Goal: Information Seeking & Learning: Learn about a topic

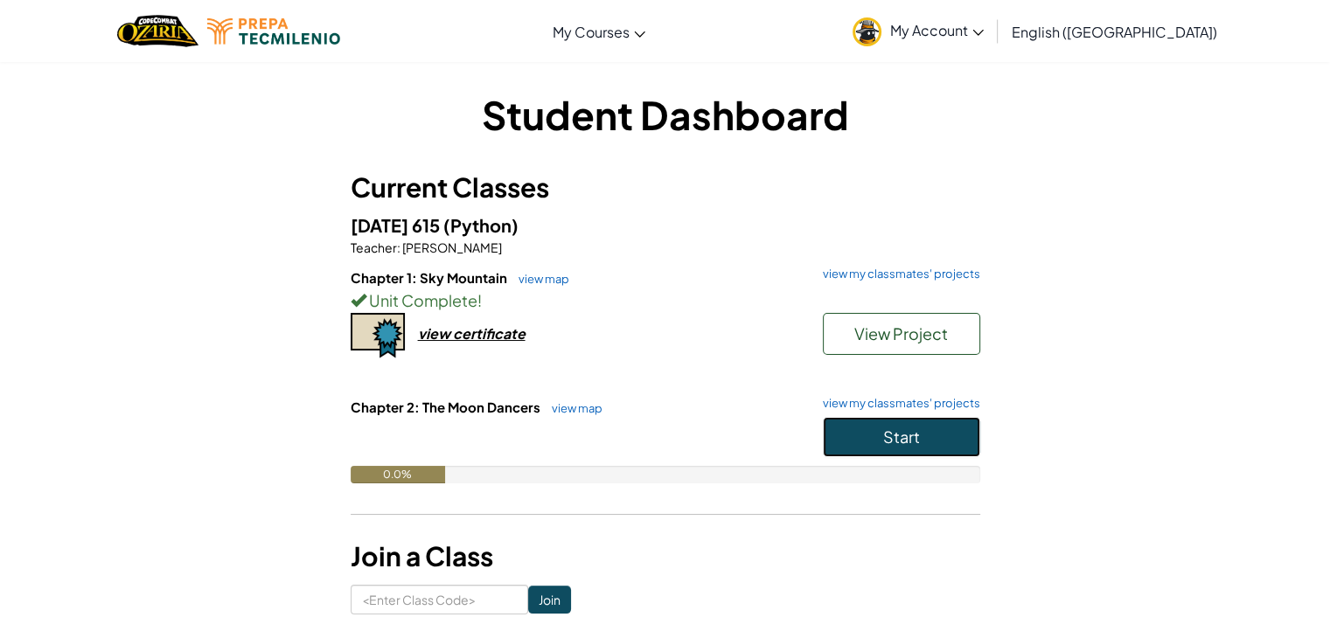
click at [922, 436] on button "Start" at bounding box center [901, 437] width 157 height 40
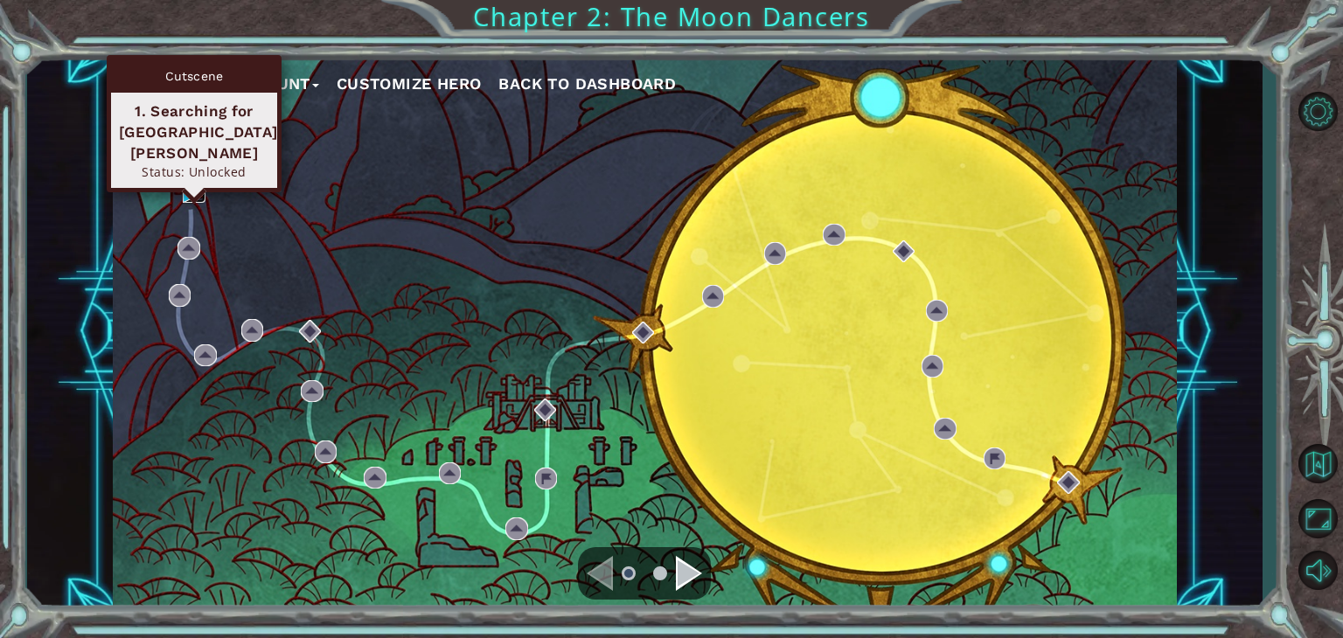
click at [191, 188] on img at bounding box center [194, 192] width 23 height 23
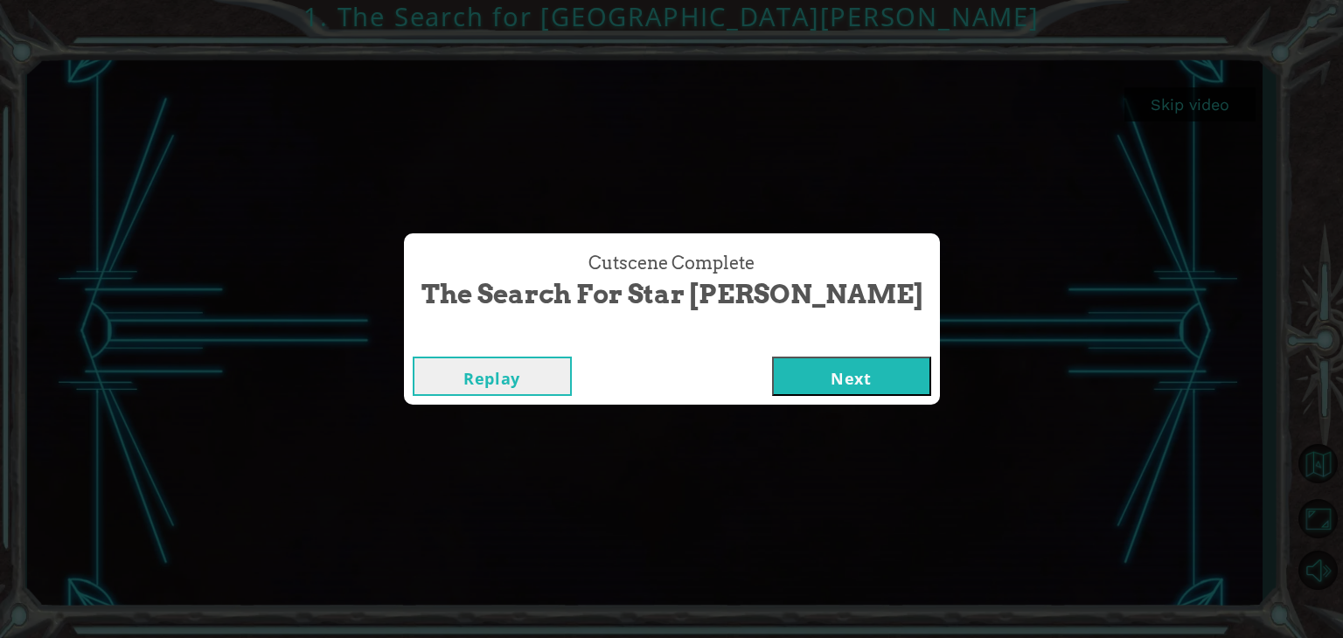
click at [787, 373] on button "Next" at bounding box center [851, 376] width 159 height 39
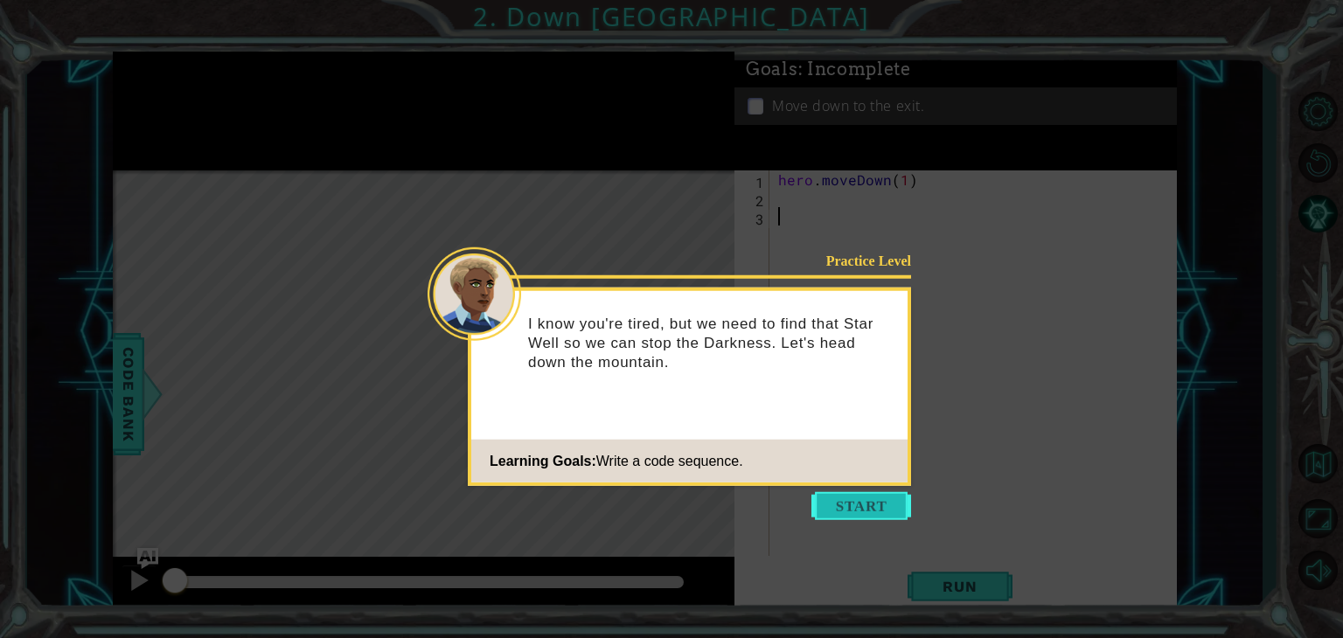
click at [843, 517] on button "Start" at bounding box center [861, 506] width 100 height 28
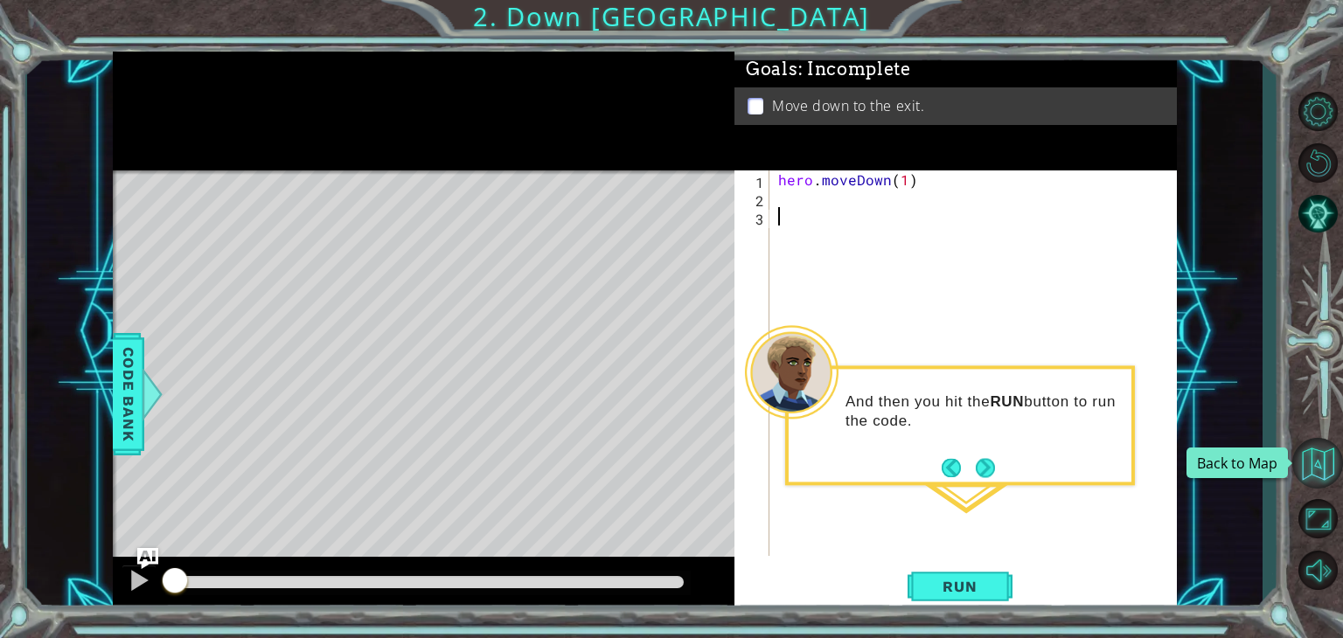
click at [1325, 463] on button "Back to Map" at bounding box center [1317, 463] width 51 height 51
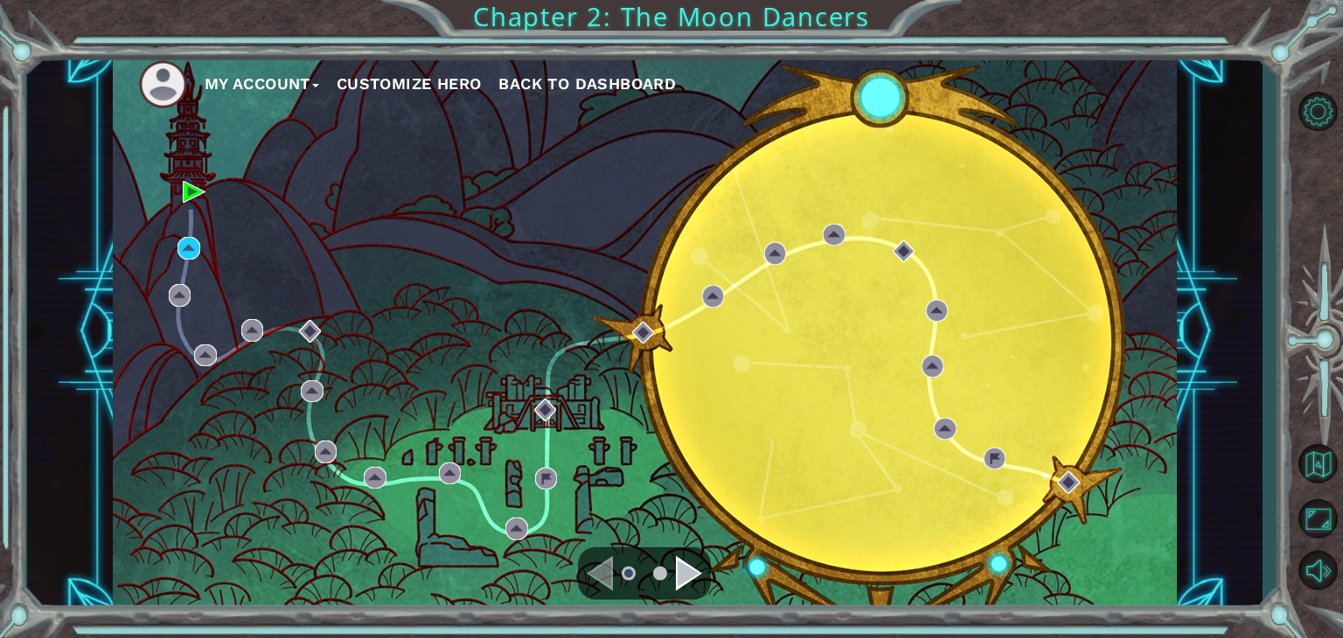
click at [599, 565] on div "Navigate to the previous page" at bounding box center [600, 573] width 26 height 35
click at [692, 581] on div "Navigate to the next page" at bounding box center [689, 573] width 26 height 35
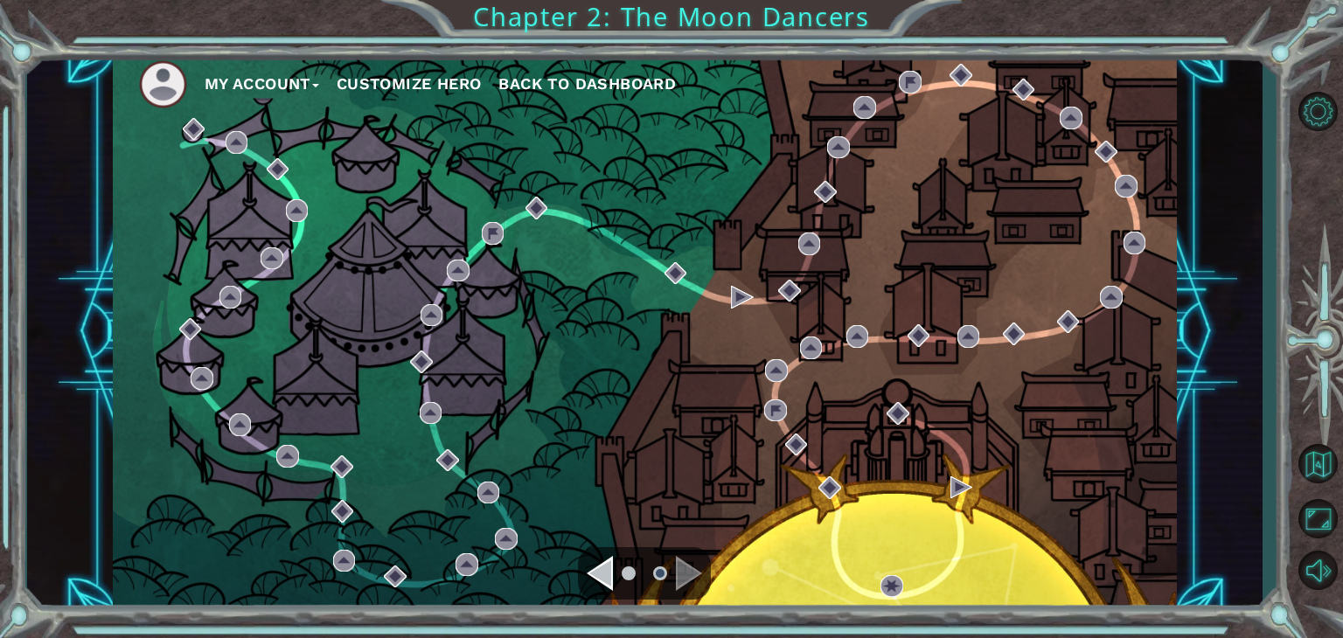
click at [610, 578] on div "Navigate to the previous page" at bounding box center [600, 573] width 26 height 35
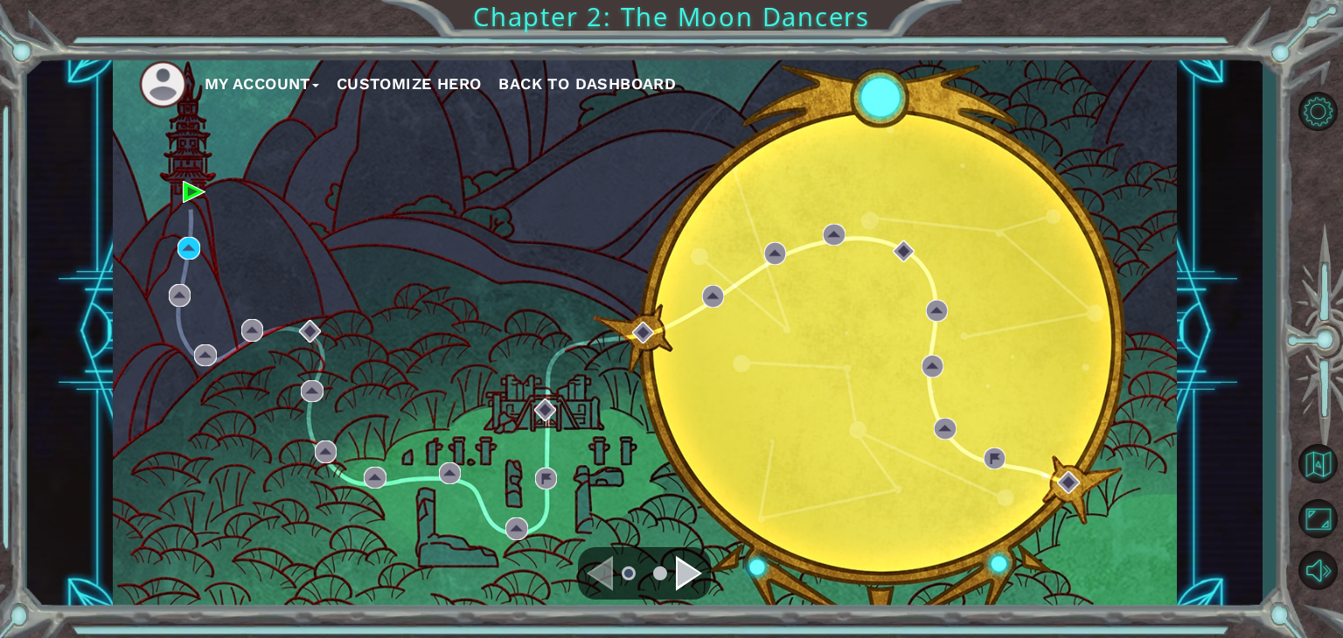
click at [679, 575] on div "Navigate to the next page" at bounding box center [689, 573] width 26 height 35
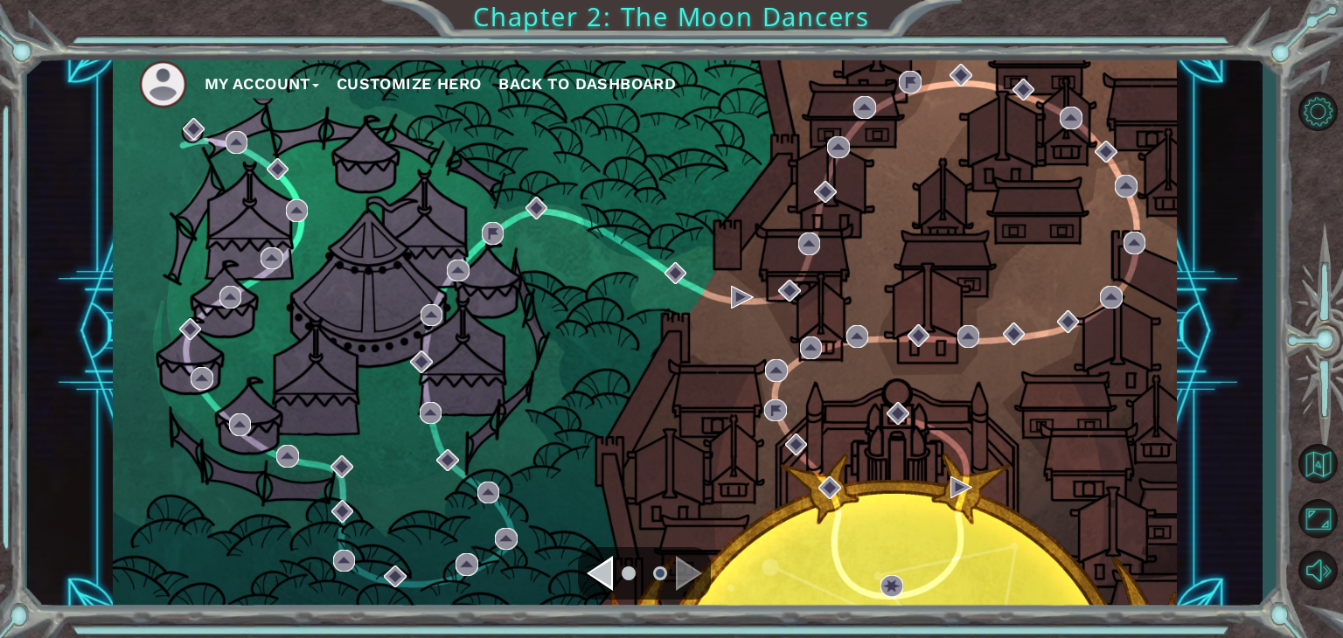
click at [610, 572] on div "Navigate to the previous page" at bounding box center [600, 573] width 26 height 35
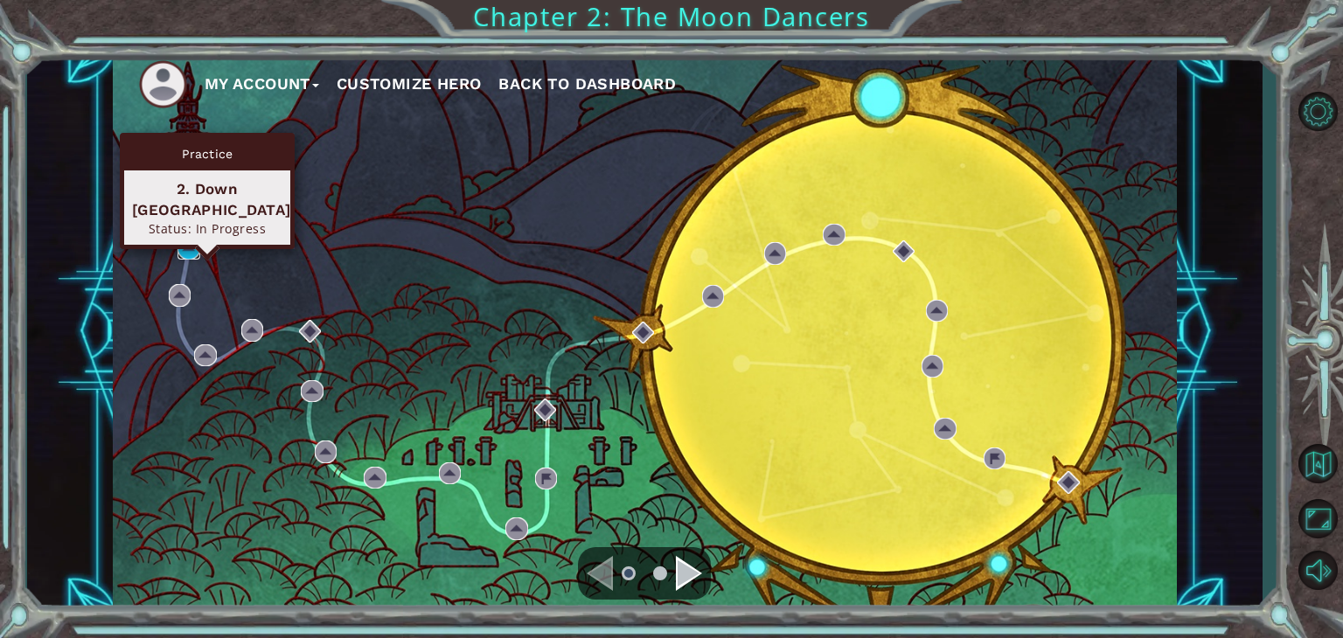
click at [189, 242] on img at bounding box center [188, 248] width 23 height 23
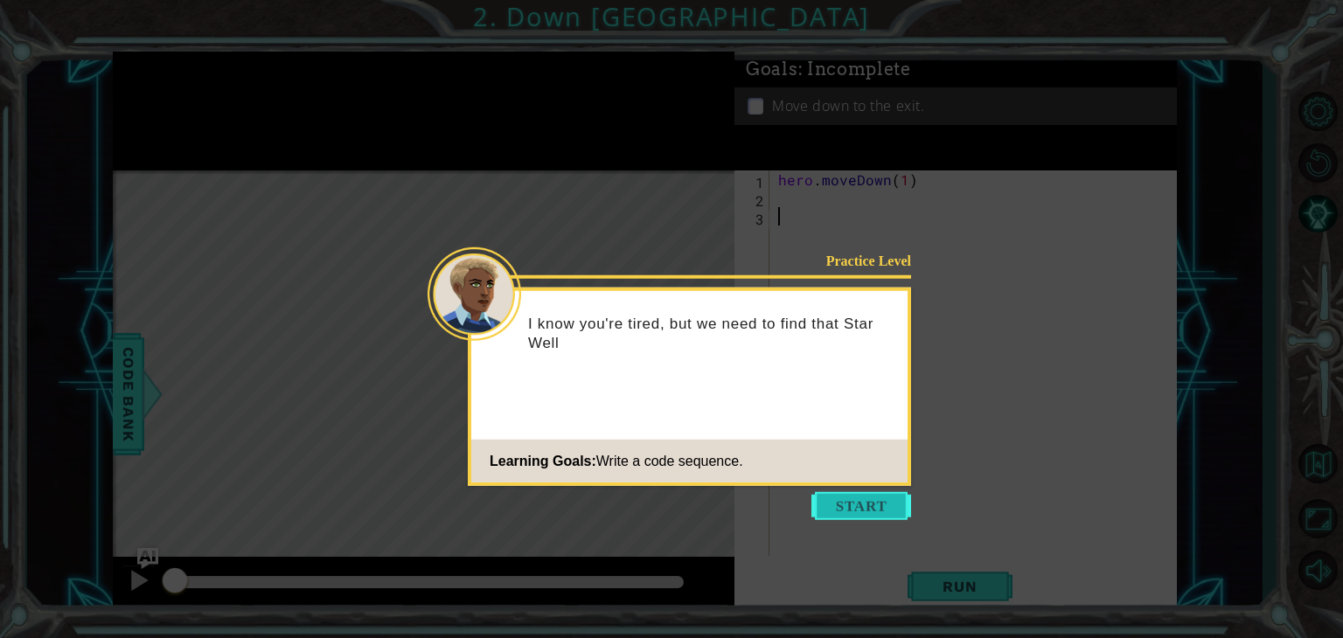
click at [846, 504] on button "Start" at bounding box center [861, 506] width 100 height 28
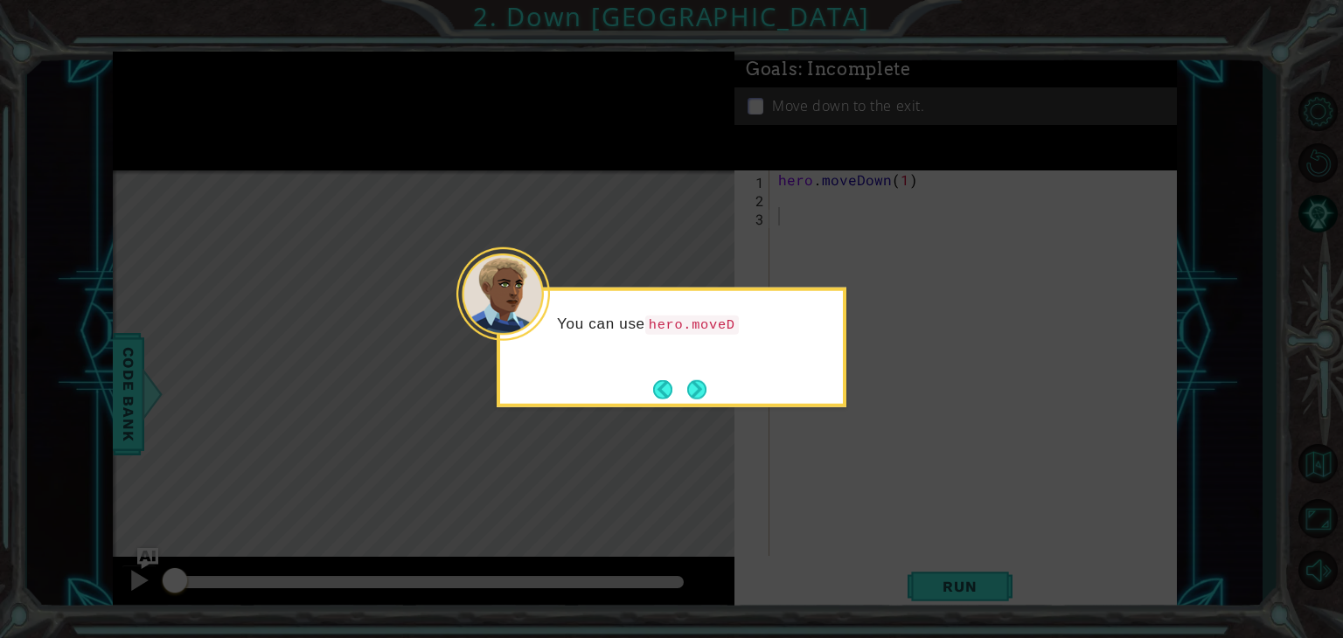
click at [713, 400] on div "You can use hero.moveD" at bounding box center [672, 348] width 350 height 120
click at [713, 400] on div "You can use hero.moveDown() to move along the path." at bounding box center [672, 348] width 350 height 120
click at [706, 395] on div "You can use hero.moveDown() to move along the path." at bounding box center [672, 348] width 350 height 120
click at [699, 394] on button "Next" at bounding box center [696, 389] width 27 height 27
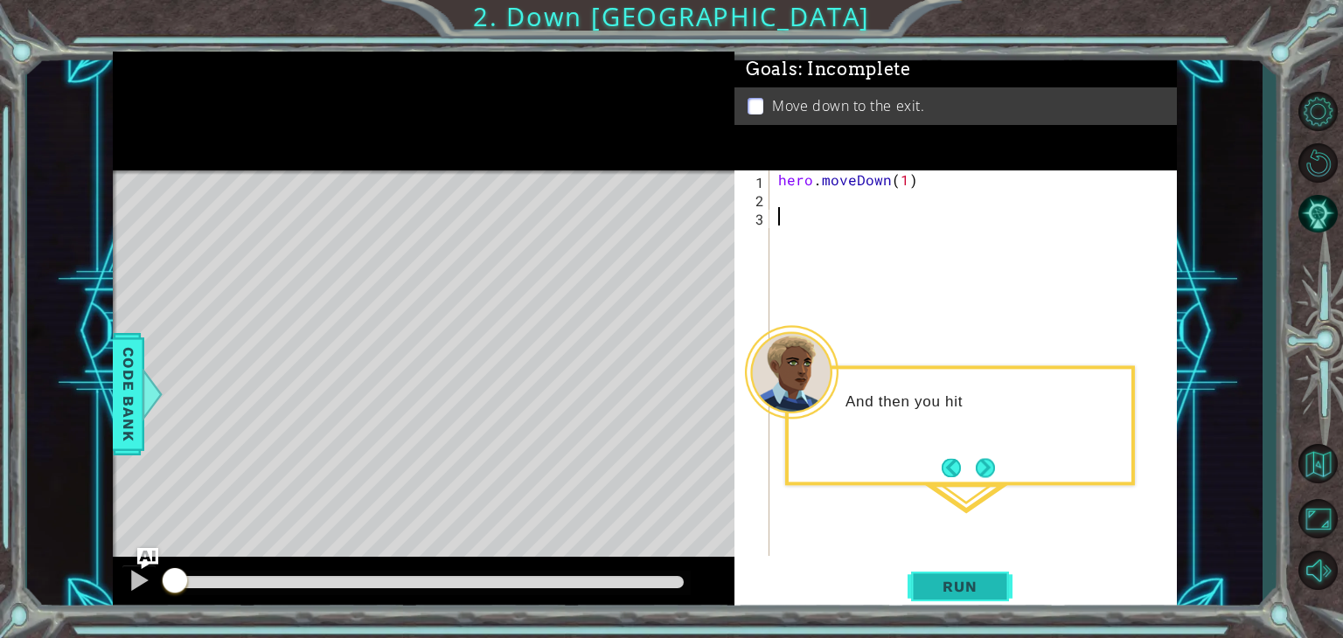
click at [927, 584] on span "Run" at bounding box center [959, 586] width 69 height 17
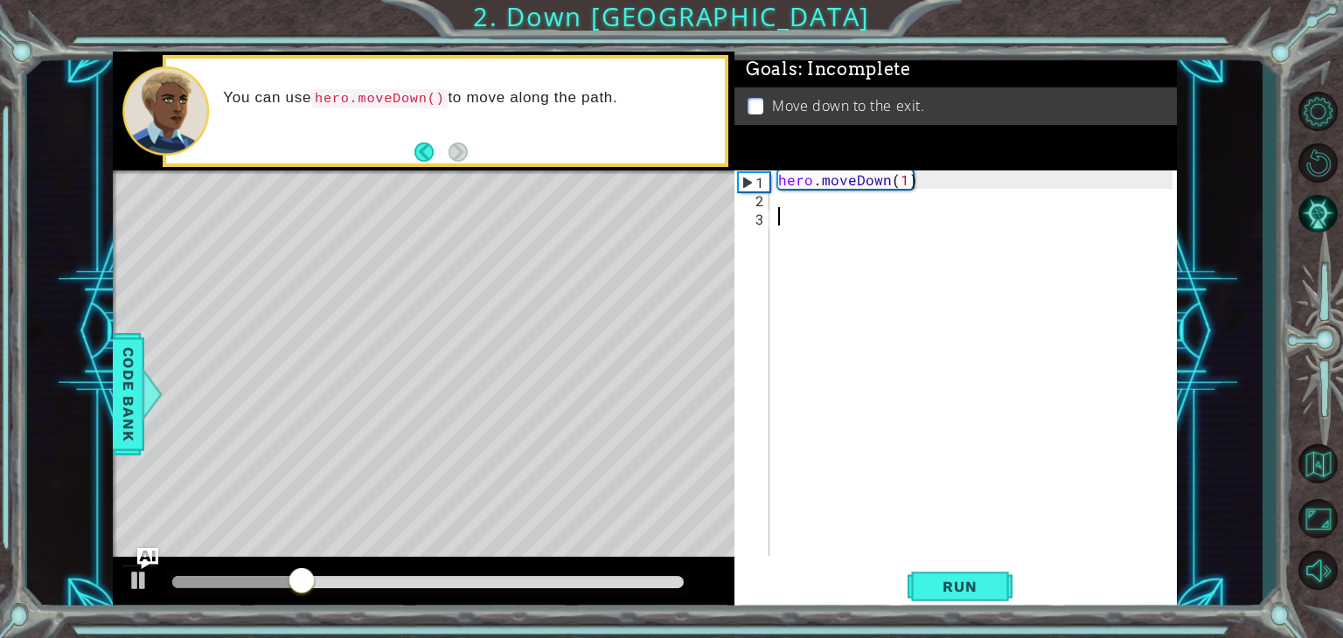
click at [907, 177] on div "hero . moveDown ( 1 )" at bounding box center [978, 381] width 407 height 422
type textarea "hero.moveDown(2)"
click at [980, 573] on button "Run" at bounding box center [960, 587] width 105 height 45
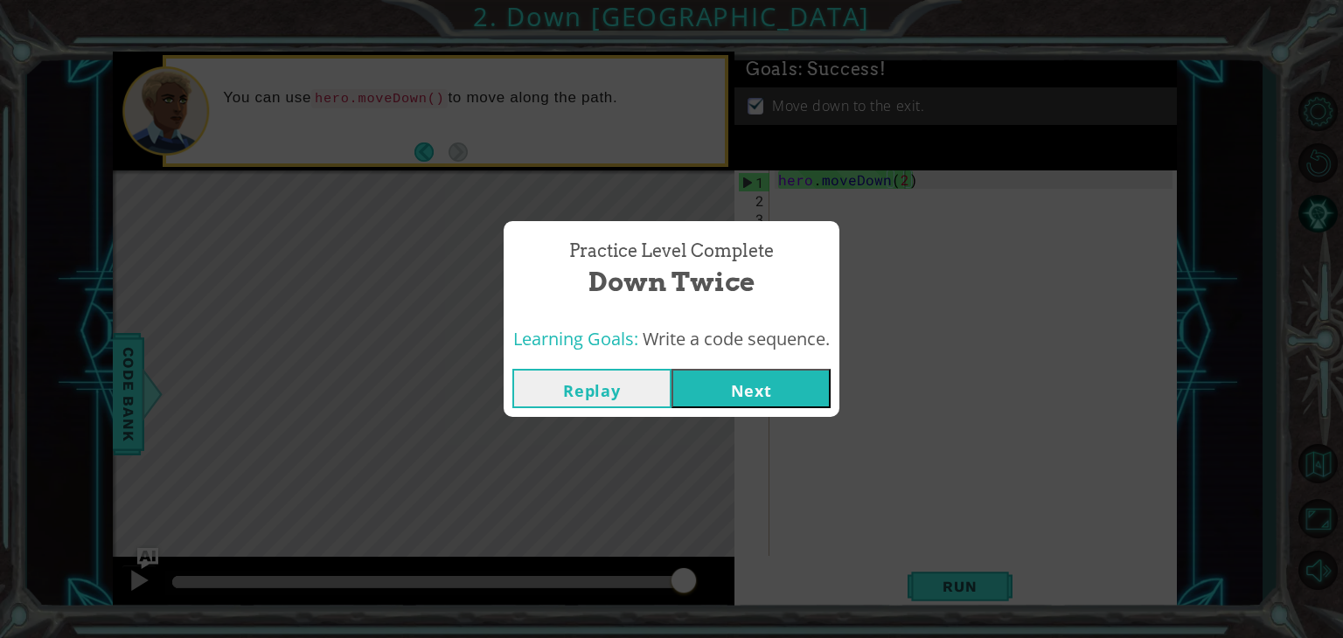
click at [773, 390] on button "Next" at bounding box center [750, 388] width 159 height 39
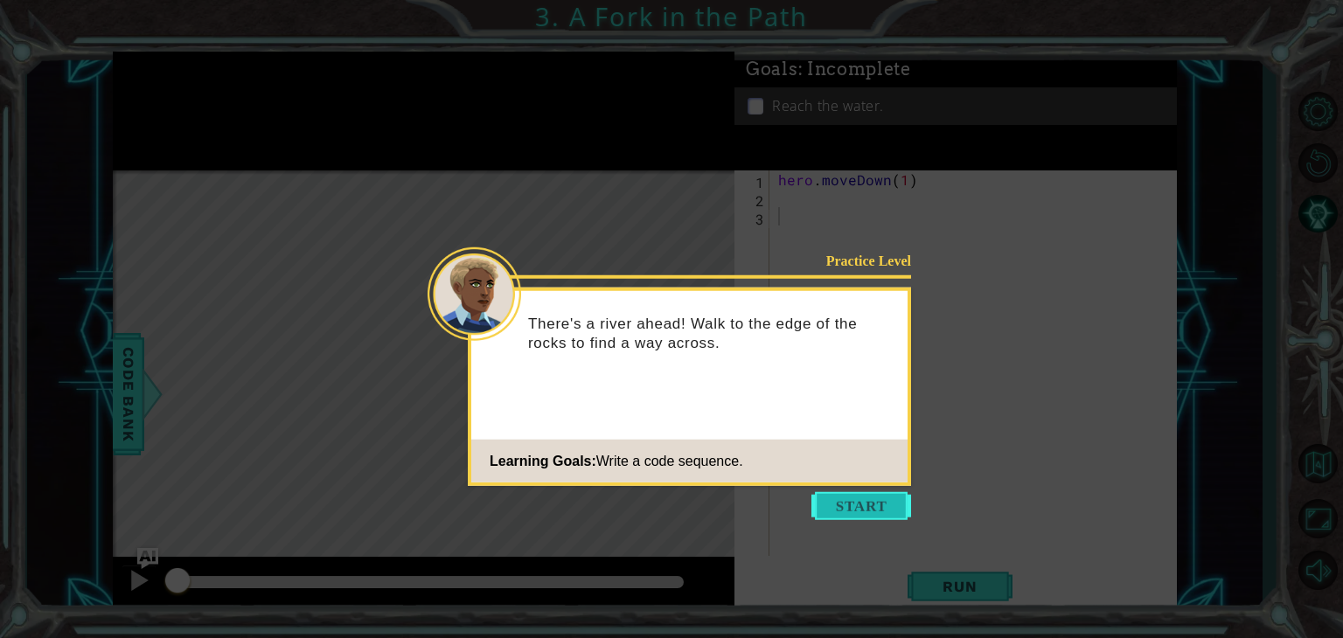
click at [859, 508] on button "Start" at bounding box center [861, 506] width 100 height 28
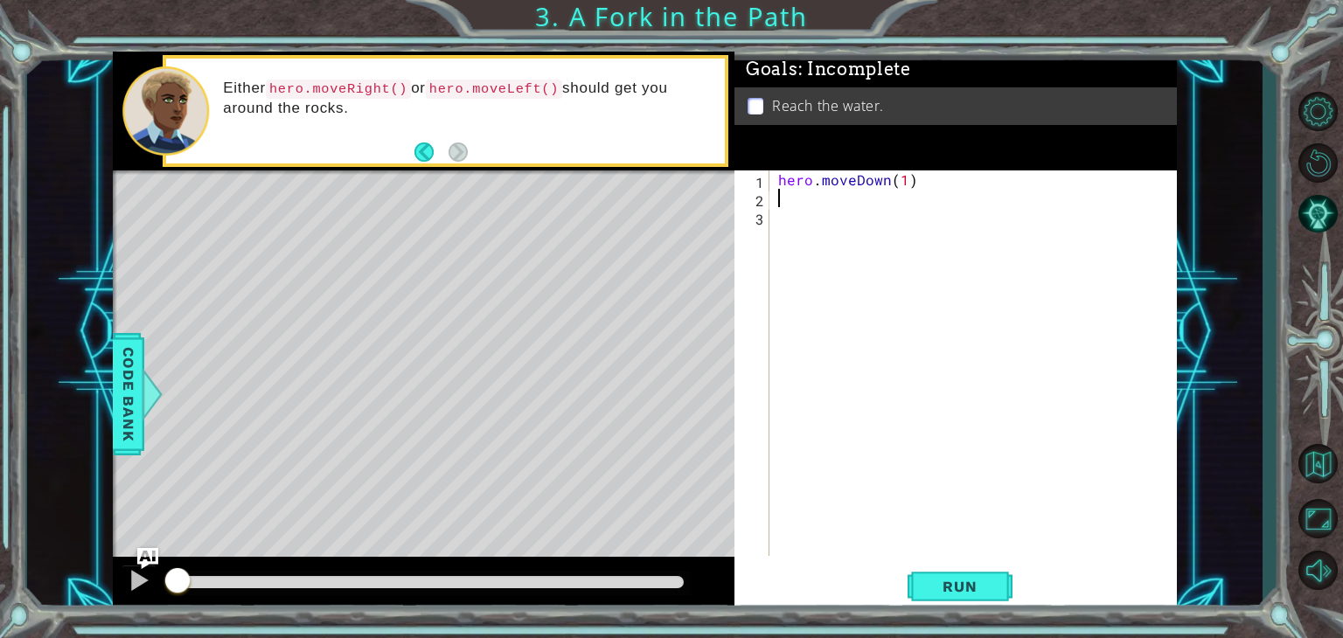
click at [811, 205] on div "hero . moveDown ( 1 )" at bounding box center [978, 381] width 407 height 422
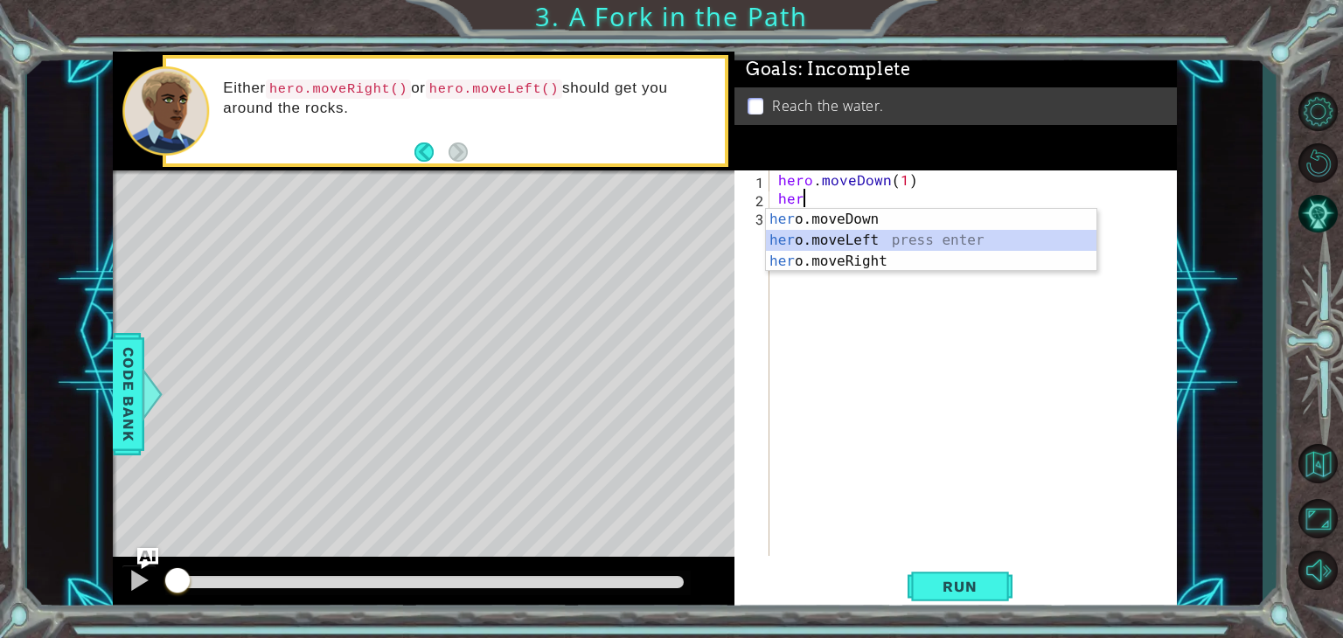
type textarea "hero.moveLeft(1)"
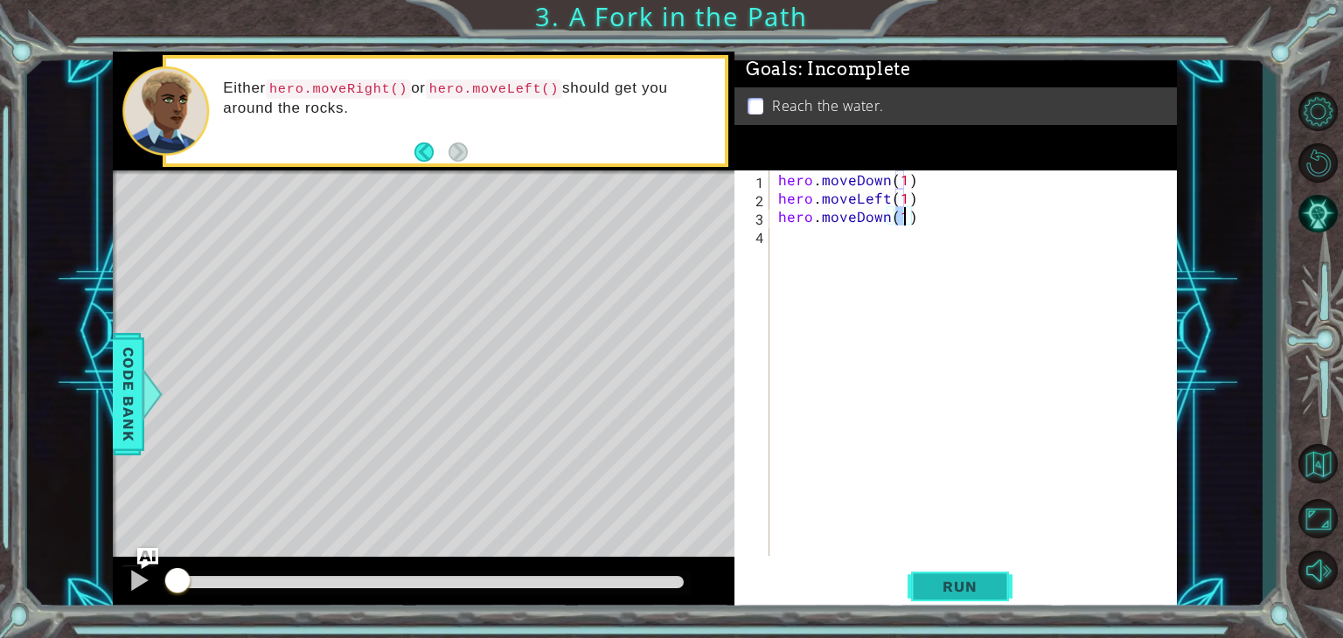
type textarea "hero.moveDown(1)"
click at [990, 592] on span "Run" at bounding box center [959, 586] width 69 height 17
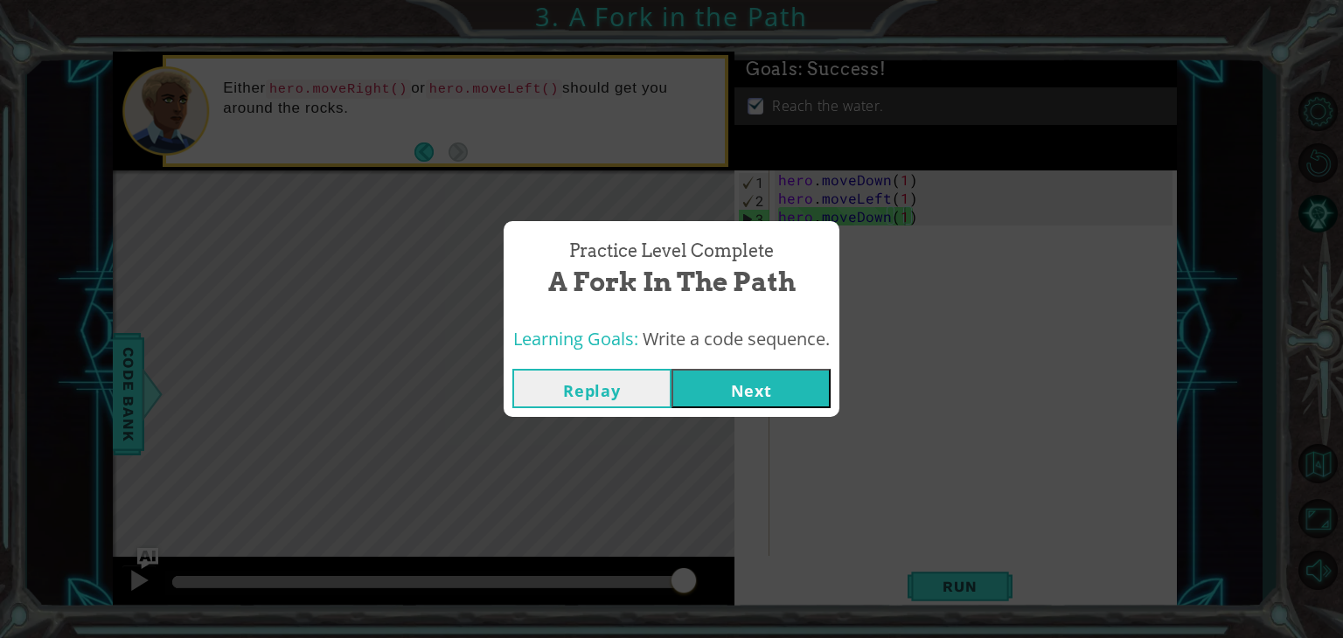
click at [767, 392] on button "Next" at bounding box center [750, 388] width 159 height 39
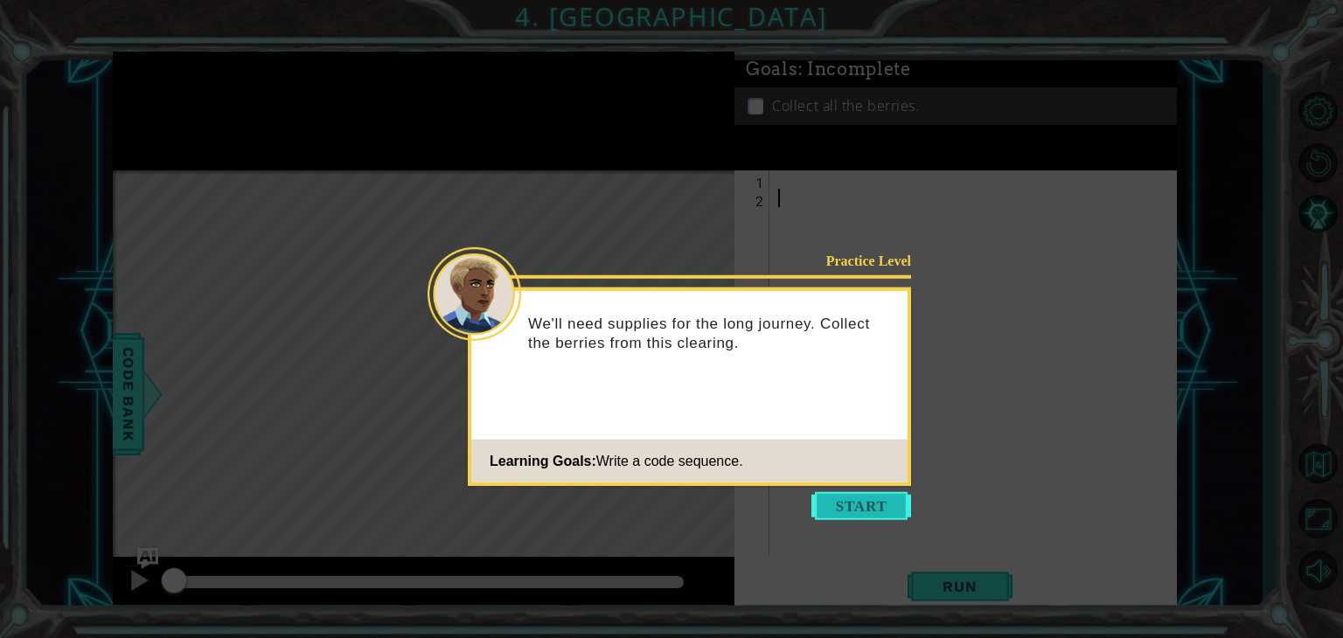
click at [834, 499] on button "Start" at bounding box center [861, 506] width 100 height 28
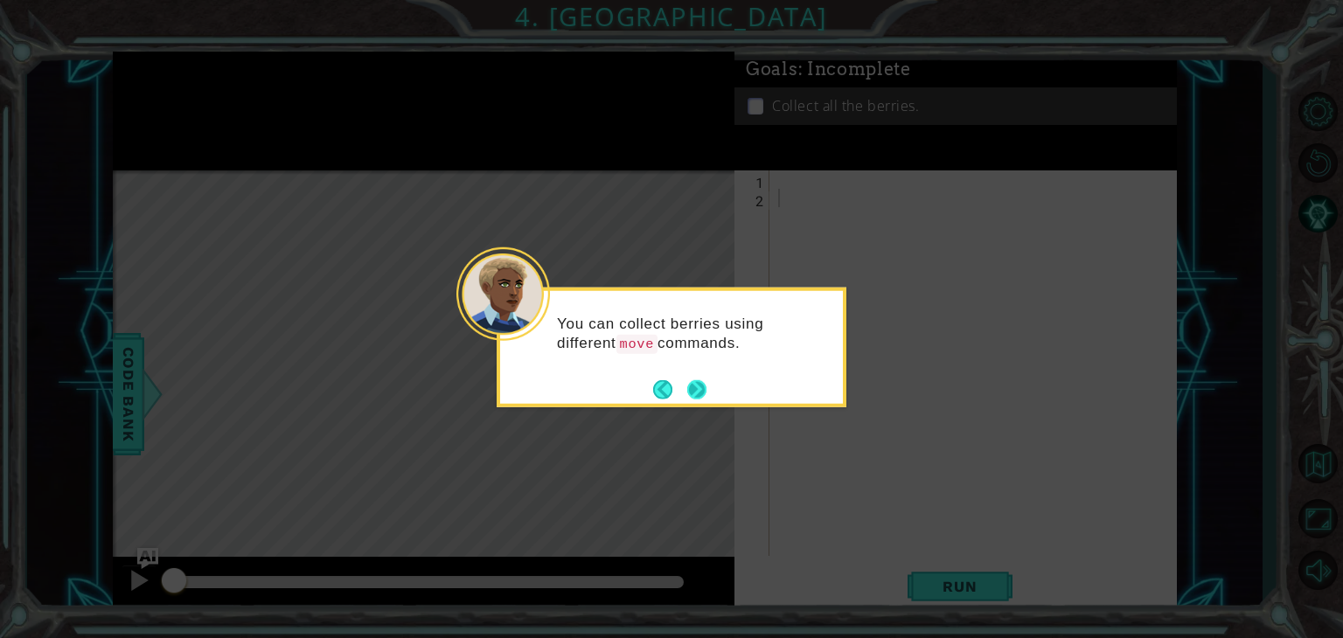
click at [692, 393] on button "Next" at bounding box center [696, 389] width 32 height 32
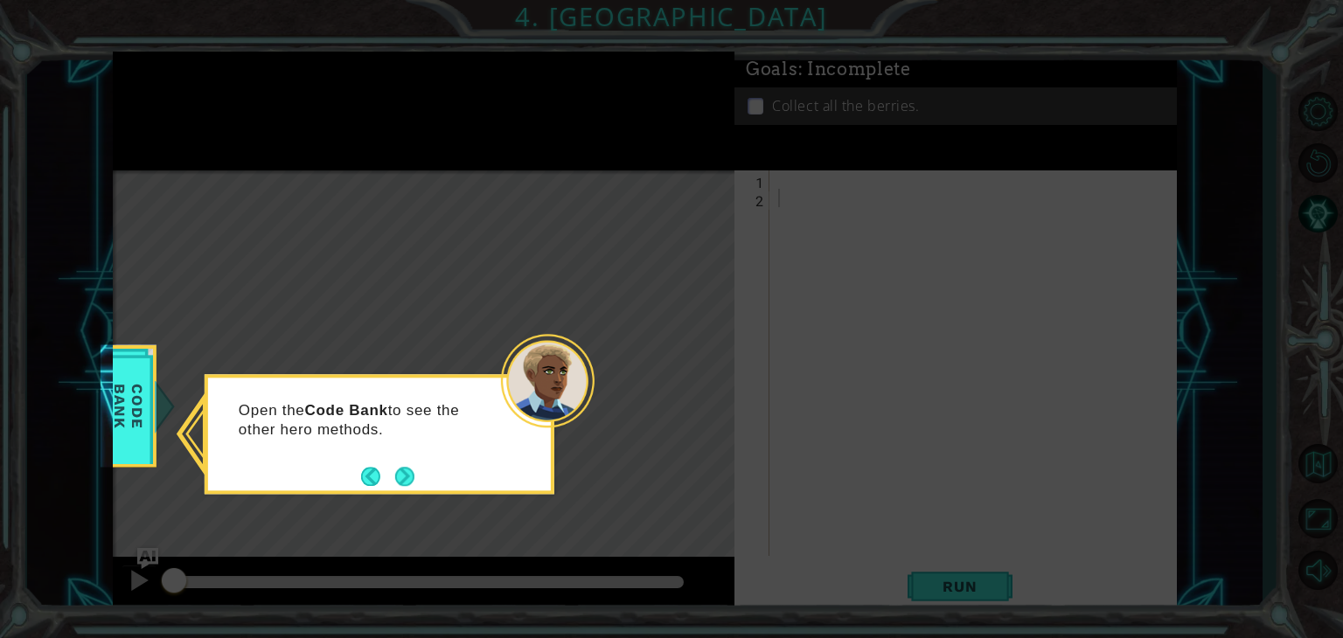
click at [158, 428] on icon at bounding box center [671, 319] width 1343 height 638
click at [152, 425] on div "Code Bank" at bounding box center [129, 406] width 56 height 122
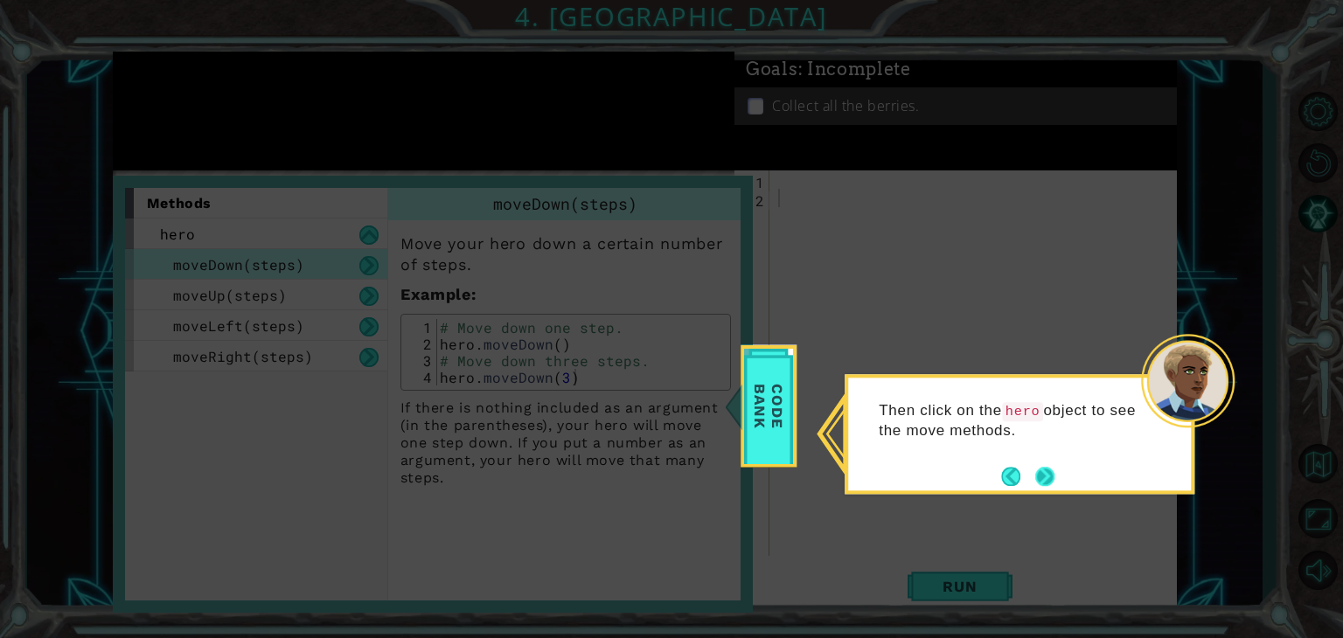
click at [1040, 470] on button "Next" at bounding box center [1045, 477] width 31 height 31
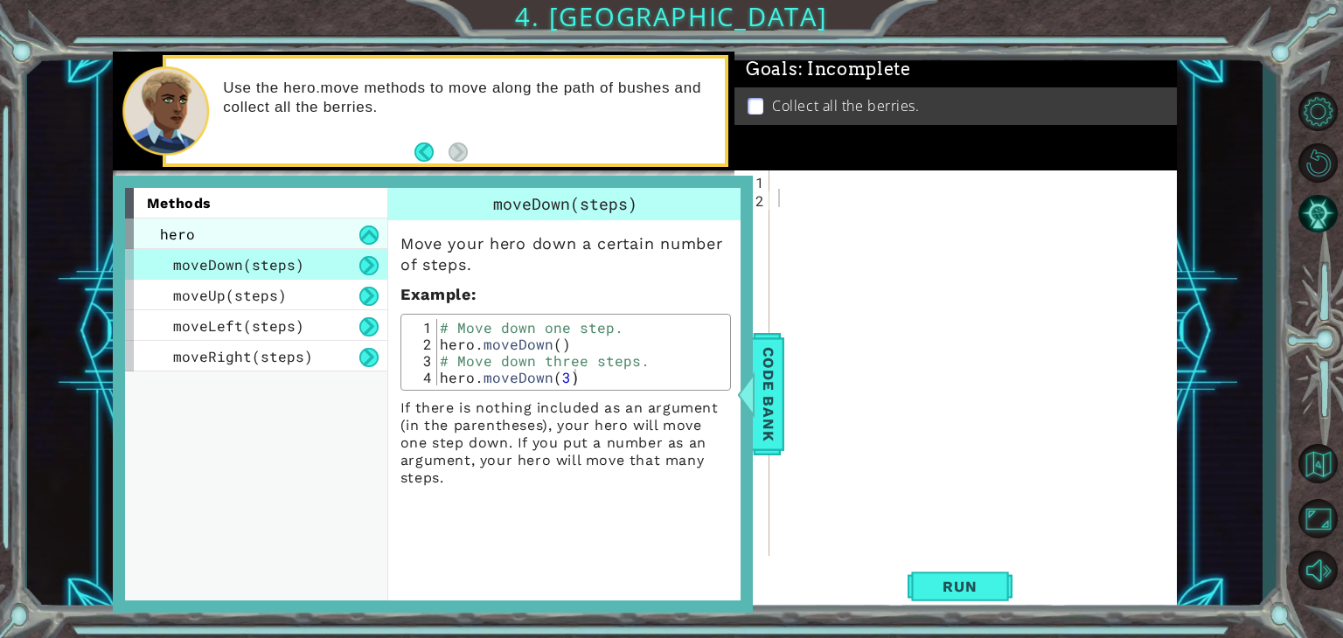
click at [207, 234] on div "hero" at bounding box center [256, 234] width 262 height 31
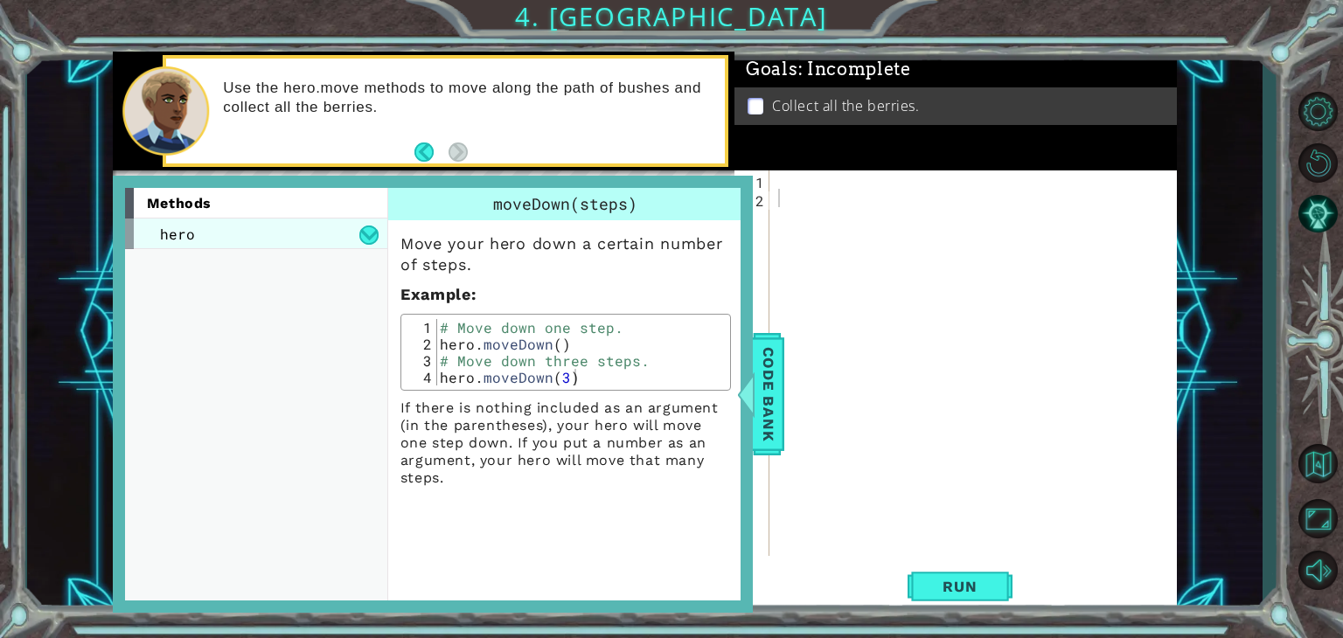
click at [207, 234] on div "hero" at bounding box center [256, 234] width 262 height 31
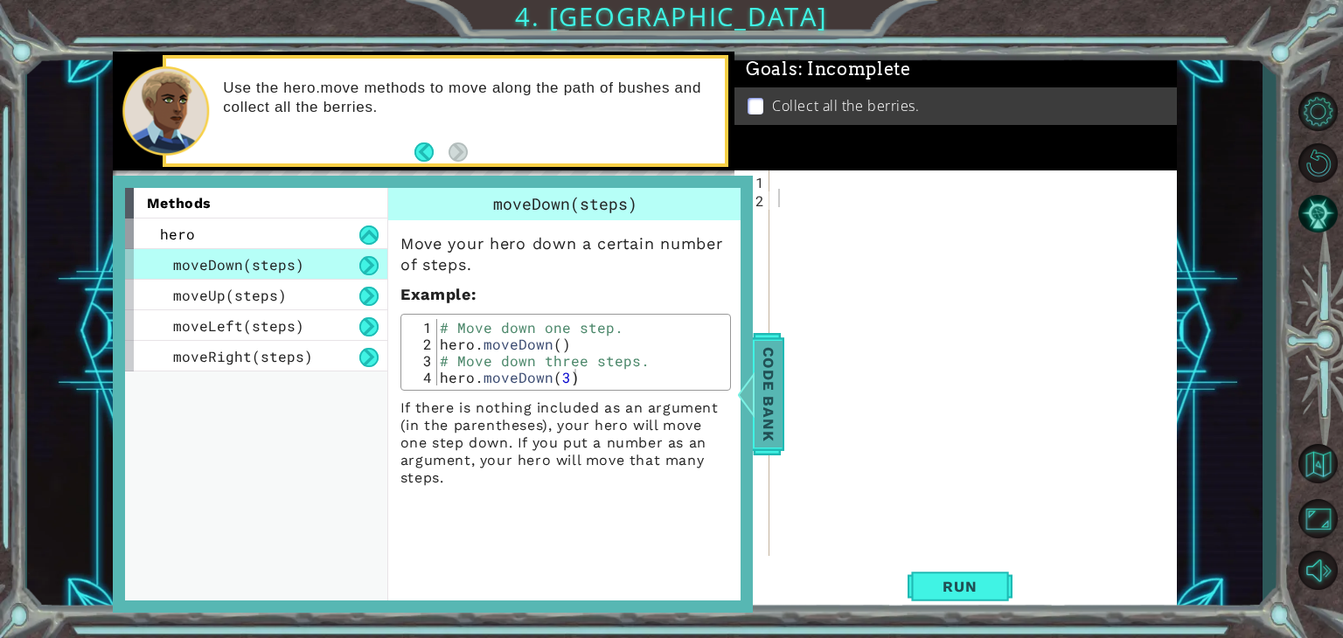
click at [779, 379] on span "Code Bank" at bounding box center [769, 394] width 28 height 107
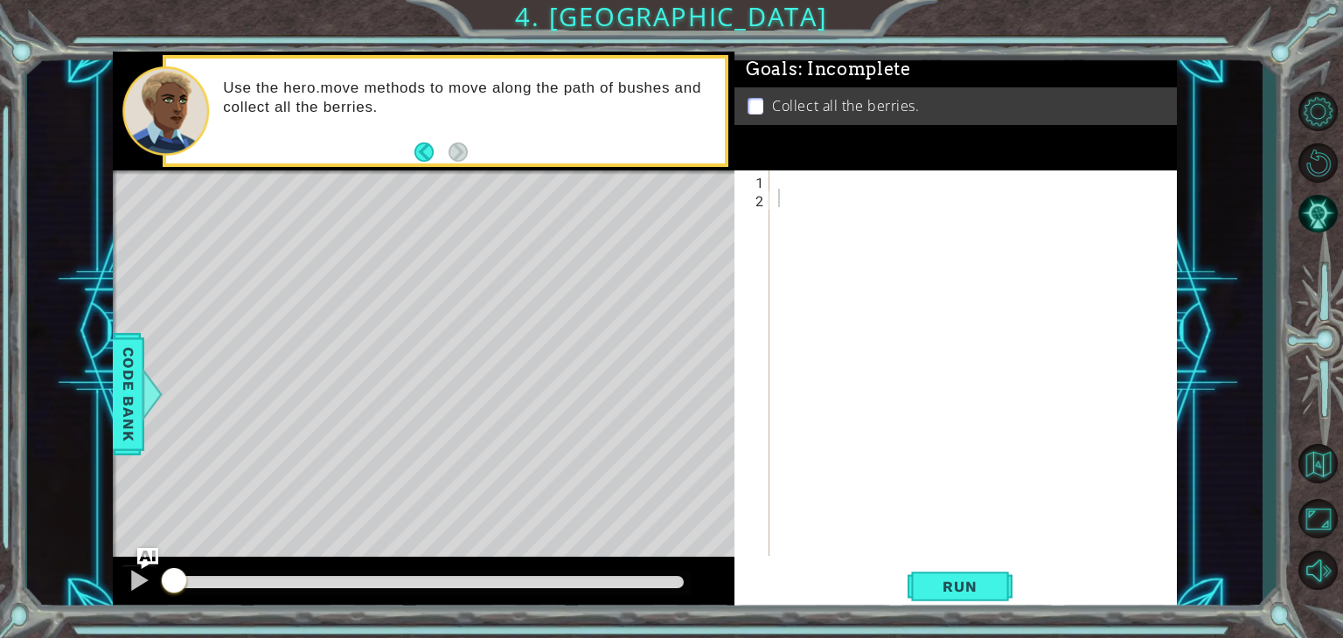
click at [787, 177] on div at bounding box center [978, 381] width 407 height 422
click at [975, 595] on button "Run" at bounding box center [960, 587] width 105 height 45
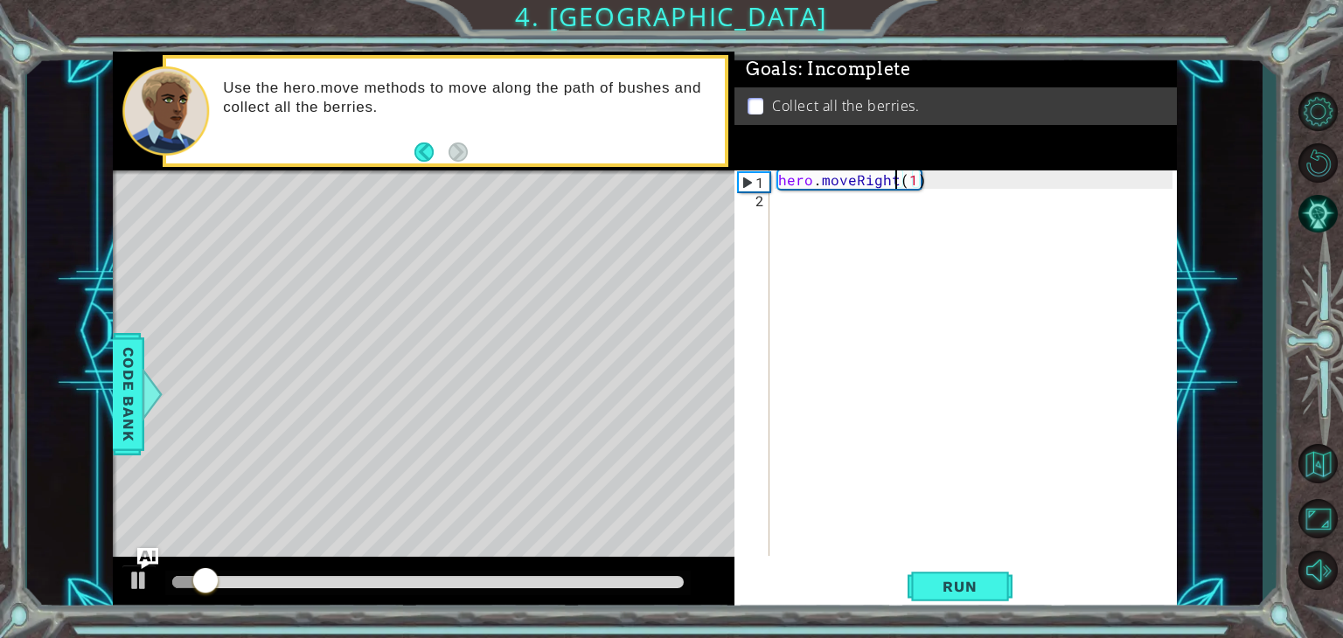
click at [892, 180] on div "hero . moveRight ( 1 )" at bounding box center [978, 381] width 407 height 422
click at [940, 184] on div "hero . moveRight ( 1 )" at bounding box center [978, 381] width 407 height 422
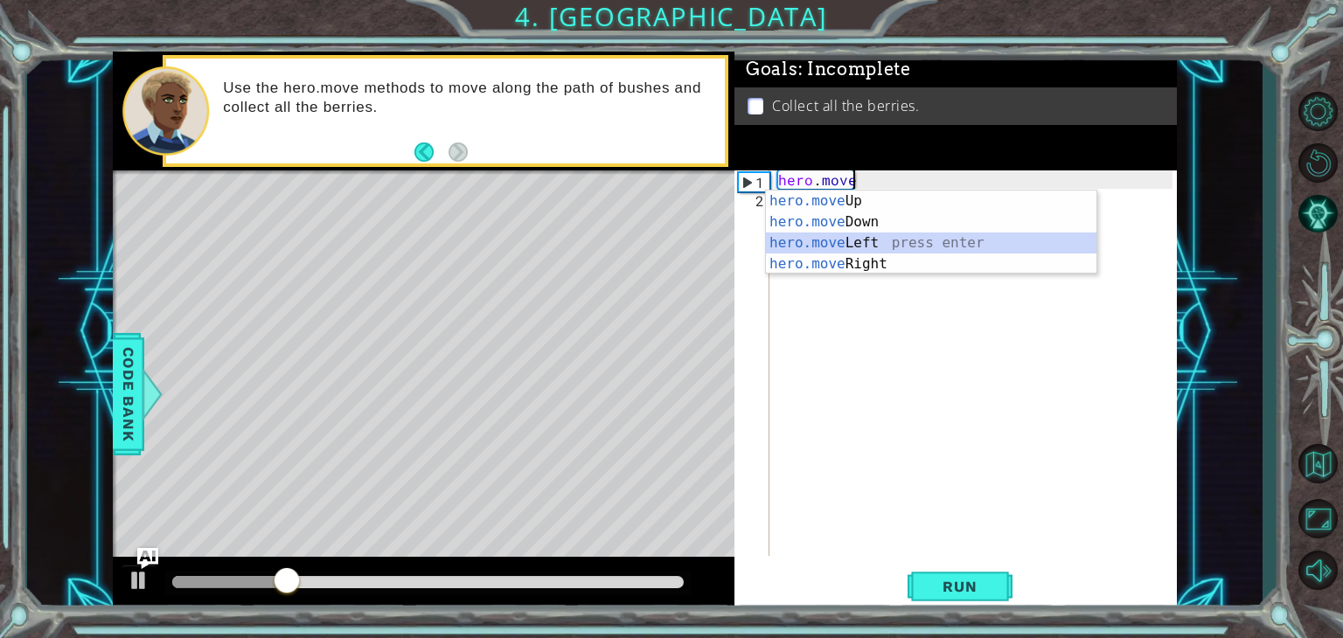
type textarea "hero.moveLeft(1)"
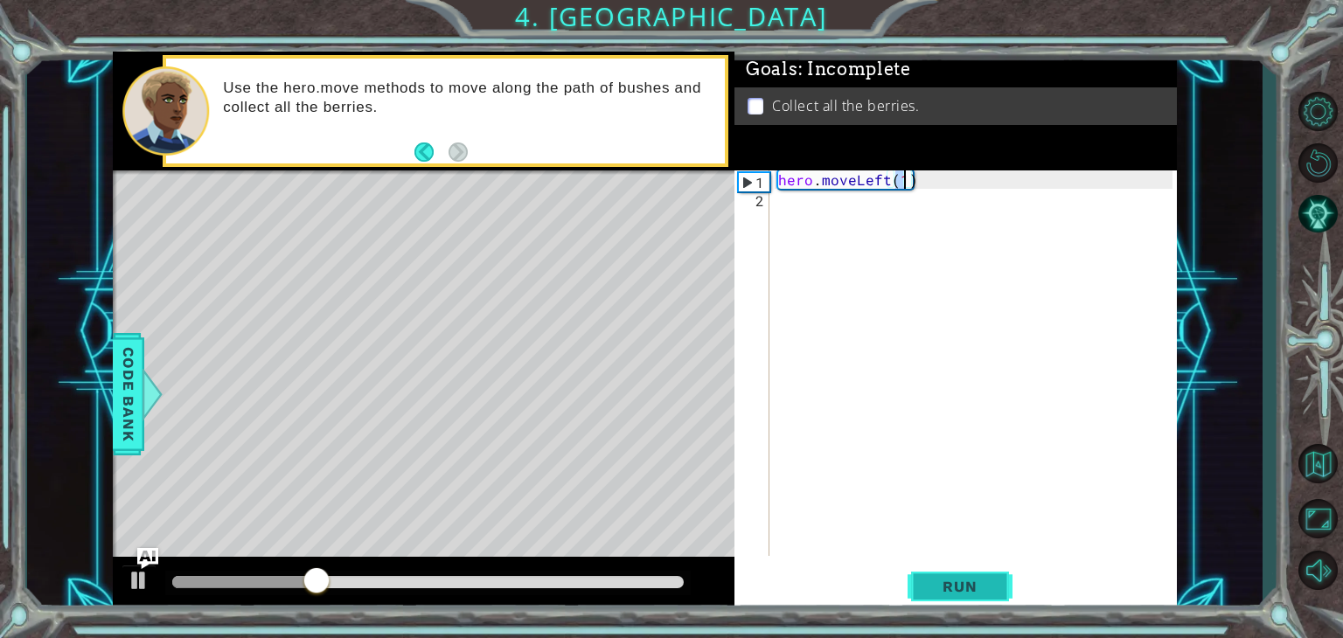
click at [913, 582] on button "Run" at bounding box center [960, 587] width 105 height 45
click at [979, 183] on div "hero . moveLeft ( 1 )" at bounding box center [978, 381] width 407 height 422
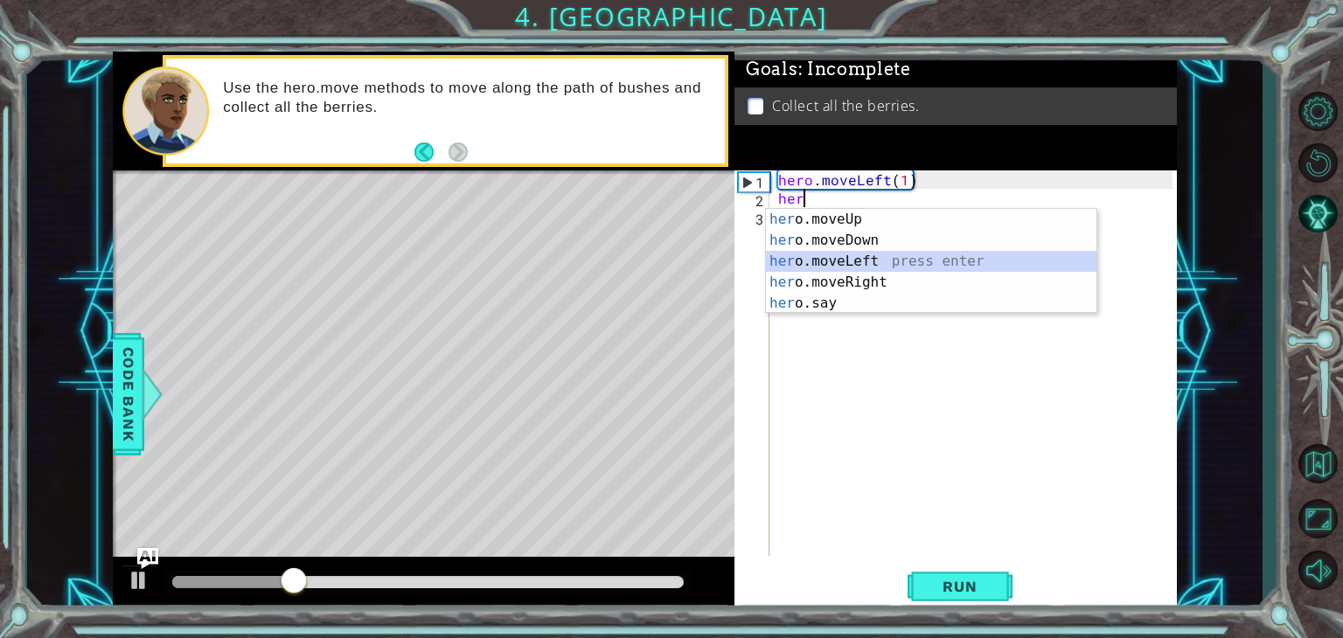
type textarea "hero.moveLeft(1)"
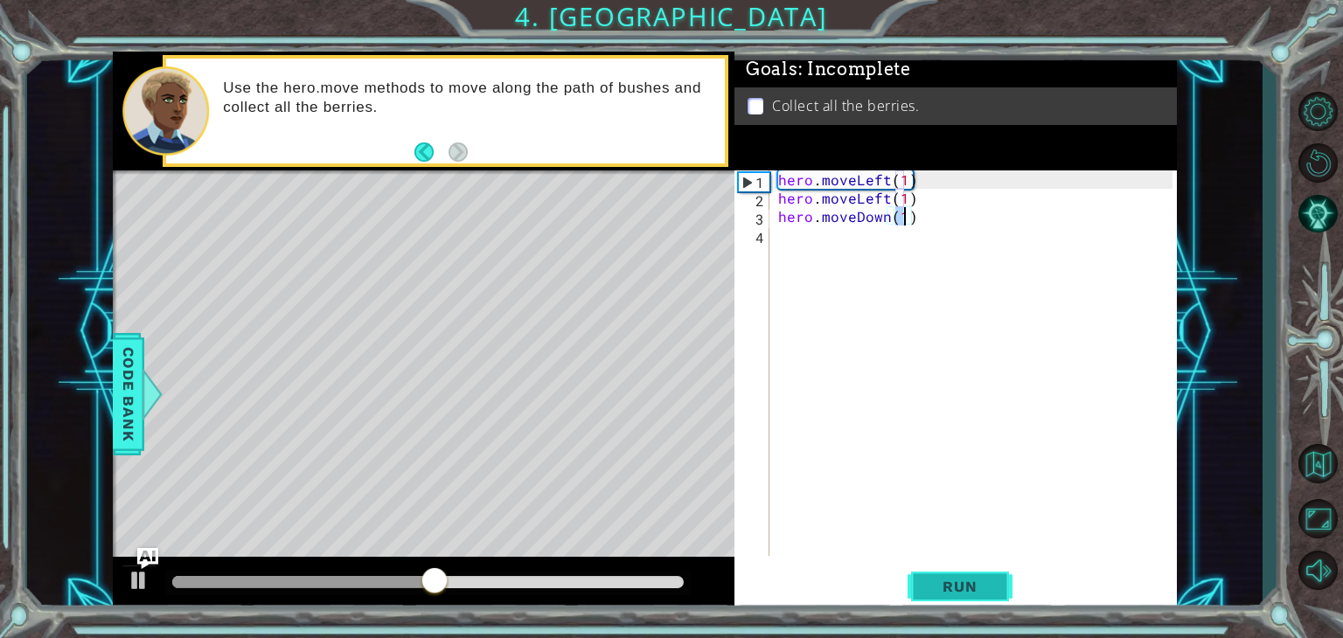
type textarea "hero.moveDown(1)"
click at [950, 570] on button "Run" at bounding box center [960, 587] width 105 height 45
click at [950, 442] on div "hero . moveLeft ( 1 ) hero . moveLeft ( 1 ) hero . moveDown ( 1 )" at bounding box center [978, 381] width 407 height 422
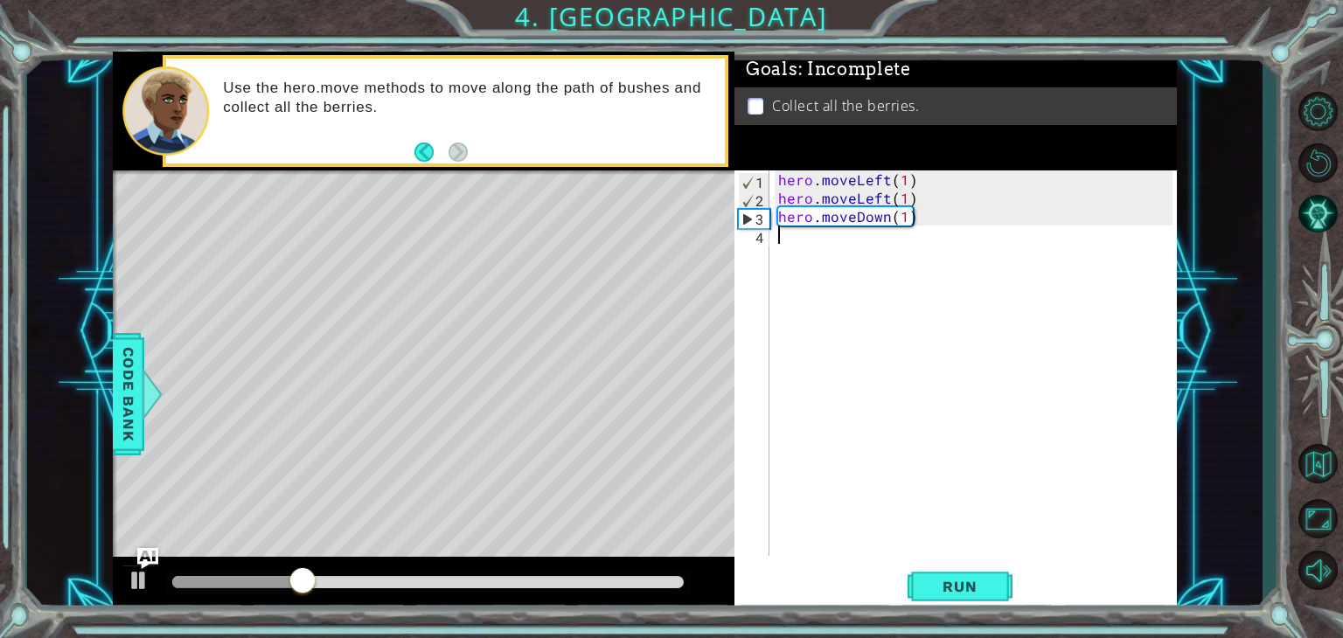
click at [903, 180] on div "hero . moveLeft ( 1 ) hero . moveLeft ( 1 ) hero . moveDown ( 1 )" at bounding box center [978, 381] width 407 height 422
click at [935, 576] on button "Run" at bounding box center [960, 587] width 105 height 45
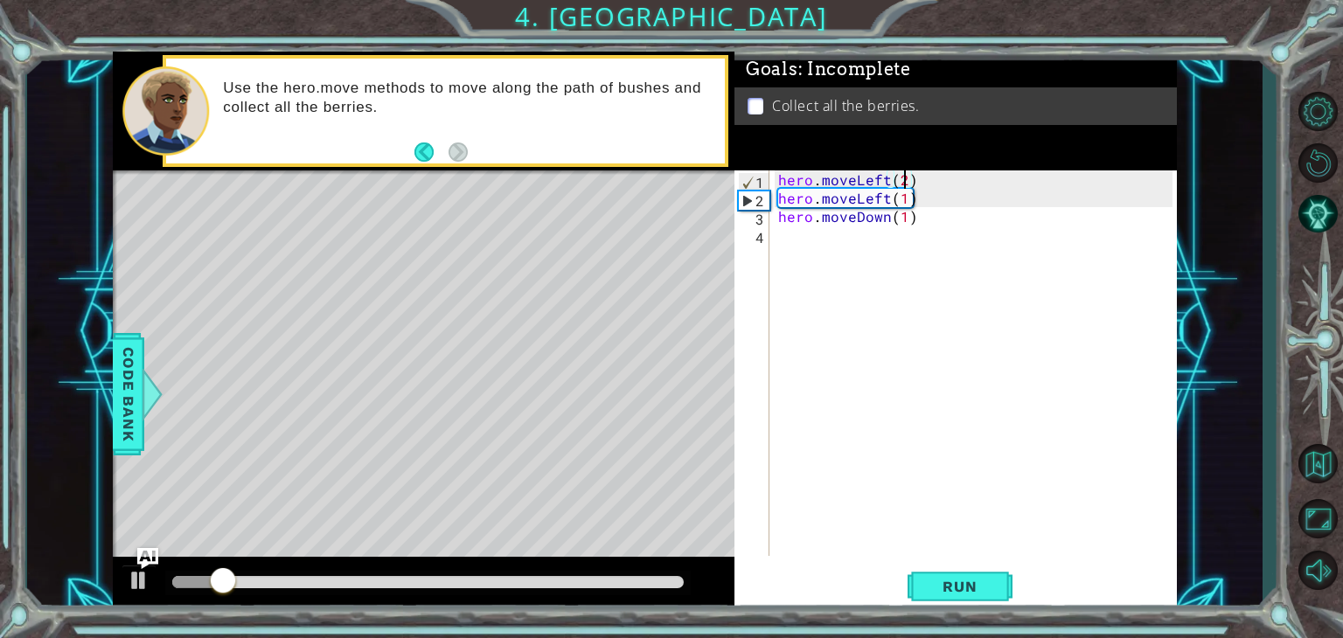
click at [929, 198] on div "hero . moveLeft ( 2 ) hero . moveLeft ( 1 ) hero . moveDown ( 1 )" at bounding box center [978, 381] width 407 height 422
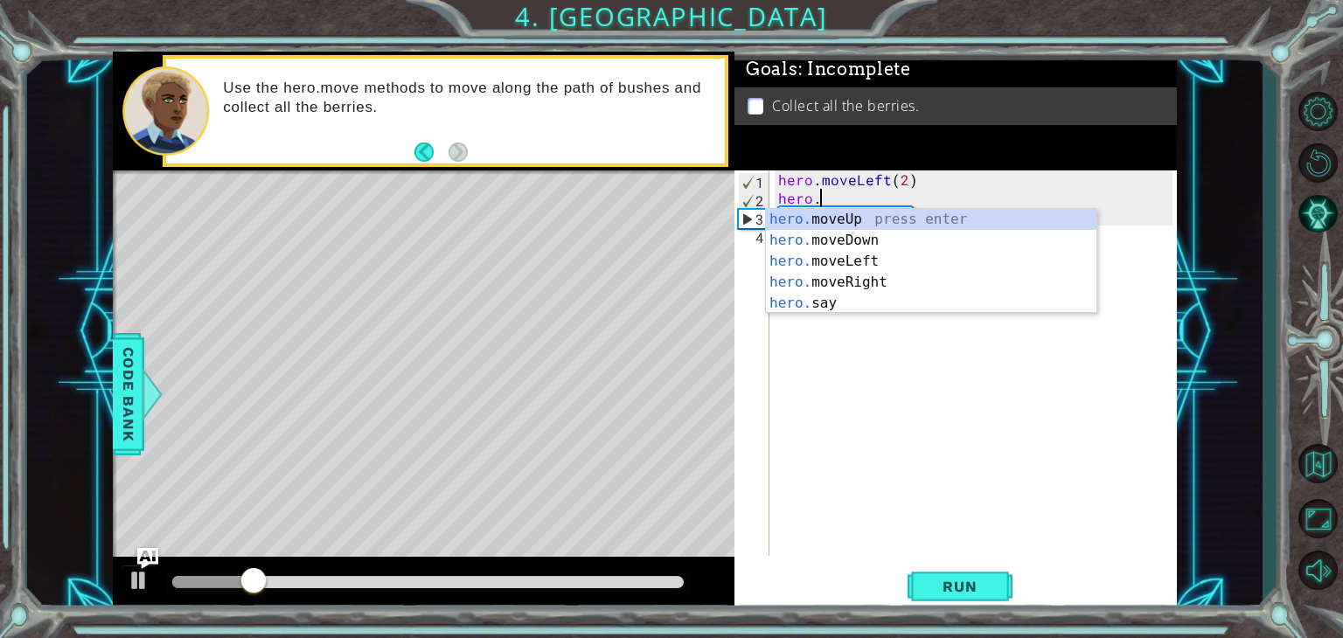
scroll to position [0, 0]
type textarea "h"
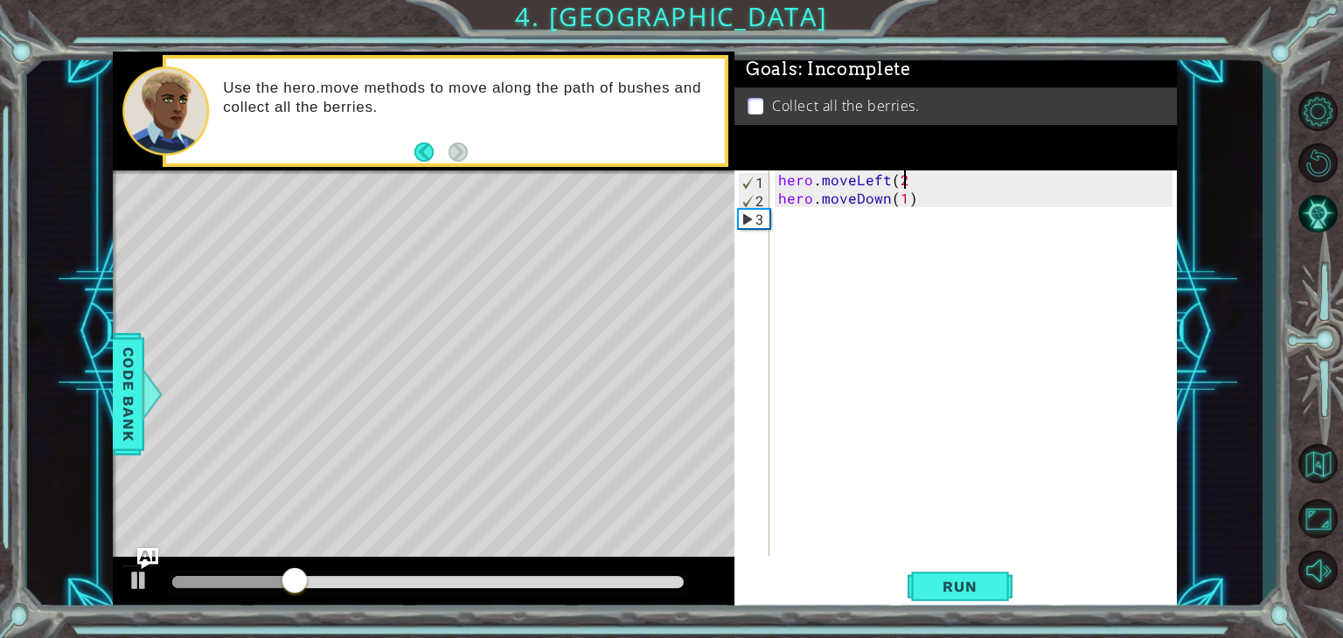
scroll to position [0, 7]
click at [950, 200] on div "hero . moveLeft ( 2 ) hero . moveDown ( 1 )" at bounding box center [978, 381] width 407 height 422
type textarea "hero.moveDown(2)"
click at [965, 592] on span "Run" at bounding box center [959, 586] width 69 height 17
click at [830, 232] on div "hero . moveLeft ( 2 ) hero . moveDown ( 2 )" at bounding box center [978, 381] width 407 height 422
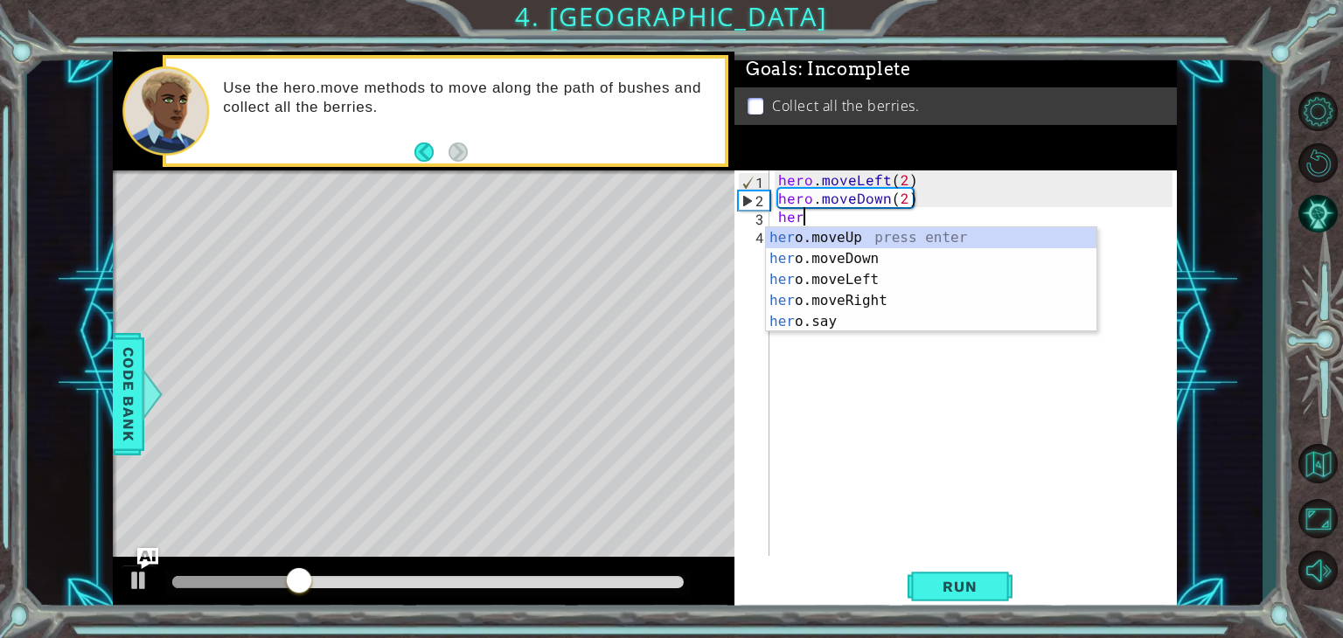
scroll to position [0, 0]
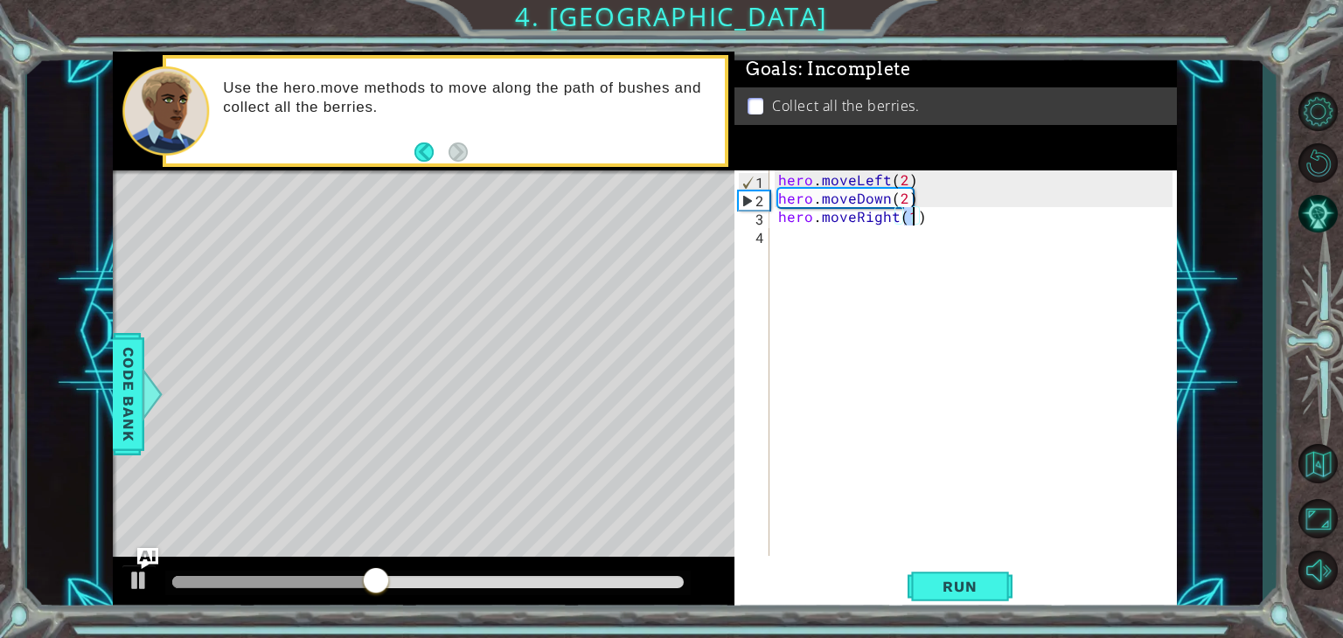
type textarea "hero.moveRight(2)"
type textarea "hero.moveUp(2)"
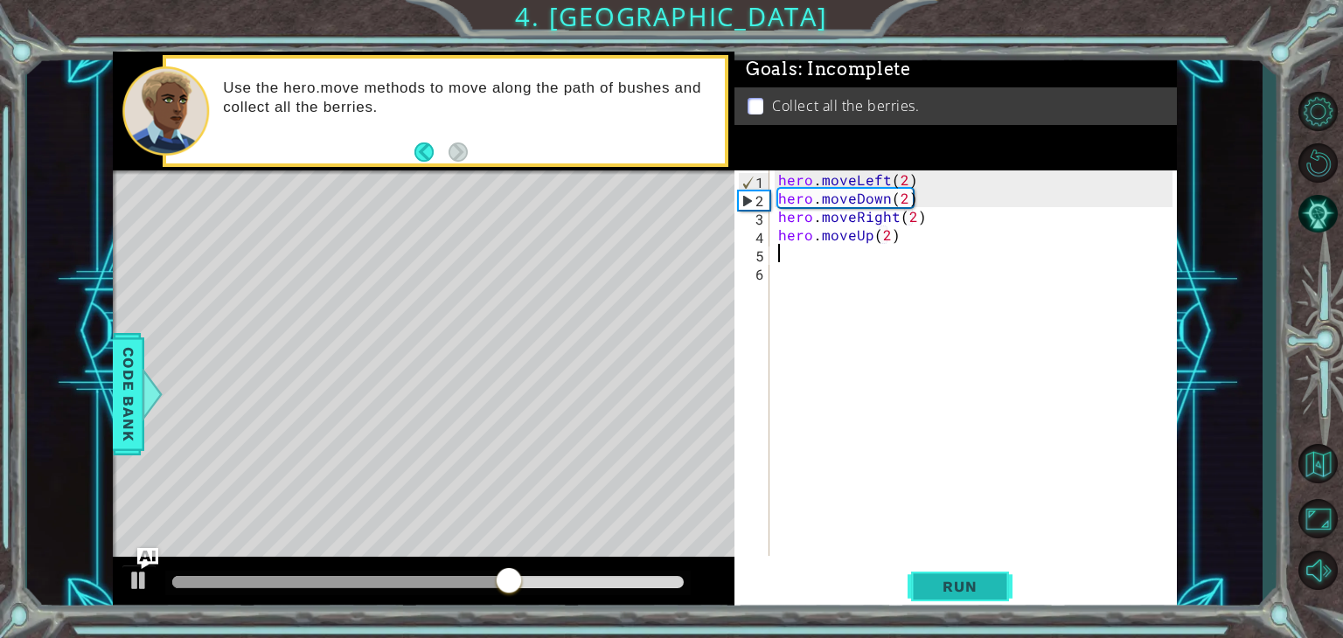
click at [945, 585] on span "Run" at bounding box center [959, 586] width 69 height 17
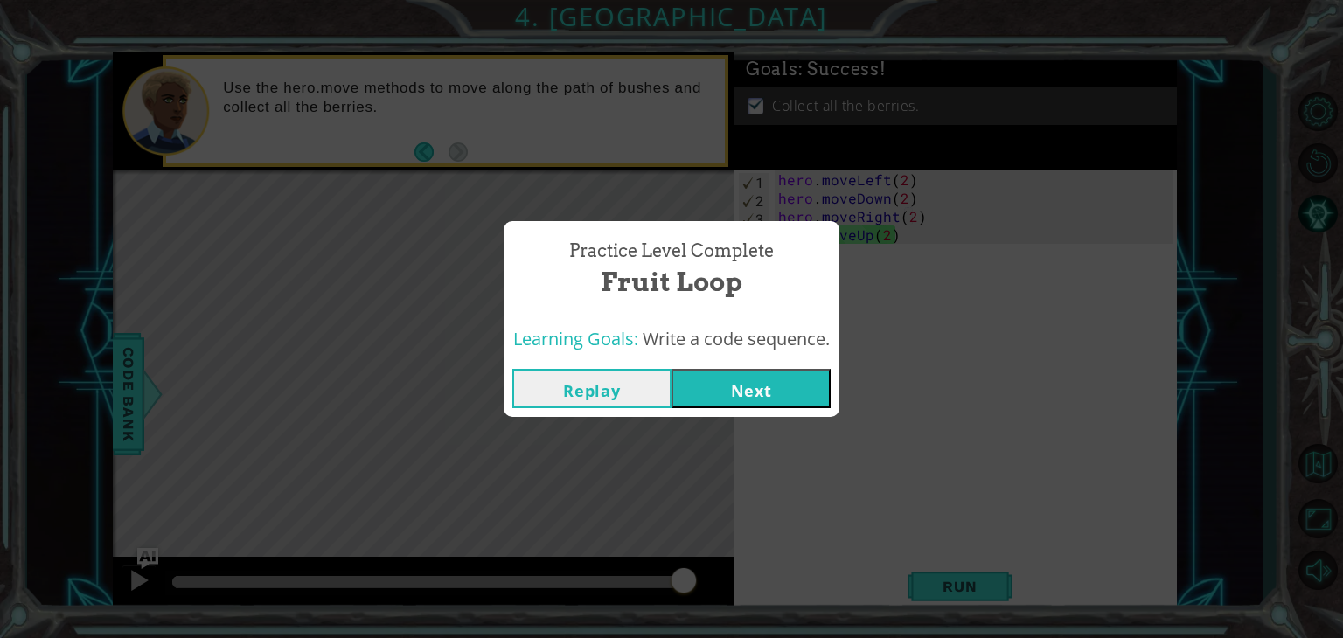
click at [780, 391] on button "Next" at bounding box center [750, 388] width 159 height 39
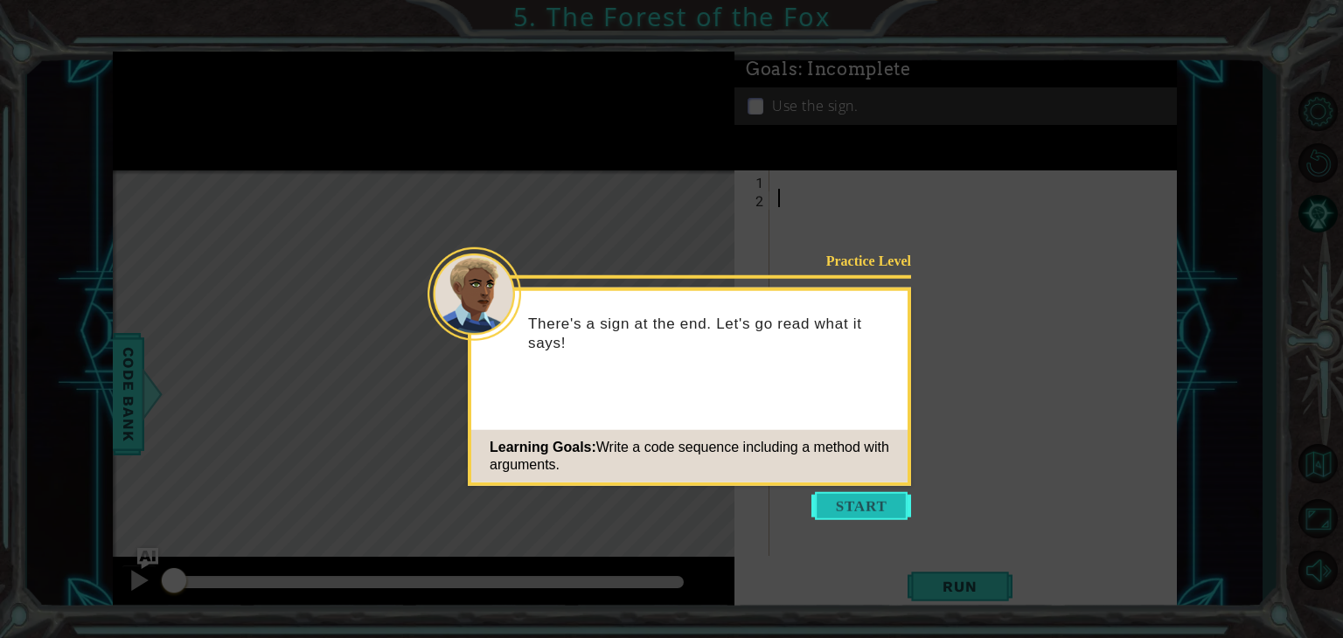
click at [831, 504] on button "Start" at bounding box center [861, 506] width 100 height 28
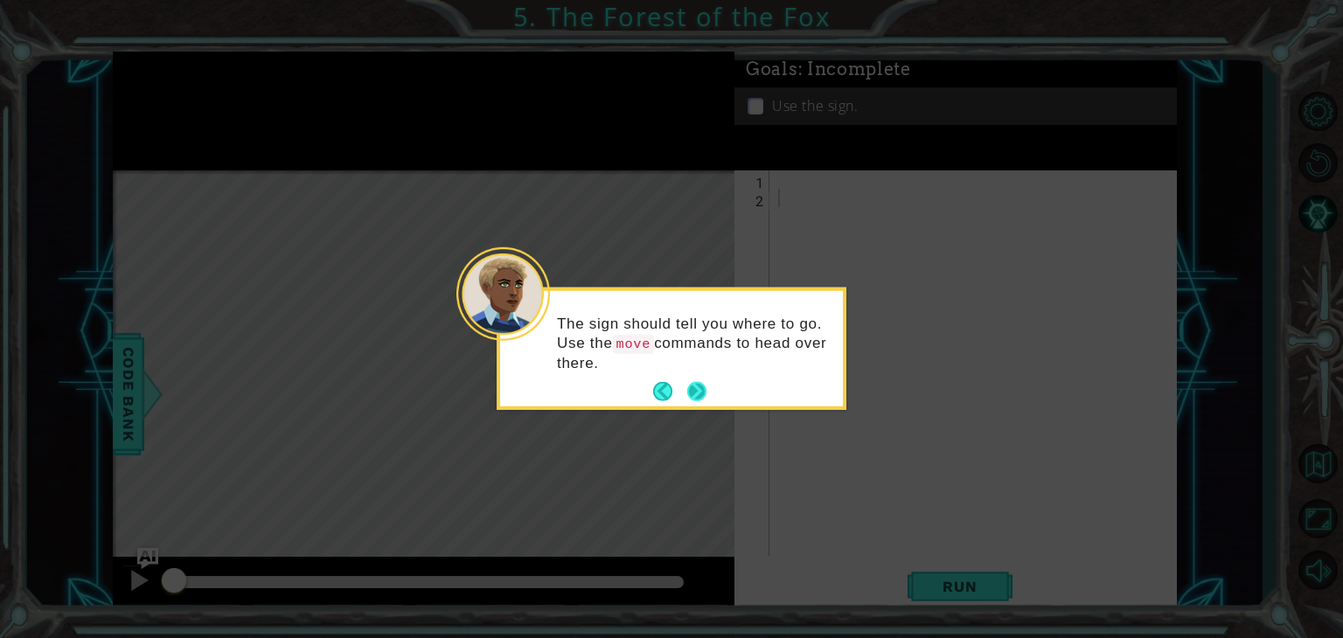
click at [703, 389] on button "Next" at bounding box center [696, 392] width 32 height 32
click at [703, 389] on button "Next" at bounding box center [696, 388] width 19 height 19
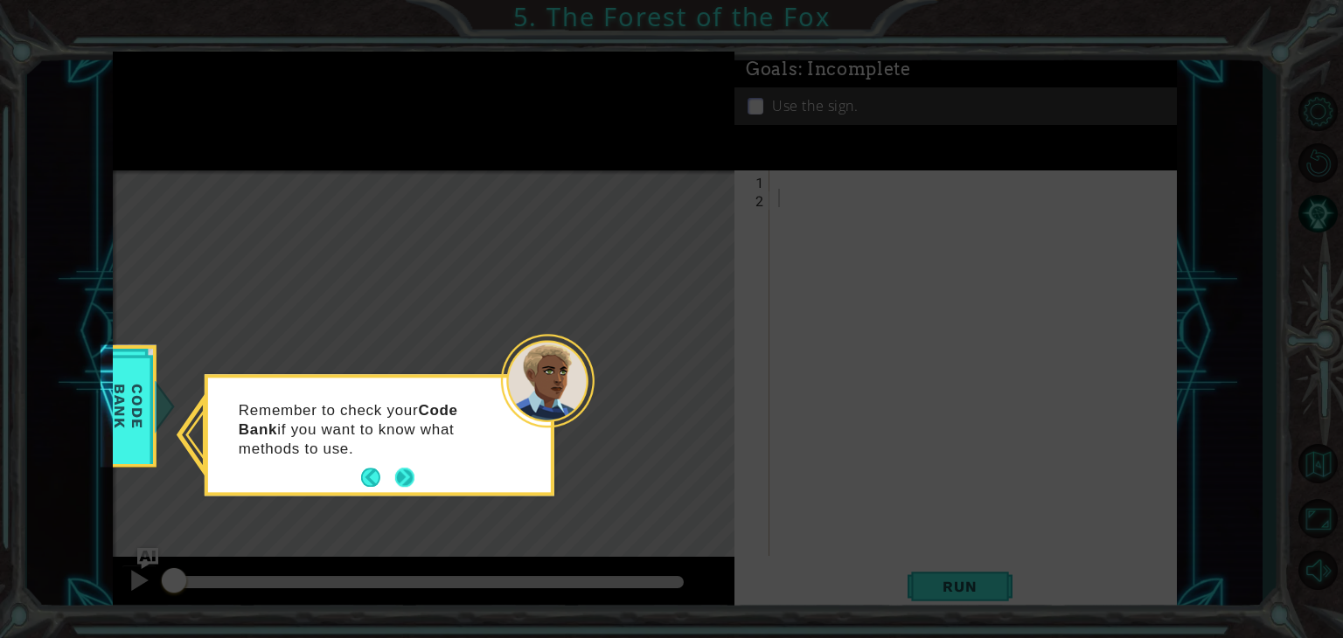
click at [407, 476] on button "Next" at bounding box center [404, 478] width 32 height 32
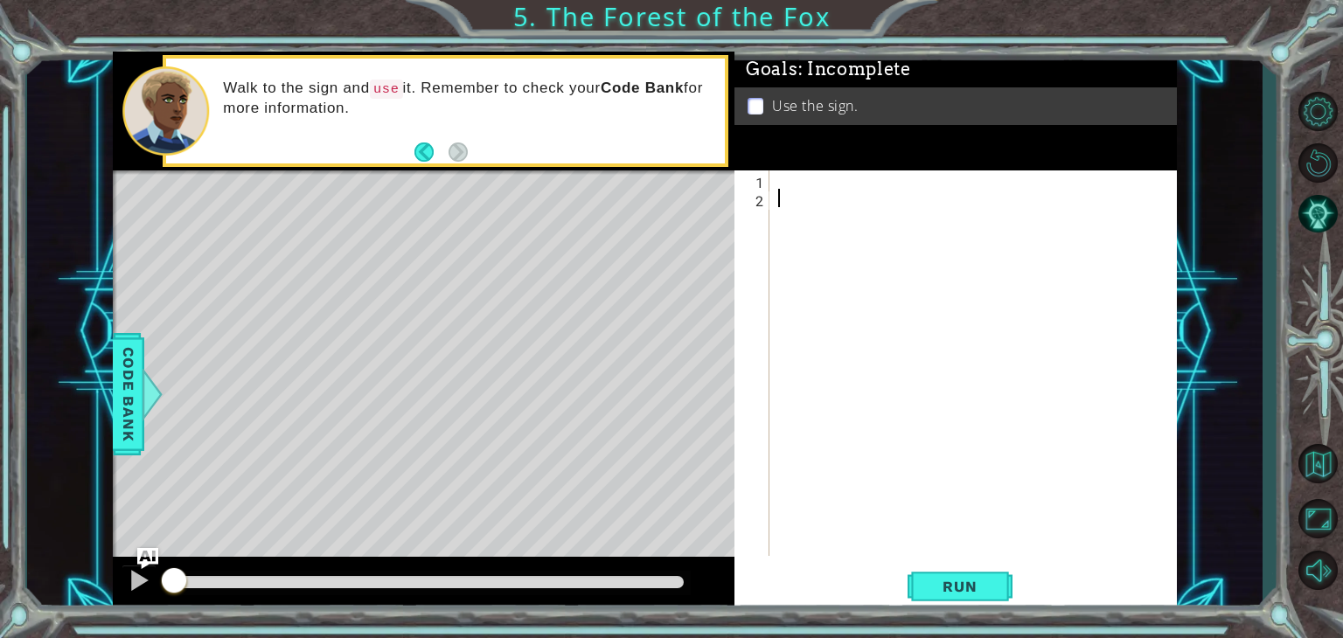
click at [832, 181] on div at bounding box center [978, 381] width 407 height 422
click at [838, 225] on div at bounding box center [978, 381] width 407 height 422
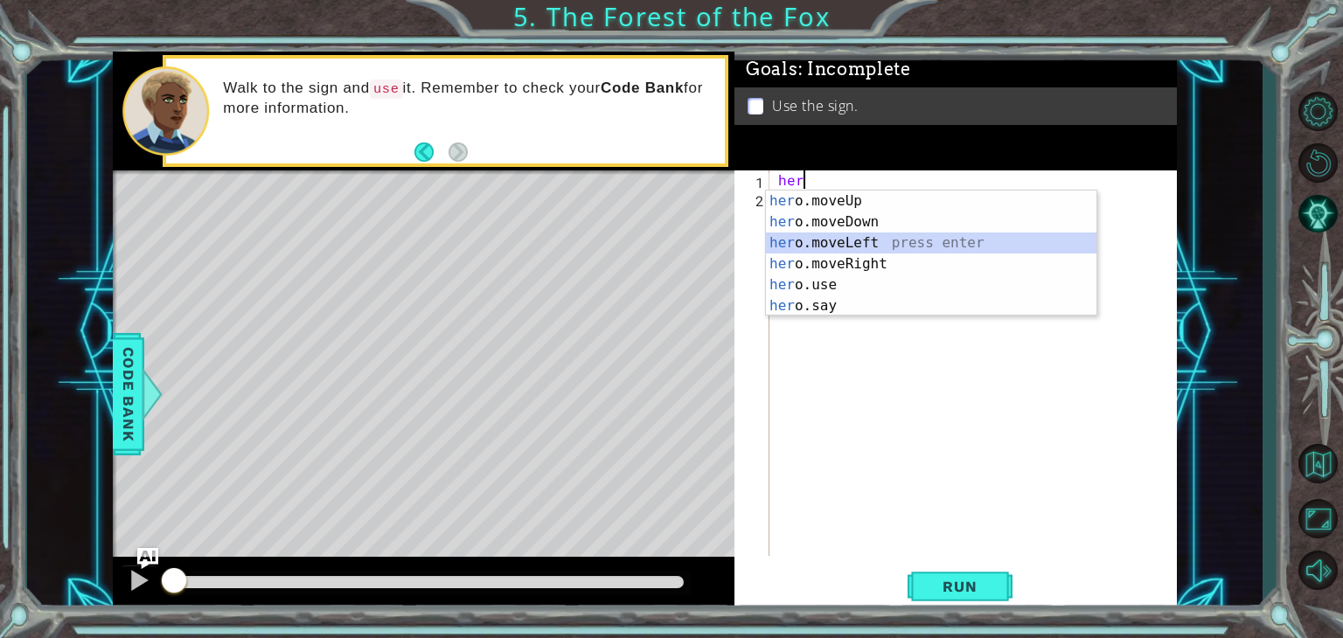
type textarea "hero.moveLeft(1)"
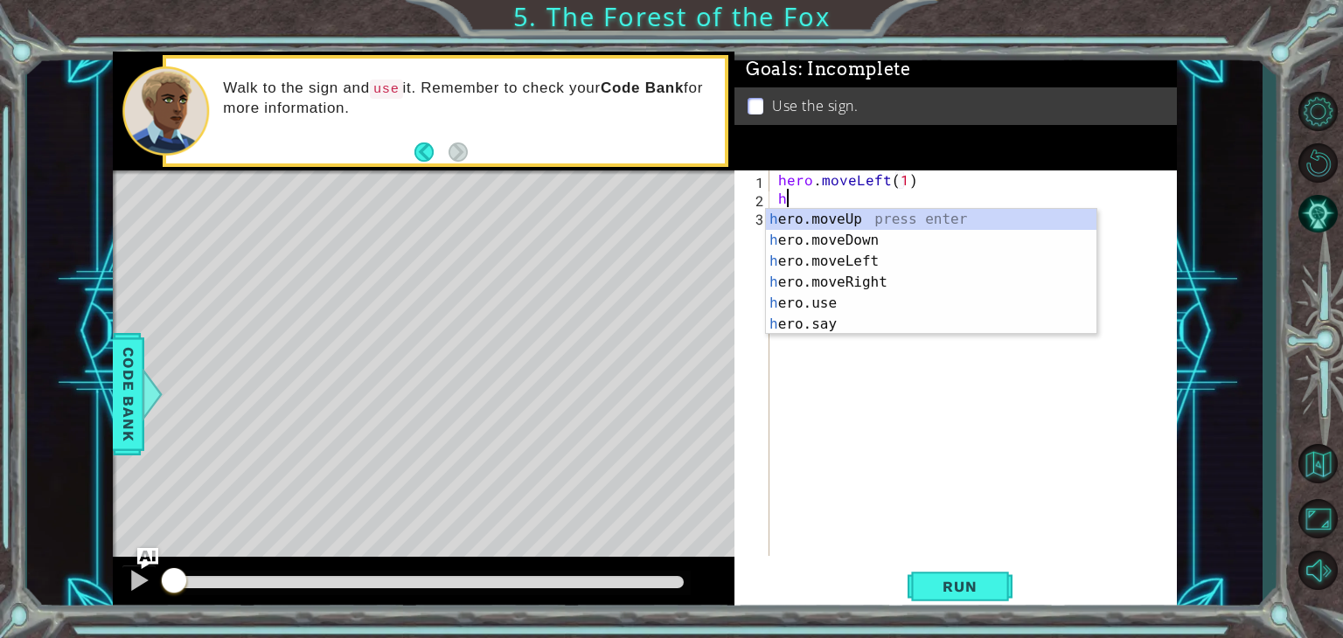
type textarea "hero.moveUp(1)"
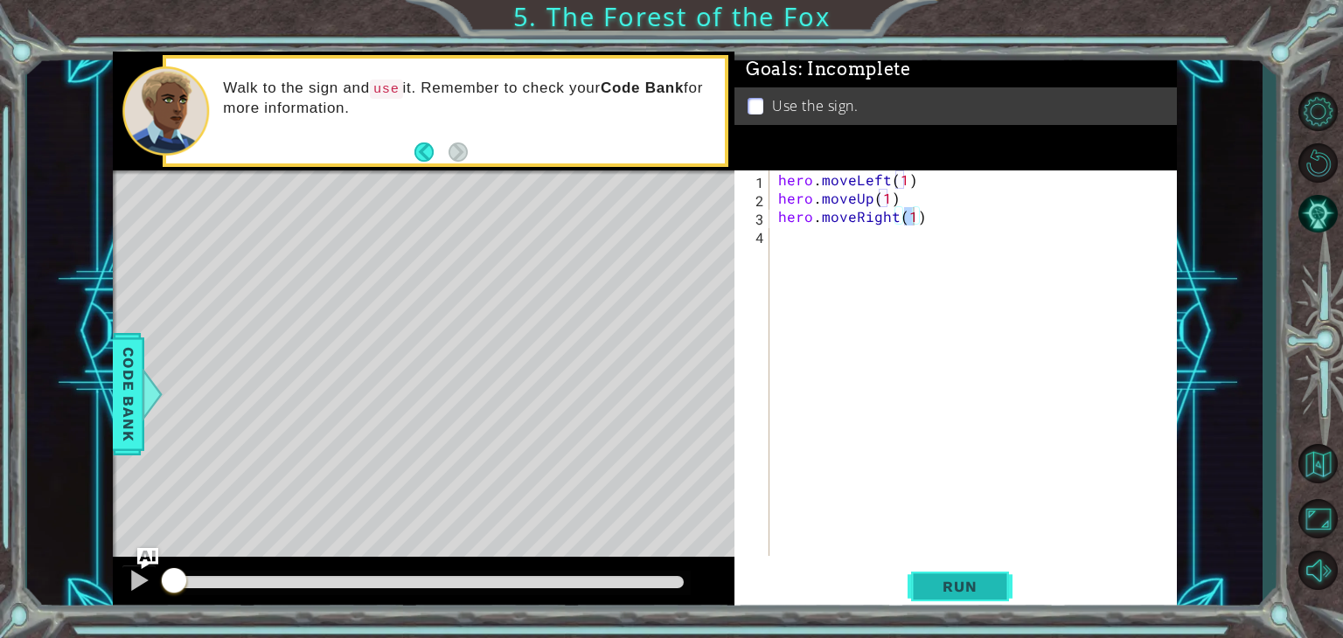
click at [966, 575] on button "Run" at bounding box center [960, 587] width 105 height 45
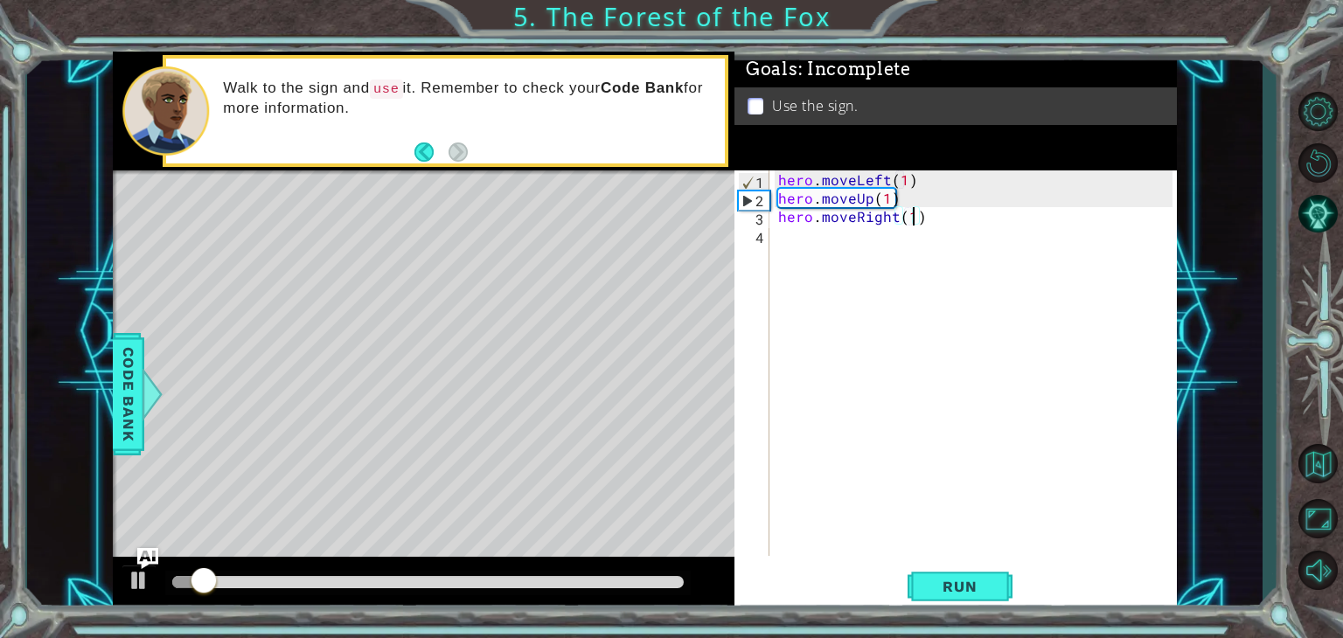
click at [883, 180] on div "hero . moveLeft ( 1 ) hero . moveUp ( 1 ) hero . moveRight ( 1 )" at bounding box center [978, 381] width 407 height 422
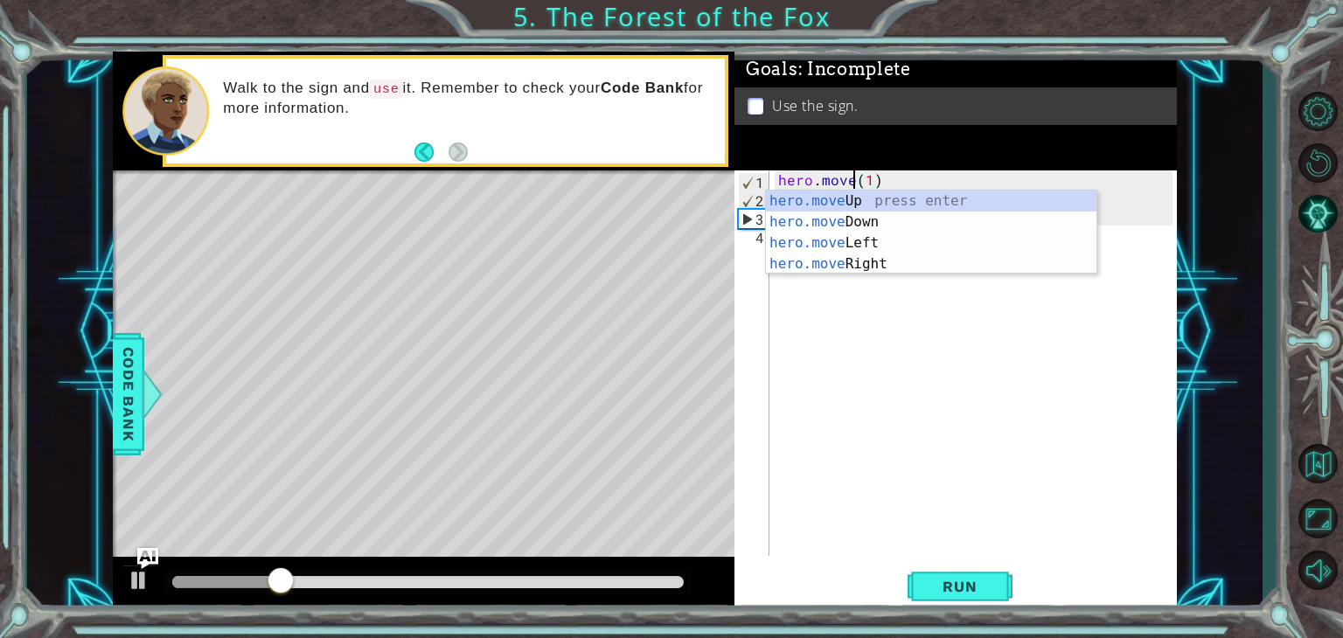
scroll to position [0, 4]
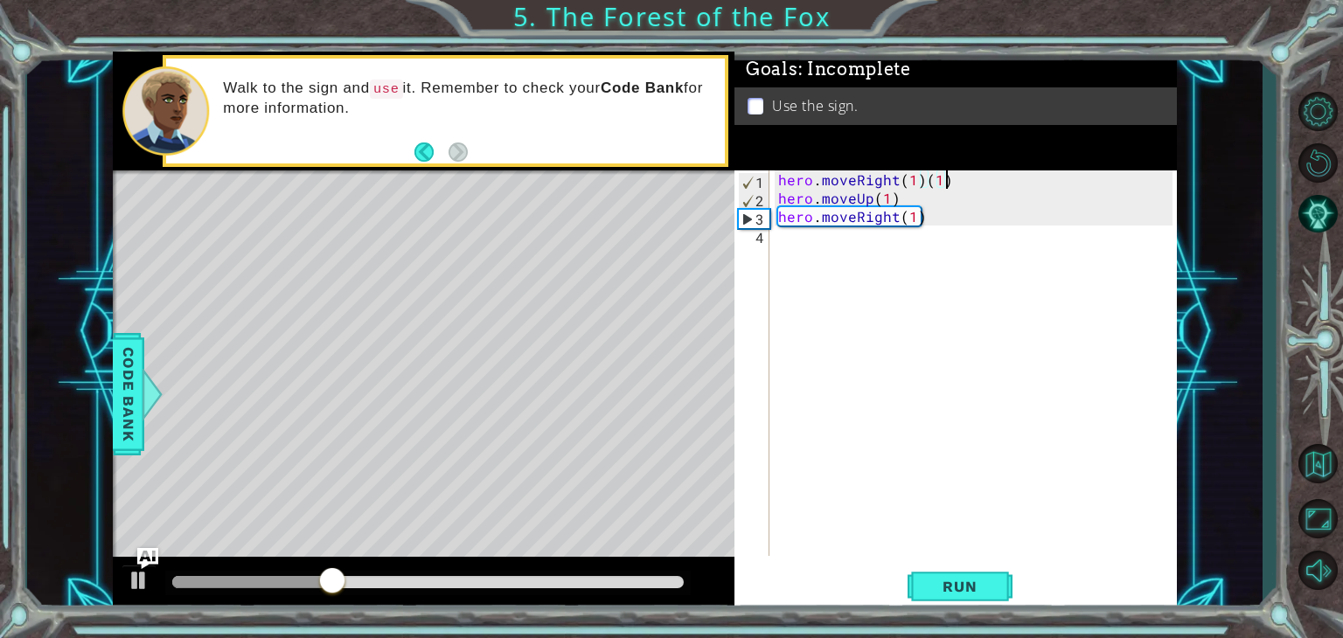
click at [955, 175] on div "hero . moveRight ( 1 ) ( 1 ) hero . moveUp ( 1 ) hero . moveRight ( 1 )" at bounding box center [978, 381] width 407 height 422
click at [926, 218] on div "hero . moveRight ( 1 ) hero . moveUp ( 1 ) hero . moveRight ( 1 )" at bounding box center [978, 381] width 407 height 422
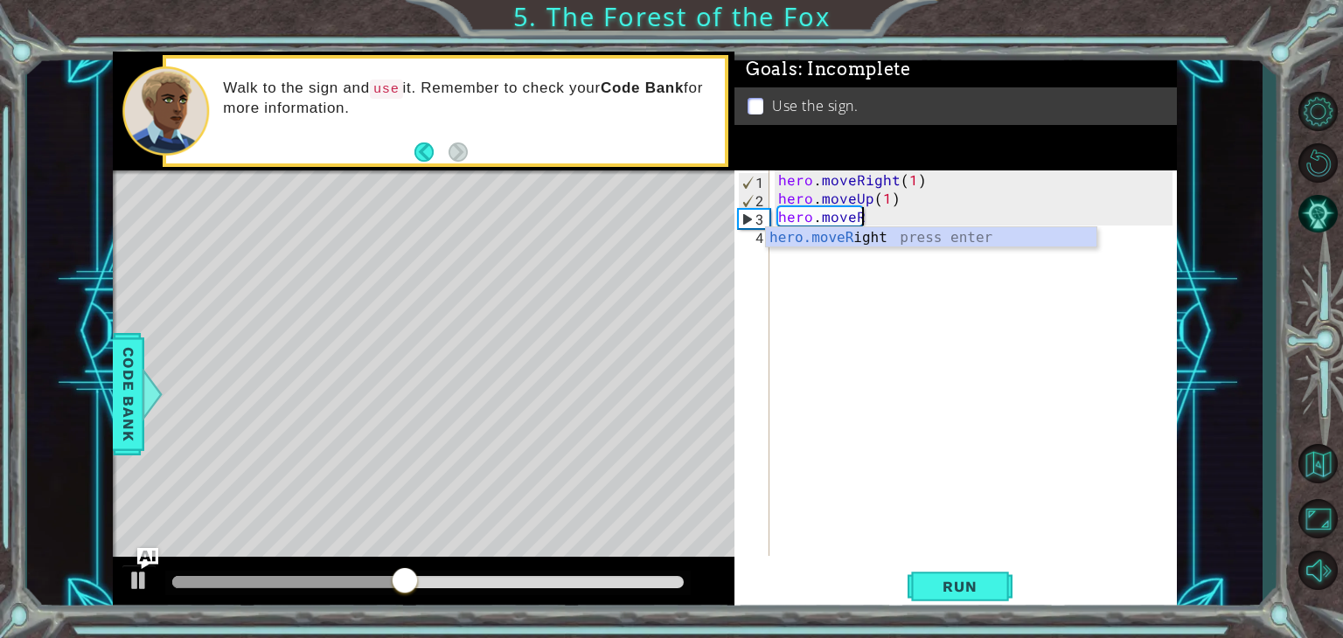
scroll to position [0, 3]
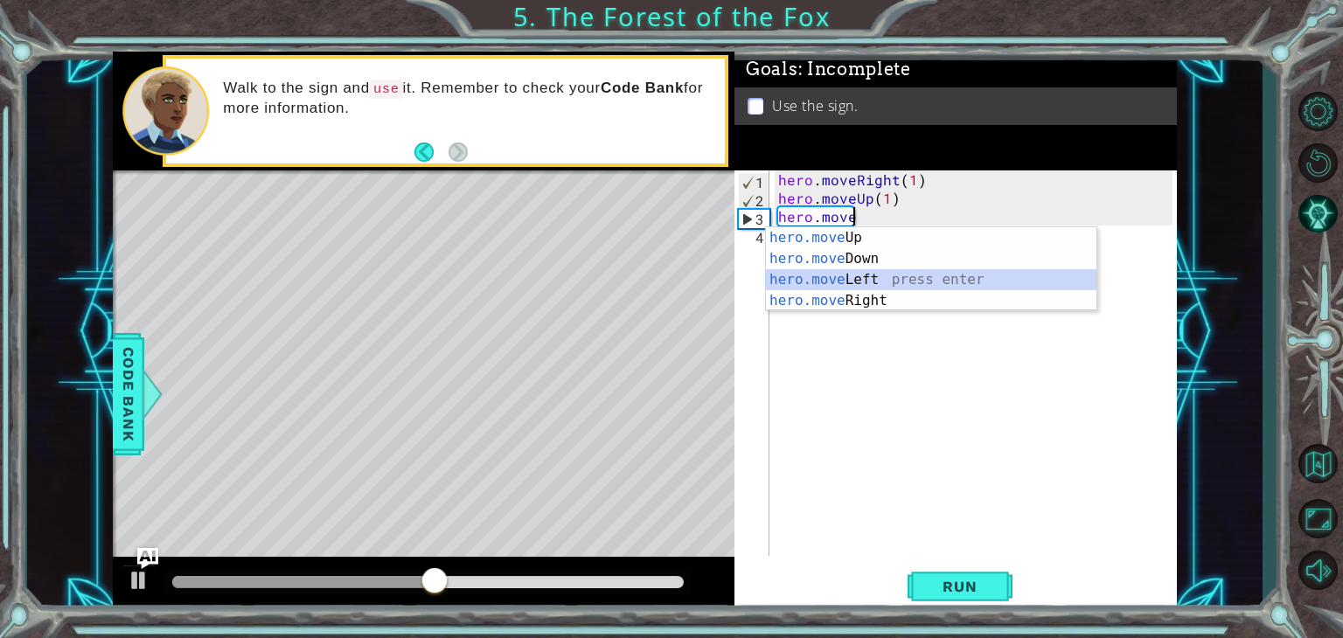
type textarea "hero.moveLeft(1)"
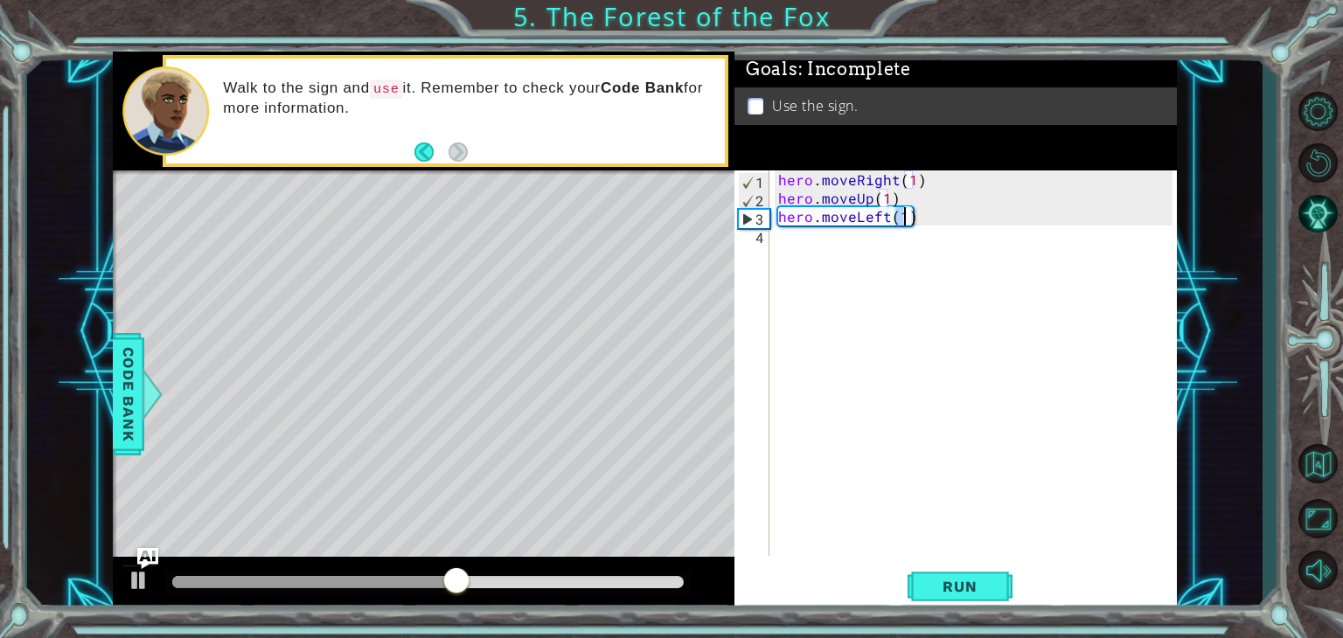
click at [943, 396] on div "hero . moveRight ( 1 ) hero . moveUp ( 1 ) hero . moveLeft ( 1 )" at bounding box center [978, 381] width 407 height 422
click at [949, 595] on button "Run" at bounding box center [960, 587] width 105 height 45
click at [968, 212] on div "hero . moveRight ( 1 ) hero . moveUp ( 1 ) hero . moveLeft ( 1 )" at bounding box center [978, 381] width 407 height 422
type textarea "hero.moveLeft(1)"
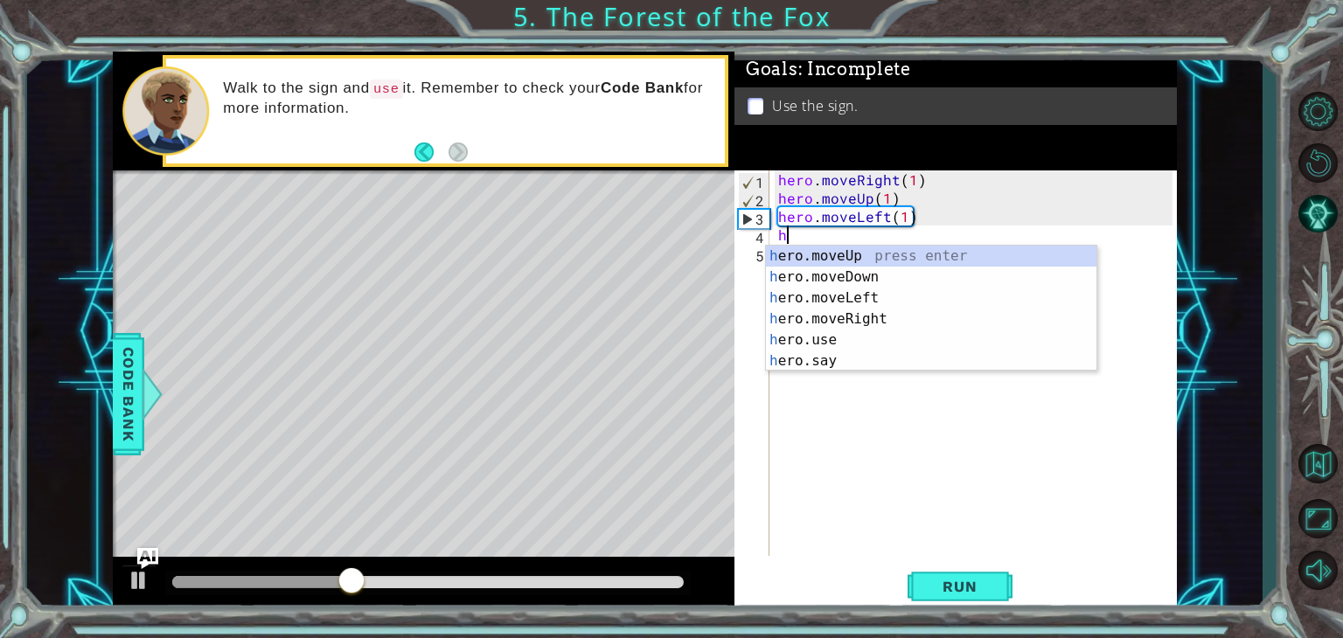
type textarea "hero.moveUp(1)"
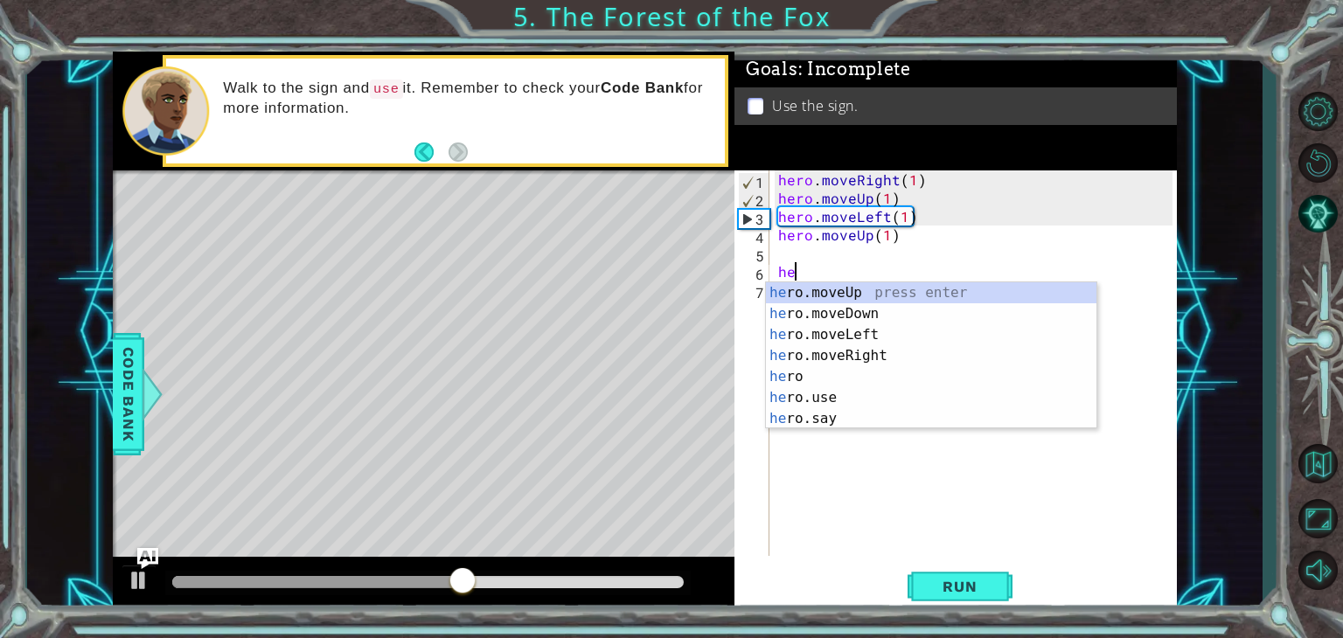
type textarea "h"
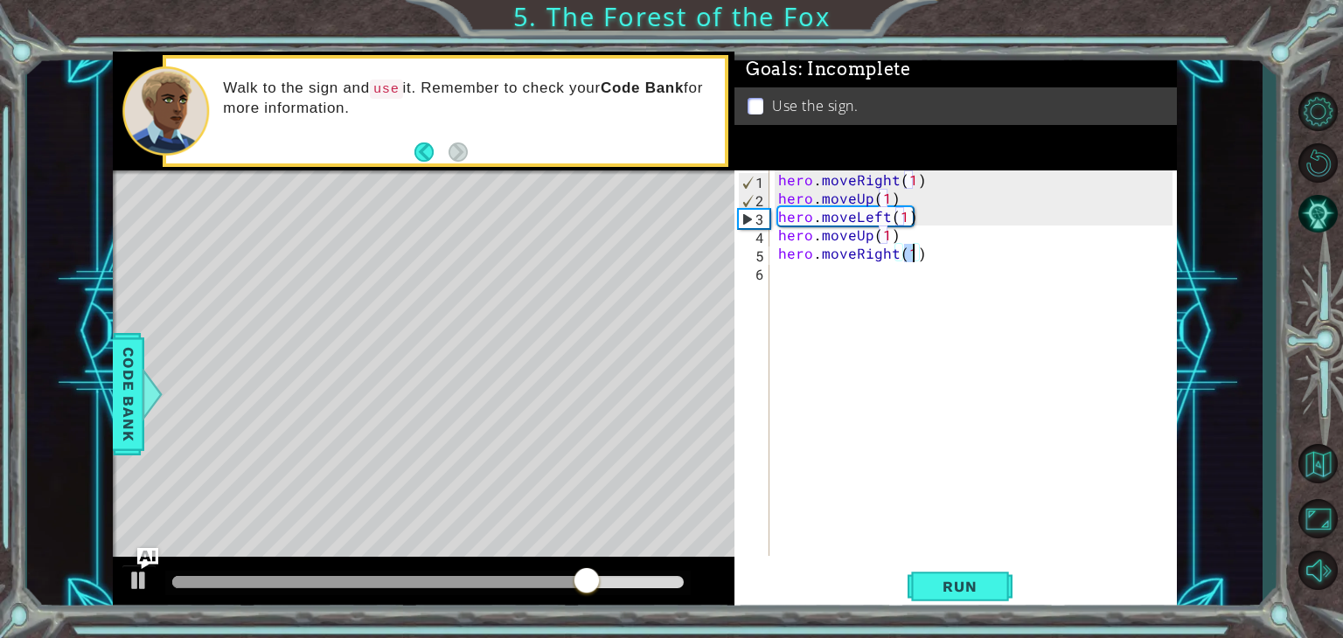
scroll to position [0, 7]
click at [957, 253] on div "hero . moveRight ( 1 ) hero . moveUp ( 1 ) hero . moveLeft ( 1 ) hero . moveUp …" at bounding box center [978, 381] width 407 height 422
click at [943, 584] on span "Run" at bounding box center [959, 586] width 69 height 17
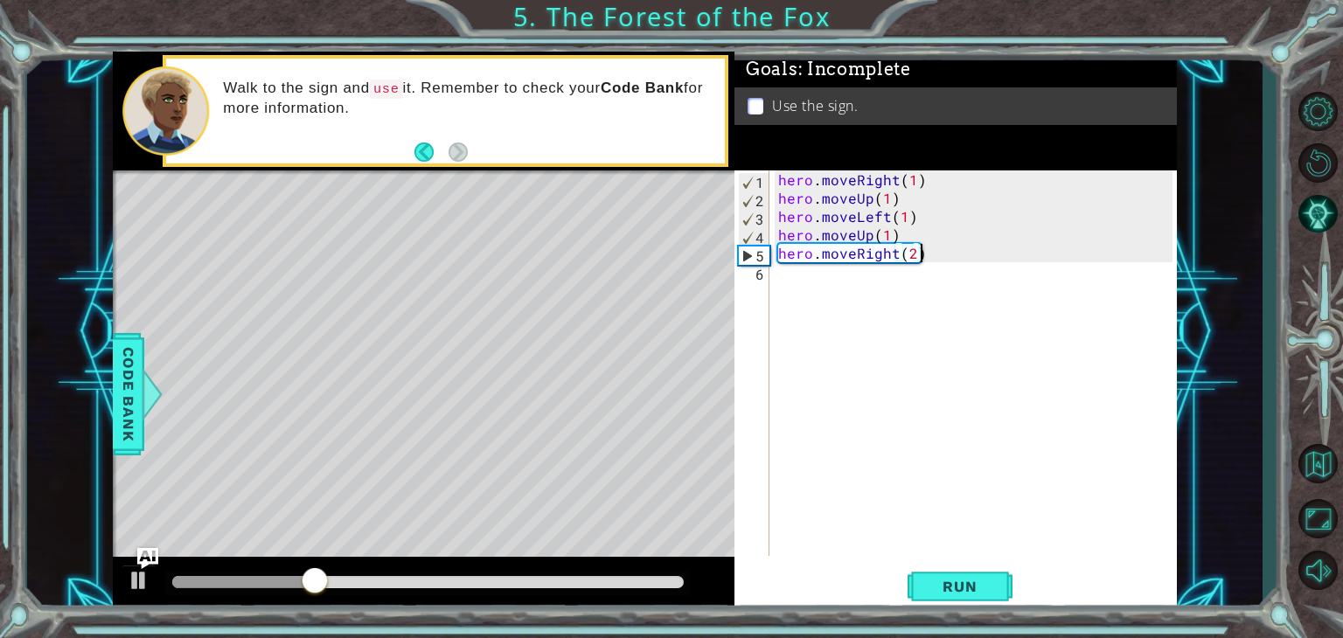
click at [965, 240] on div "hero . moveRight ( 1 ) hero . moveUp ( 1 ) hero . moveLeft ( 1 ) hero . moveUp …" at bounding box center [978, 381] width 407 height 422
click at [966, 253] on div "hero . moveRight ( 1 ) hero . moveUp ( 1 ) hero . moveLeft ( 1 ) hero . moveUp …" at bounding box center [978, 381] width 407 height 422
type textarea "hero.moveRight(2)"
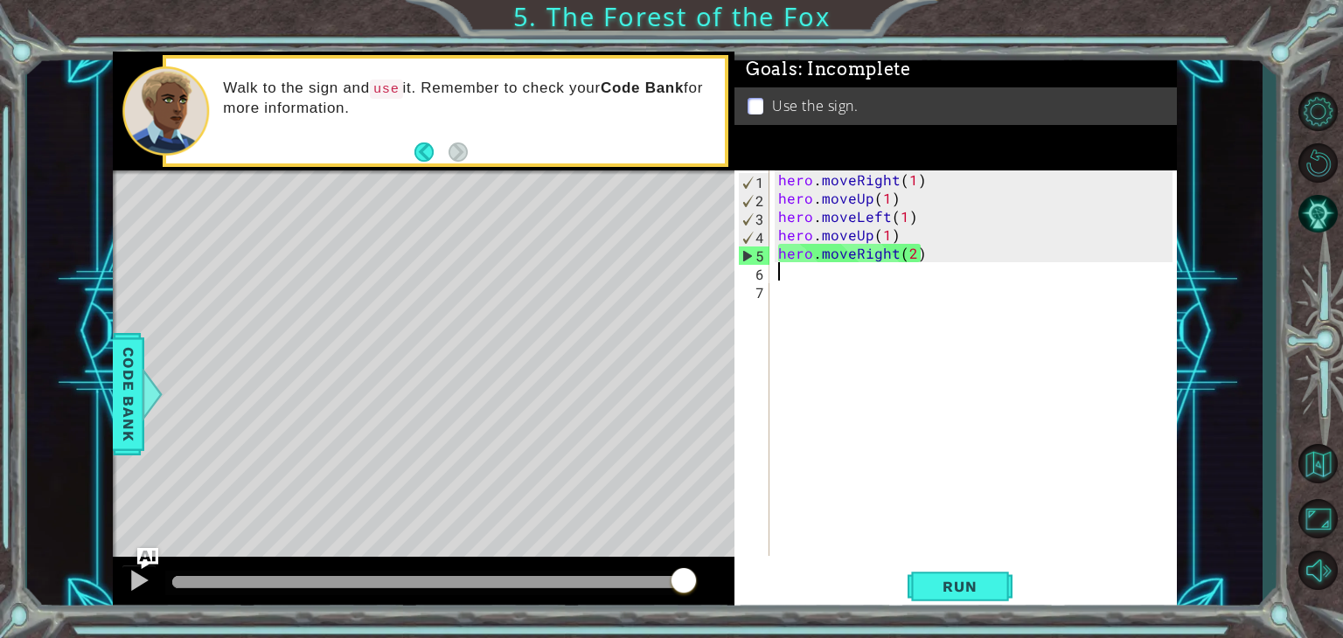
click at [953, 391] on div "hero . moveRight ( 1 ) hero . moveUp ( 1 ) hero . moveLeft ( 1 ) hero . moveUp …" at bounding box center [978, 381] width 407 height 422
click at [827, 277] on div "hero . moveRight ( 1 ) hero . moveUp ( 1 ) hero . moveLeft ( 1 ) hero . moveUp …" at bounding box center [978, 381] width 407 height 422
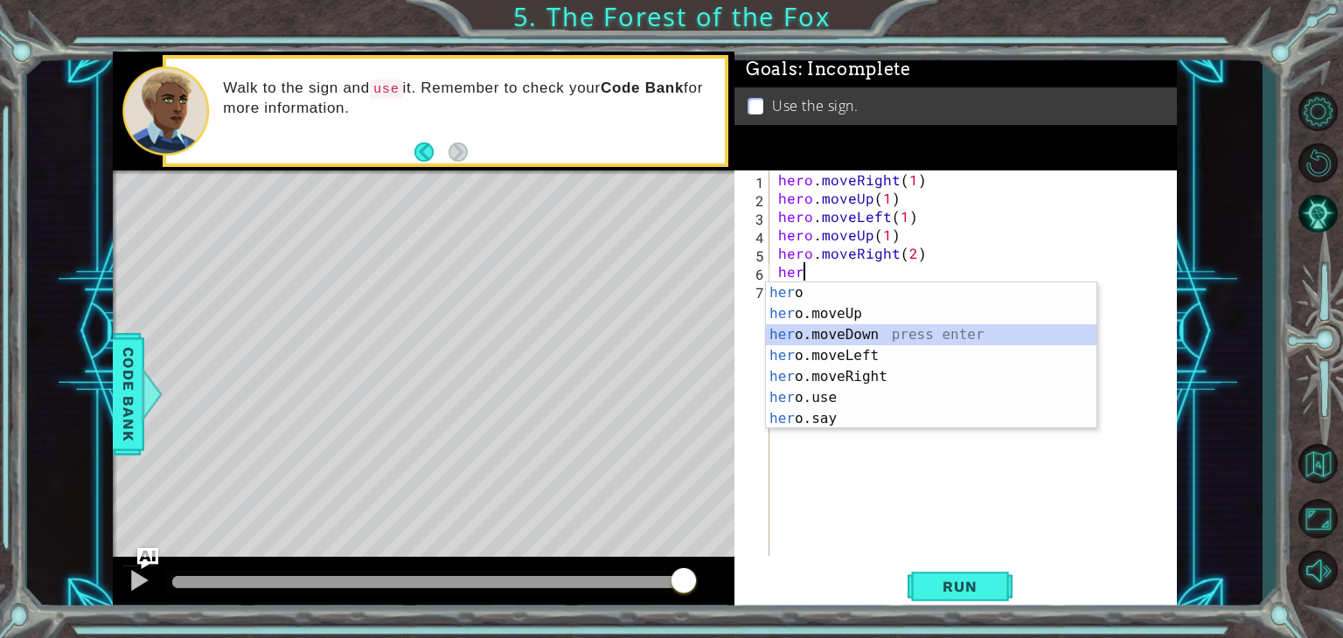
type textarea "hero.moveDown(1)"
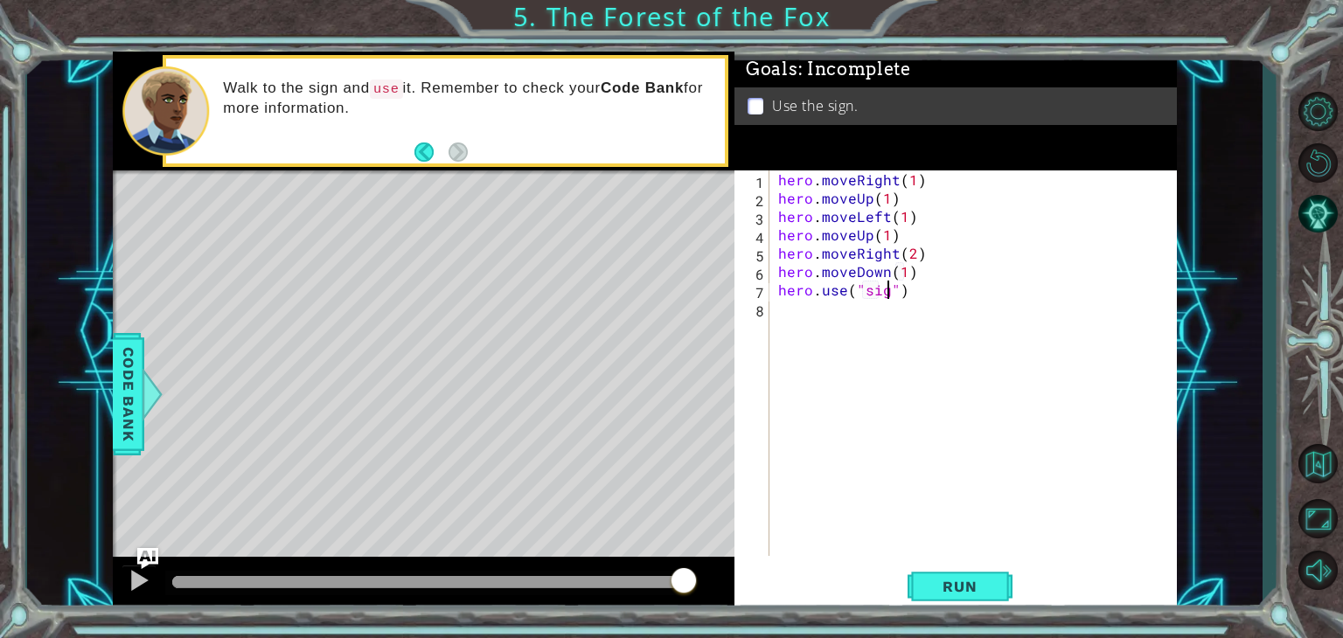
scroll to position [0, 7]
type textarea "hero.use("sign")"
click at [936, 581] on span "Run" at bounding box center [959, 586] width 69 height 17
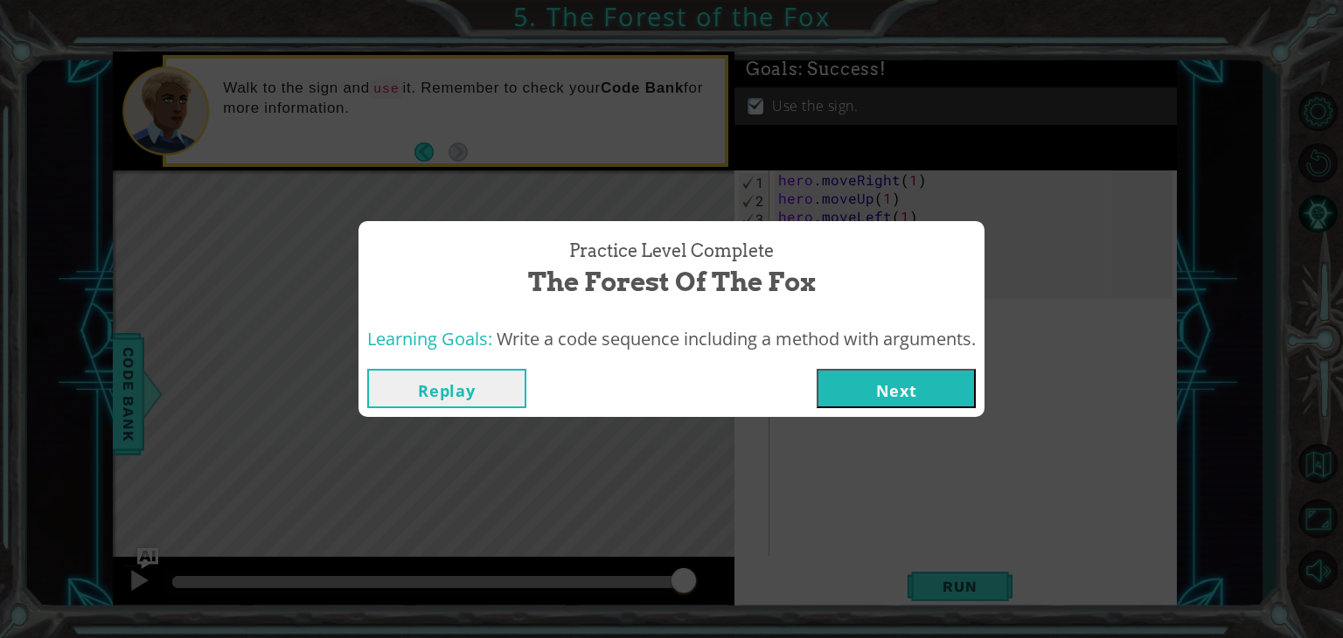
click at [854, 368] on div "Replay Next" at bounding box center [671, 388] width 626 height 57
click at [454, 385] on button "Replay" at bounding box center [446, 388] width 159 height 39
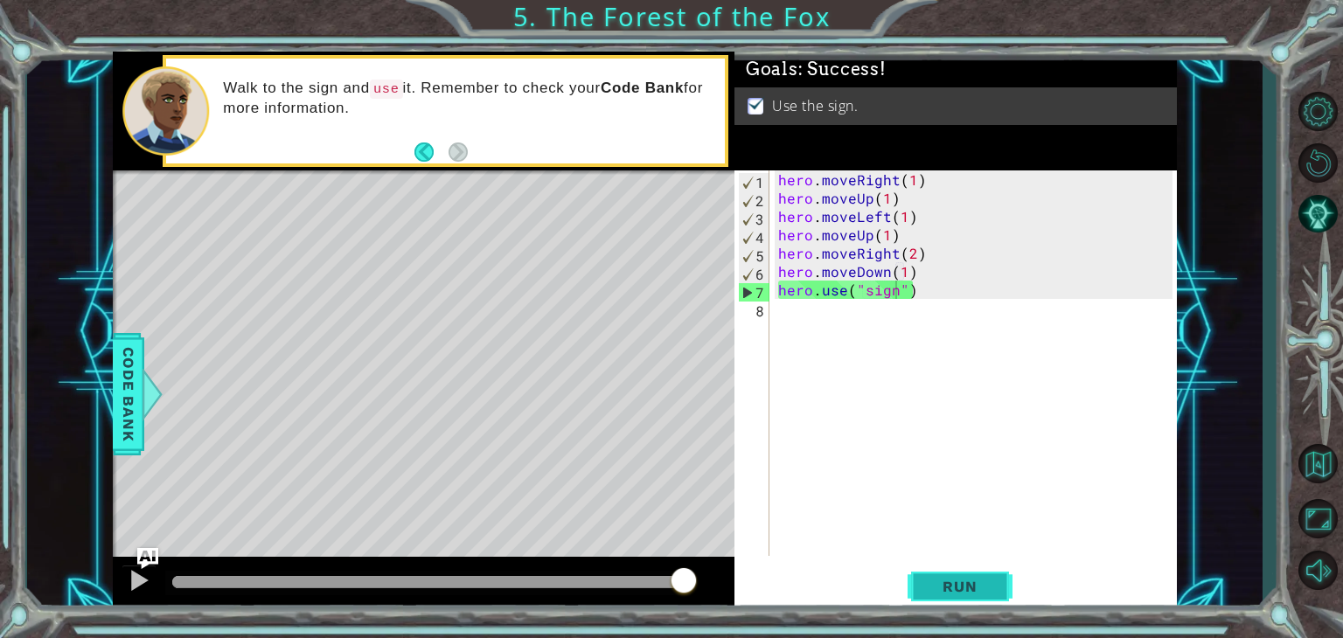
click at [942, 585] on span "Run" at bounding box center [959, 586] width 69 height 17
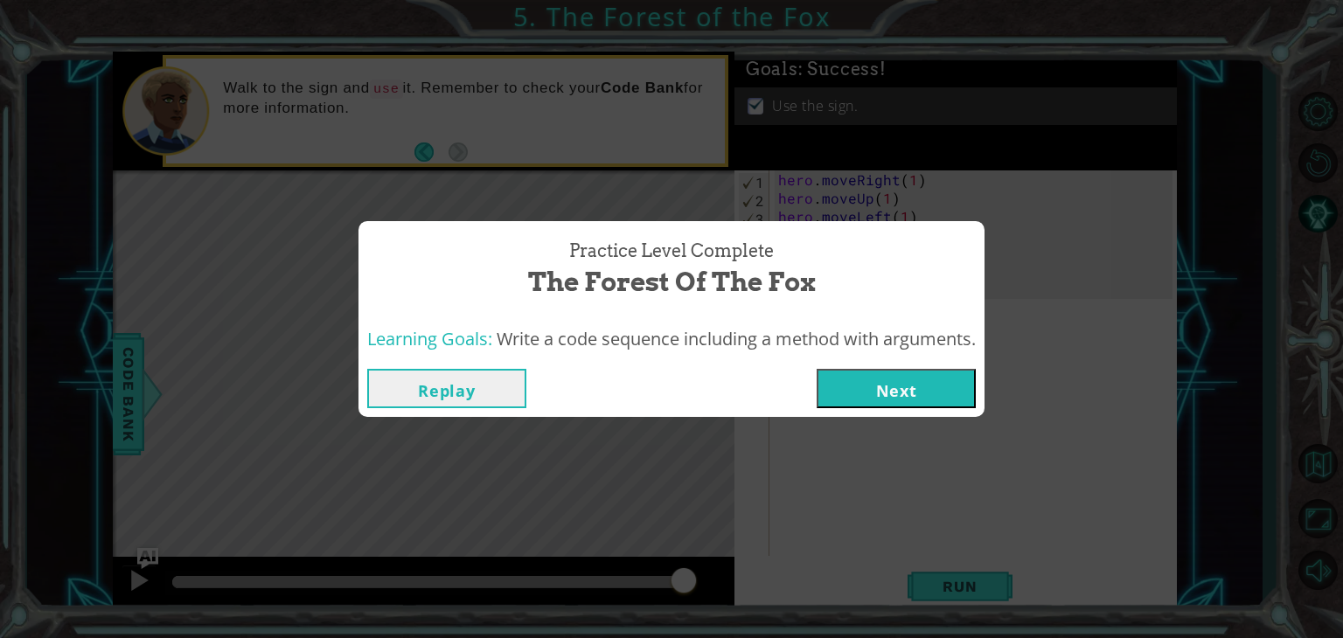
click at [889, 381] on button "Next" at bounding box center [896, 388] width 159 height 39
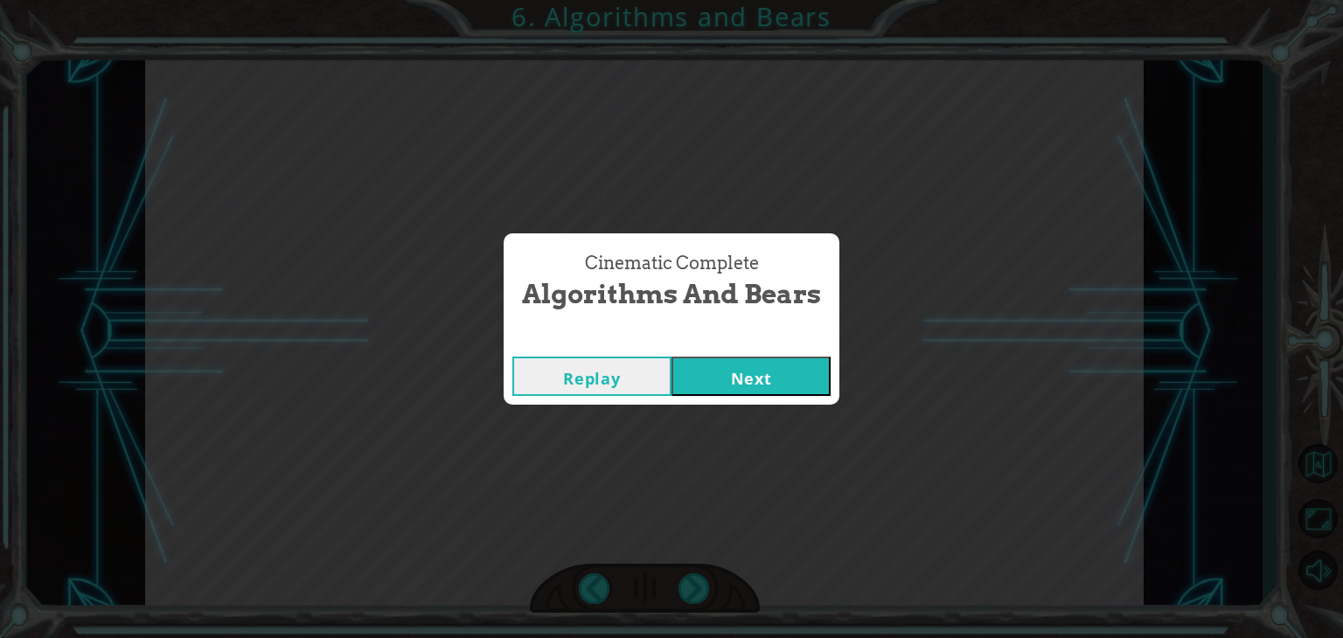
click at [727, 381] on button "Next" at bounding box center [750, 376] width 159 height 39
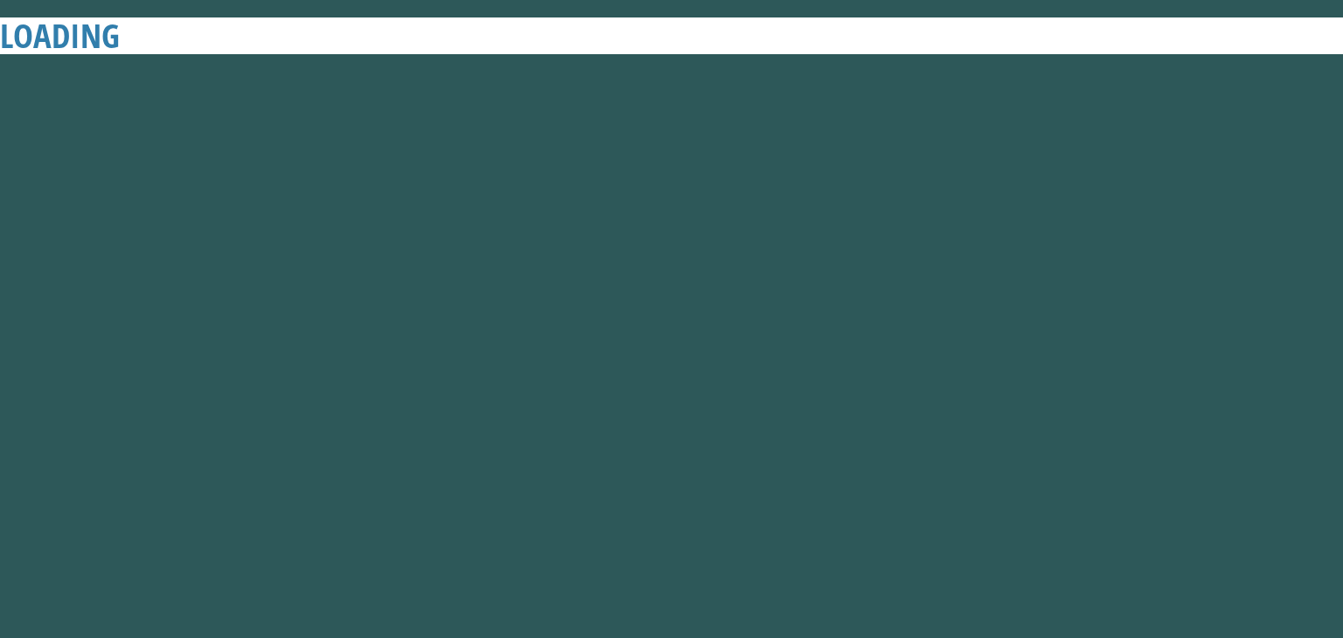
click at [727, 381] on button "Next" at bounding box center [750, 376] width 159 height 39
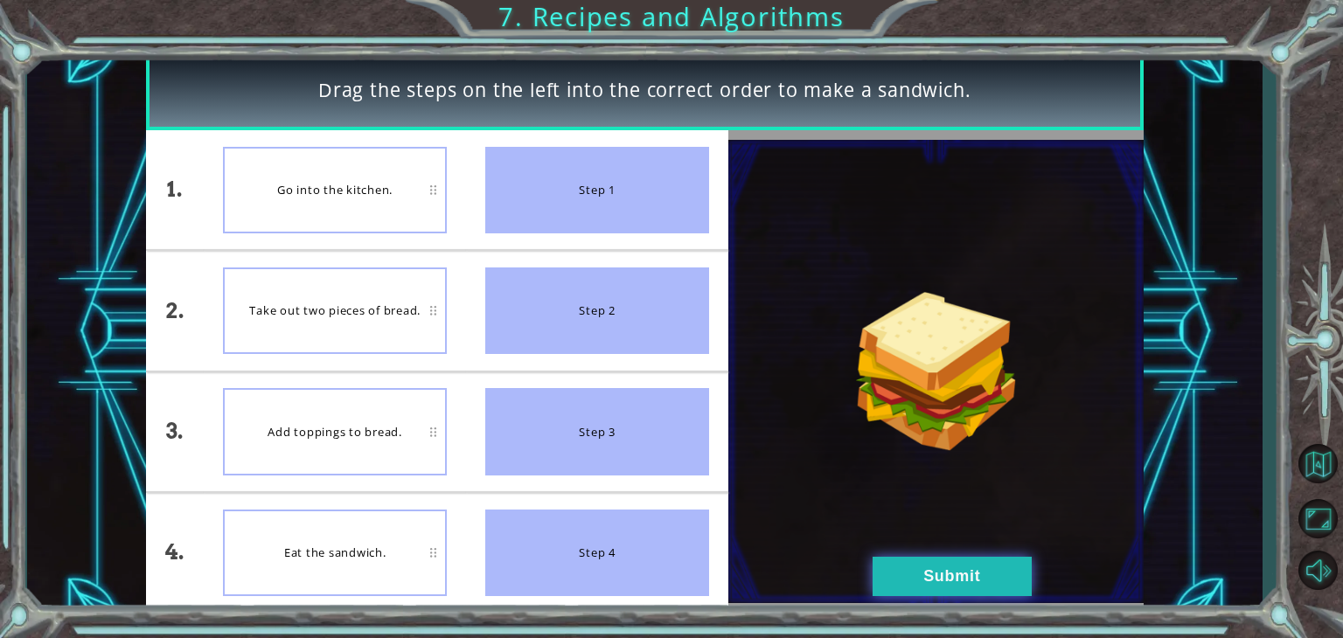
click at [974, 581] on button "Submit" at bounding box center [952, 576] width 159 height 39
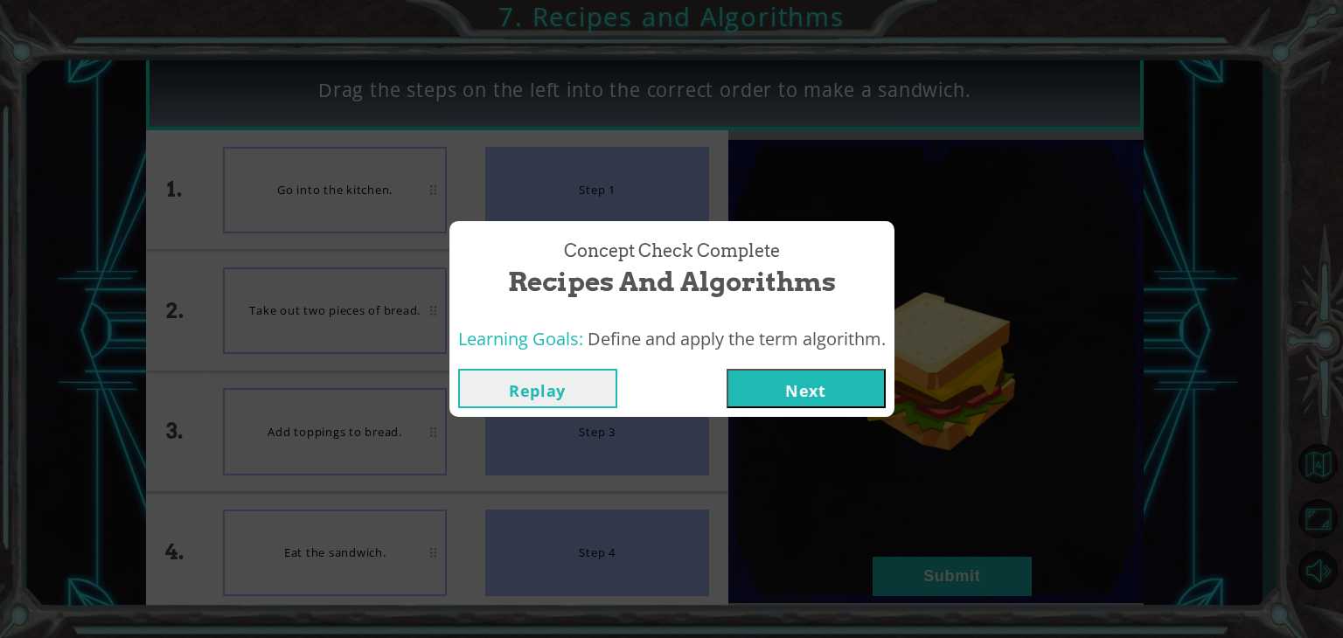
click at [781, 399] on button "Next" at bounding box center [806, 388] width 159 height 39
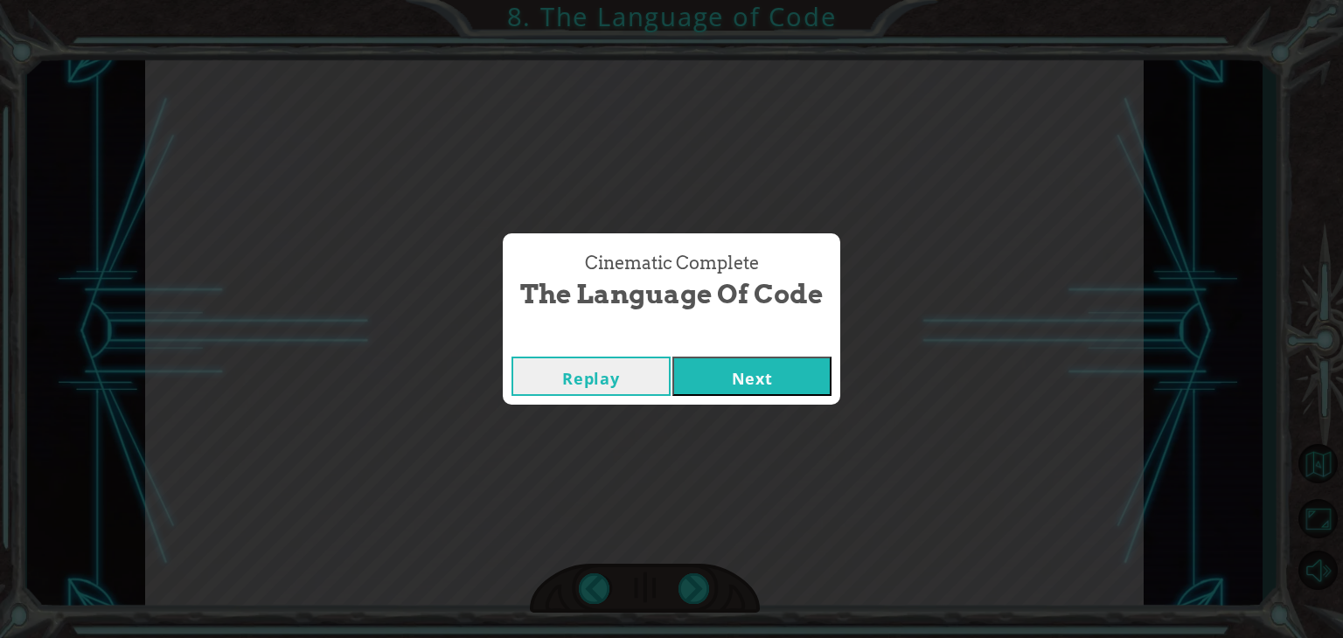
click at [757, 383] on button "Next" at bounding box center [751, 376] width 159 height 39
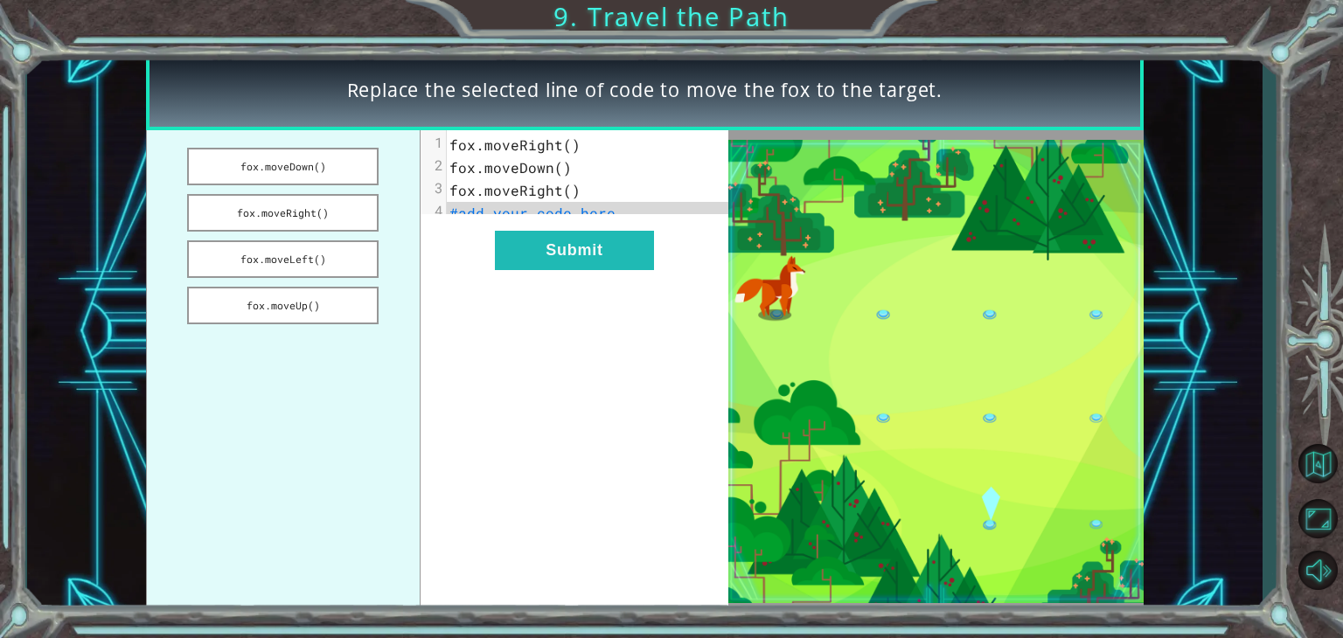
click at [472, 146] on span "fox.moveRight()" at bounding box center [514, 145] width 131 height 18
drag, startPoint x: 266, startPoint y: 160, endPoint x: 376, endPoint y: 174, distance: 111.0
click at [395, 189] on ul "fox.moveDown() fox.moveRight() fox.moveLeft() fox.moveUp()" at bounding box center [283, 371] width 275 height 483
click at [326, 162] on button "fox.moveDown()" at bounding box center [282, 167] width 191 height 38
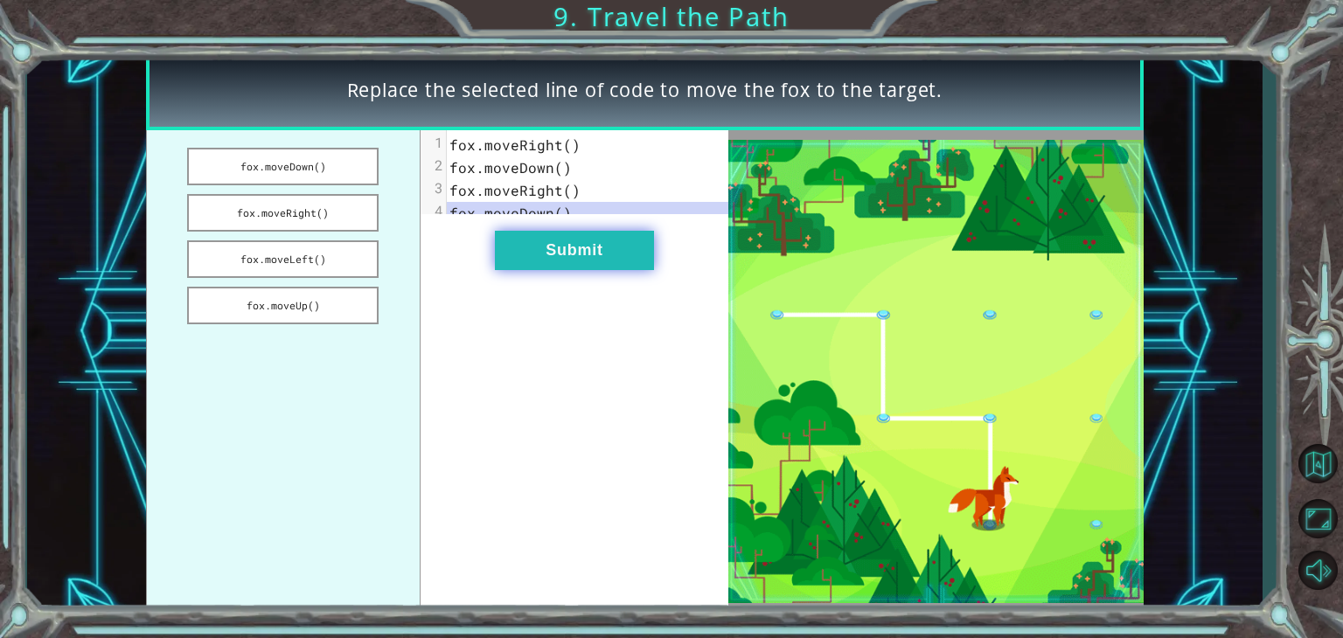
click at [539, 265] on button "Submit" at bounding box center [574, 250] width 159 height 39
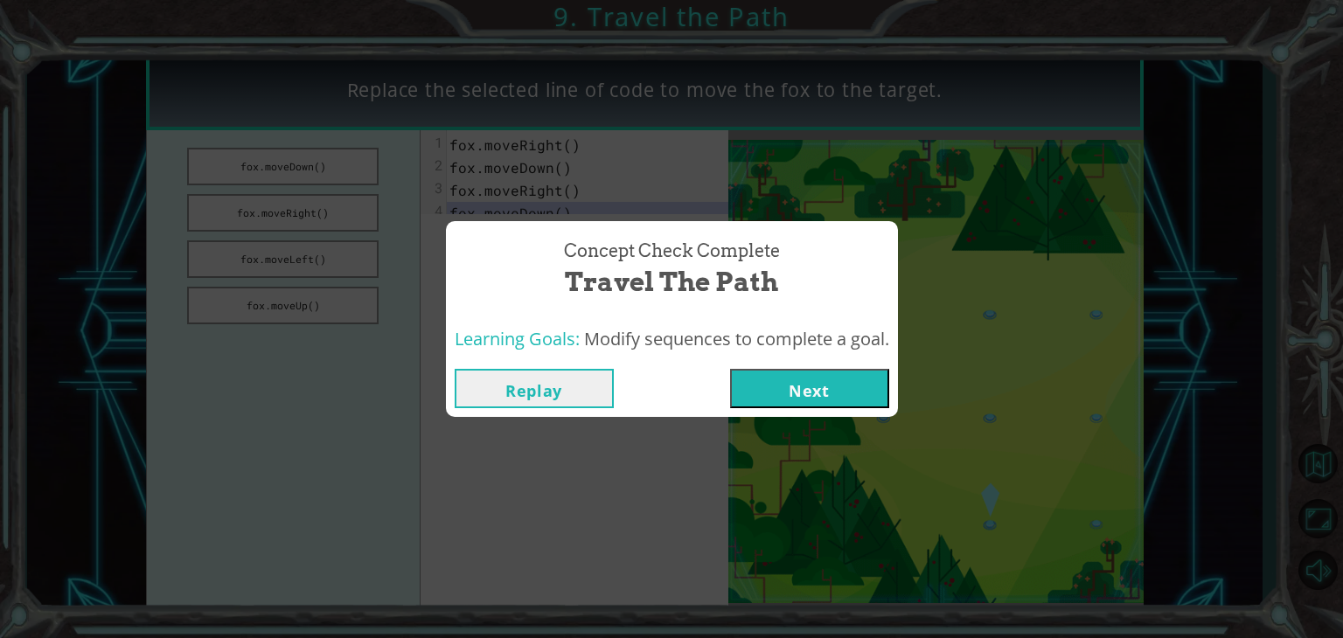
click at [818, 385] on button "Next" at bounding box center [809, 388] width 159 height 39
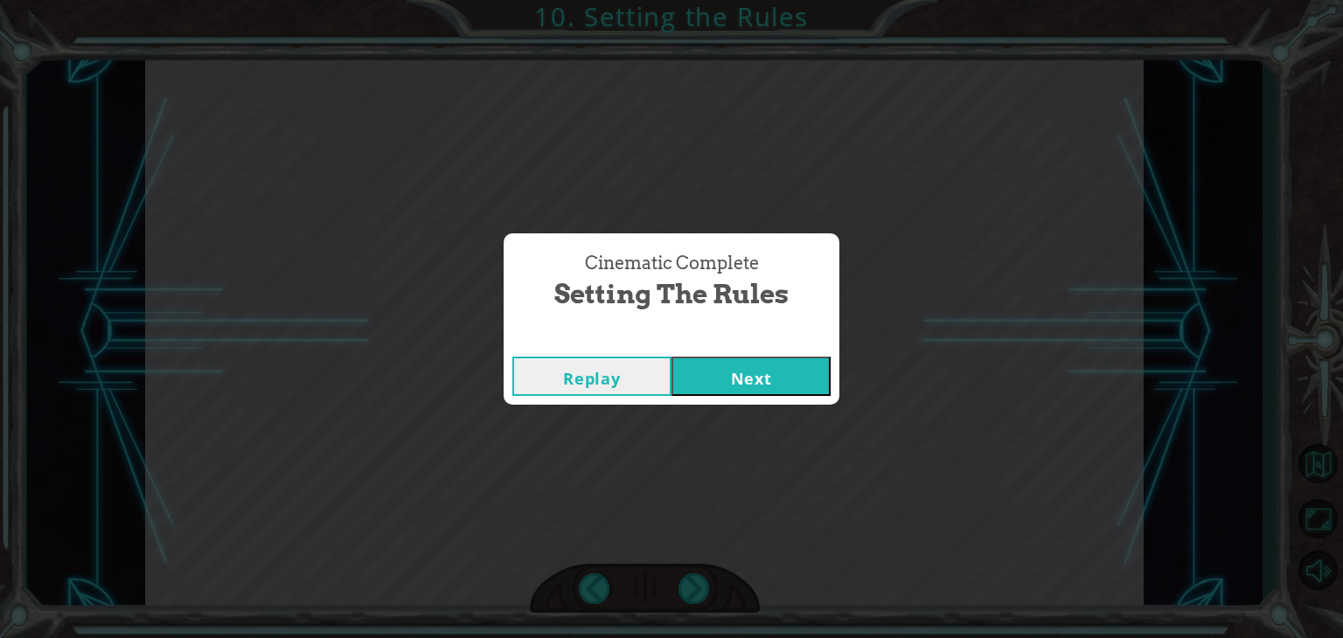
click at [818, 385] on button "Next" at bounding box center [750, 376] width 159 height 39
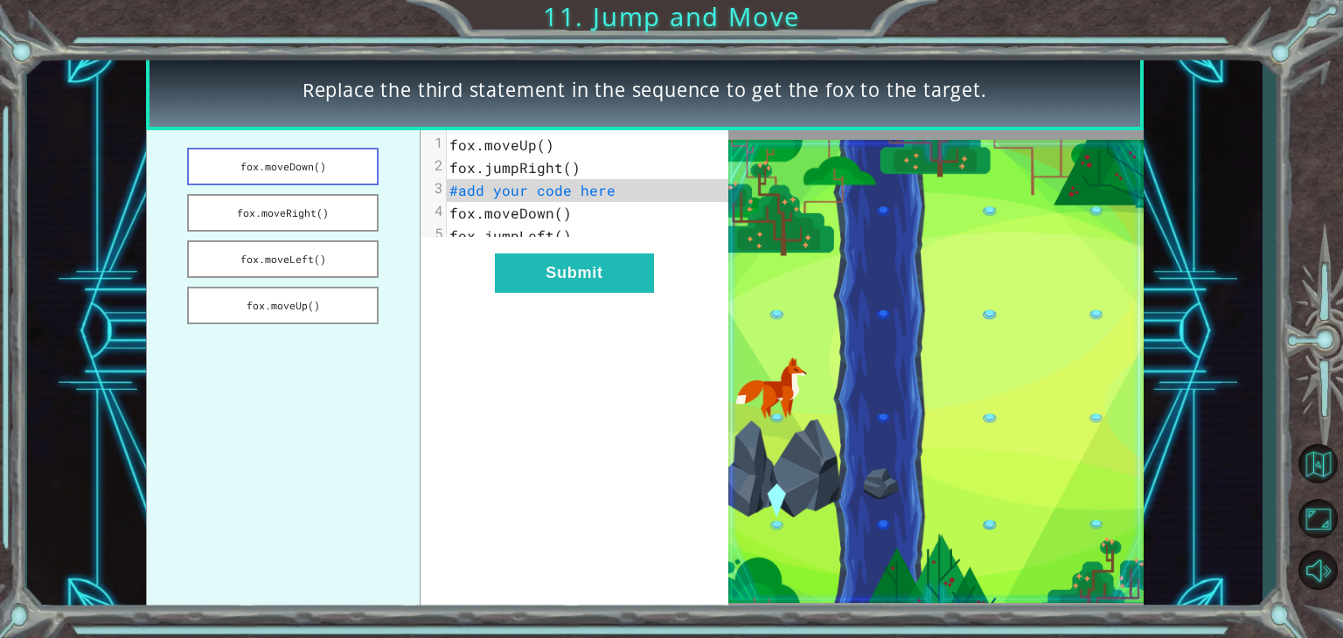
click at [360, 152] on button "fox.moveDown()" at bounding box center [282, 167] width 191 height 38
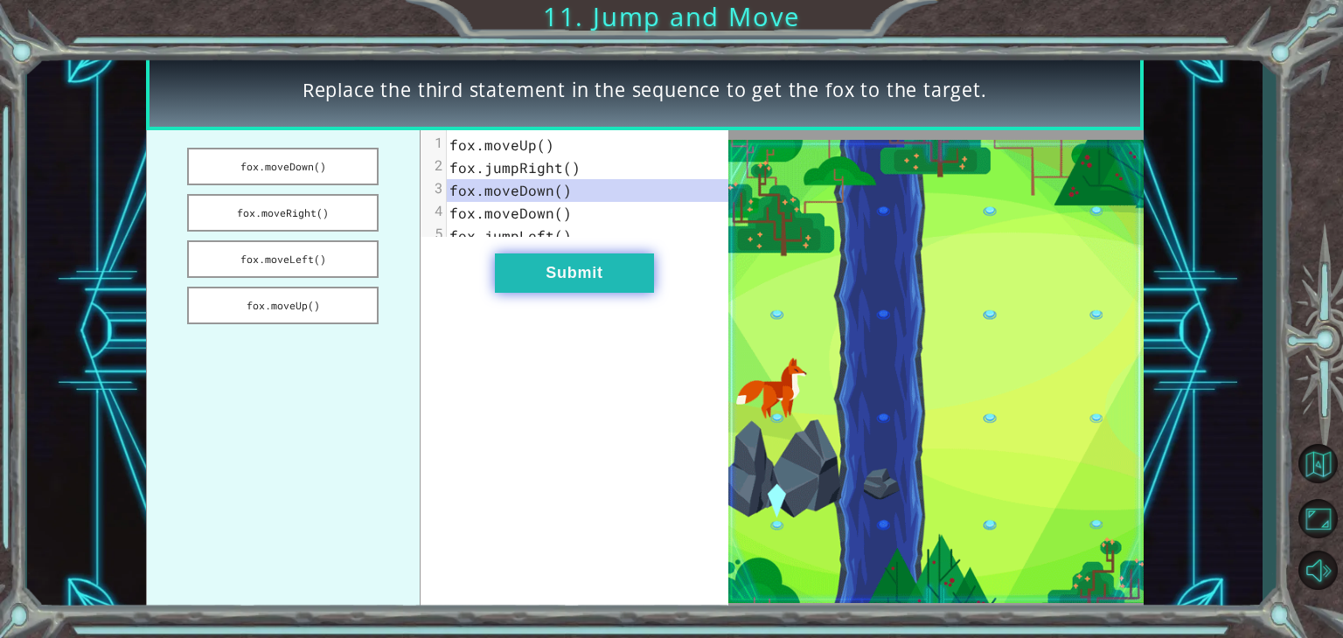
click at [556, 288] on button "Submit" at bounding box center [574, 273] width 159 height 39
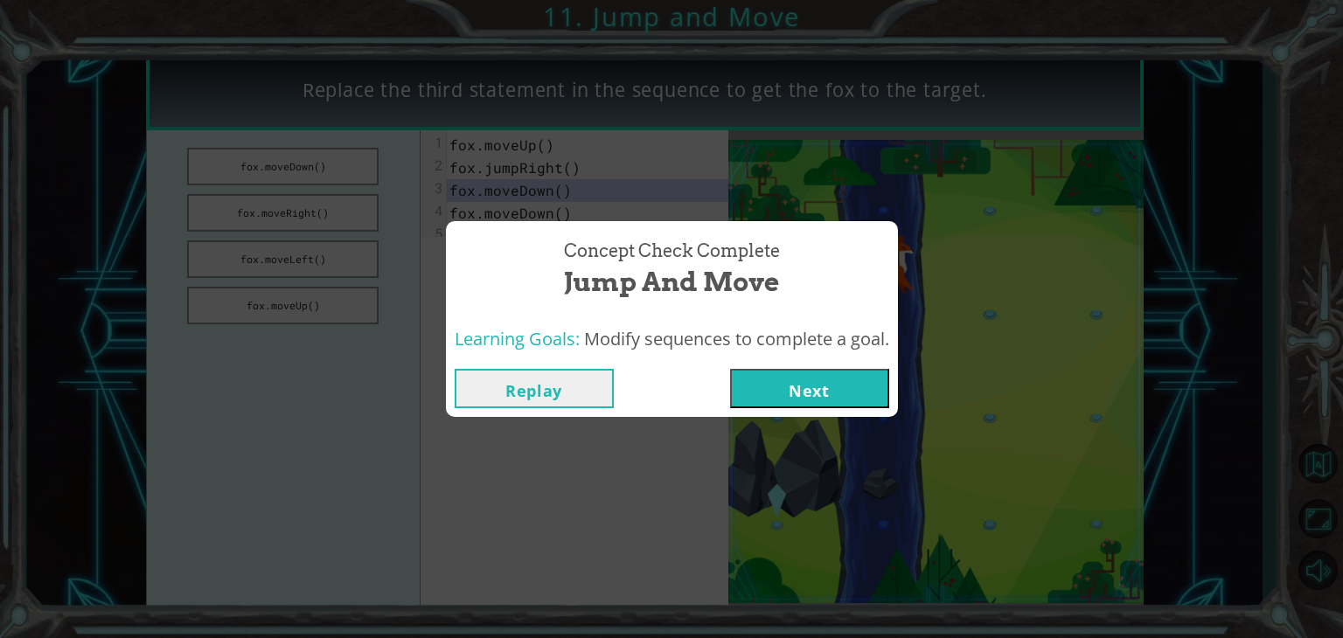
click at [756, 380] on button "Next" at bounding box center [809, 388] width 159 height 39
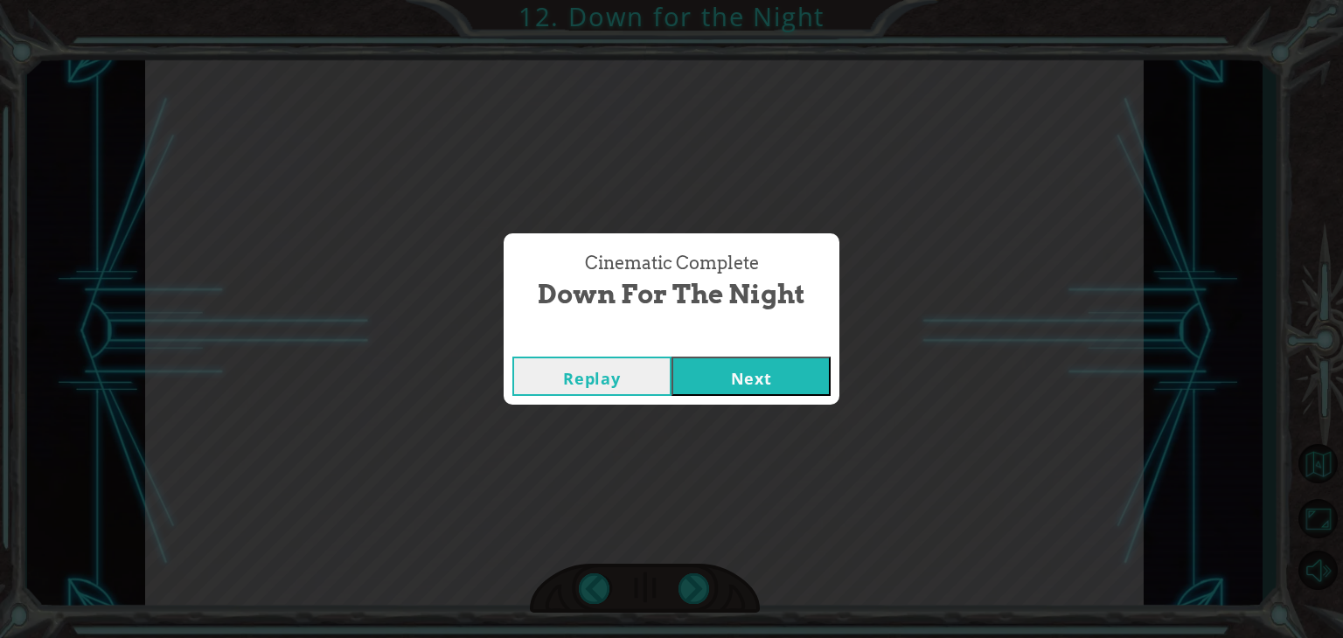
click at [745, 372] on button "Next" at bounding box center [750, 376] width 159 height 39
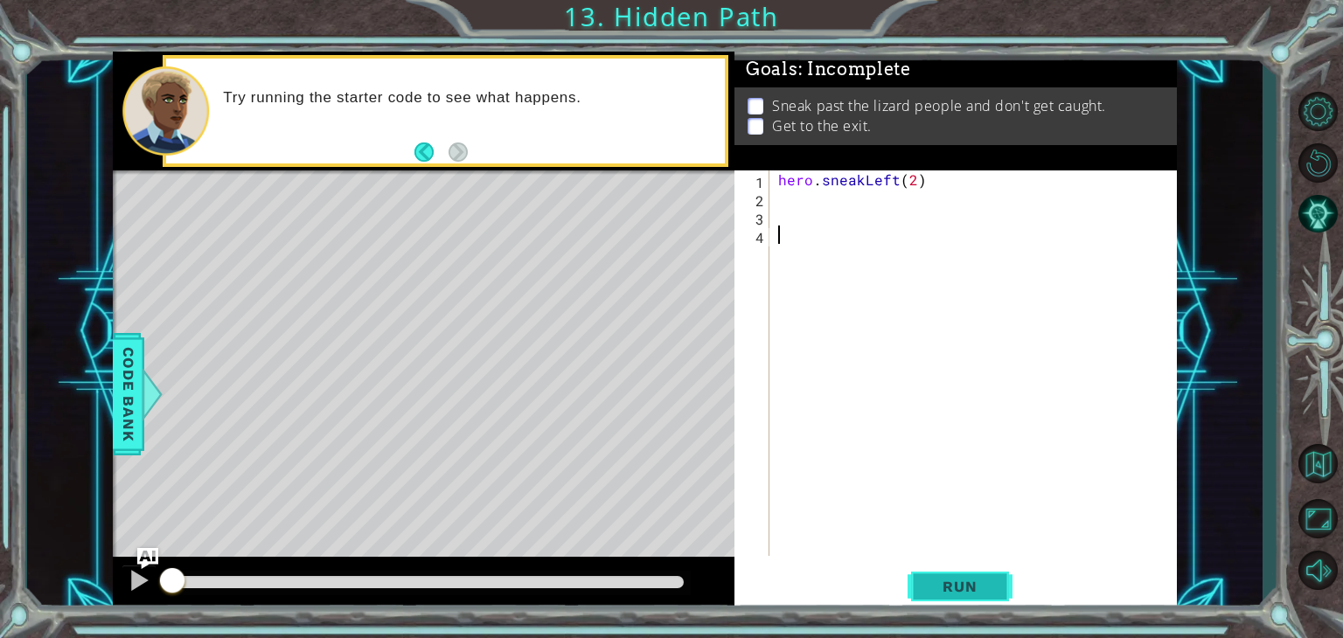
click at [938, 580] on span "Run" at bounding box center [959, 586] width 69 height 17
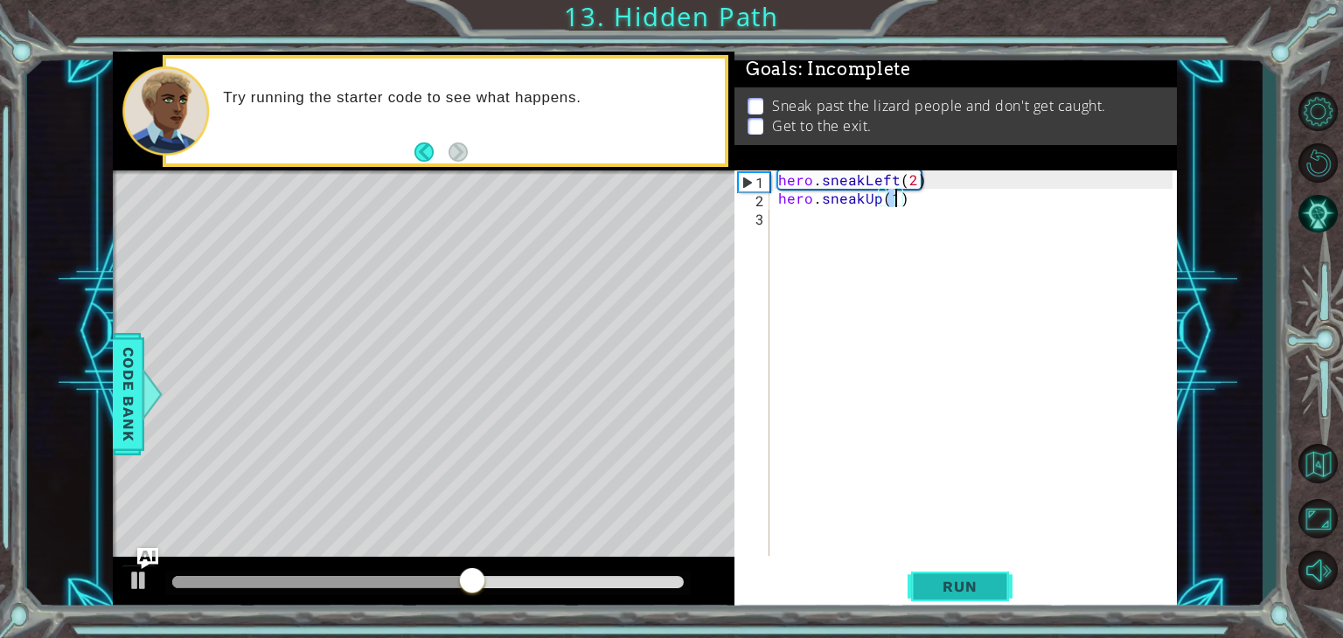
click at [933, 581] on span "Run" at bounding box center [959, 586] width 69 height 17
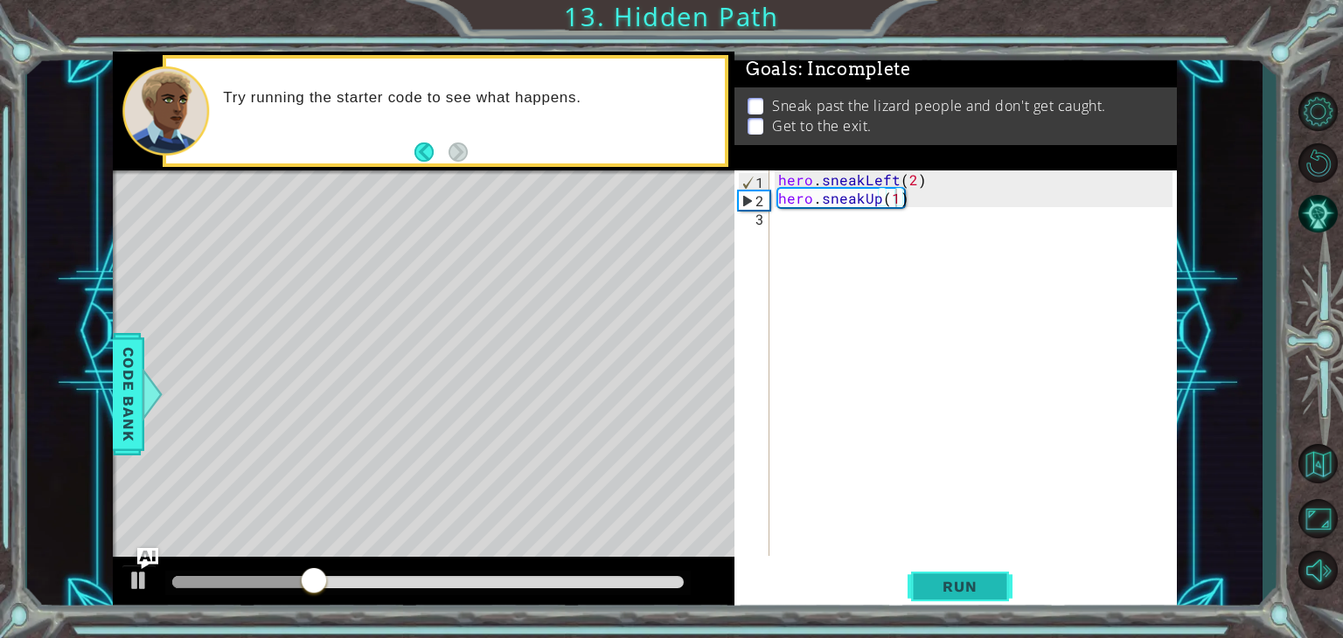
click at [933, 581] on span "Run" at bounding box center [959, 586] width 69 height 17
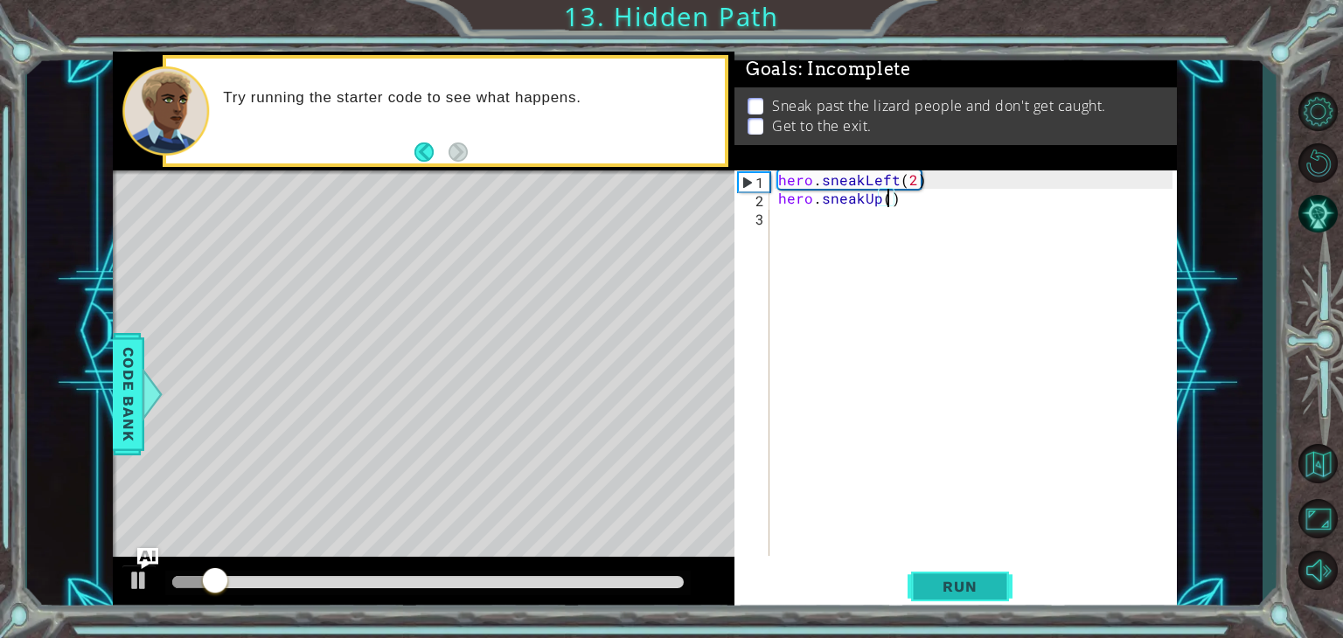
type textarea "hero.sneakUp(2)"
click at [927, 203] on div "hero . sneakLeft ( 2 ) hero . sneakUp ( 2 )" at bounding box center [978, 381] width 407 height 422
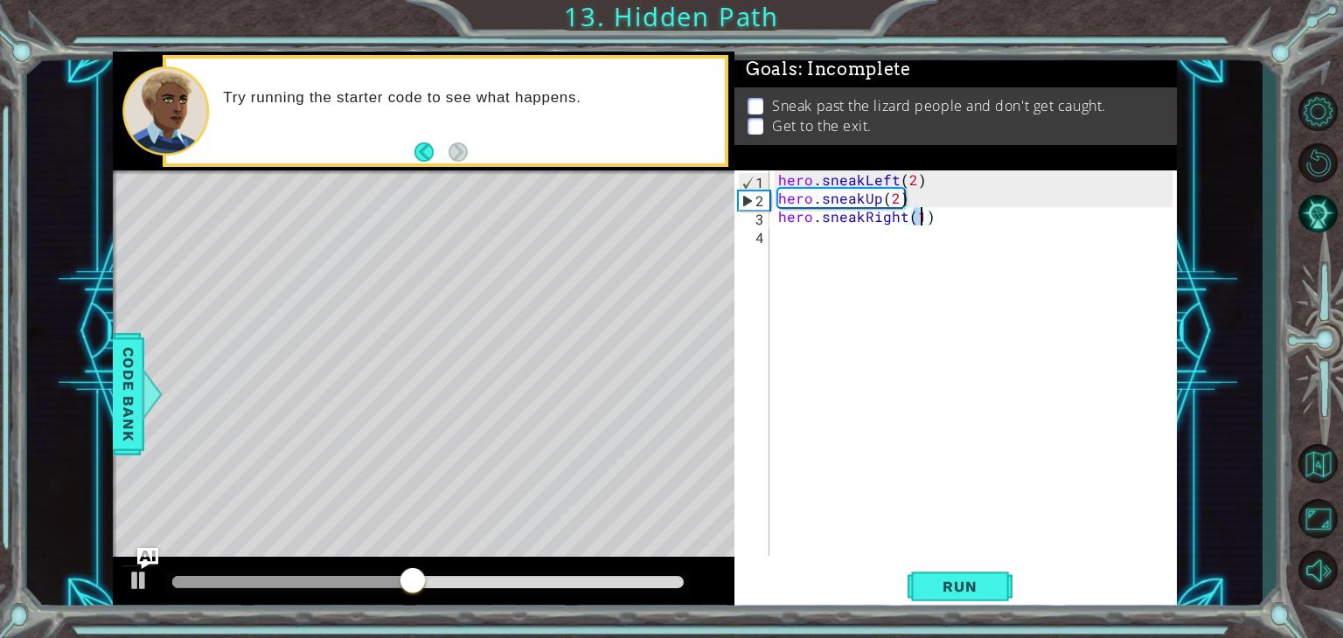
scroll to position [0, 8]
type textarea "hero.sneakRight(2)"
click at [957, 581] on span "Run" at bounding box center [959, 586] width 69 height 17
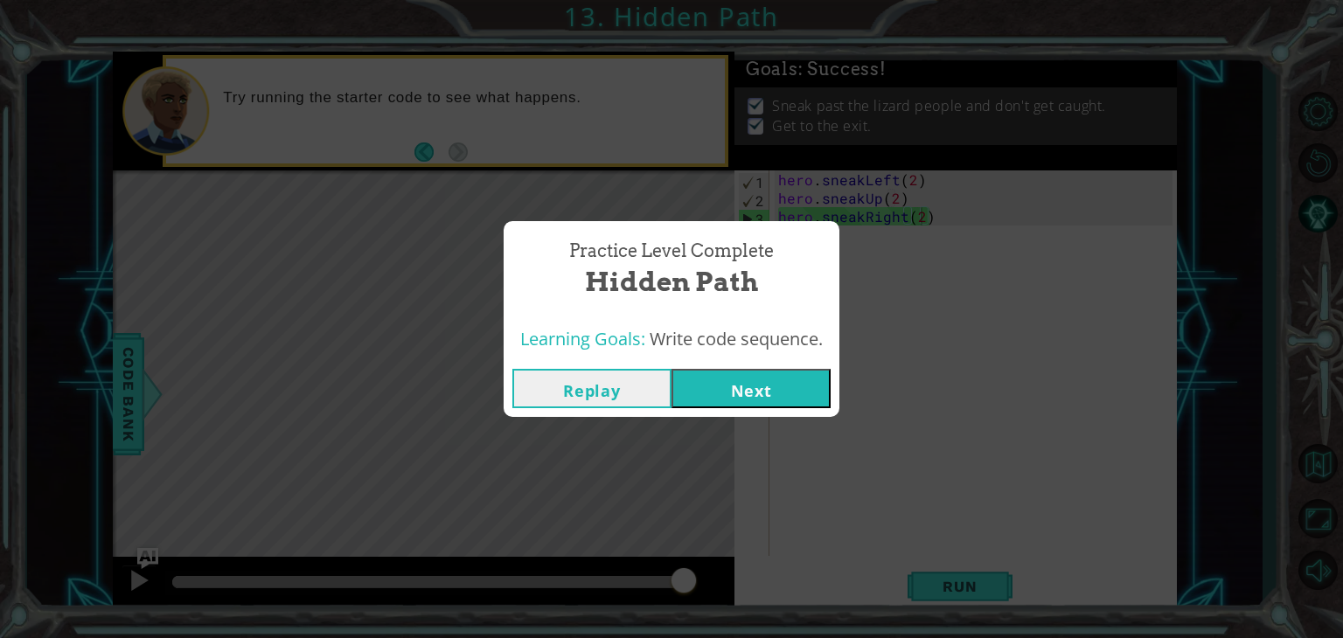
click at [768, 394] on button "Next" at bounding box center [750, 388] width 159 height 39
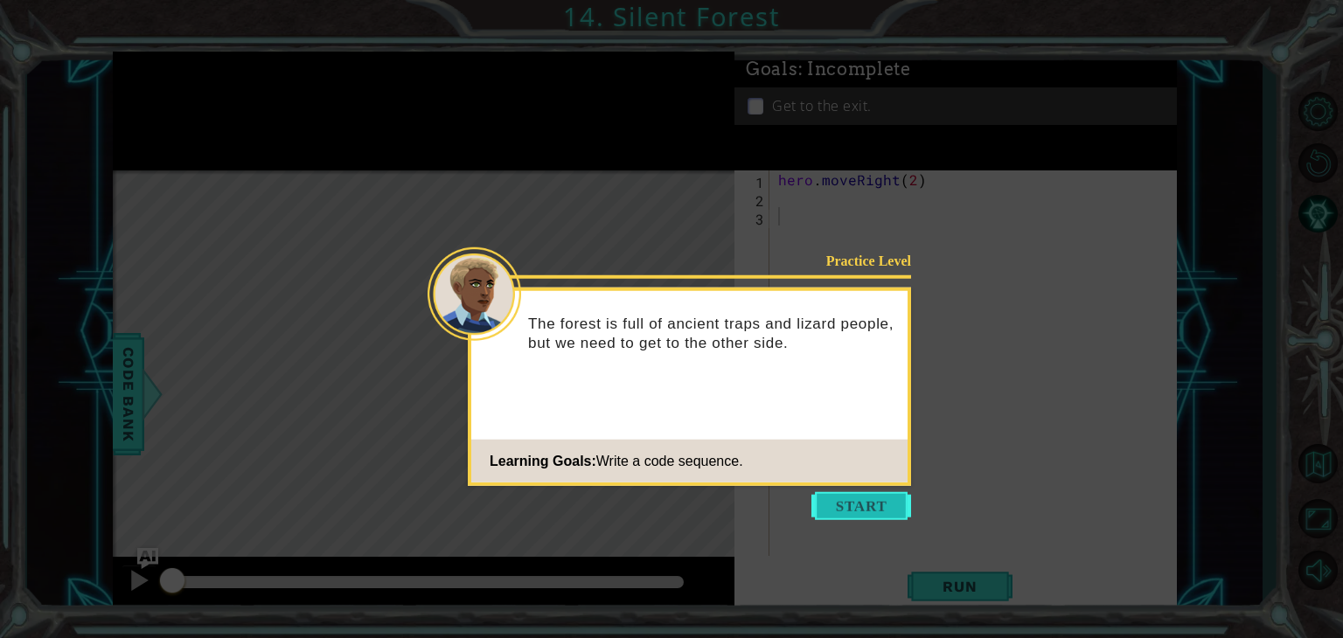
click at [843, 500] on button "Start" at bounding box center [861, 506] width 100 height 28
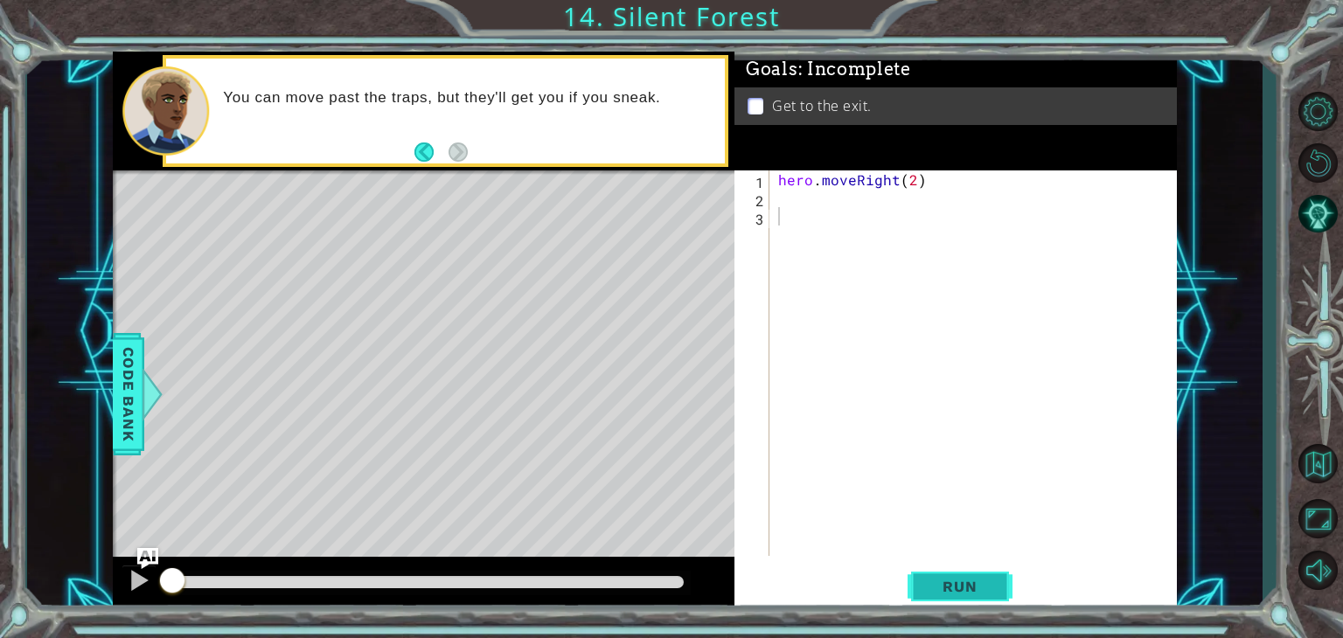
click at [921, 593] on button "Run" at bounding box center [960, 587] width 105 height 45
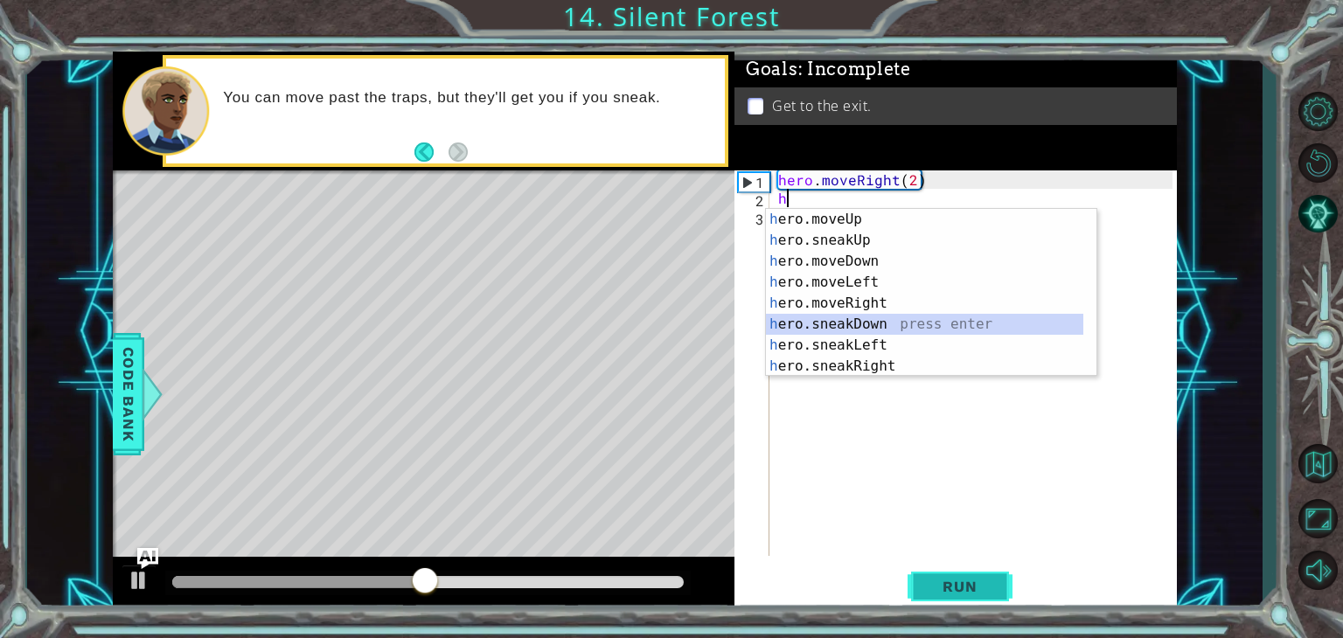
type textarea "hero.sneakDown(1)"
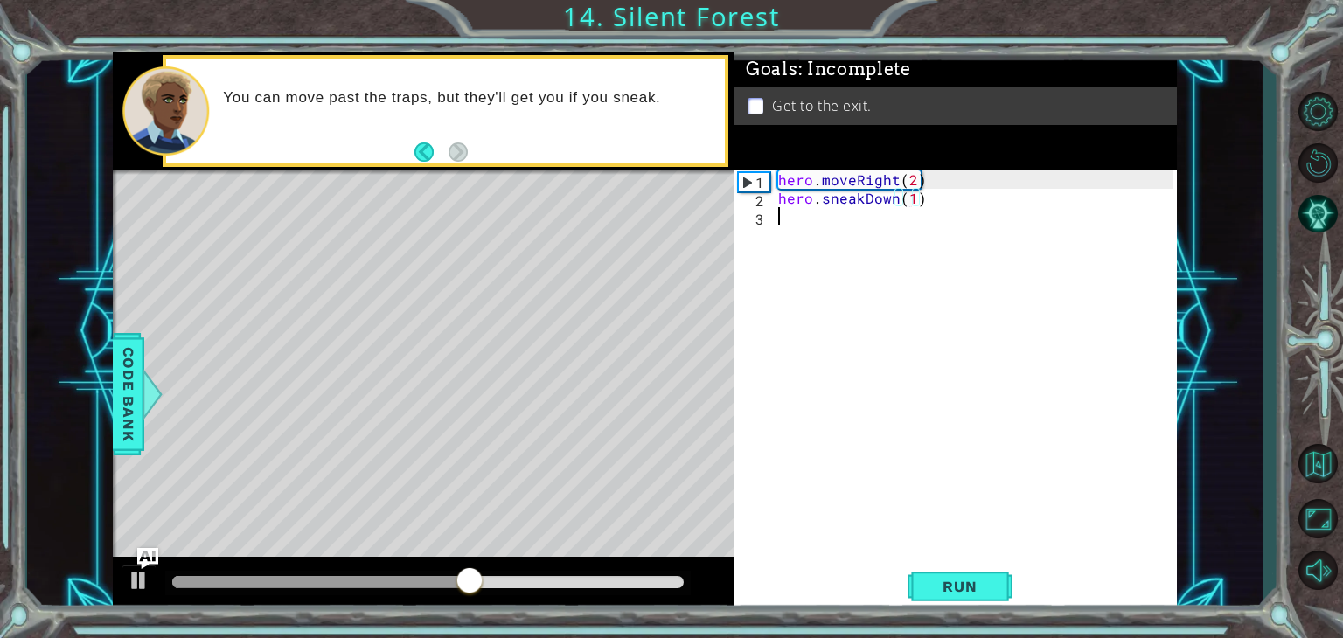
click at [963, 210] on div "hero . moveRight ( 2 ) hero . sneakDown ( 1 )" at bounding box center [978, 381] width 407 height 422
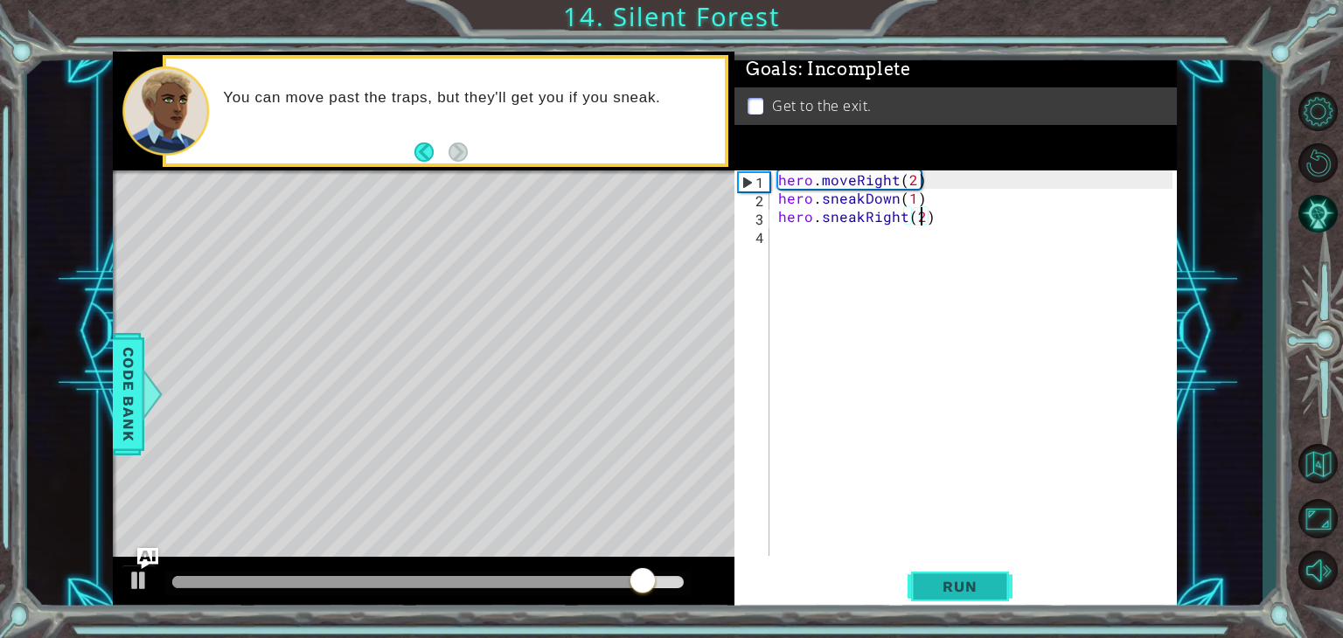
type textarea "hero.sneakRight(2)"
click at [923, 583] on button "Run" at bounding box center [960, 587] width 105 height 45
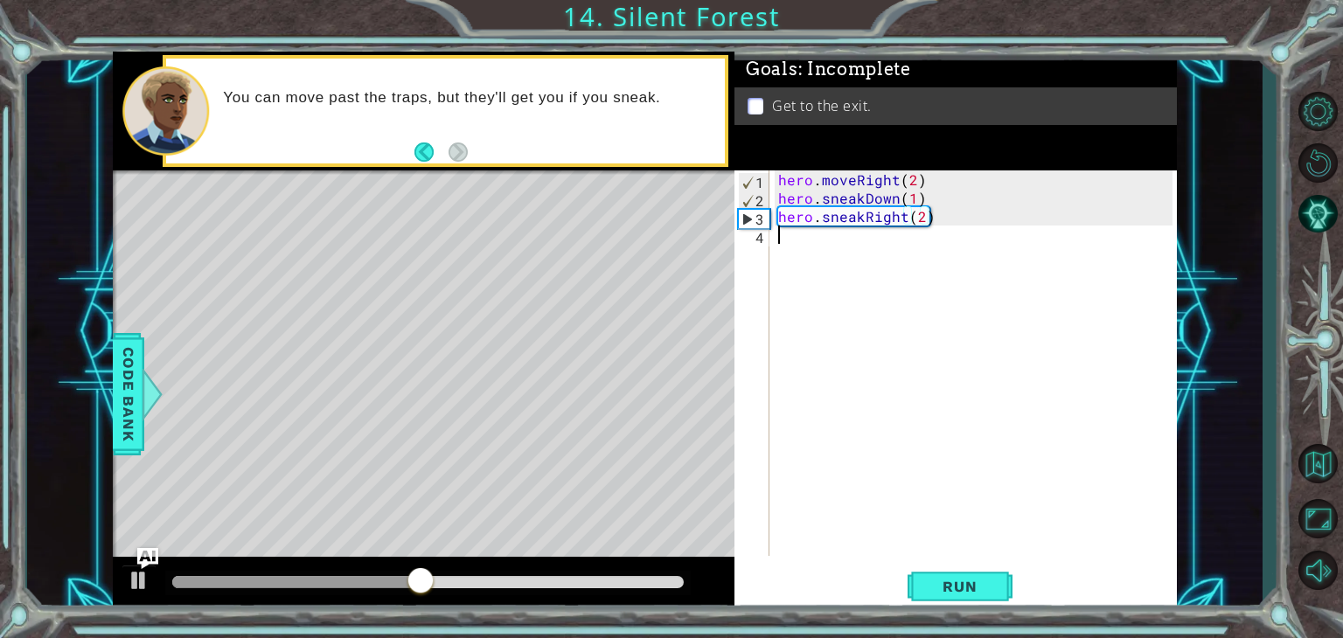
click at [821, 270] on div "hero . moveRight ( 2 ) hero . sneakDown ( 1 ) hero . sneakRight ( 2 )" at bounding box center [978, 381] width 407 height 422
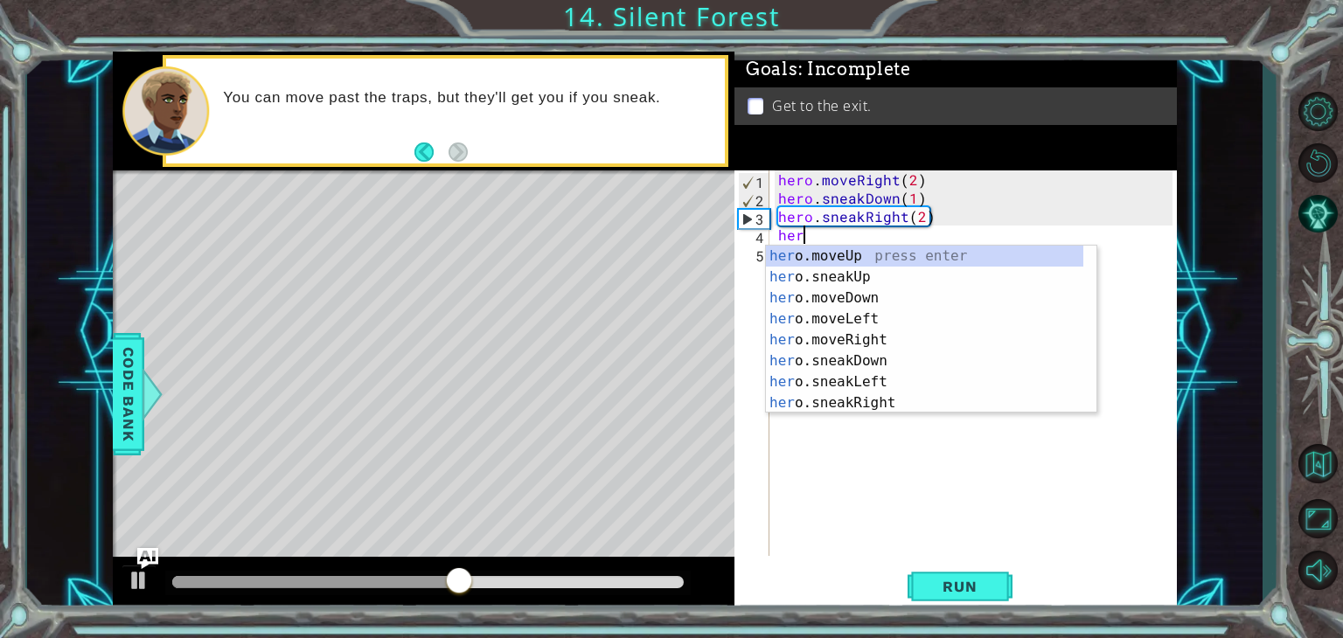
scroll to position [0, 0]
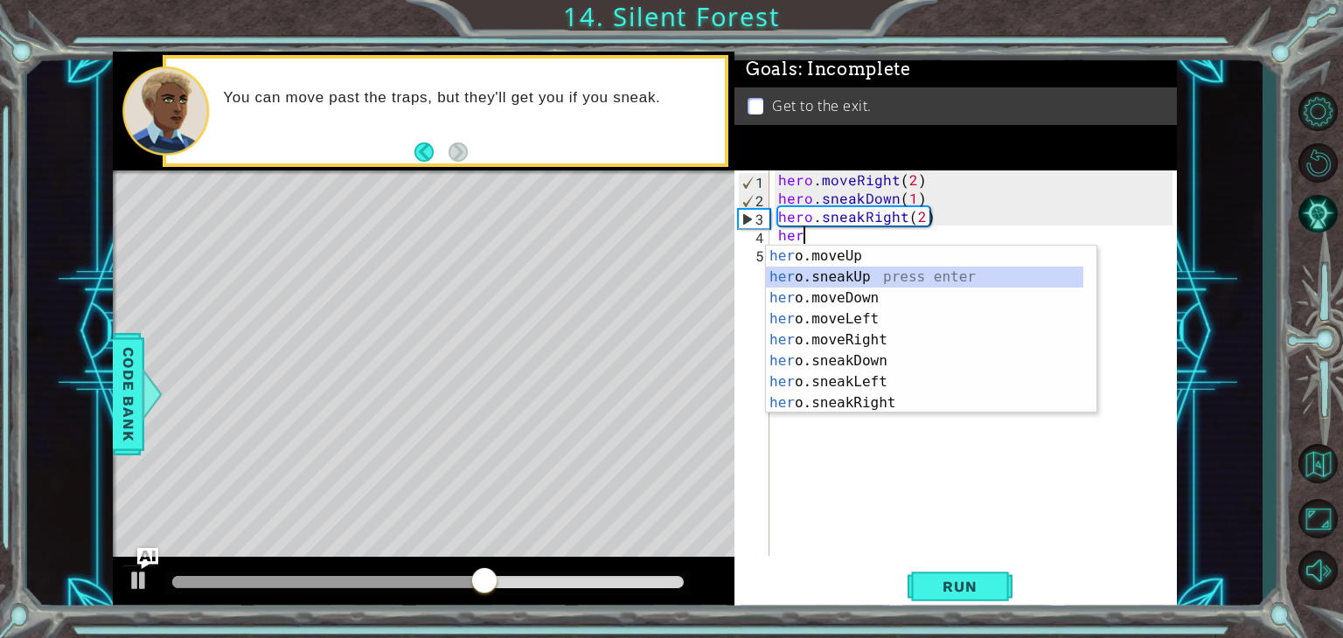
type textarea "hero.sneakUp(1)"
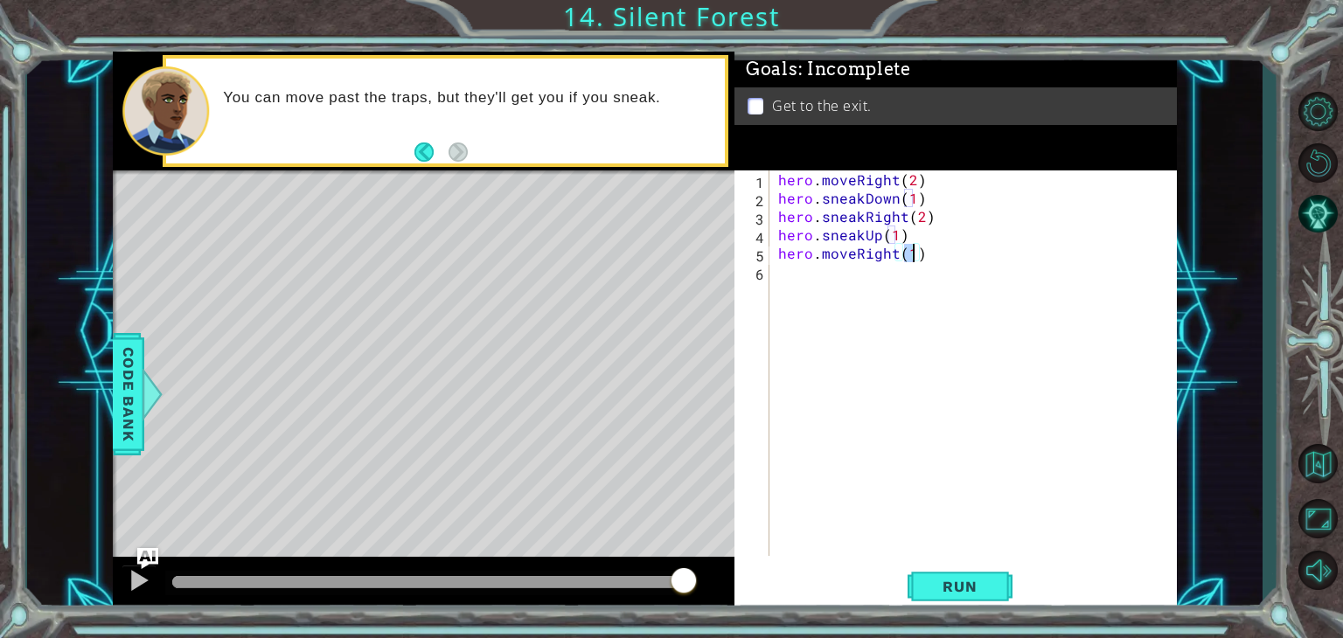
type textarea "hero.moveRight(1)"
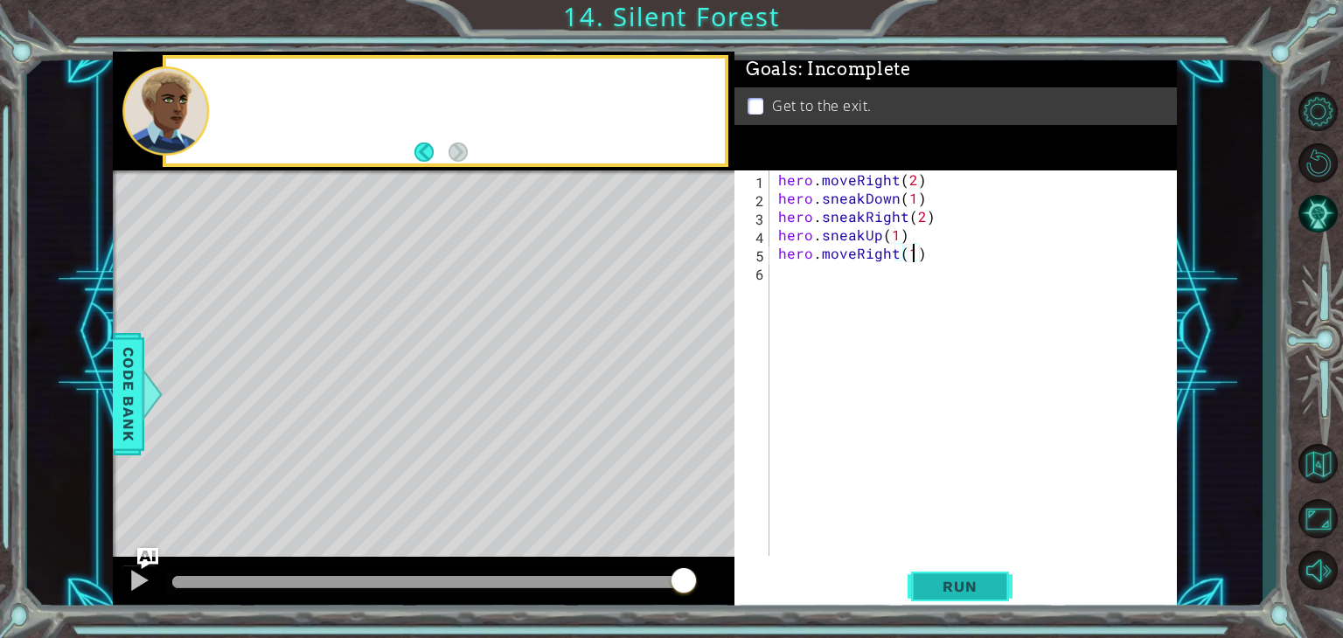
click at [963, 587] on span "Run" at bounding box center [959, 586] width 69 height 17
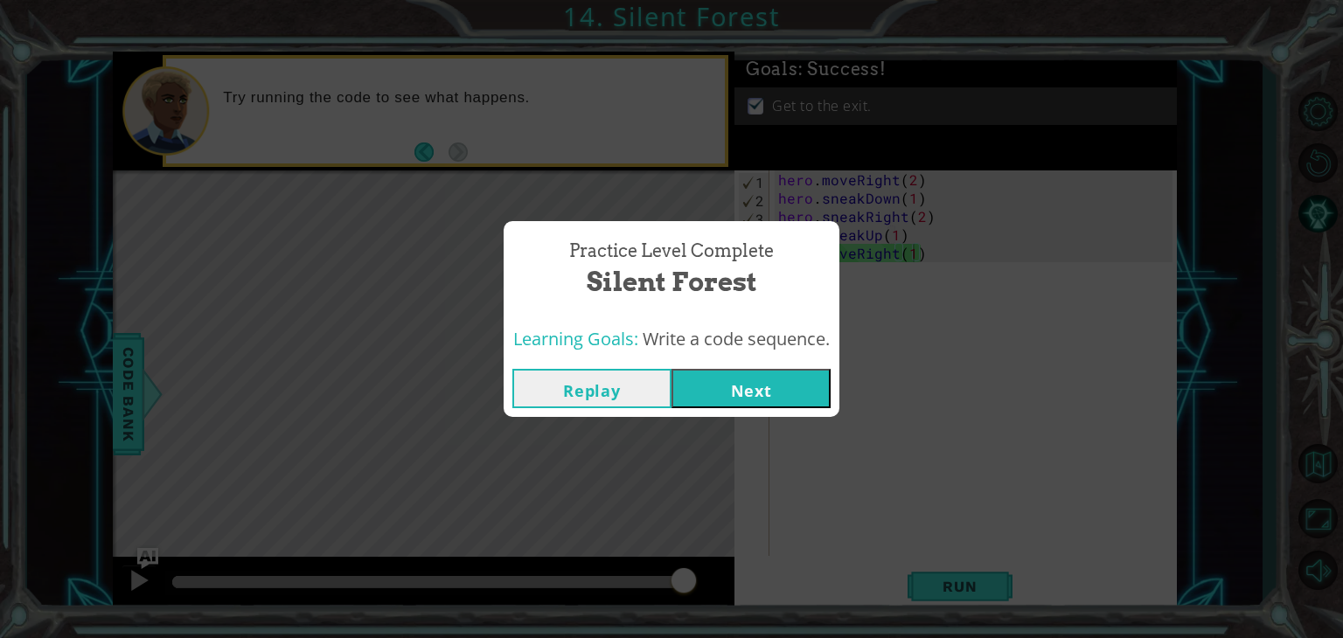
click at [783, 379] on button "Next" at bounding box center [750, 388] width 159 height 39
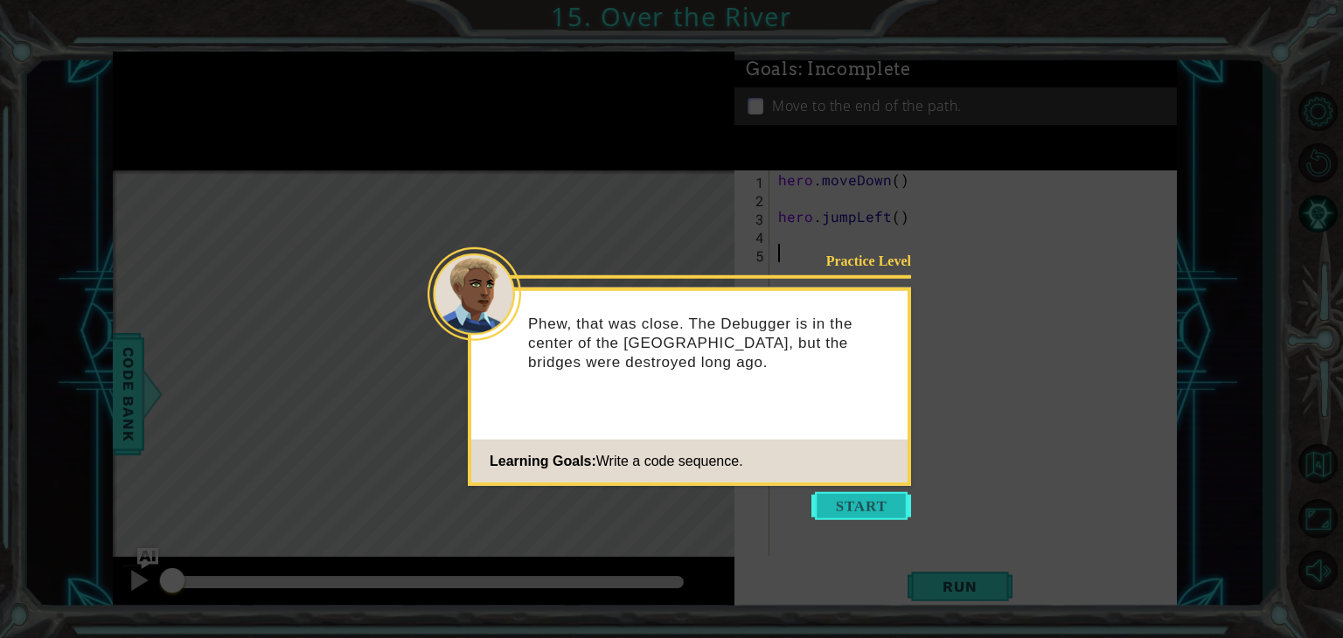
click at [839, 511] on button "Start" at bounding box center [861, 506] width 100 height 28
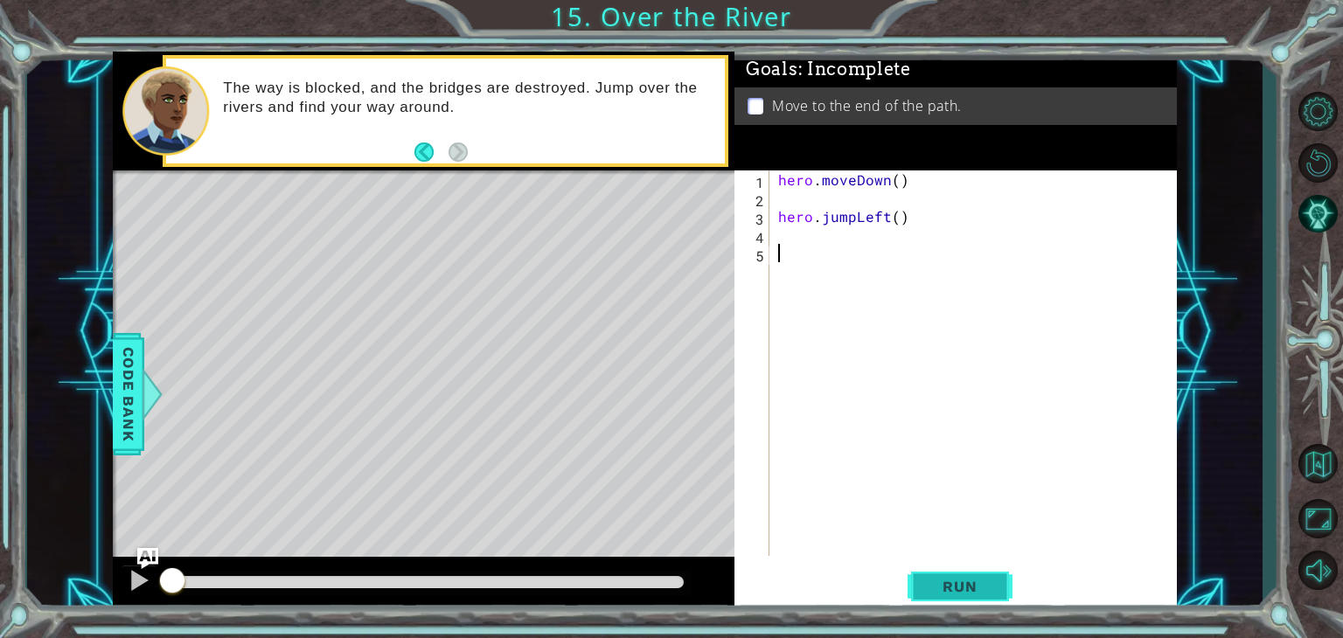
click at [936, 584] on span "Run" at bounding box center [959, 586] width 69 height 17
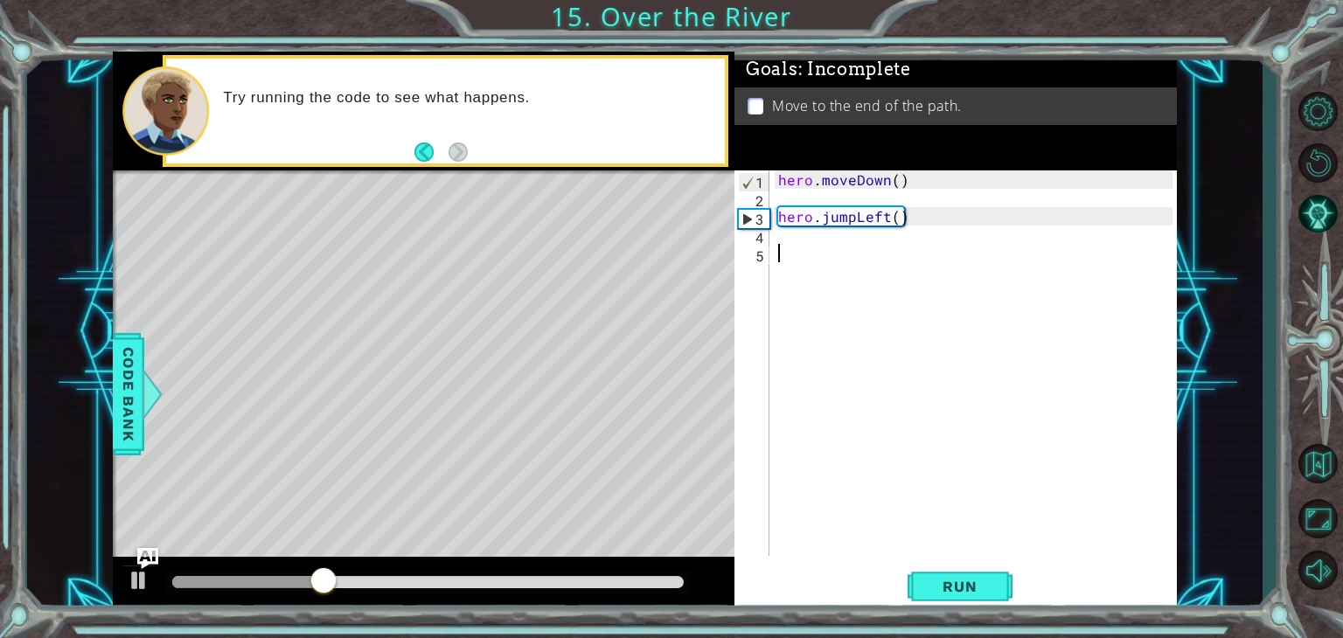
click at [783, 197] on div "hero . moveDown ( ) hero . jumpLeft ( )" at bounding box center [978, 381] width 407 height 422
type textarea "hero.moveDown()"
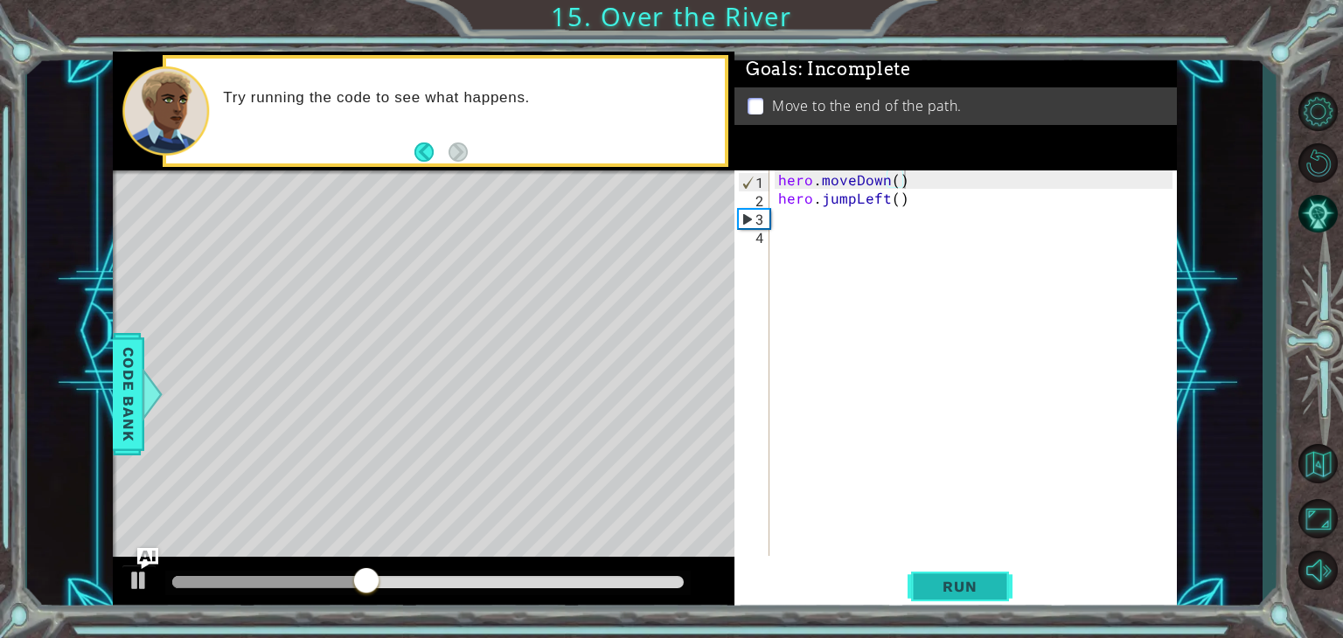
click at [972, 595] on button "Run" at bounding box center [960, 587] width 105 height 45
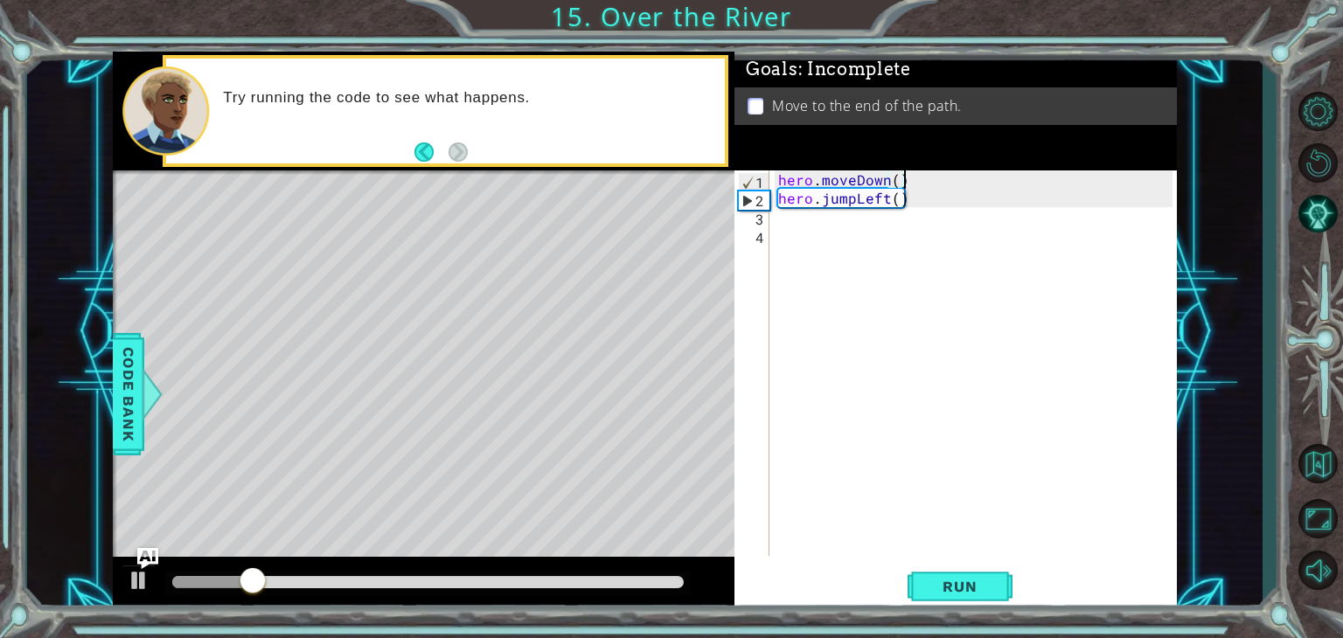
click at [792, 222] on div "hero . moveDown ( ) hero . jumpLeft ( )" at bounding box center [978, 381] width 407 height 422
type textarea "hero.moveLeft(1)"
click at [937, 591] on span "Run" at bounding box center [959, 586] width 69 height 17
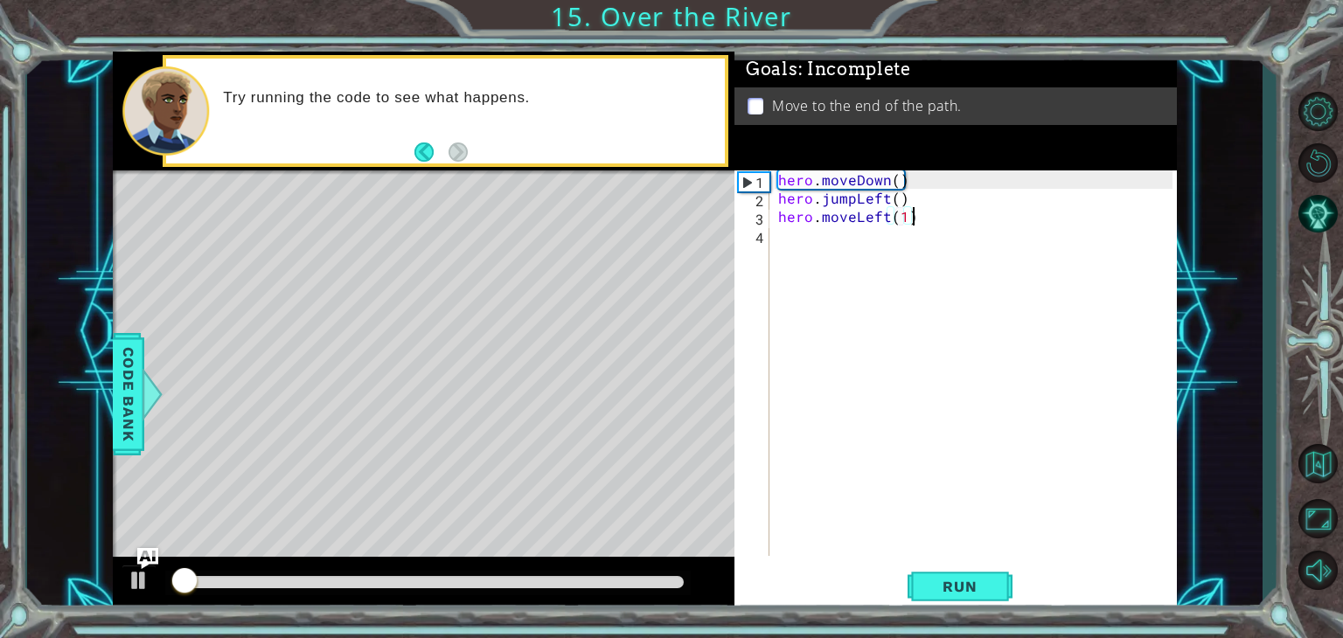
click at [945, 221] on div "hero . moveDown ( ) hero . jumpLeft ( ) hero . moveLeft ( 1 )" at bounding box center [978, 381] width 407 height 422
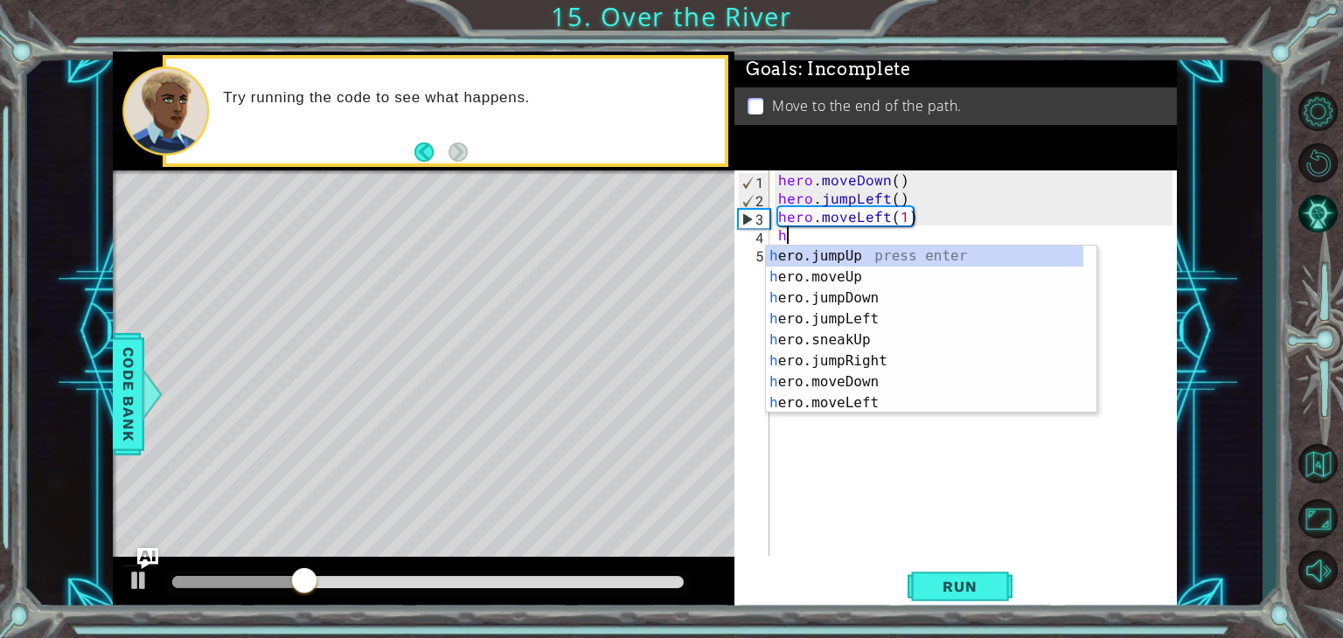
type textarea "her"
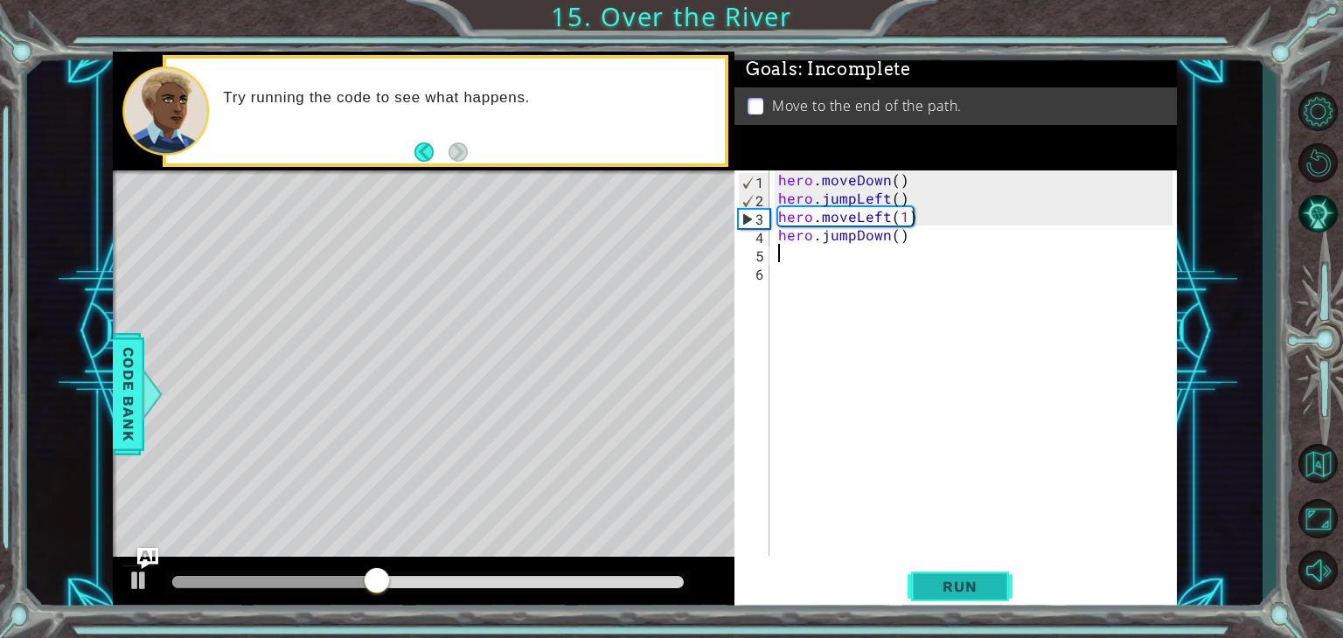
click at [941, 592] on span "Run" at bounding box center [959, 586] width 69 height 17
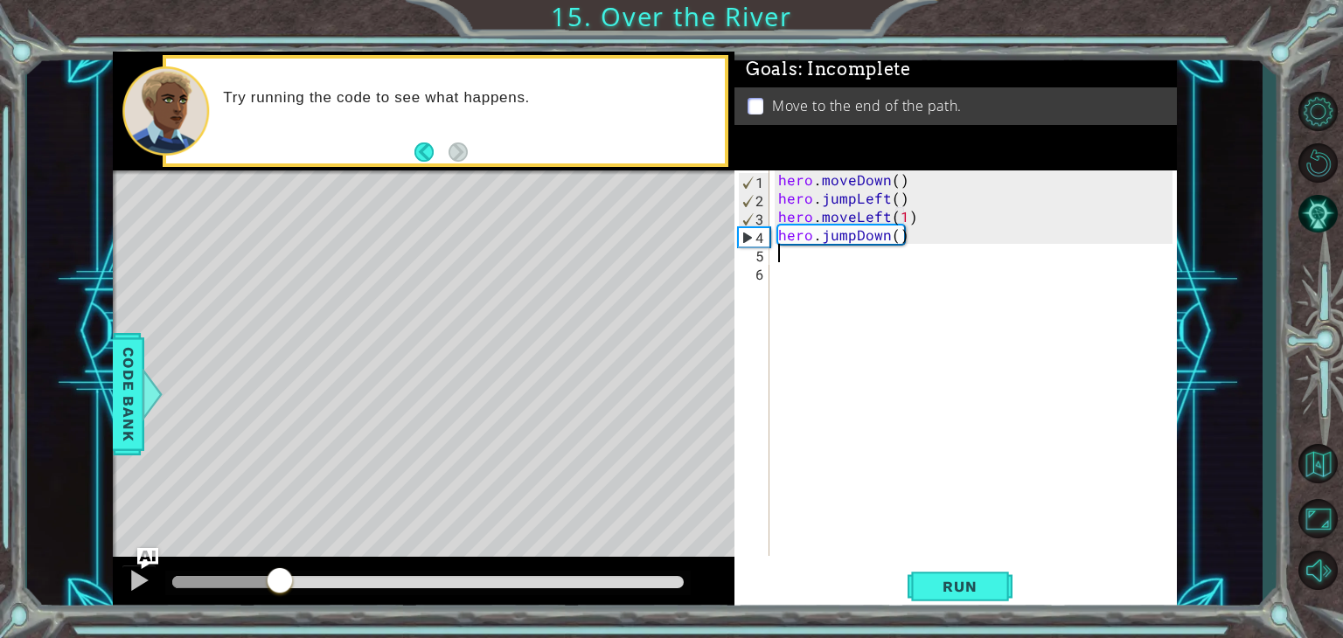
drag, startPoint x: 213, startPoint y: 567, endPoint x: 281, endPoint y: 578, distance: 68.1
click at [281, 578] on div at bounding box center [279, 582] width 31 height 31
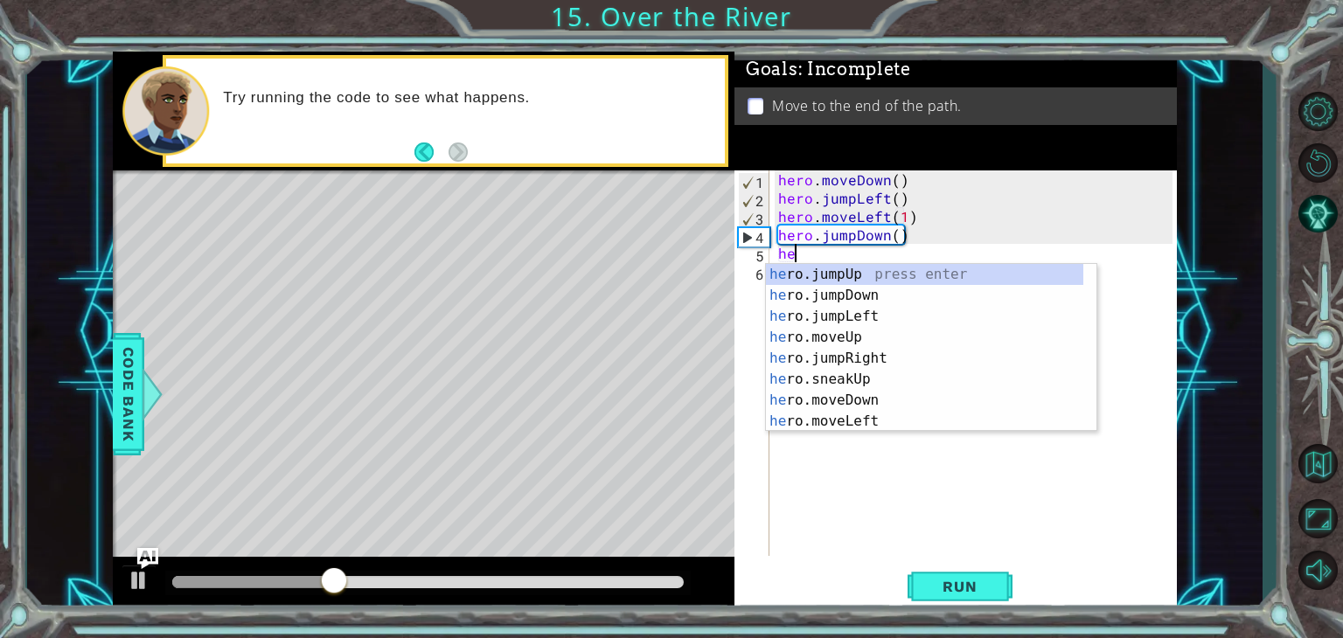
type textarea "her"
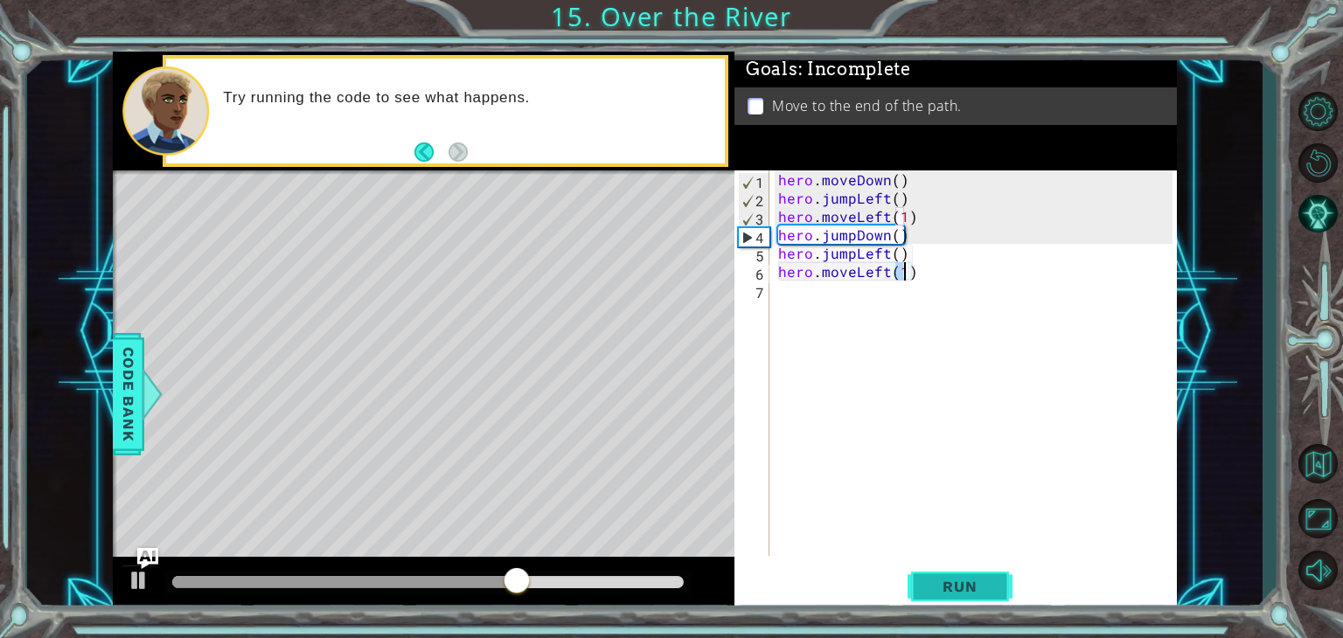
click at [978, 580] on span "Run" at bounding box center [959, 586] width 69 height 17
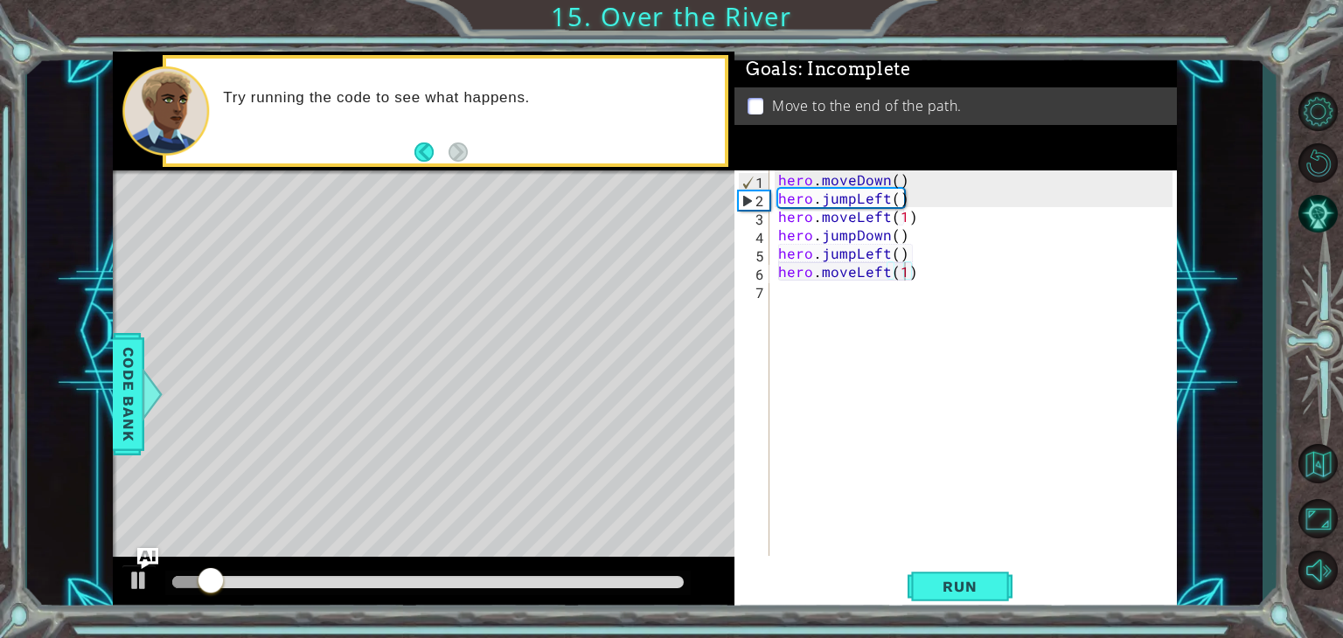
drag, startPoint x: 336, startPoint y: 590, endPoint x: 371, endPoint y: 583, distance: 35.7
click at [371, 583] on div at bounding box center [427, 583] width 525 height 24
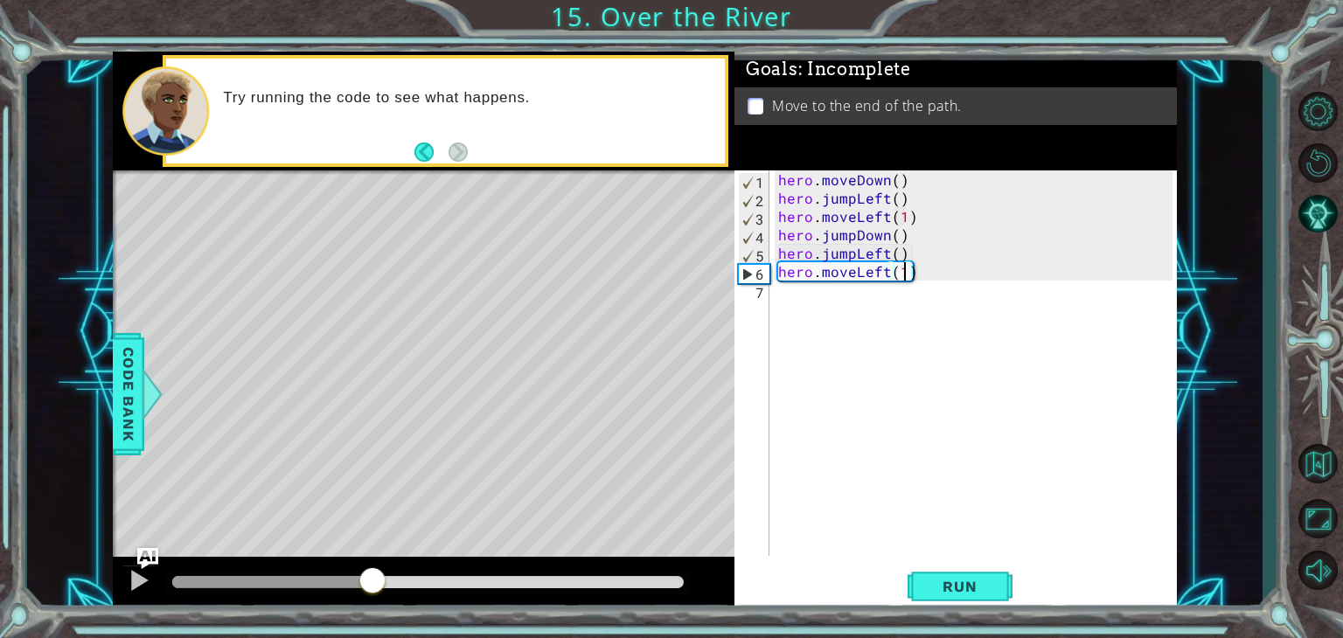
click at [372, 577] on div at bounding box center [427, 582] width 511 height 12
click at [136, 578] on div at bounding box center [139, 580] width 23 height 23
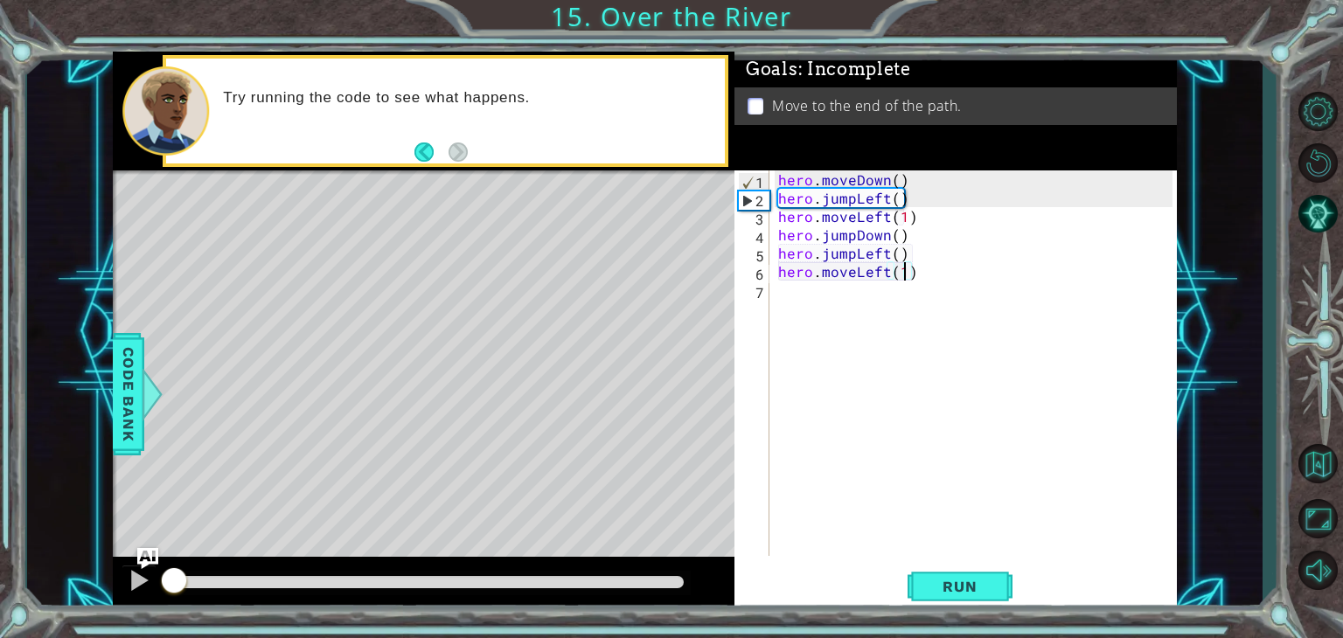
drag, startPoint x: 358, startPoint y: 574, endPoint x: 114, endPoint y: 594, distance: 244.7
click at [114, 594] on div at bounding box center [424, 585] width 622 height 56
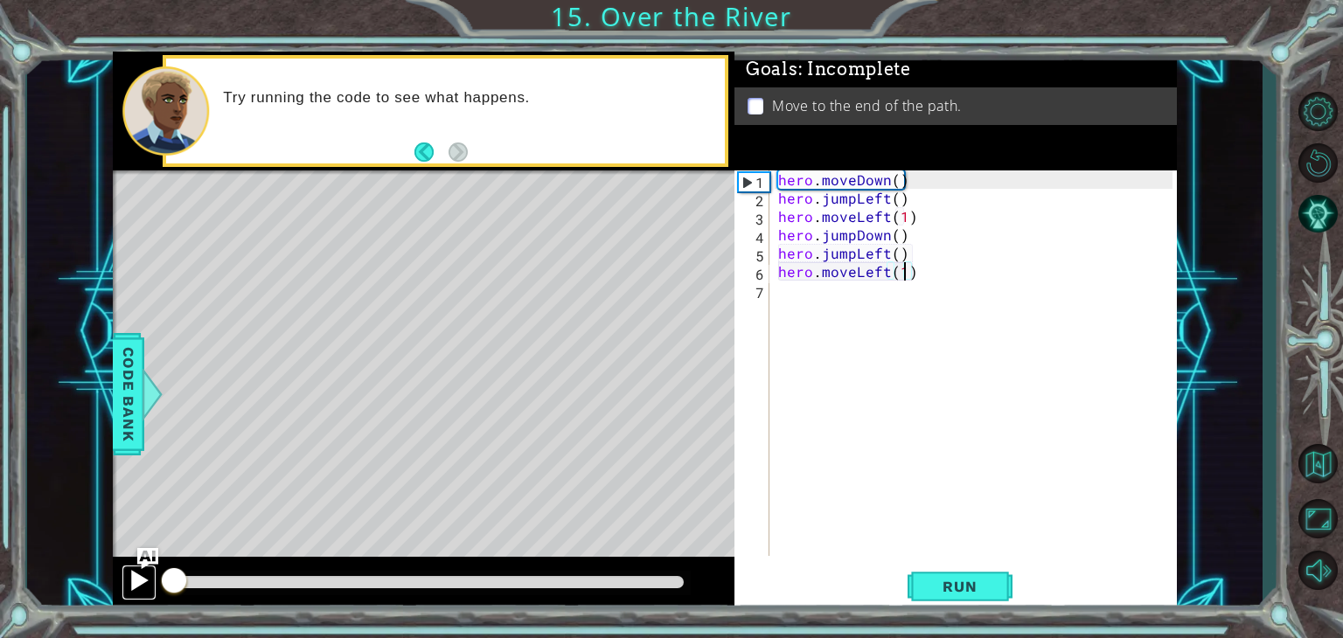
click at [137, 581] on div at bounding box center [139, 580] width 23 height 23
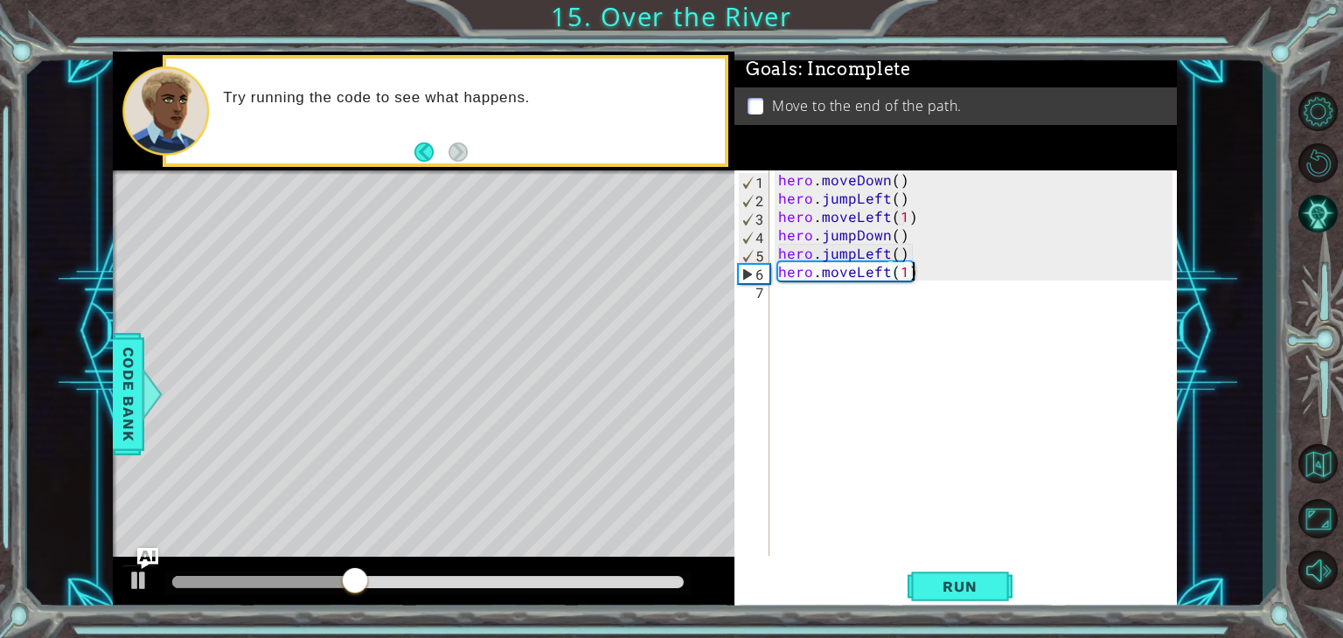
click at [940, 274] on div "hero . moveDown ( ) hero . jumpLeft ( ) hero . moveLeft ( 1 ) hero . jumpDown (…" at bounding box center [978, 381] width 407 height 422
click at [884, 255] on div "hero . moveDown ( ) hero . jumpLeft ( ) hero . moveLeft ( 1 ) hero . jumpDown (…" at bounding box center [978, 381] width 407 height 422
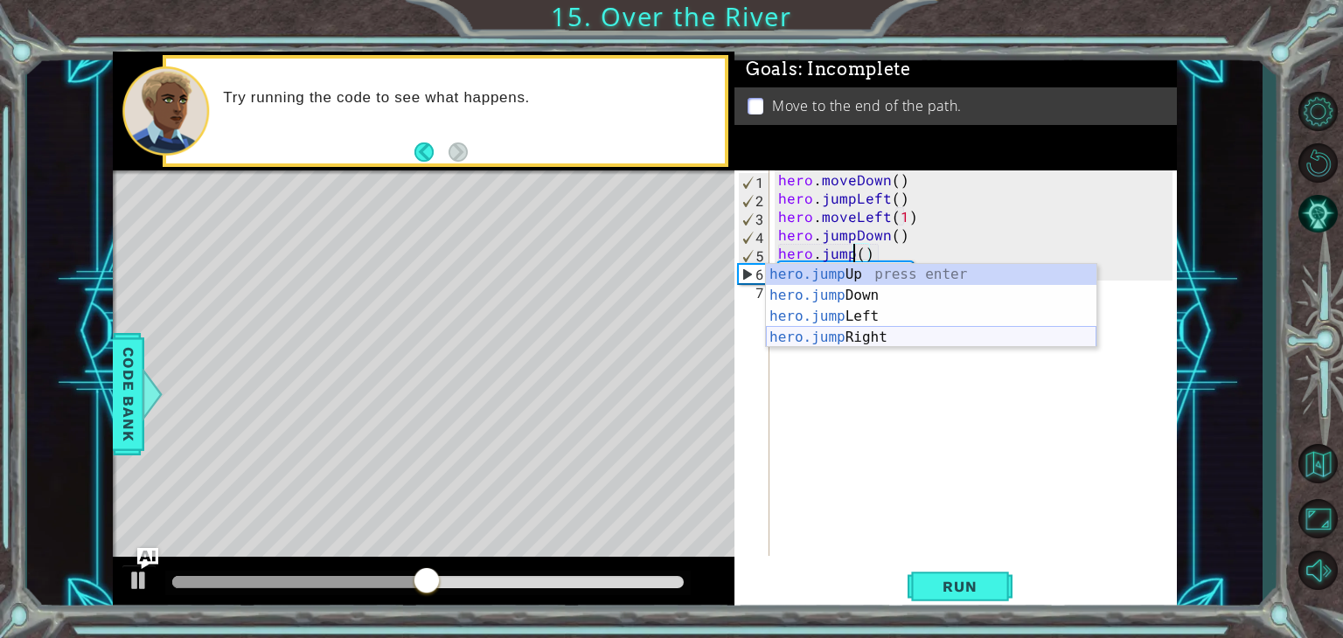
click at [883, 333] on div "hero.jump Up press enter hero.jump Down press enter hero.jump Left press enter …" at bounding box center [931, 327] width 330 height 126
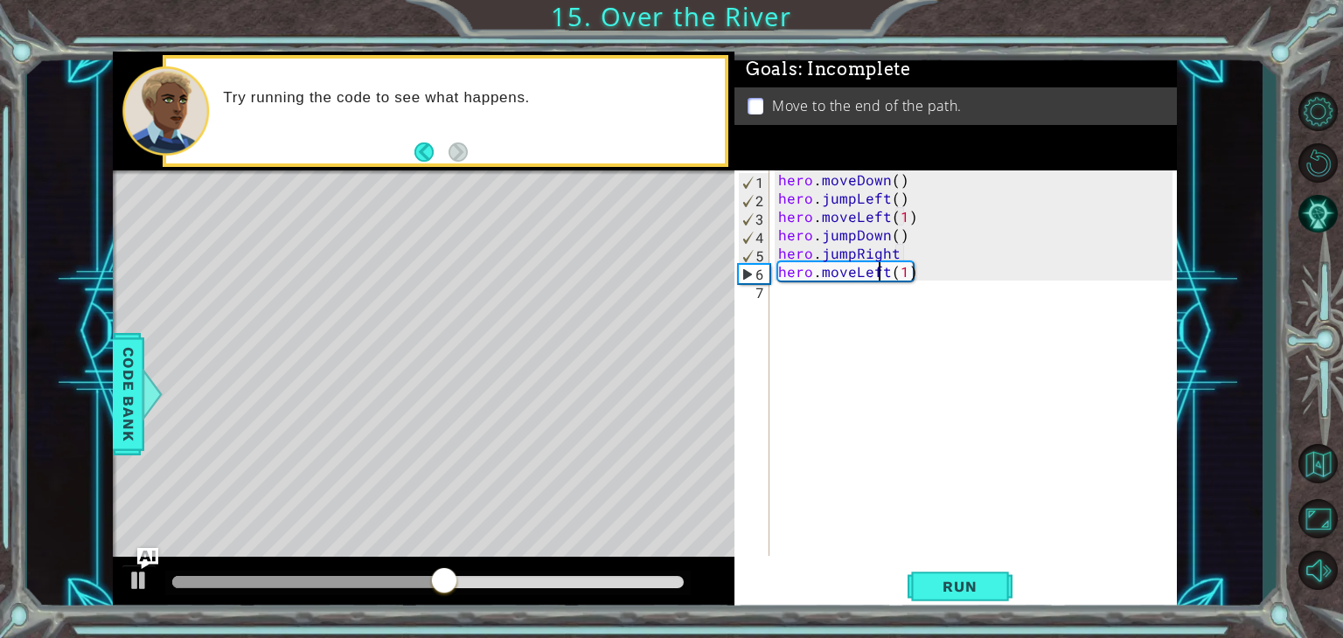
click at [883, 271] on div "hero . moveDown ( ) hero . jumpLeft ( ) hero . moveLeft ( 1 ) hero . jumpDown (…" at bounding box center [978, 381] width 407 height 422
click at [887, 276] on div "hero . moveDown ( ) hero . jumpLeft ( ) hero . moveLeft ( 1 ) hero . jumpDown (…" at bounding box center [978, 381] width 407 height 422
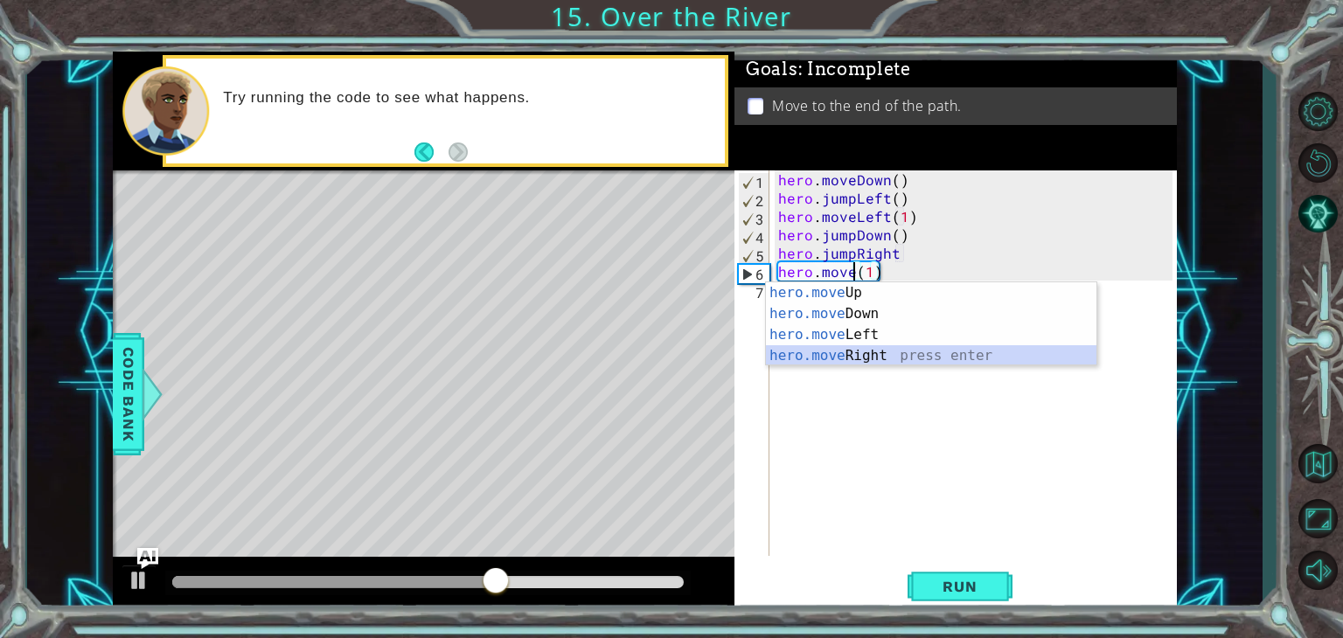
click at [890, 356] on div "hero.move Up press enter hero.move Down press enter hero.move Left press enter …" at bounding box center [931, 345] width 330 height 126
type textarea "hero.moveRight(1)(1)"
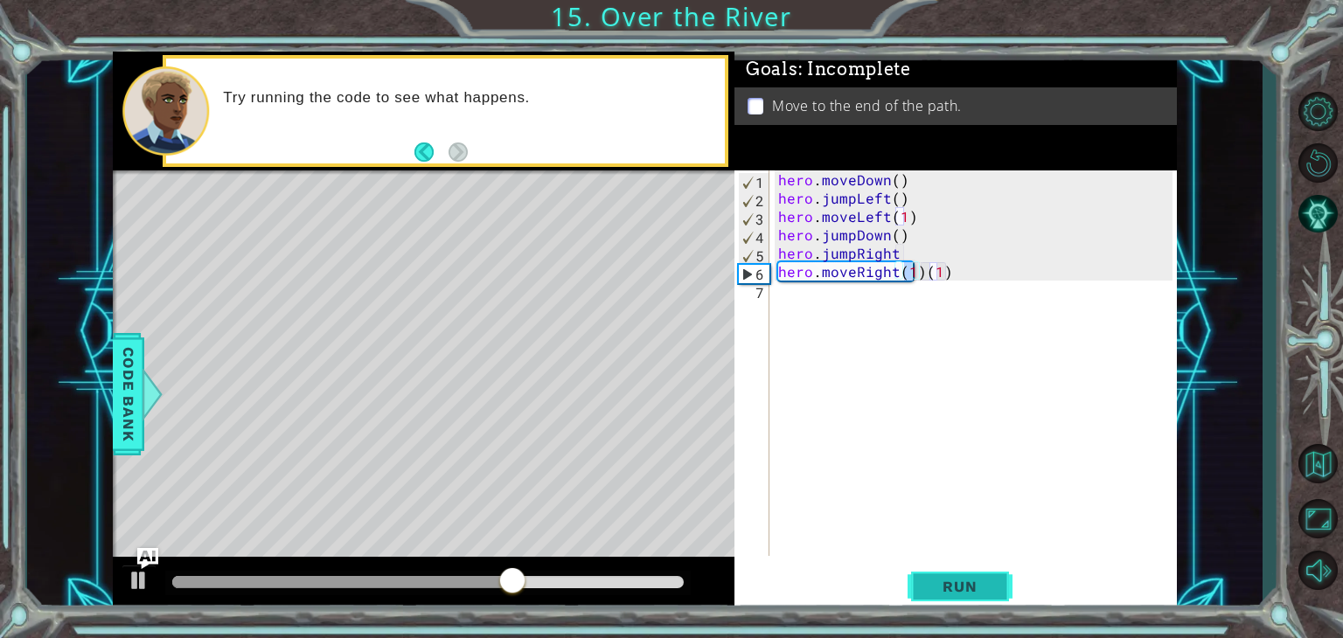
click at [935, 581] on span "Run" at bounding box center [959, 586] width 69 height 17
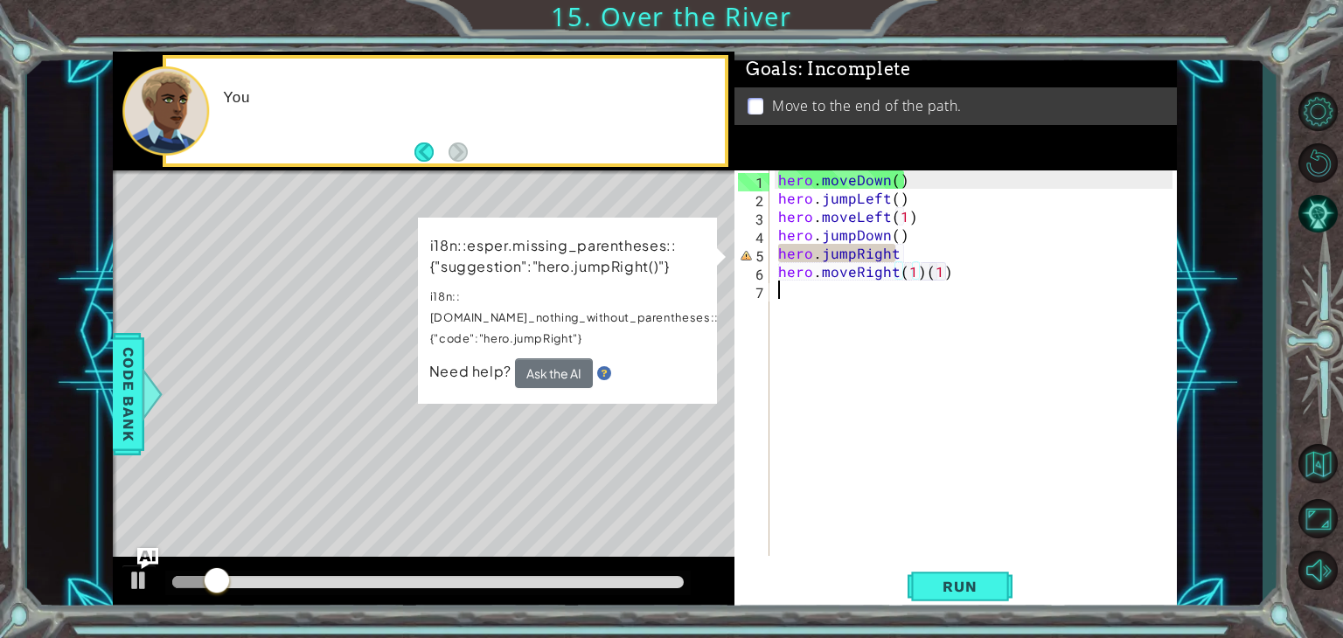
click at [986, 291] on div "hero . moveDown ( ) hero . jumpLeft ( ) hero . moveLeft ( 1 ) hero . jumpDown (…" at bounding box center [978, 381] width 407 height 422
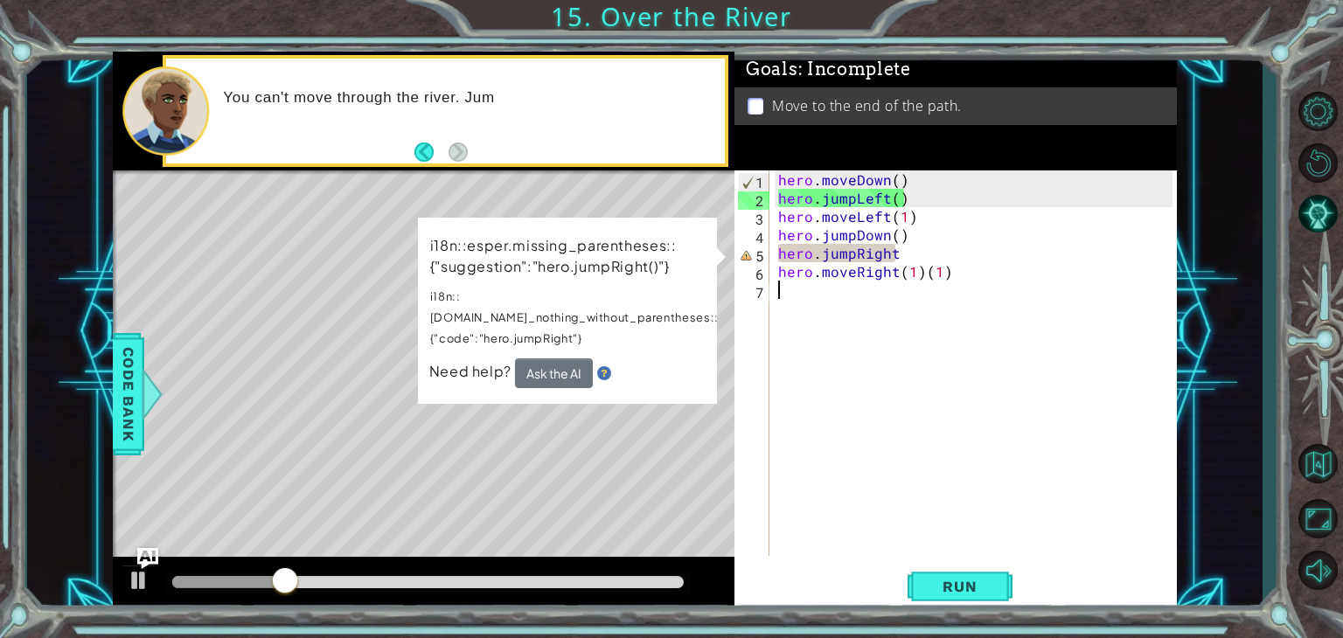
click at [964, 266] on div "hero . moveDown ( ) hero . jumpLeft ( ) hero . moveLeft ( 1 ) hero . jumpDown (…" at bounding box center [978, 381] width 407 height 422
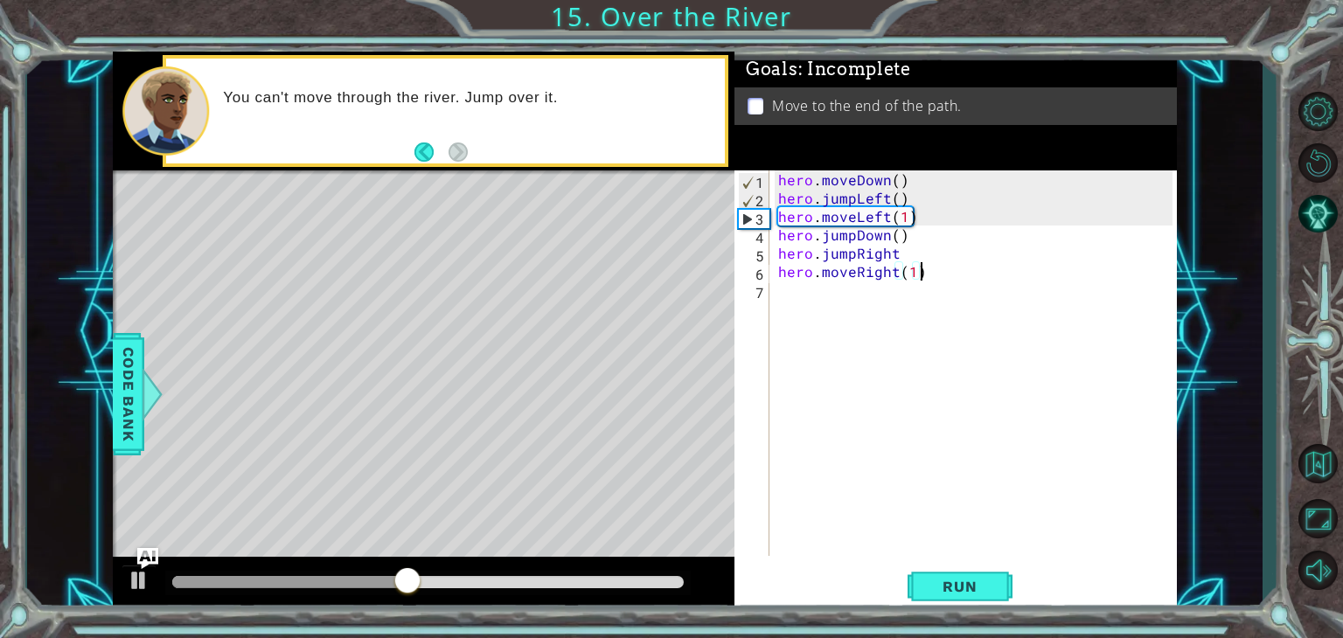
click at [915, 256] on div "hero . moveDown ( ) hero . jumpLeft ( ) hero . moveLeft ( 1 ) hero . jumpDown (…" at bounding box center [978, 381] width 407 height 422
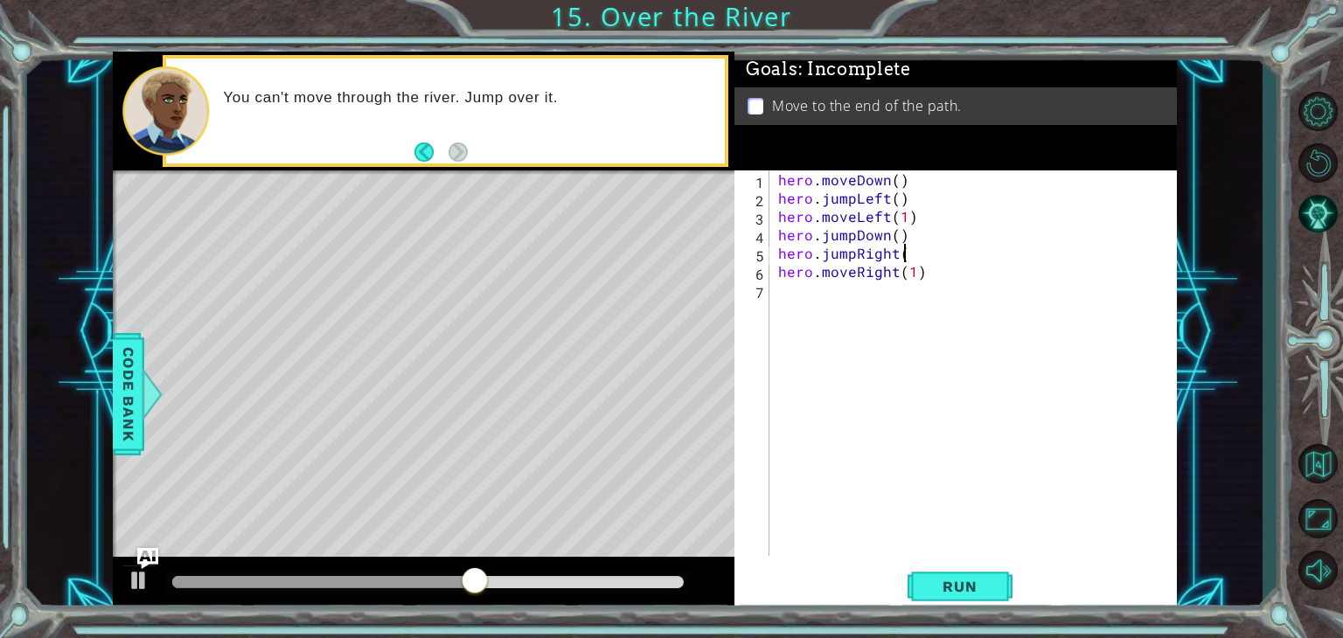
scroll to position [0, 7]
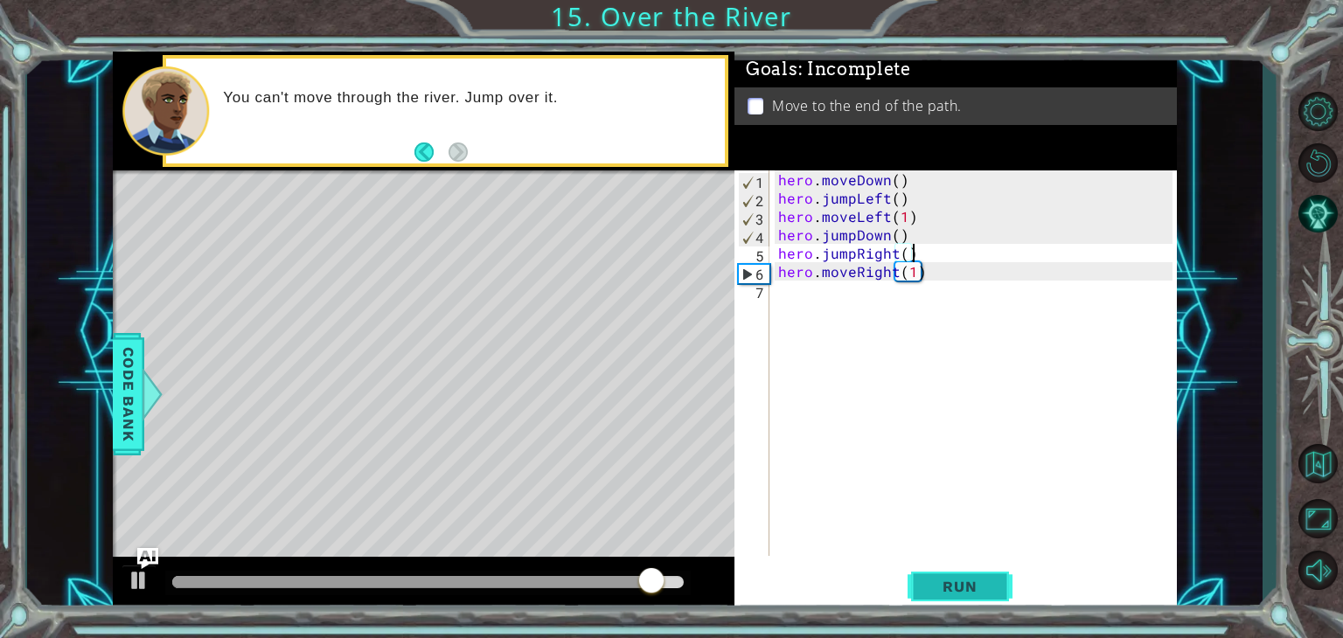
type textarea "hero.jumpRight()"
click at [944, 582] on span "Run" at bounding box center [959, 586] width 69 height 17
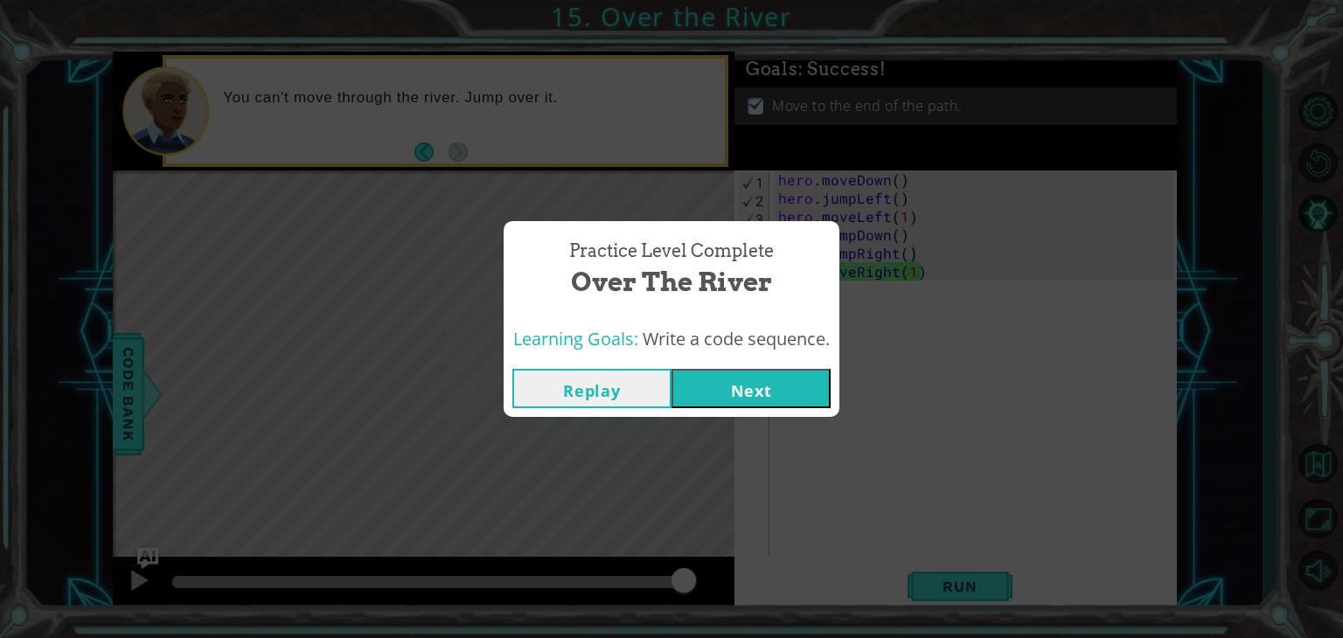
click at [749, 389] on button "Next" at bounding box center [750, 388] width 159 height 39
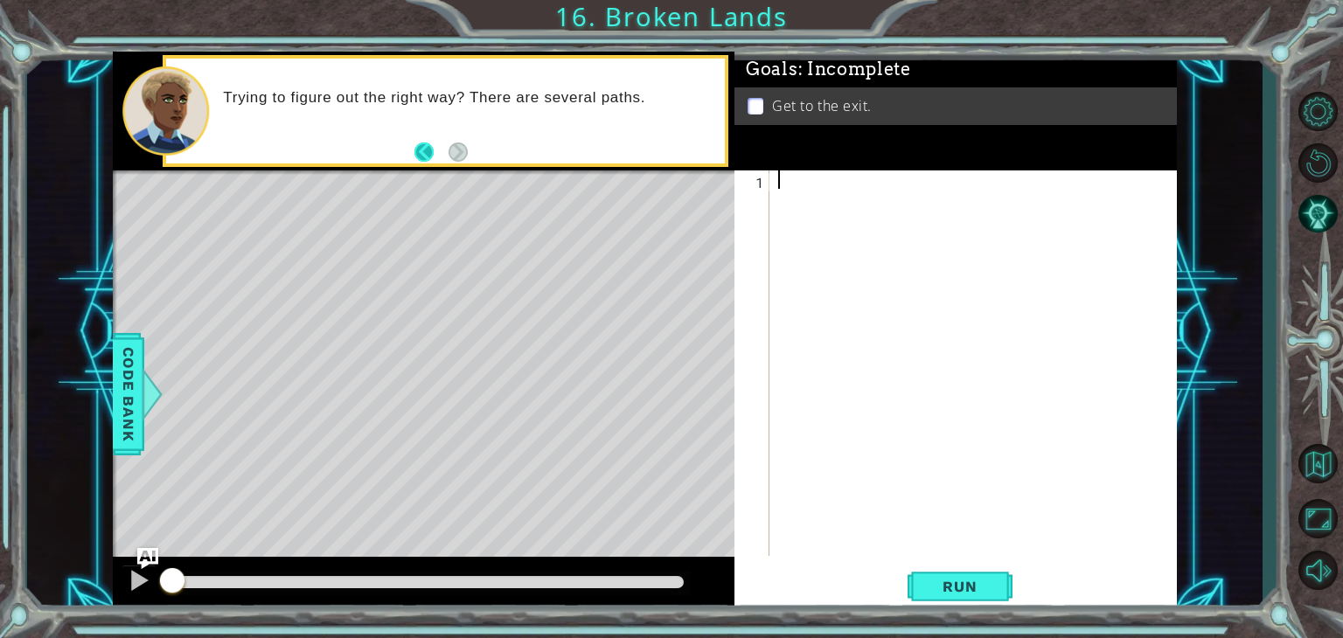
click at [427, 153] on button "Back" at bounding box center [431, 152] width 34 height 19
click at [425, 150] on button "Back" at bounding box center [431, 152] width 34 height 19
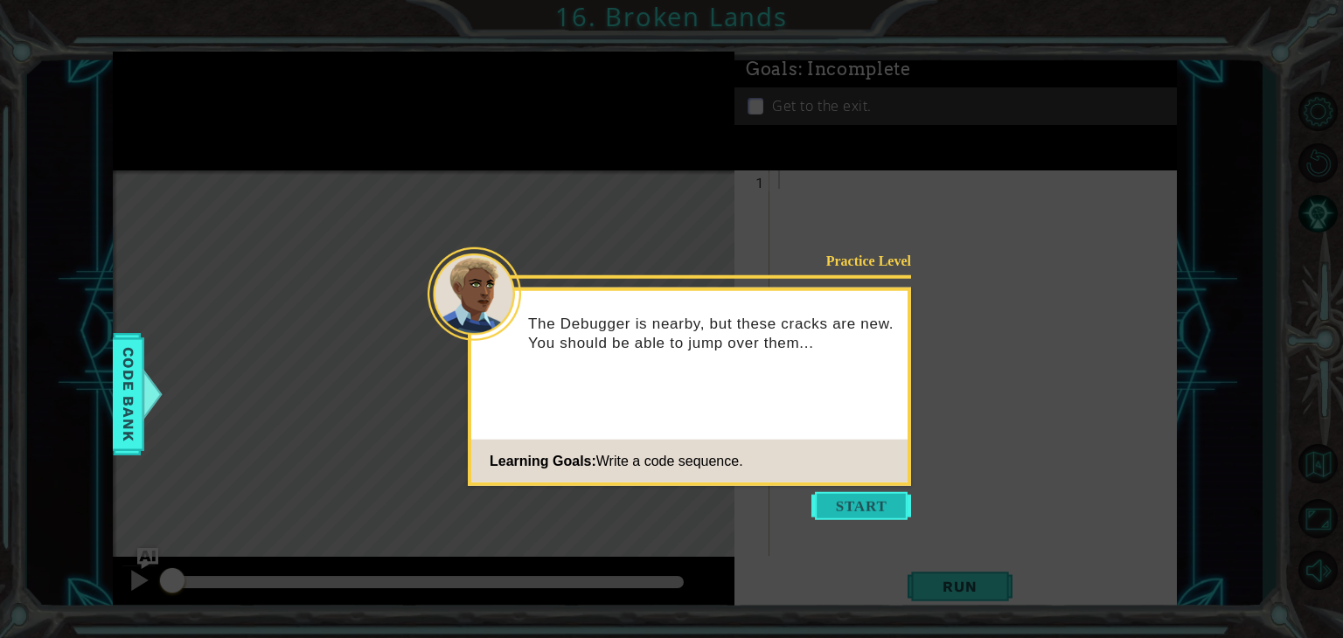
click at [846, 498] on button "Start" at bounding box center [861, 506] width 100 height 28
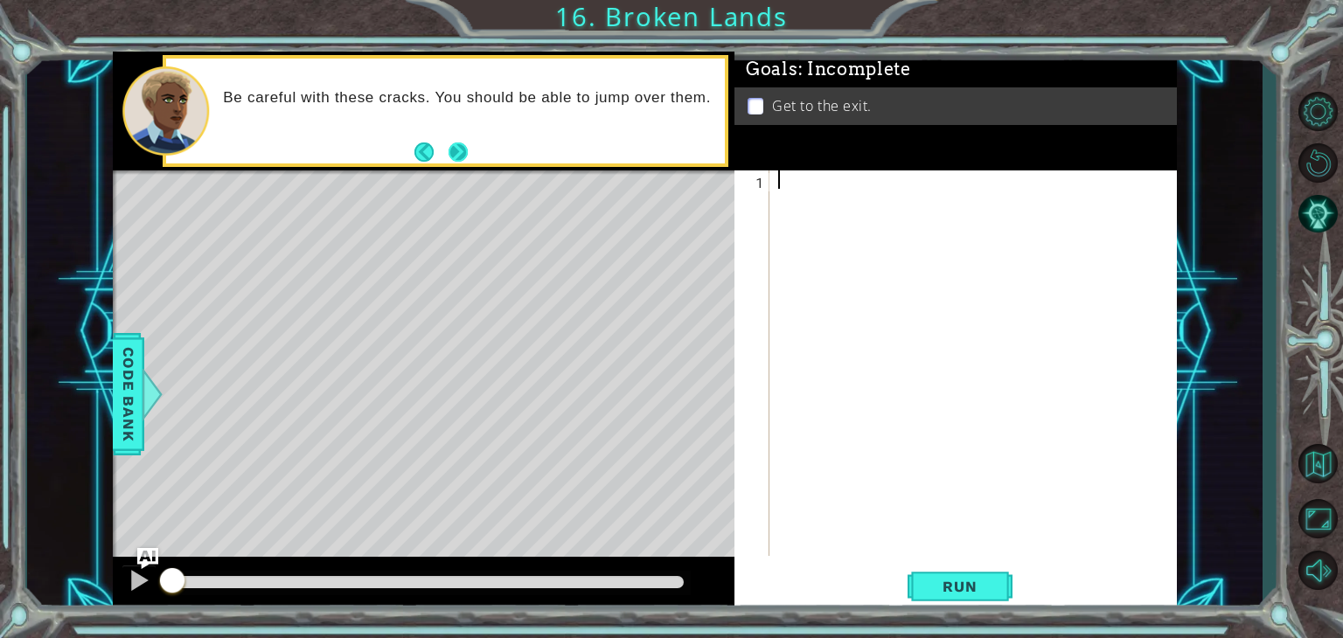
click at [459, 150] on button "Next" at bounding box center [459, 152] width 21 height 21
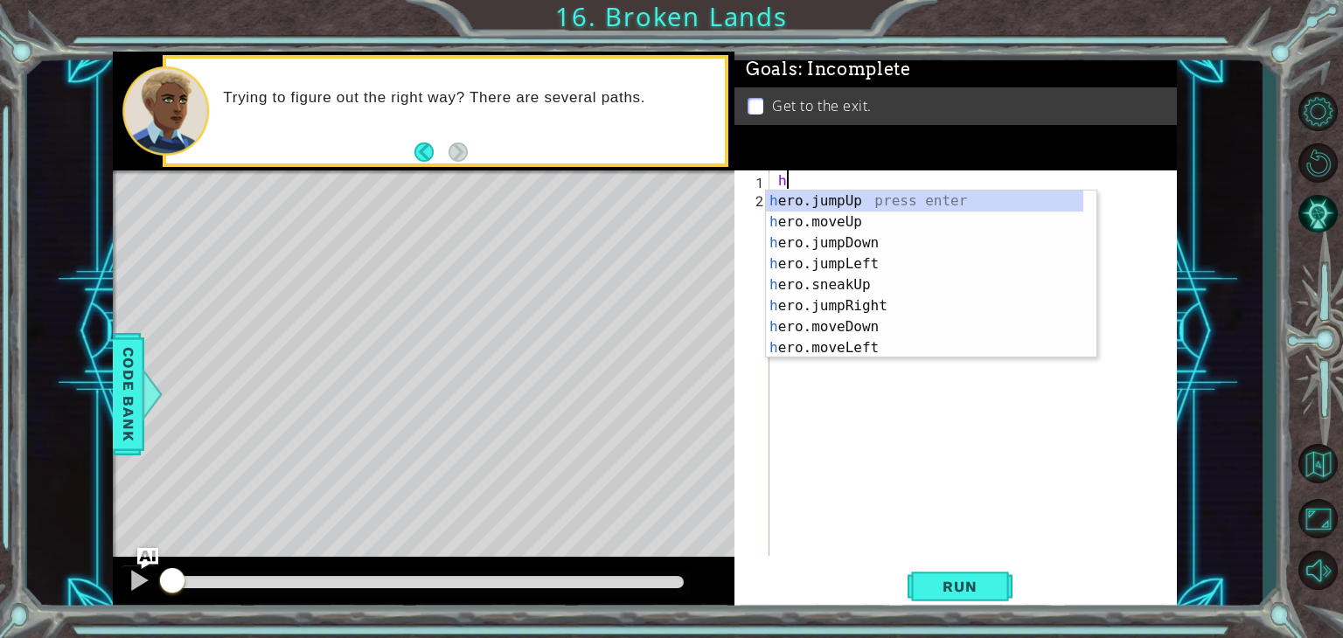
type textarea "her"
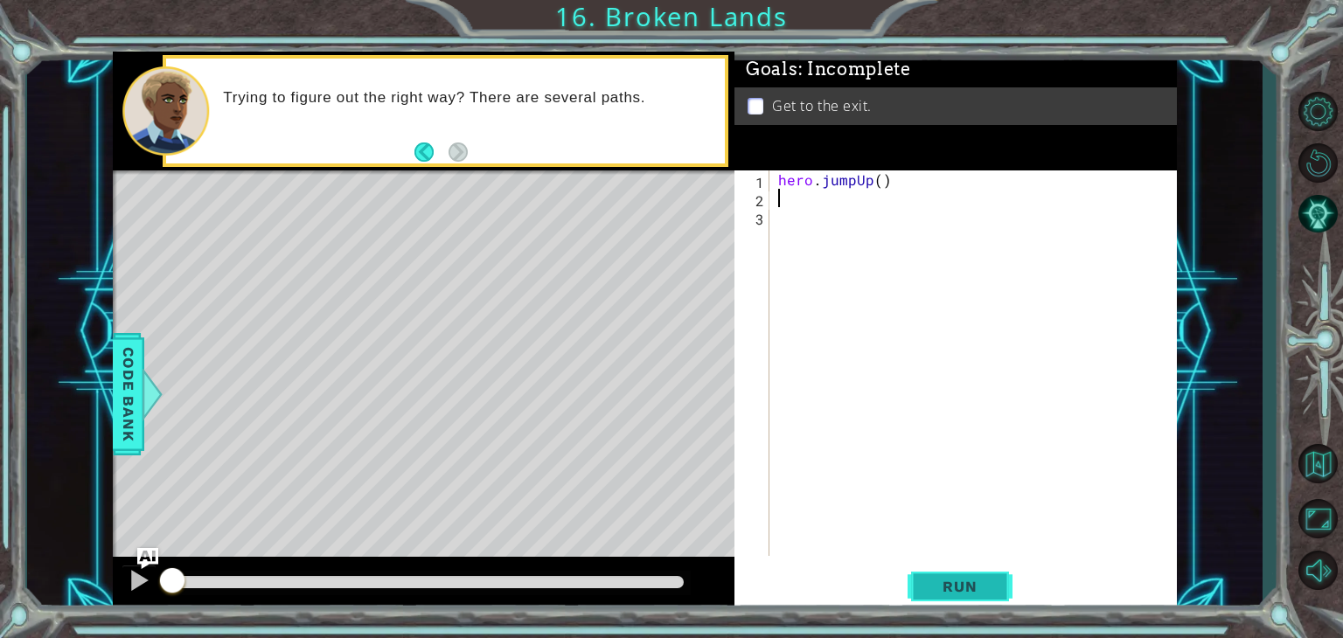
click at [984, 583] on span "Run" at bounding box center [959, 586] width 69 height 17
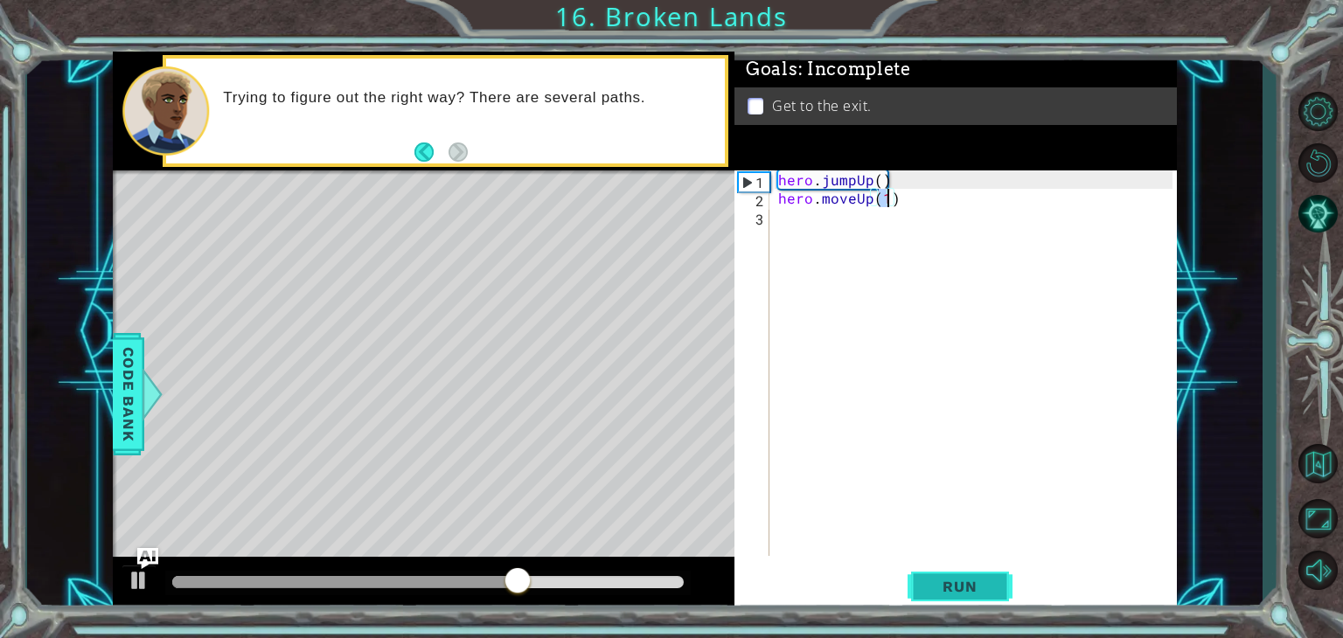
type textarea "hero.moveUp(1)"
click at [937, 592] on span "Run" at bounding box center [959, 586] width 69 height 17
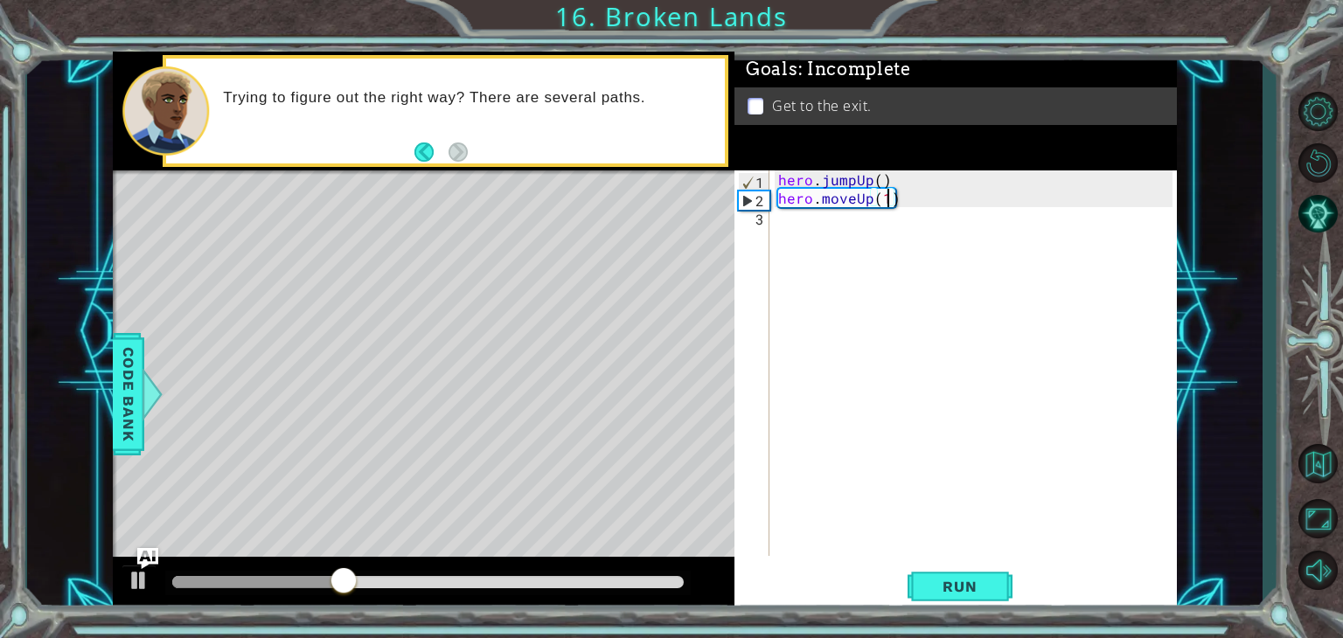
click at [920, 198] on div "hero . jumpUp ( ) hero . moveUp ( 1 )" at bounding box center [978, 381] width 407 height 422
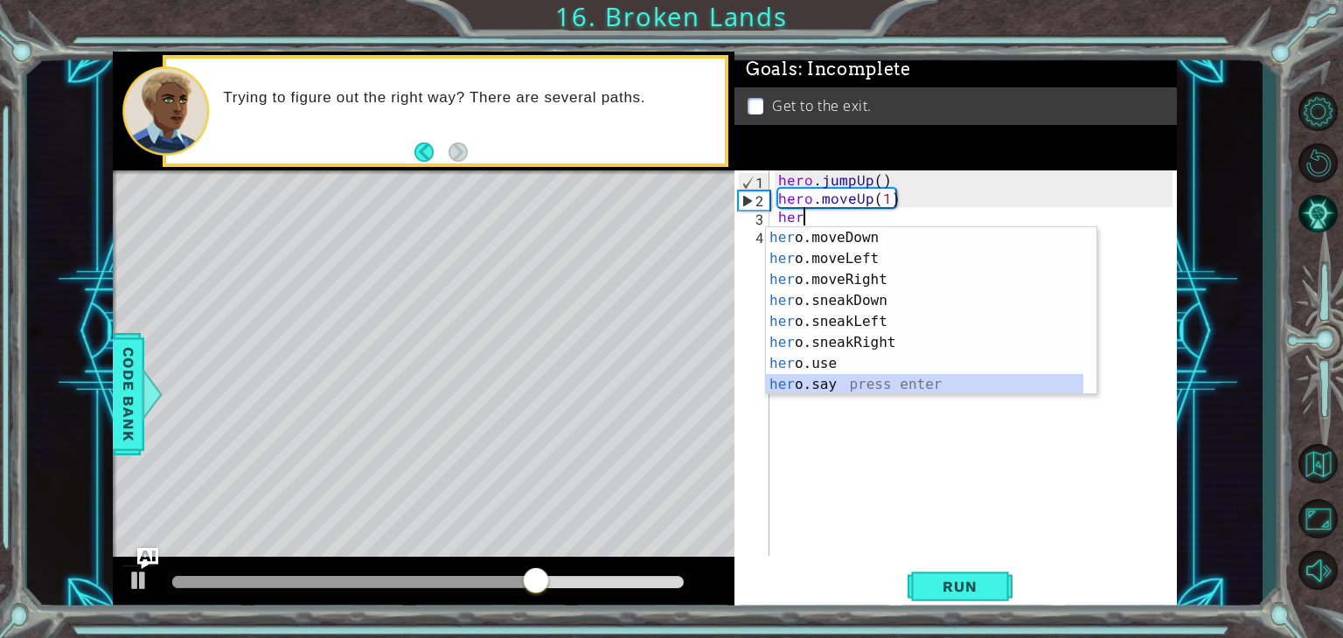
scroll to position [126, 0]
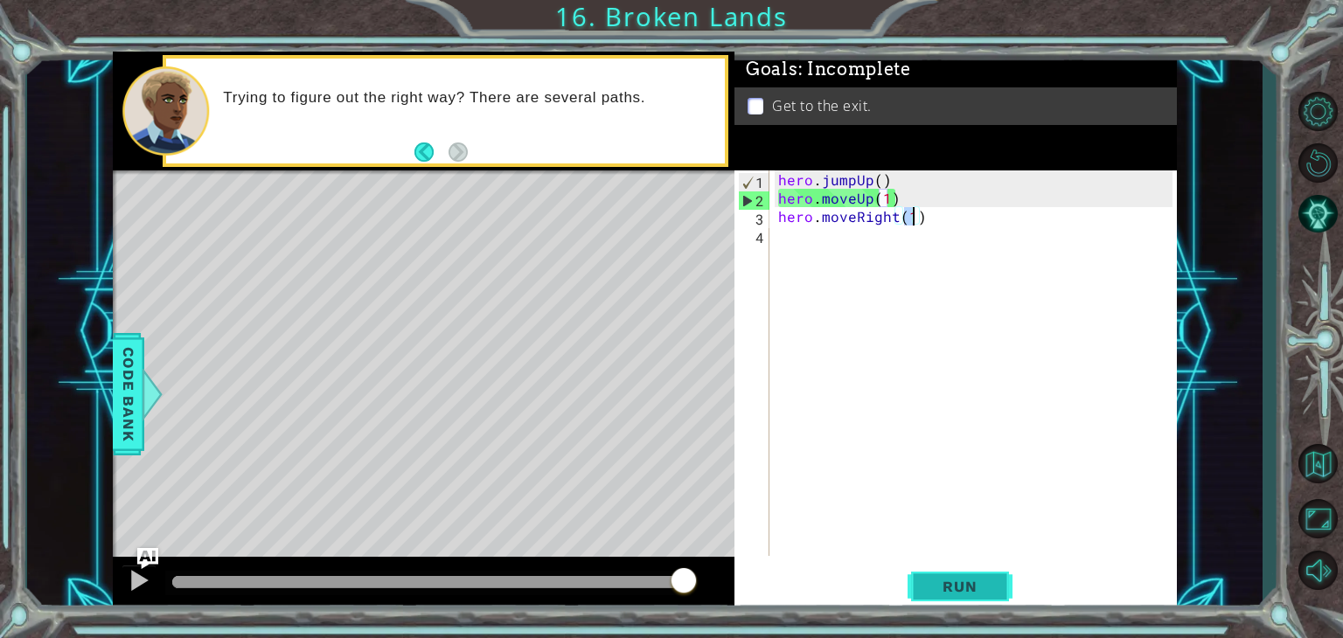
type textarea "hero.moveRight(1)"
click at [979, 590] on span "Run" at bounding box center [959, 586] width 69 height 17
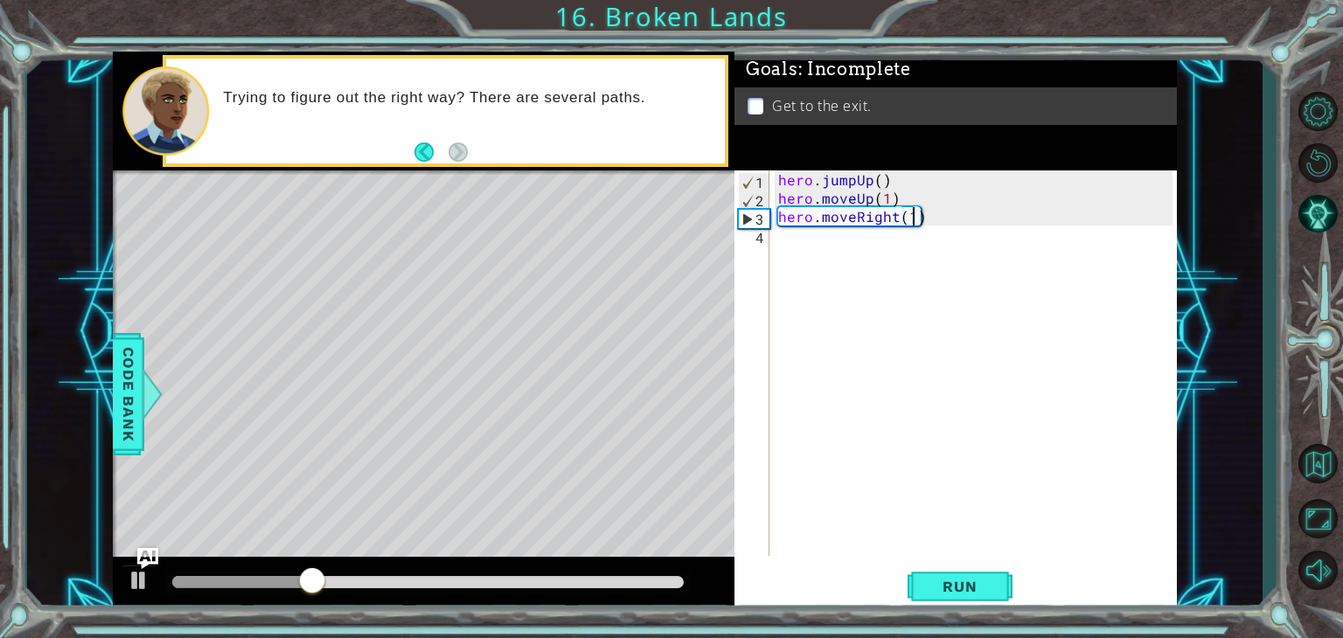
click at [810, 247] on div "hero . jumpUp ( ) hero . moveUp ( 1 ) hero . moveRight ( 1 )" at bounding box center [978, 381] width 407 height 422
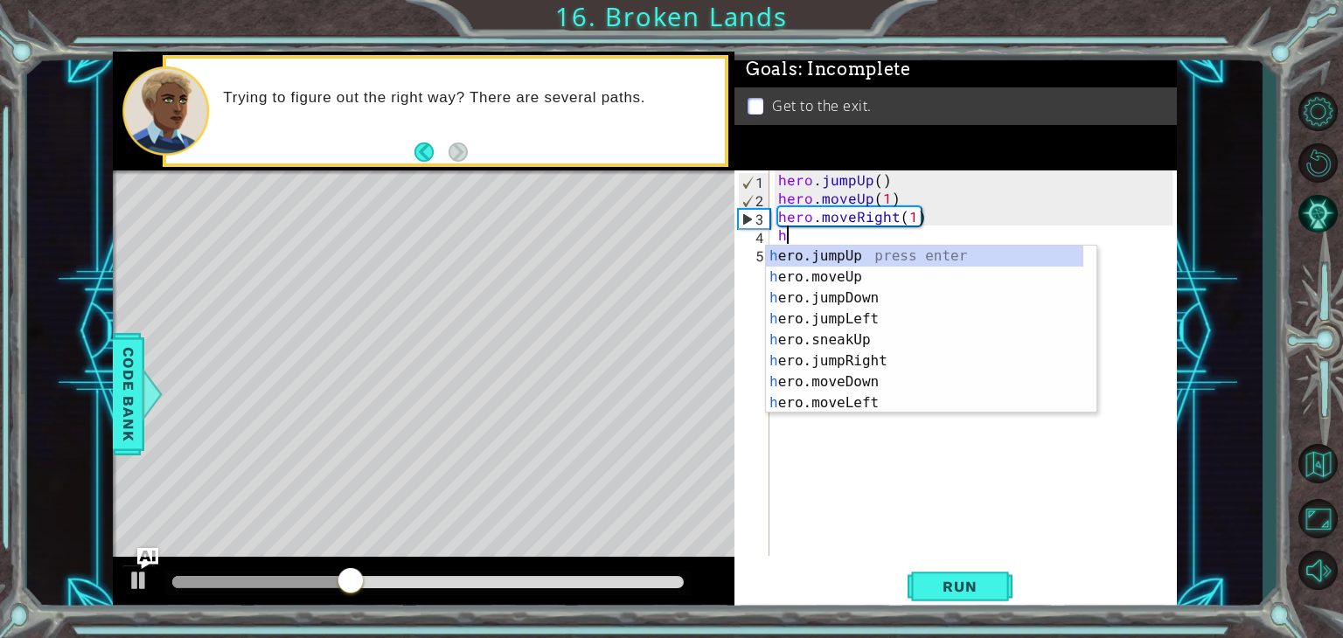
scroll to position [0, 0]
type textarea "her"
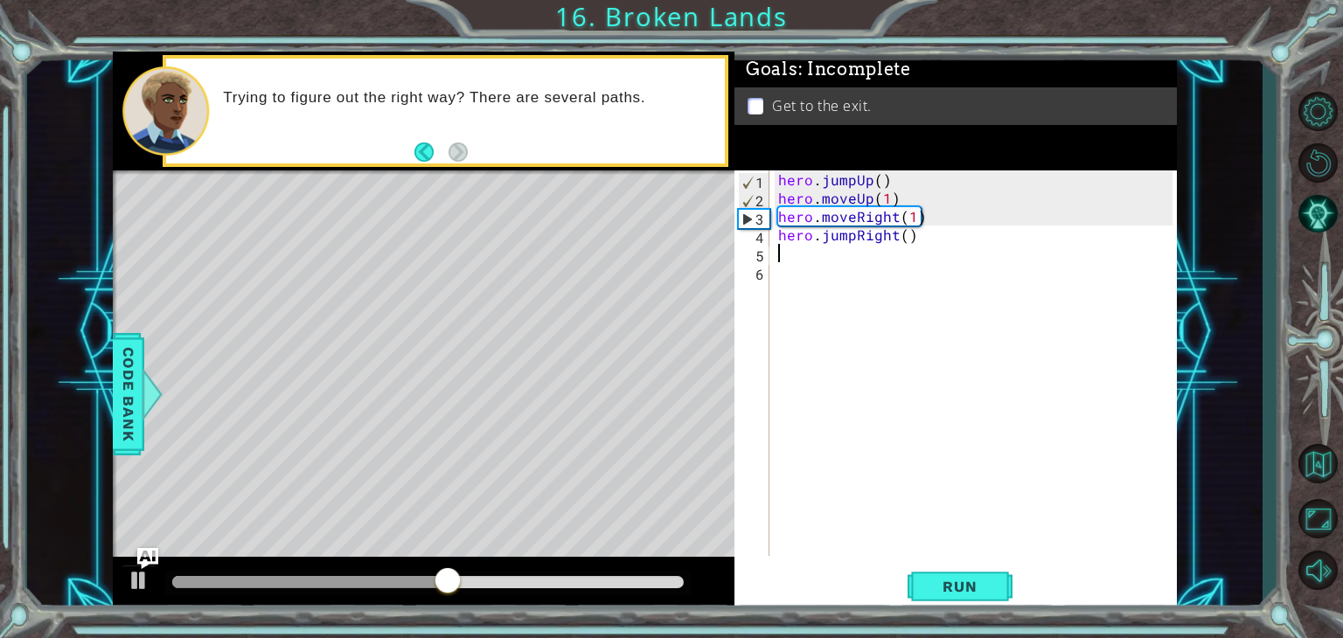
click at [811, 281] on div "hero . jumpUp ( ) hero . moveUp ( 1 ) hero . moveRight ( 1 ) hero . jumpRight (…" at bounding box center [978, 381] width 407 height 422
click at [794, 260] on div "hero . jumpUp ( ) hero . moveUp ( 1 ) hero . moveRight ( 1 ) hero . jumpRight (…" at bounding box center [978, 381] width 407 height 422
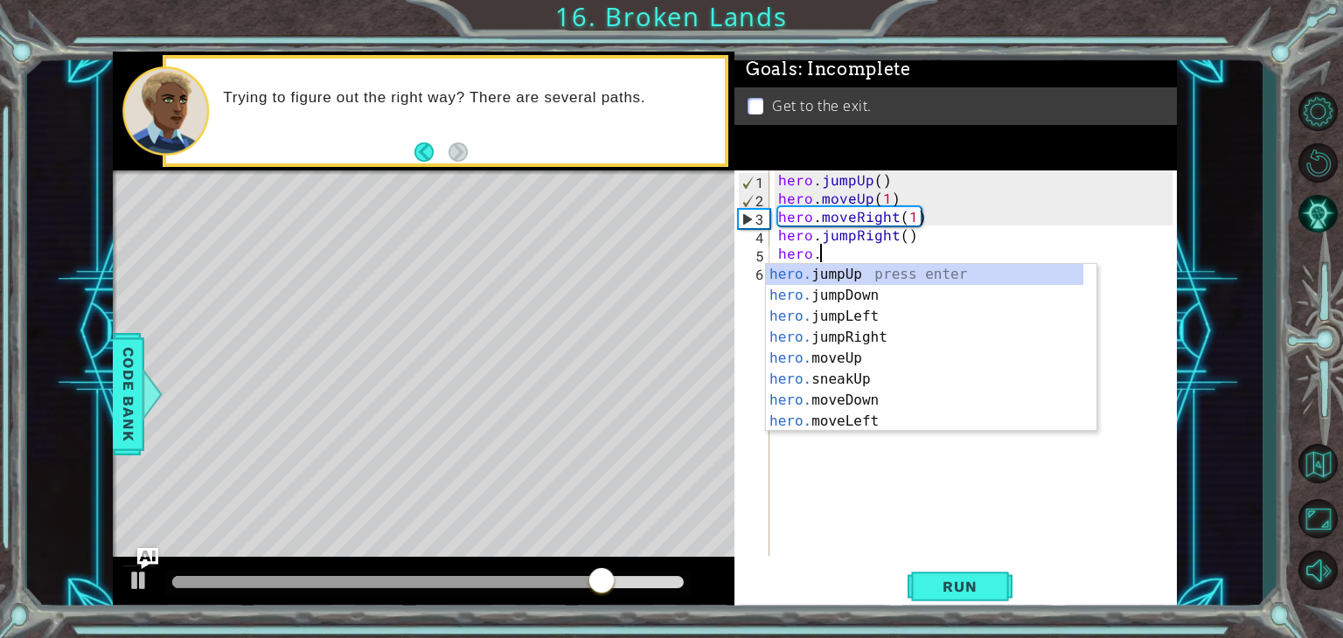
scroll to position [0, 2]
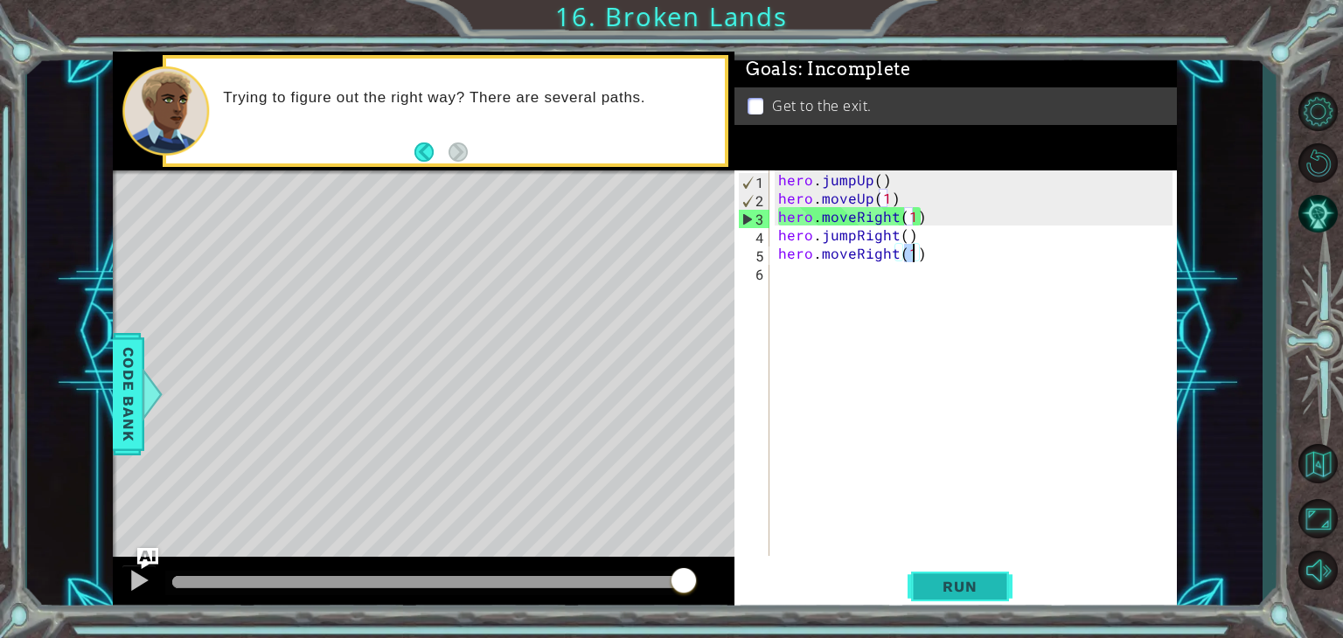
type textarea "hero.moveRight(1)"
click at [972, 581] on span "Run" at bounding box center [959, 586] width 69 height 17
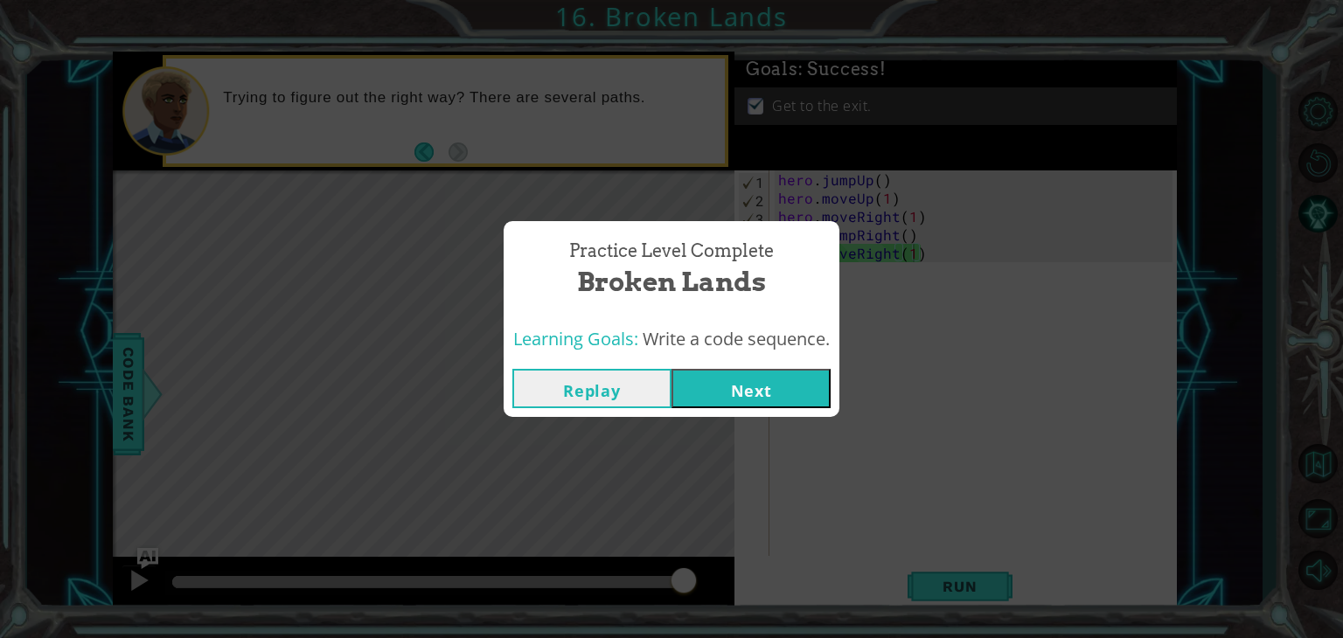
click at [780, 381] on button "Next" at bounding box center [750, 388] width 159 height 39
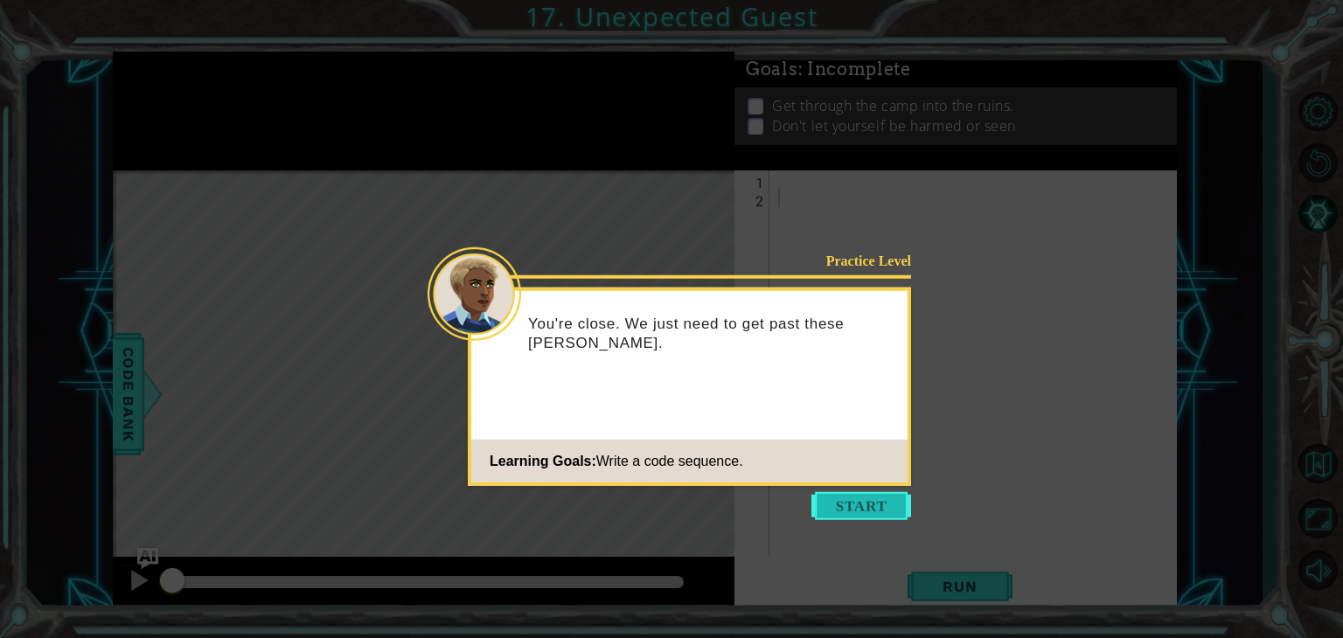
click at [867, 501] on button "Start" at bounding box center [861, 506] width 100 height 28
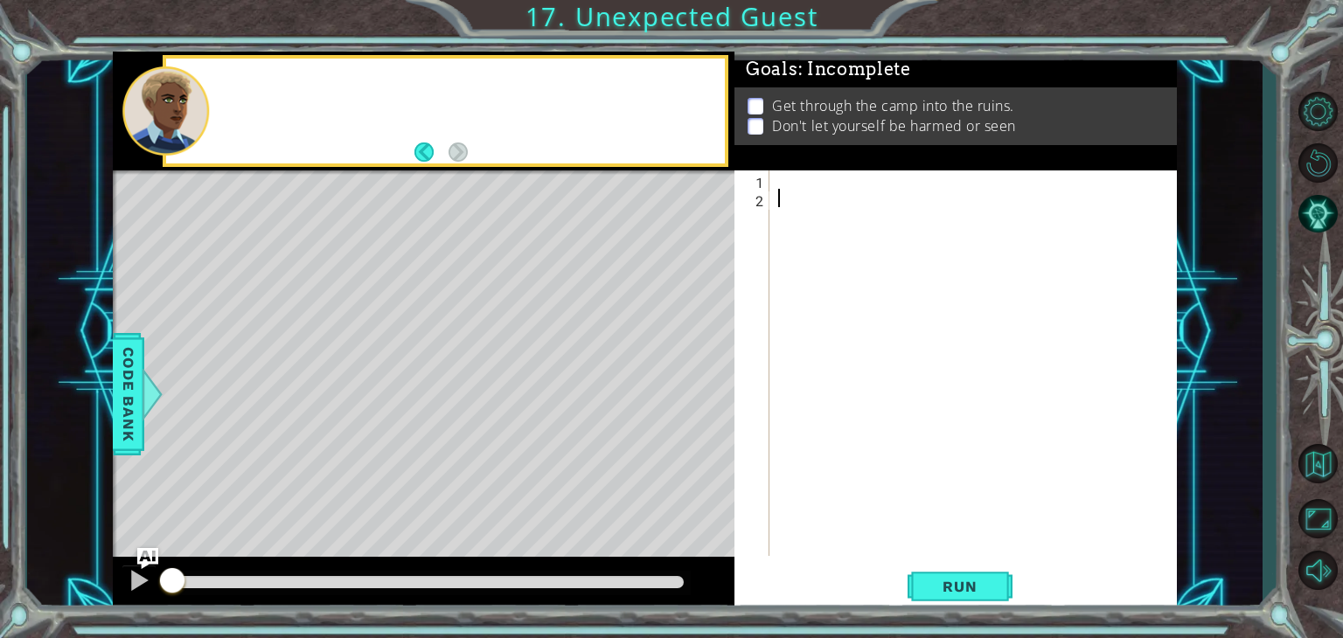
click at [867, 501] on div at bounding box center [978, 381] width 407 height 422
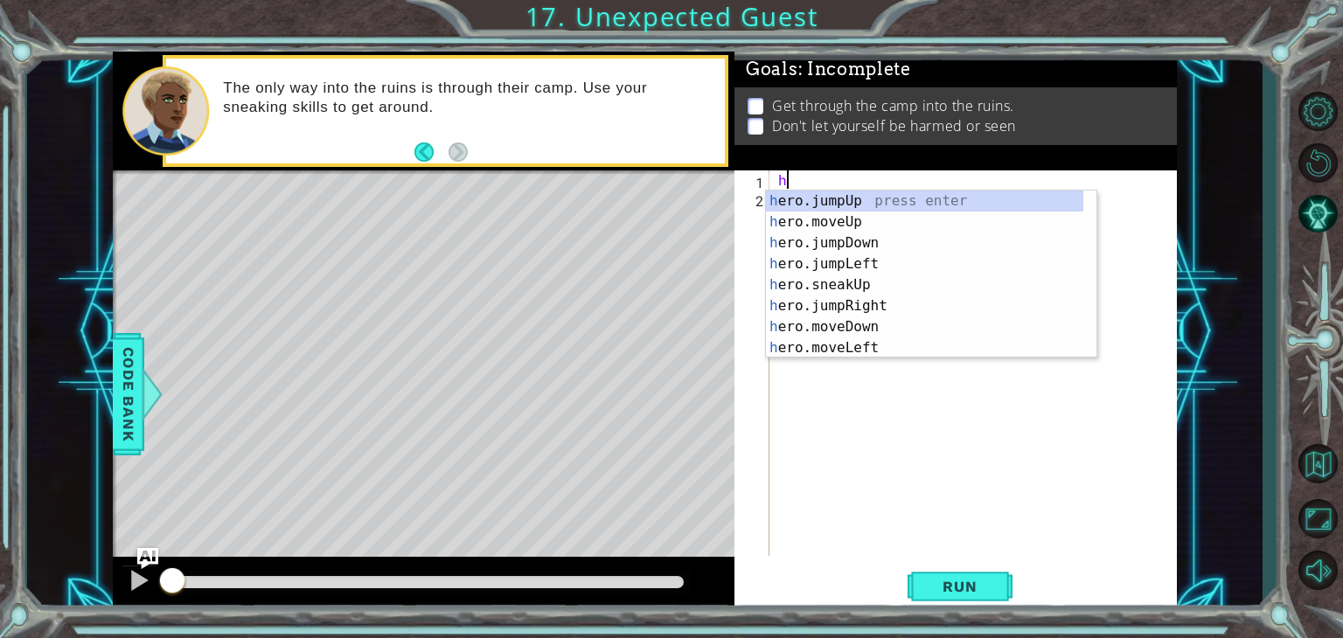
type textarea "he"
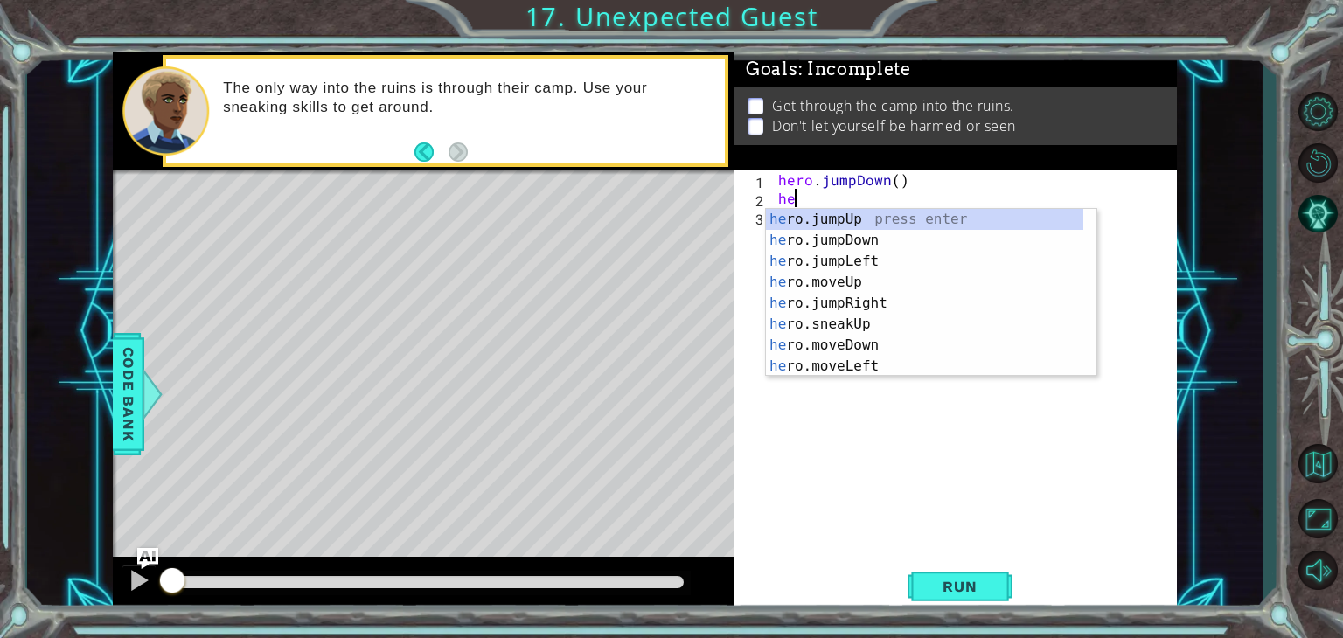
type textarea "her"
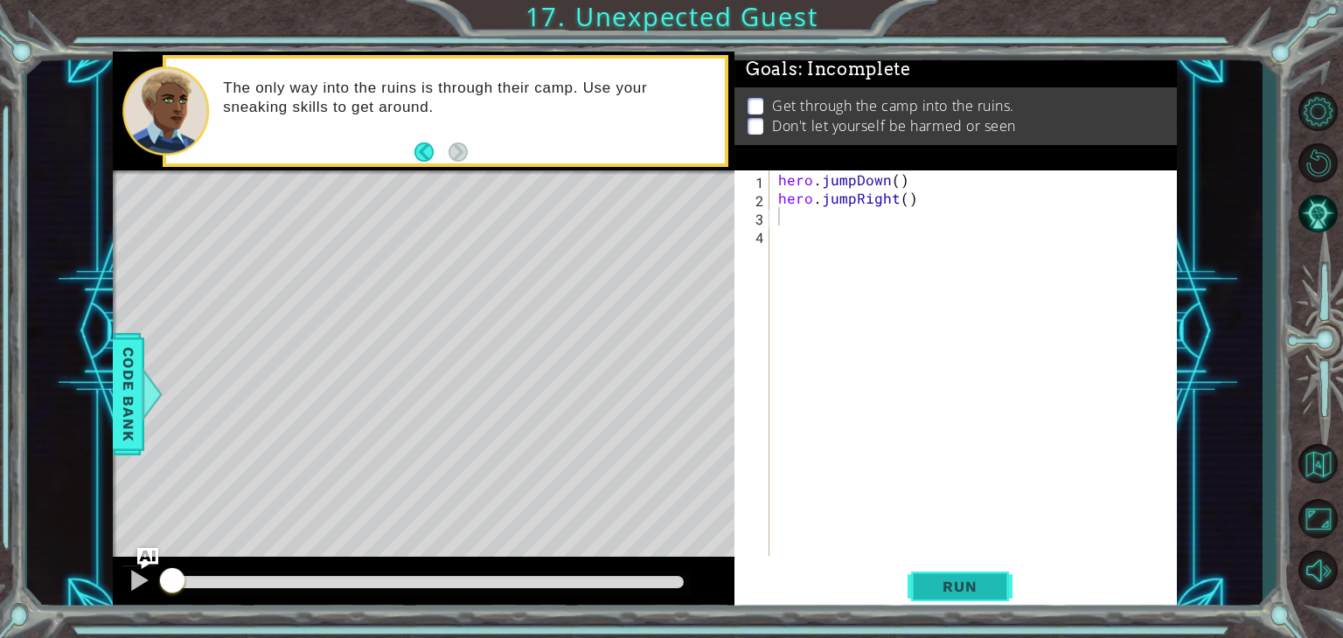
click at [957, 595] on span "Run" at bounding box center [959, 586] width 69 height 17
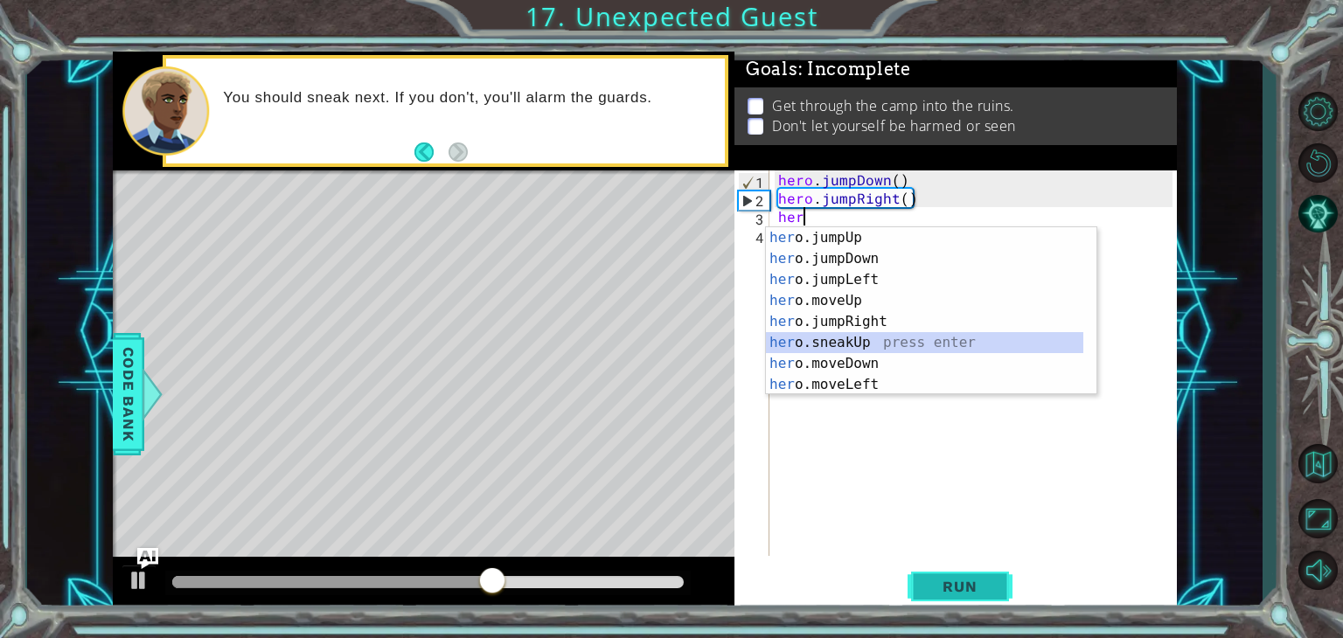
type textarea "hero.sneakUp(1)"
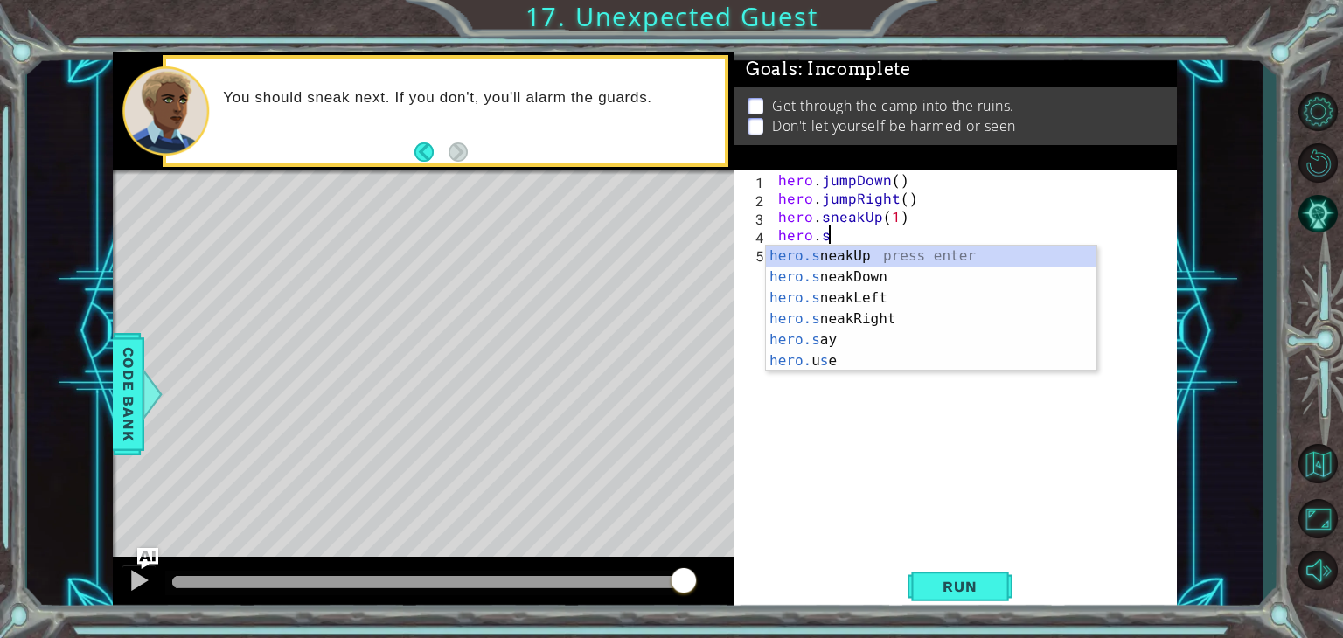
scroll to position [0, 3]
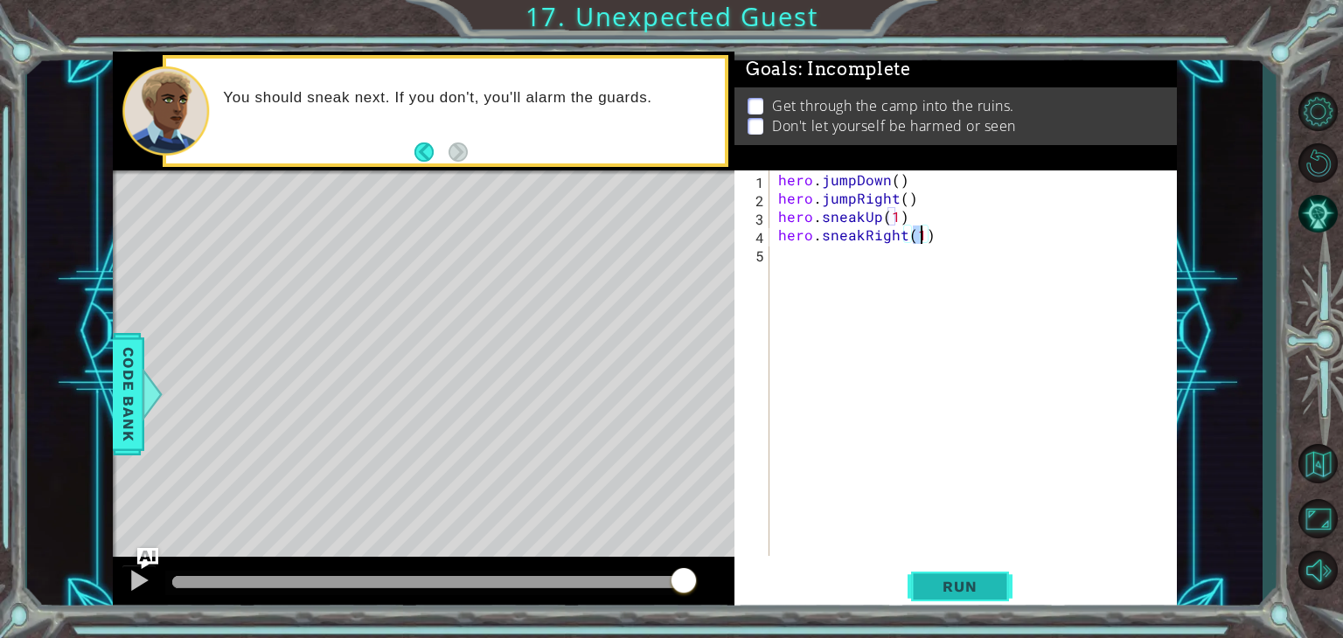
type textarea "hero.sneakRight(1)"
click at [979, 592] on span "Run" at bounding box center [959, 586] width 69 height 17
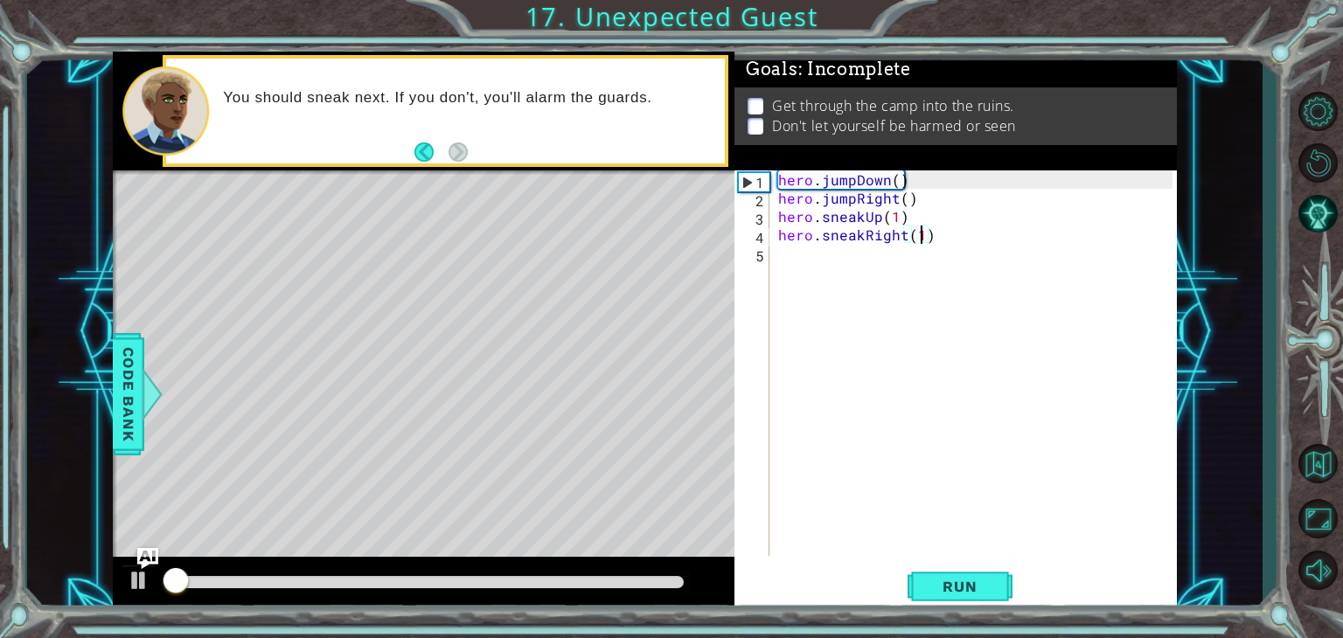
click at [841, 275] on div "hero . jumpDown ( ) hero . jumpRight ( ) hero . sneakUp ( 1 ) hero . sneakRight…" at bounding box center [978, 381] width 407 height 422
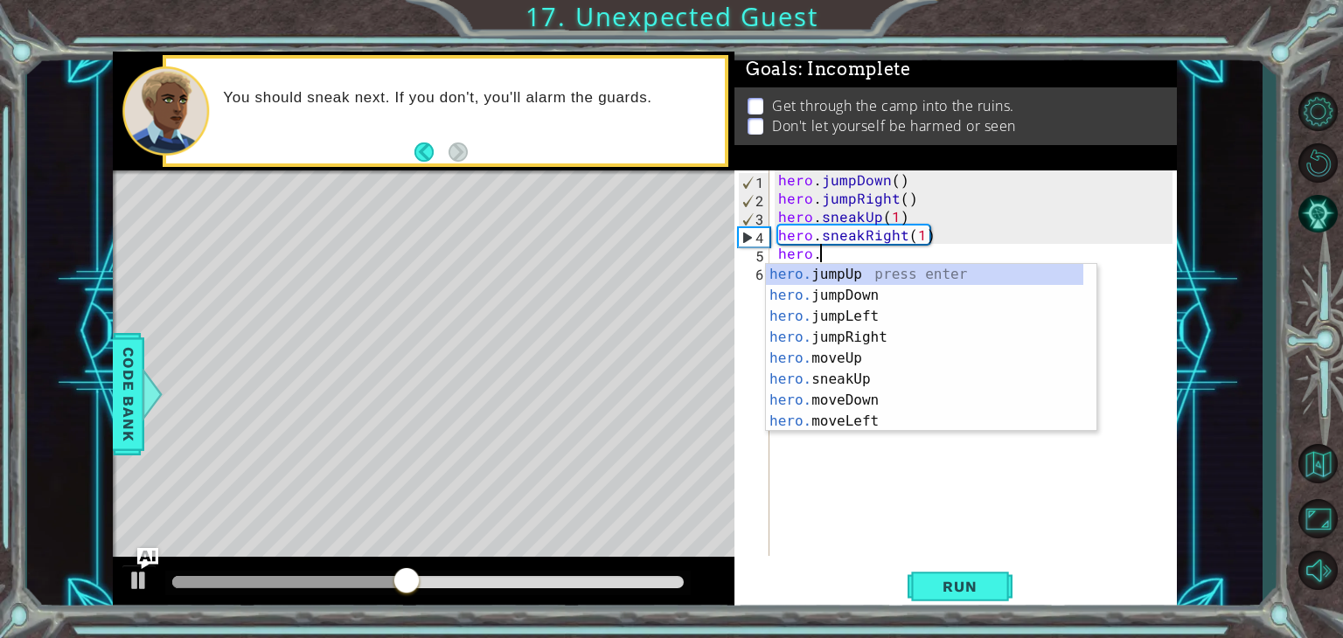
scroll to position [0, 2]
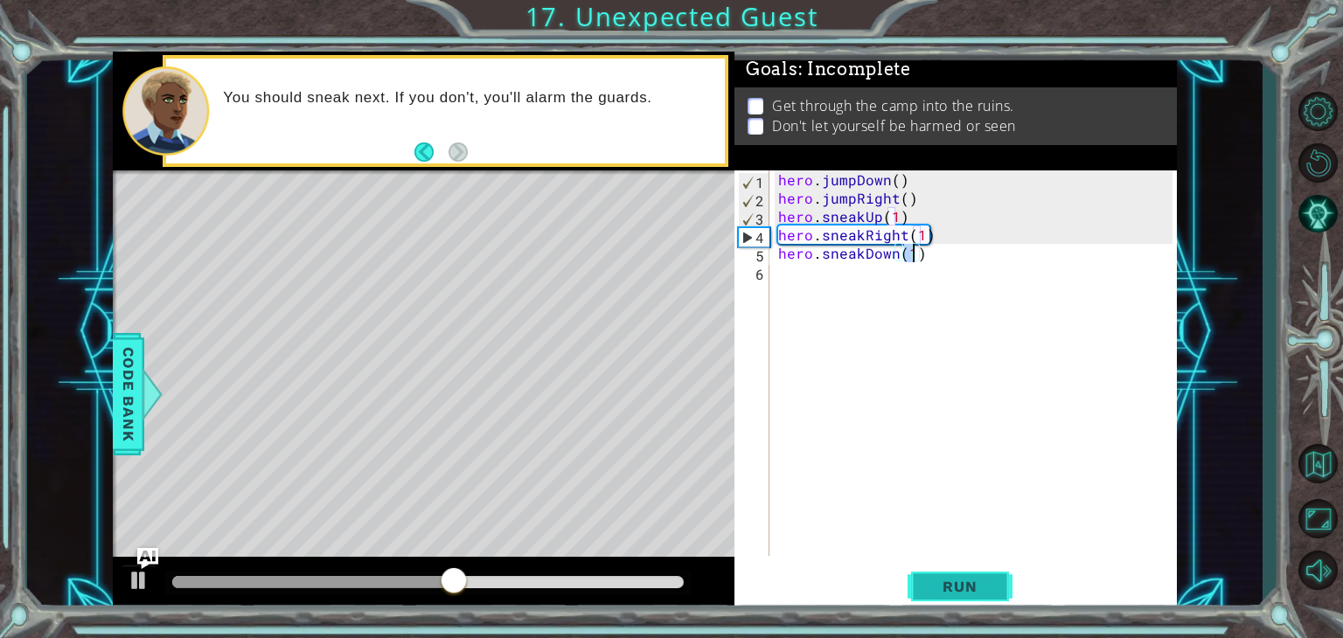
type textarea "hero.sneakDown(1)"
click at [938, 587] on span "Run" at bounding box center [959, 586] width 69 height 17
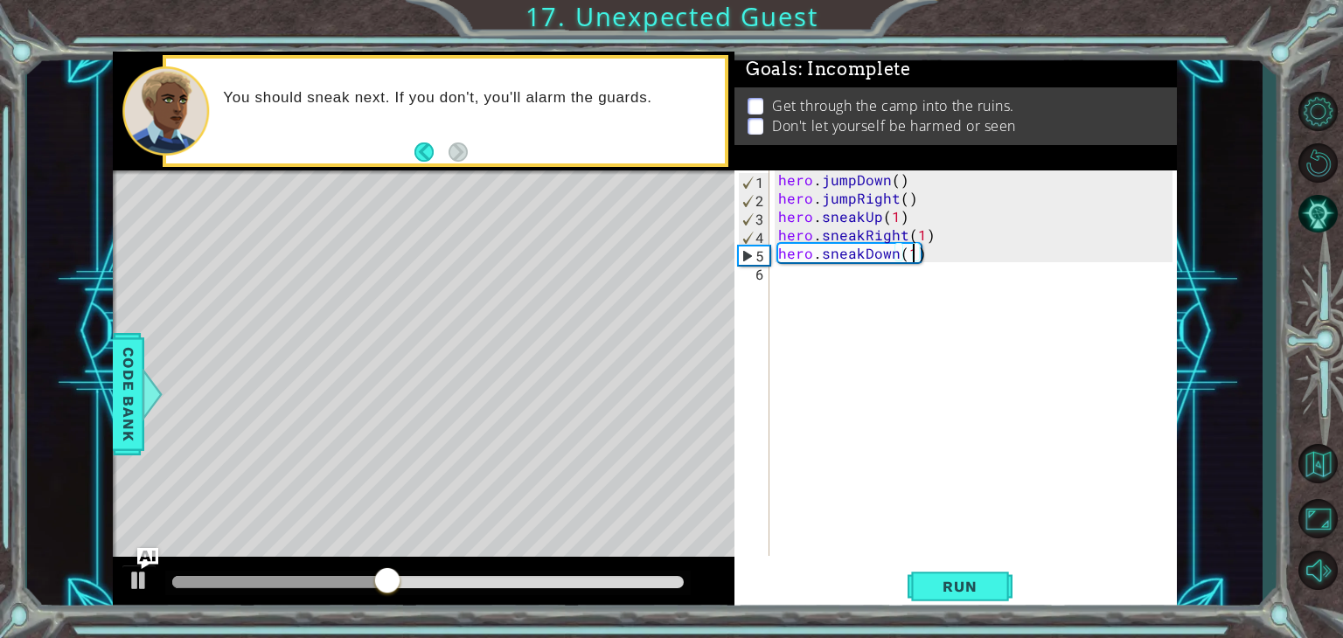
click at [799, 297] on div "hero . jumpDown ( ) hero . jumpRight ( ) hero . sneakUp ( 1 ) hero . sneakRight…" at bounding box center [978, 381] width 407 height 422
type textarea "hero.sneakRight(2)"
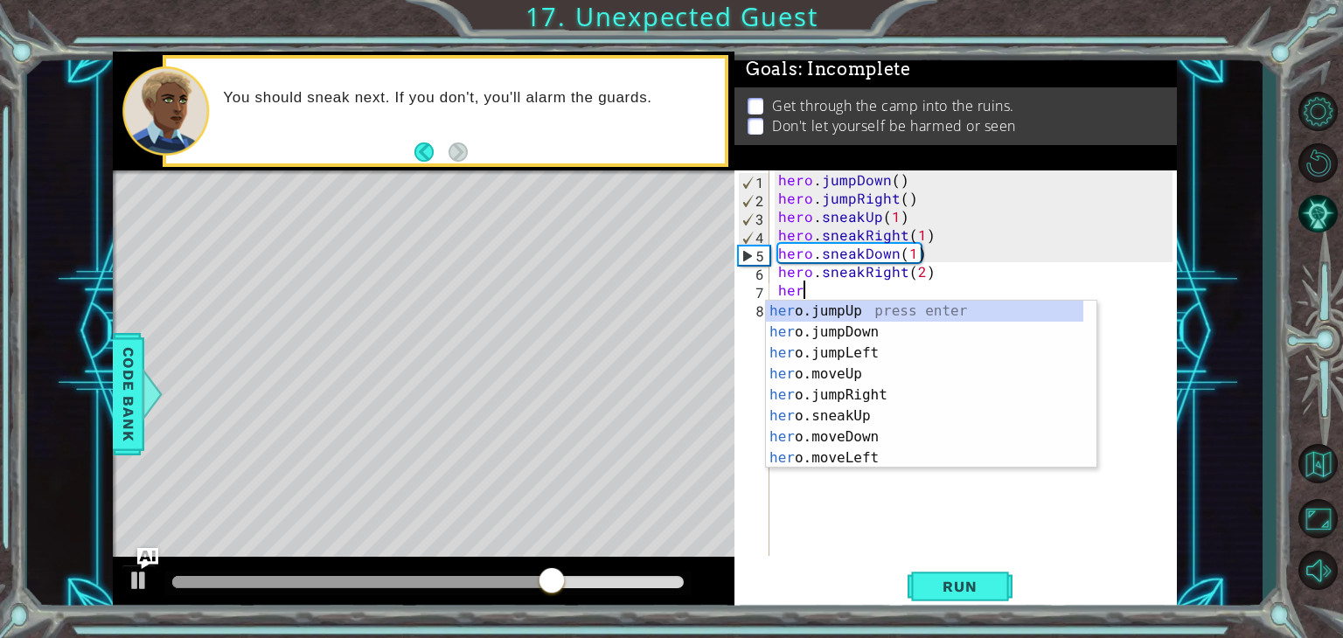
scroll to position [0, 0]
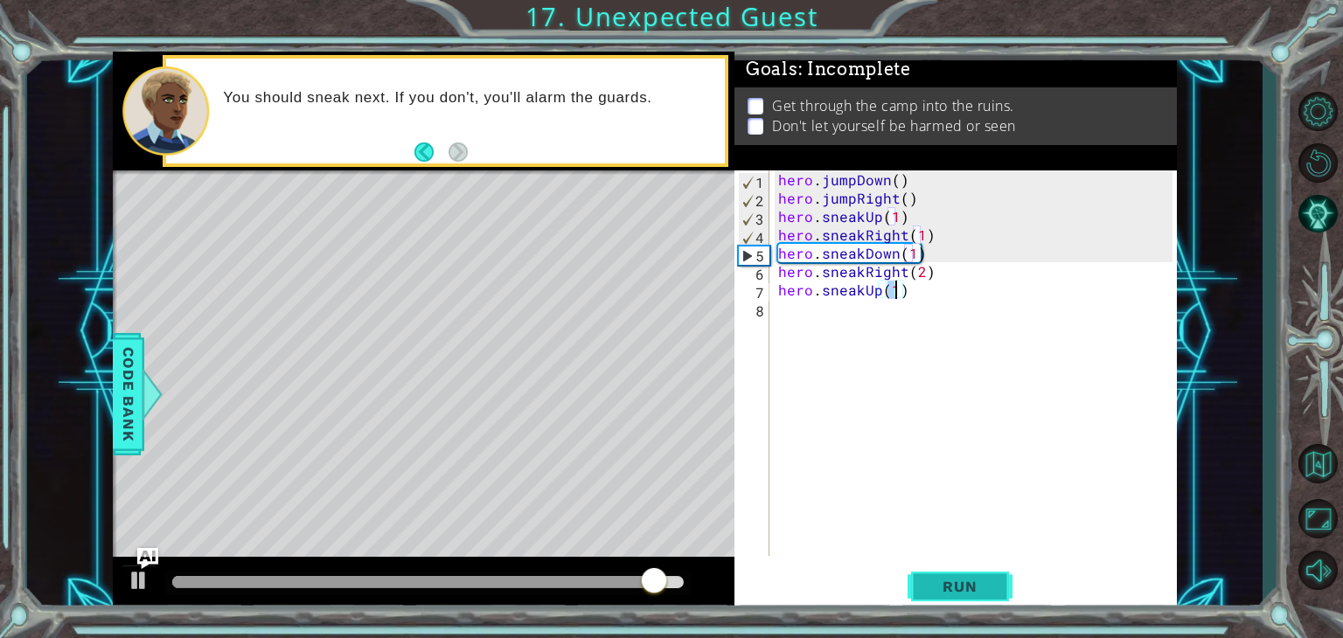
type textarea "hero.sneakUp(1)"
click at [926, 593] on span "Run" at bounding box center [959, 586] width 69 height 17
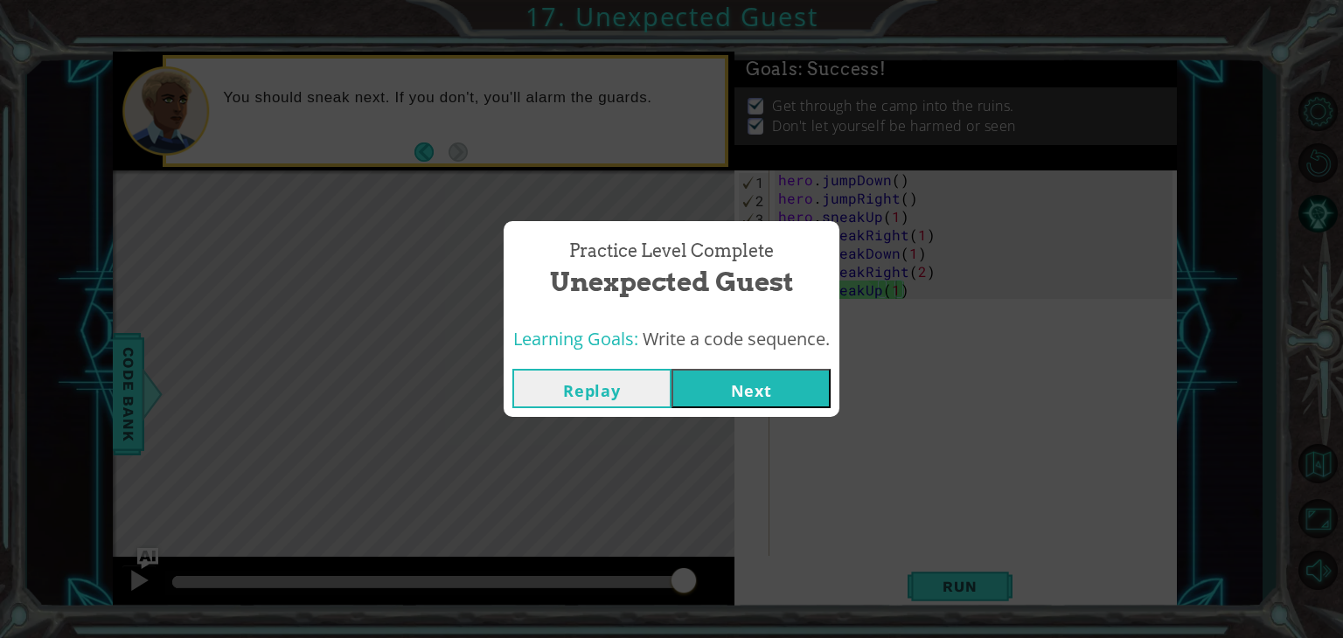
click at [780, 386] on button "Next" at bounding box center [750, 388] width 159 height 39
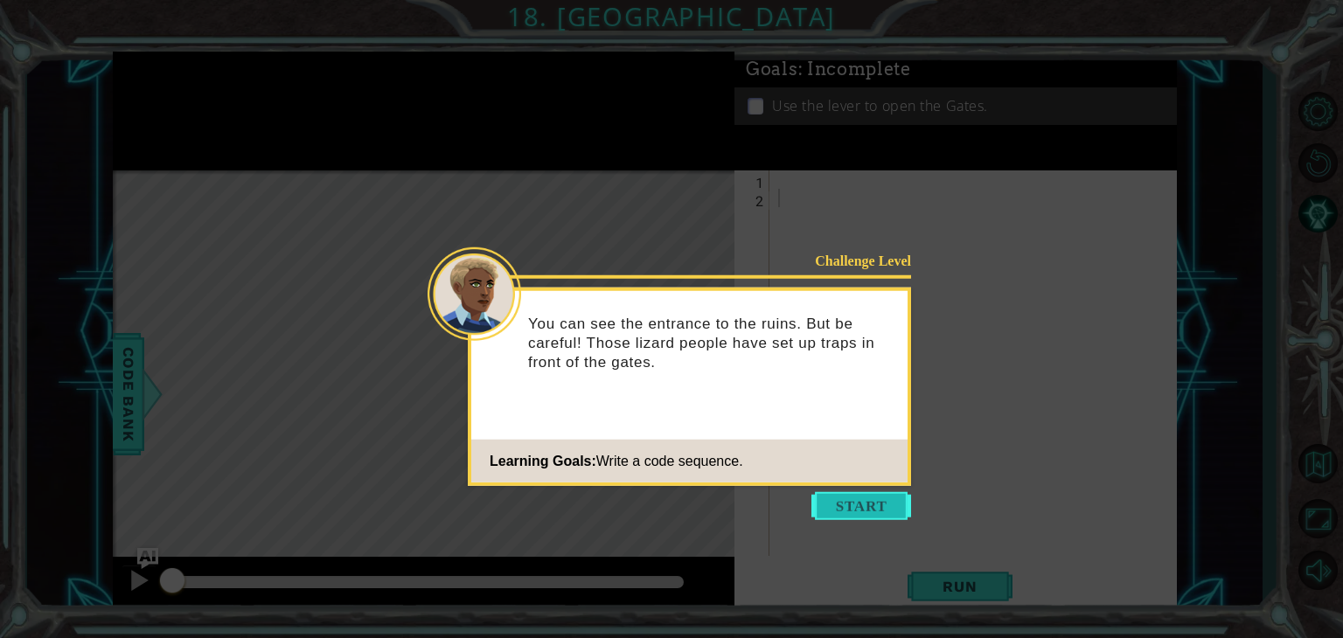
click at [846, 503] on button "Start" at bounding box center [861, 506] width 100 height 28
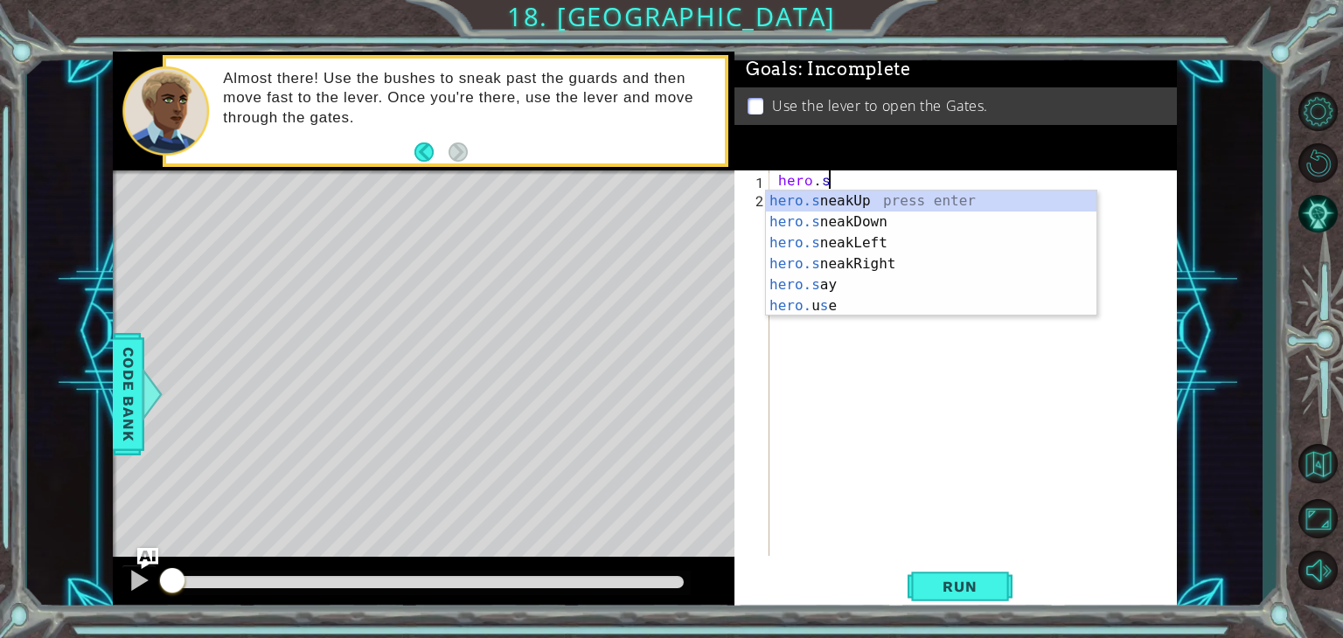
scroll to position [0, 3]
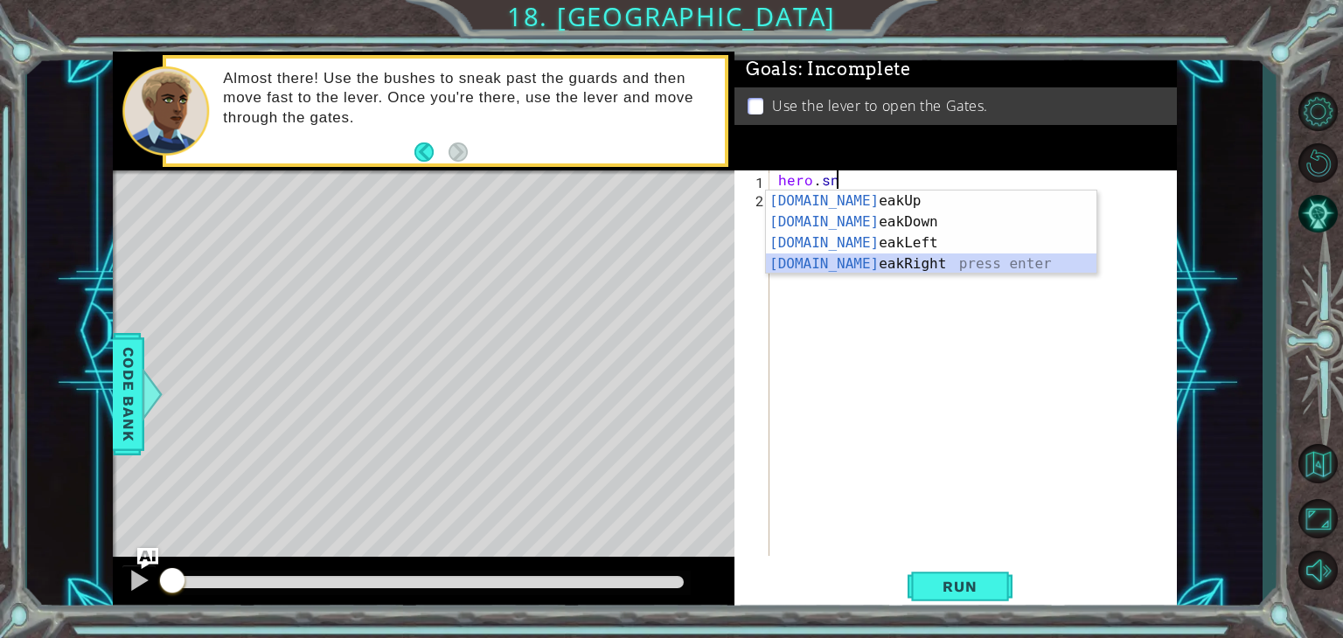
type textarea "hero.sneakRight(1)"
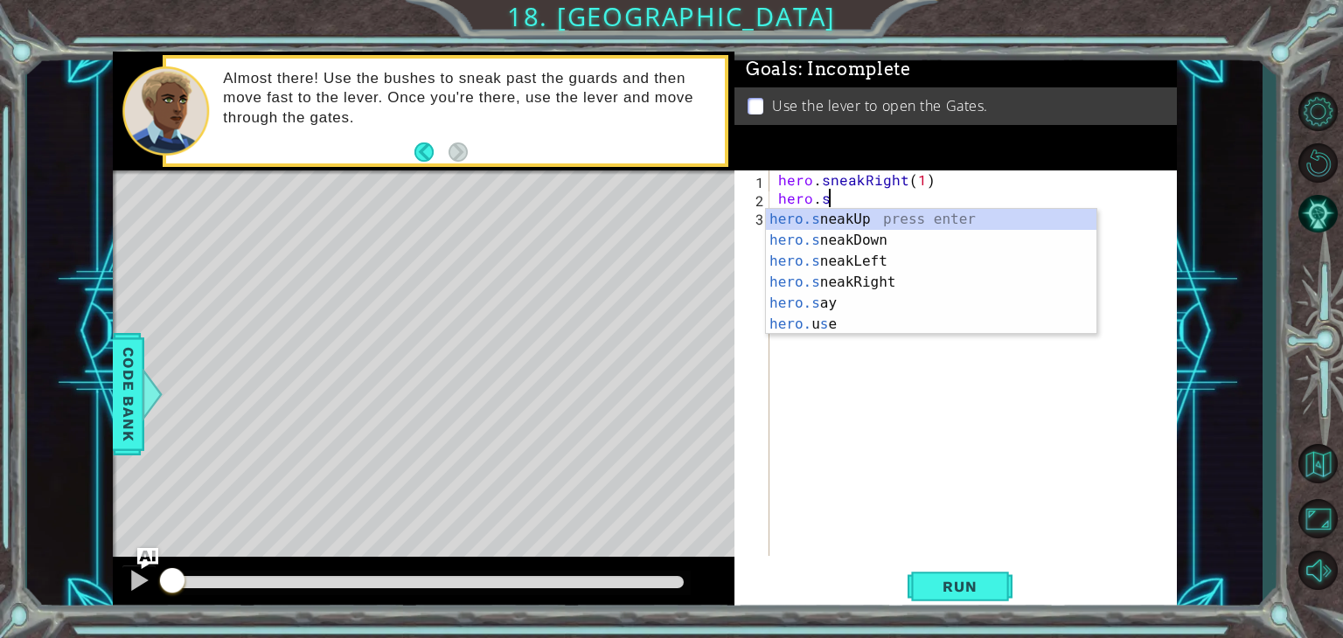
scroll to position [0, 2]
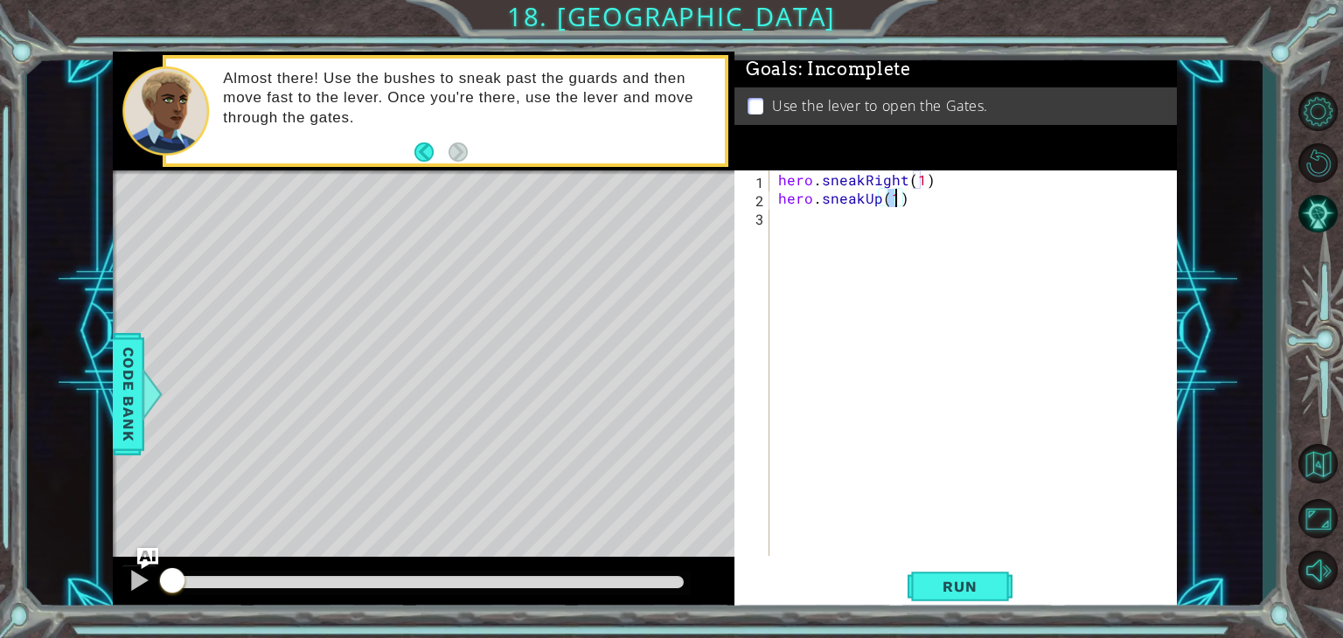
type textarea "hero.sneakUp(2)"
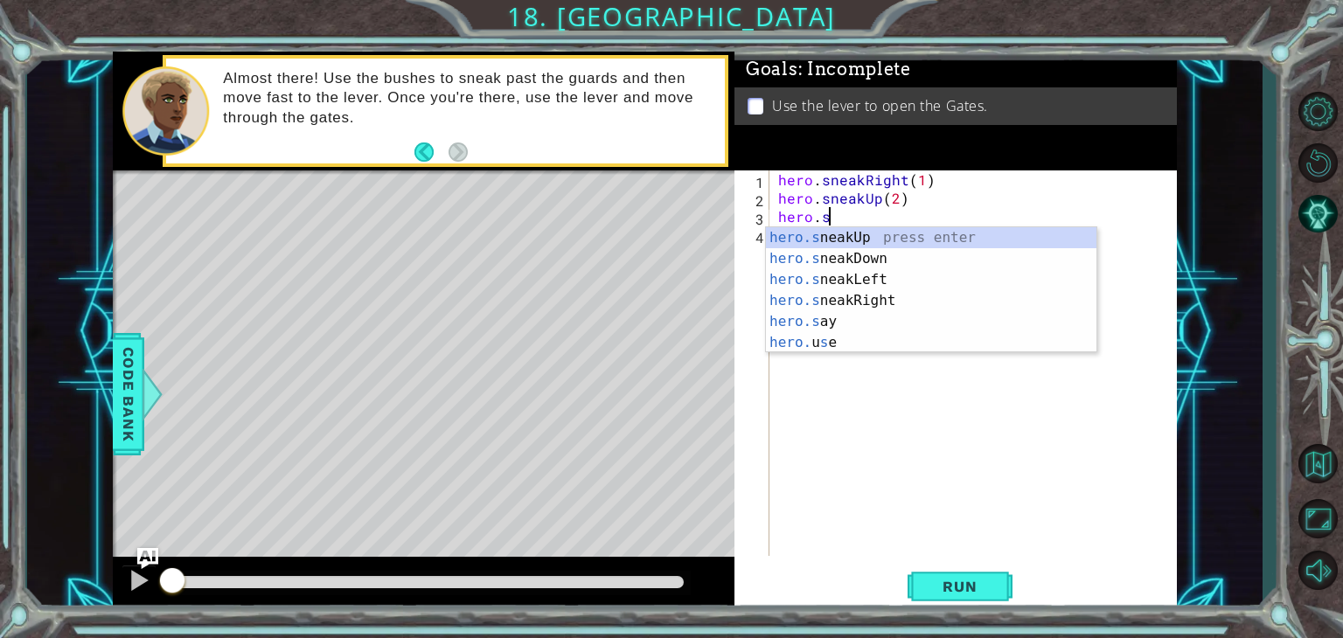
scroll to position [0, 3]
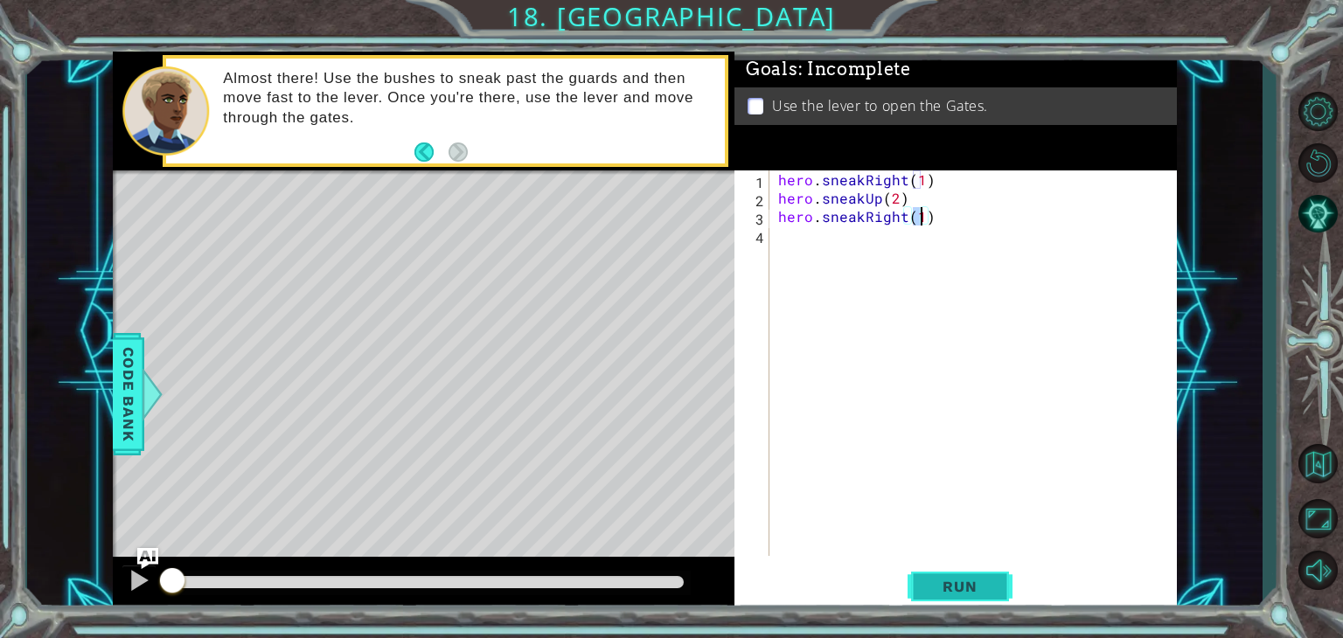
type textarea "hero.sneakRight(1)"
click at [958, 593] on span "Run" at bounding box center [959, 586] width 69 height 17
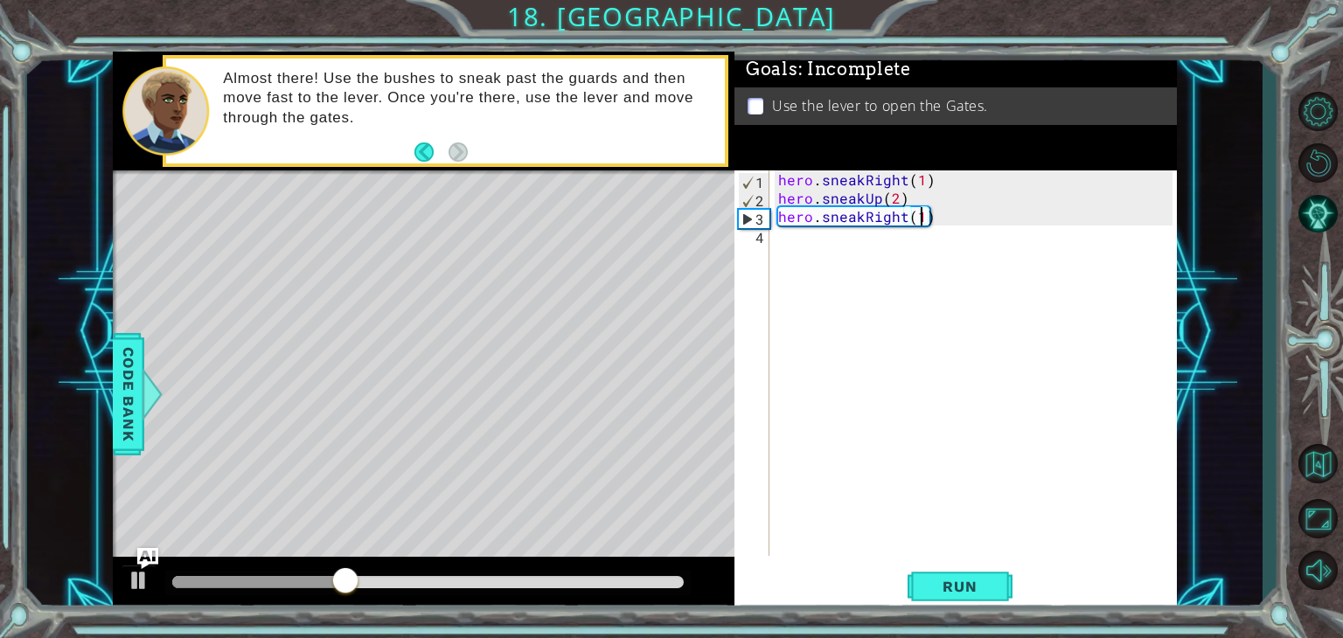
click at [806, 244] on div "hero . sneakRight ( 1 ) hero . sneakUp ( 2 ) hero . sneakRight ( 1 )" at bounding box center [978, 381] width 407 height 422
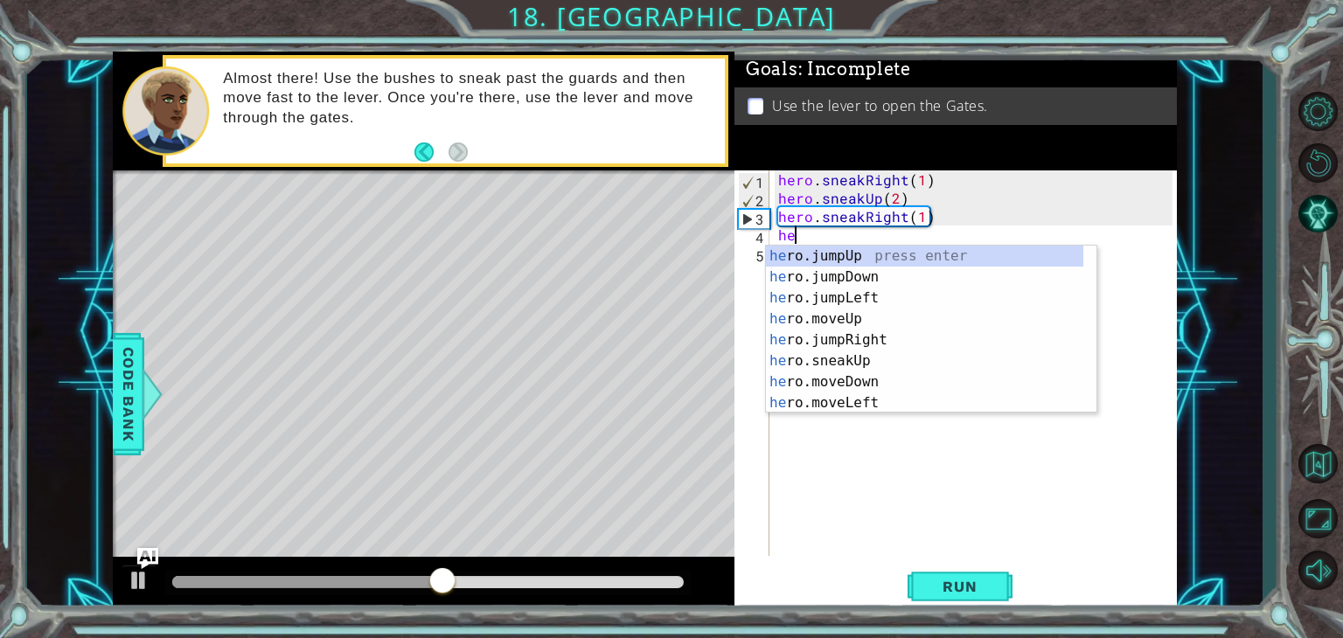
scroll to position [0, 0]
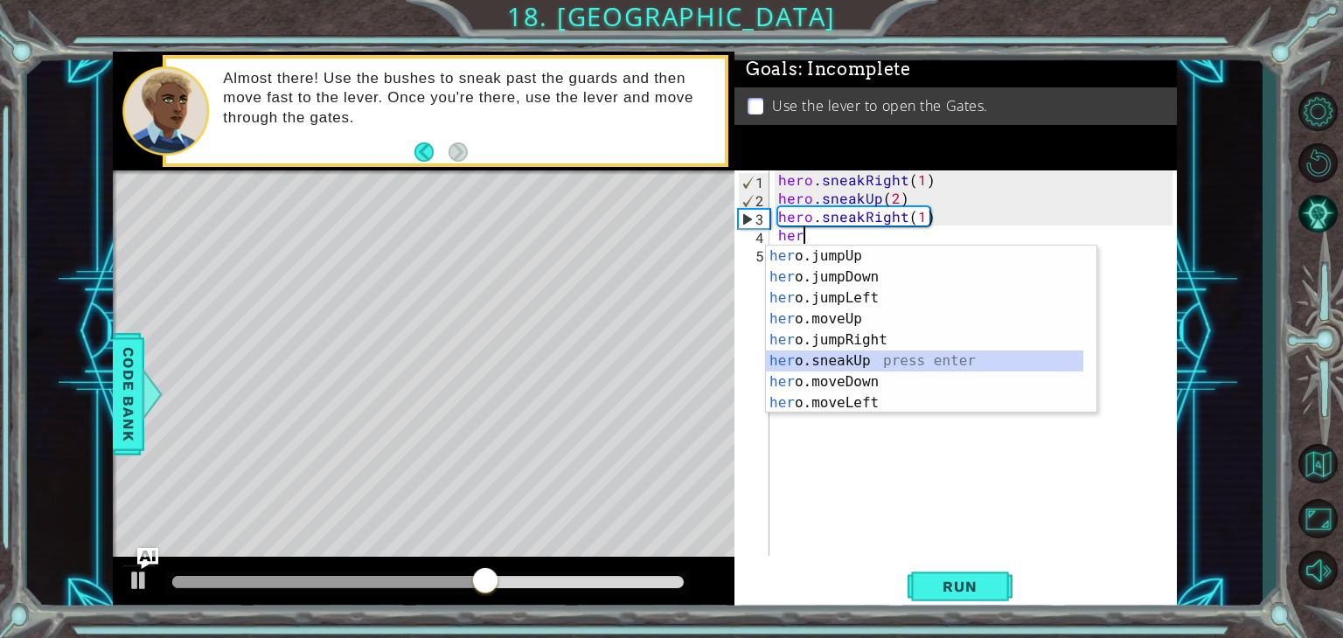
type textarea "hero.sneakUp(1)"
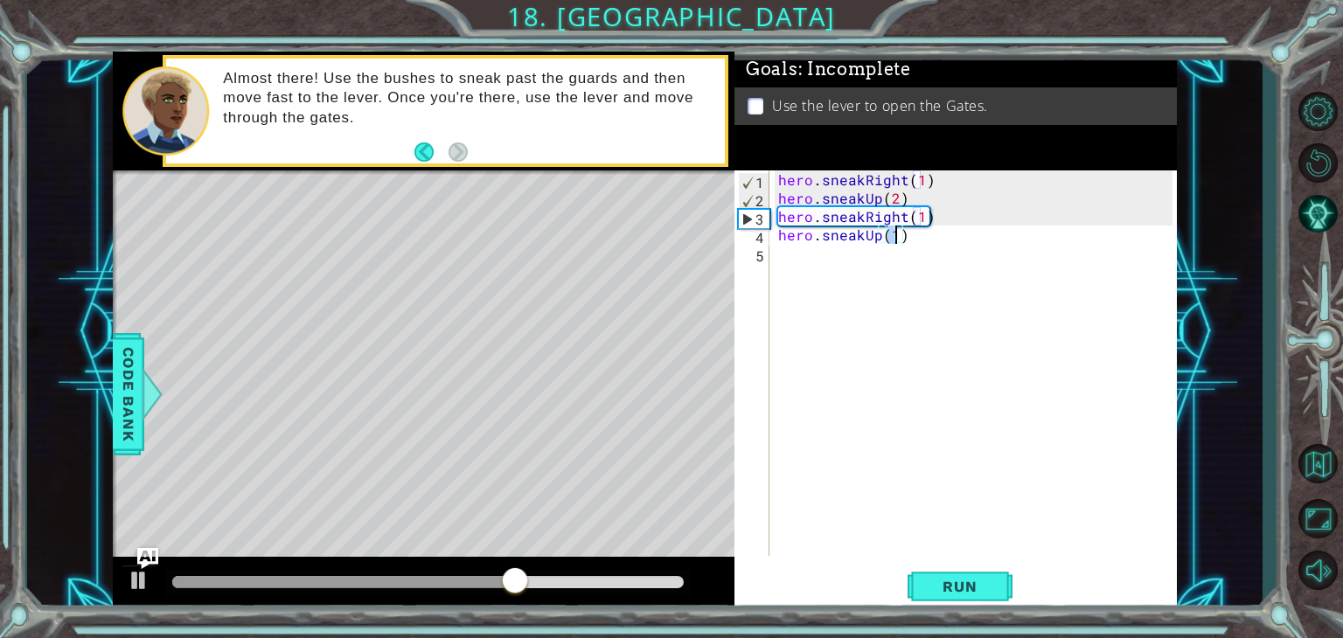
click at [846, 260] on div "hero . sneakRight ( 1 ) hero . sneakUp ( 2 ) hero . sneakRight ( 1 ) hero . sne…" at bounding box center [978, 381] width 407 height 422
click at [950, 260] on div "hero . sneakRight ( 1 ) hero . sneakUp ( 2 ) hero . sneakRight ( 1 ) hero . sne…" at bounding box center [978, 381] width 407 height 422
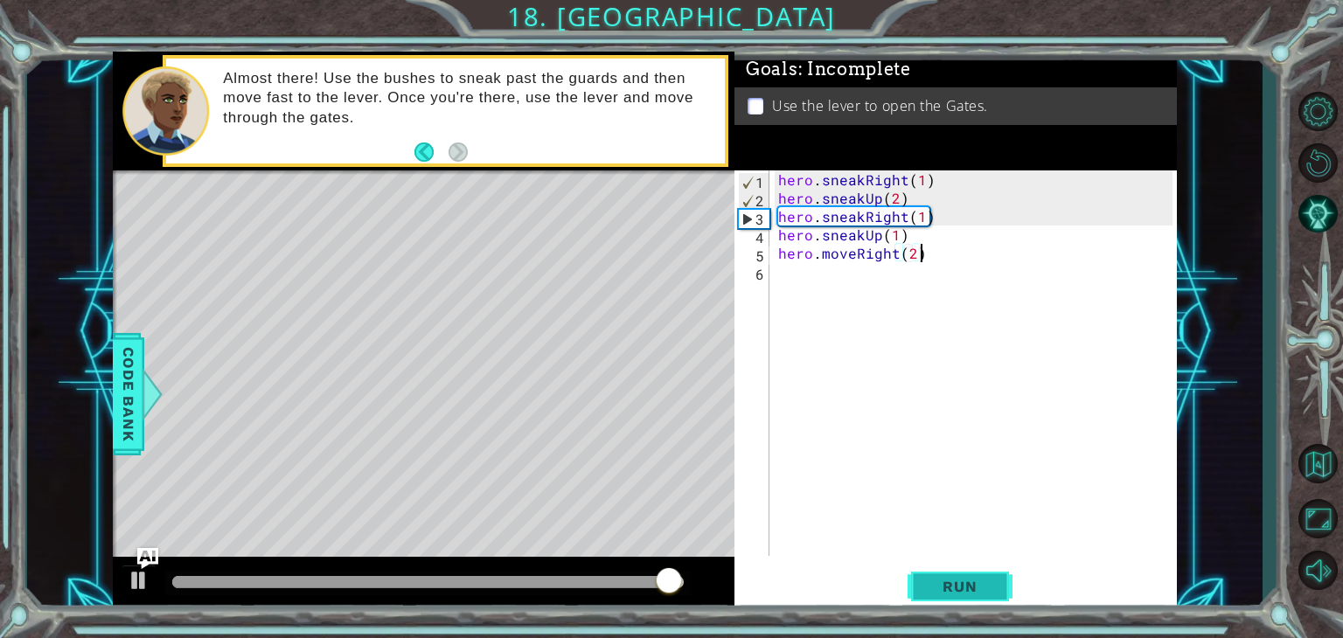
type textarea "hero.moveRight(2)"
click at [937, 588] on span "Run" at bounding box center [959, 586] width 69 height 17
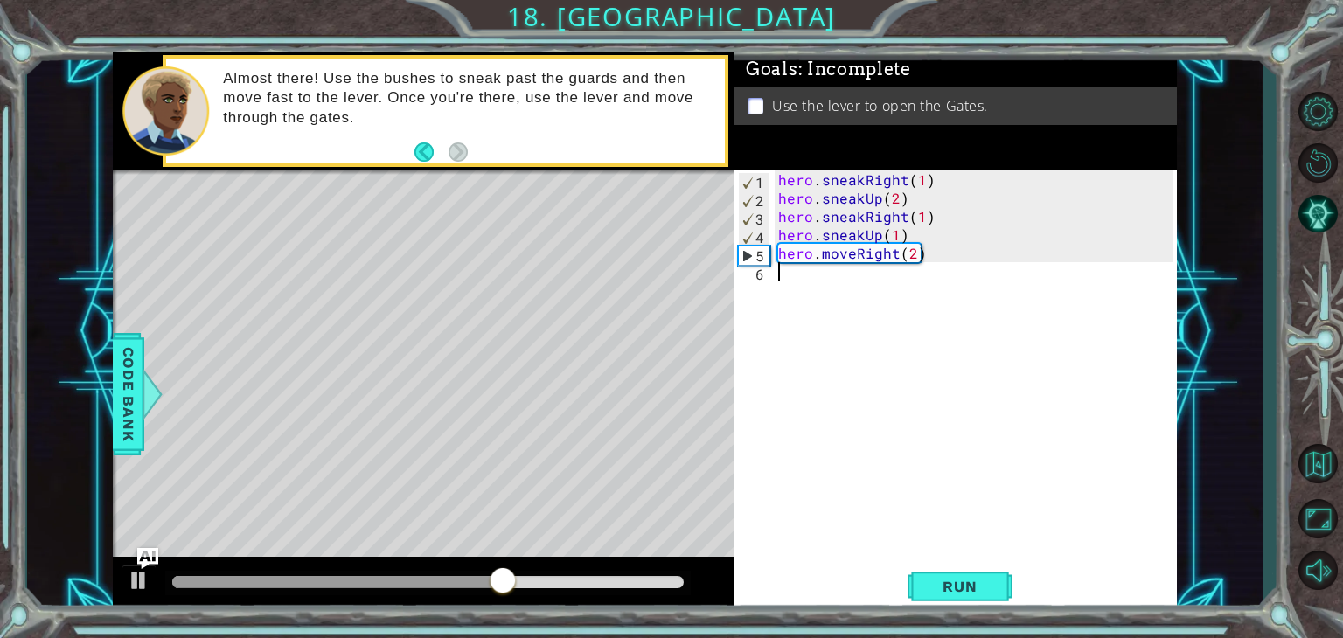
click at [822, 269] on div "hero . sneakRight ( 1 ) hero . sneakUp ( 2 ) hero . sneakRight ( 1 ) hero . sne…" at bounding box center [978, 381] width 407 height 422
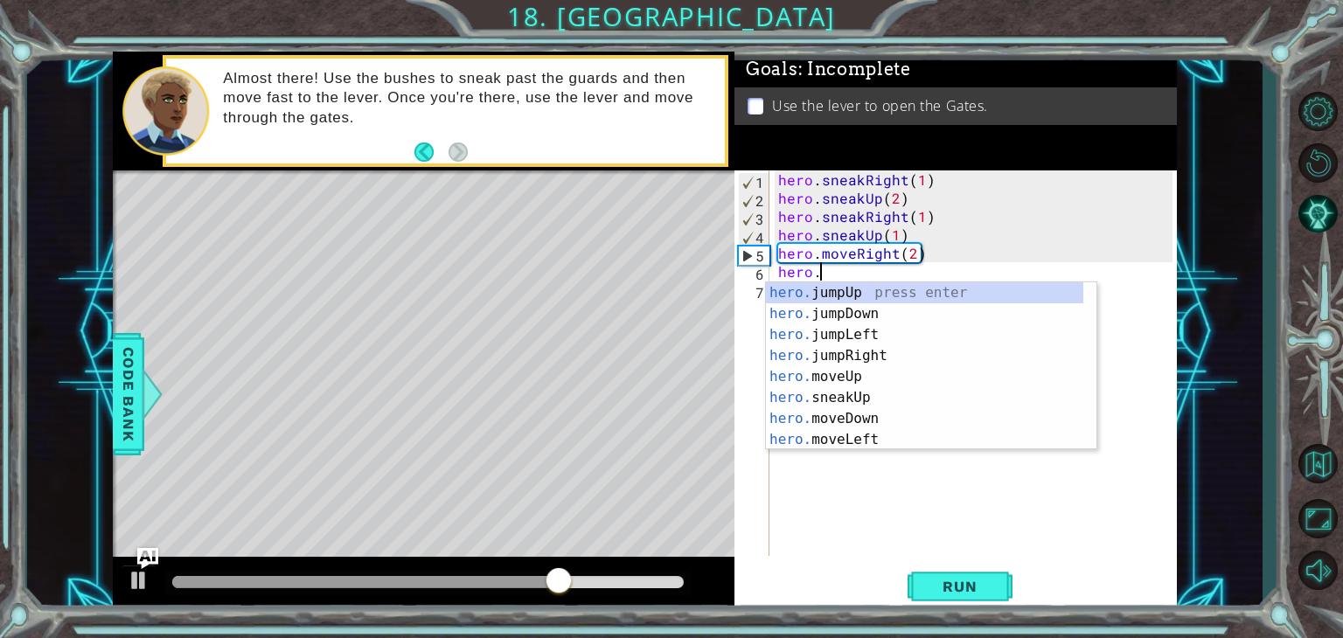
scroll to position [0, 1]
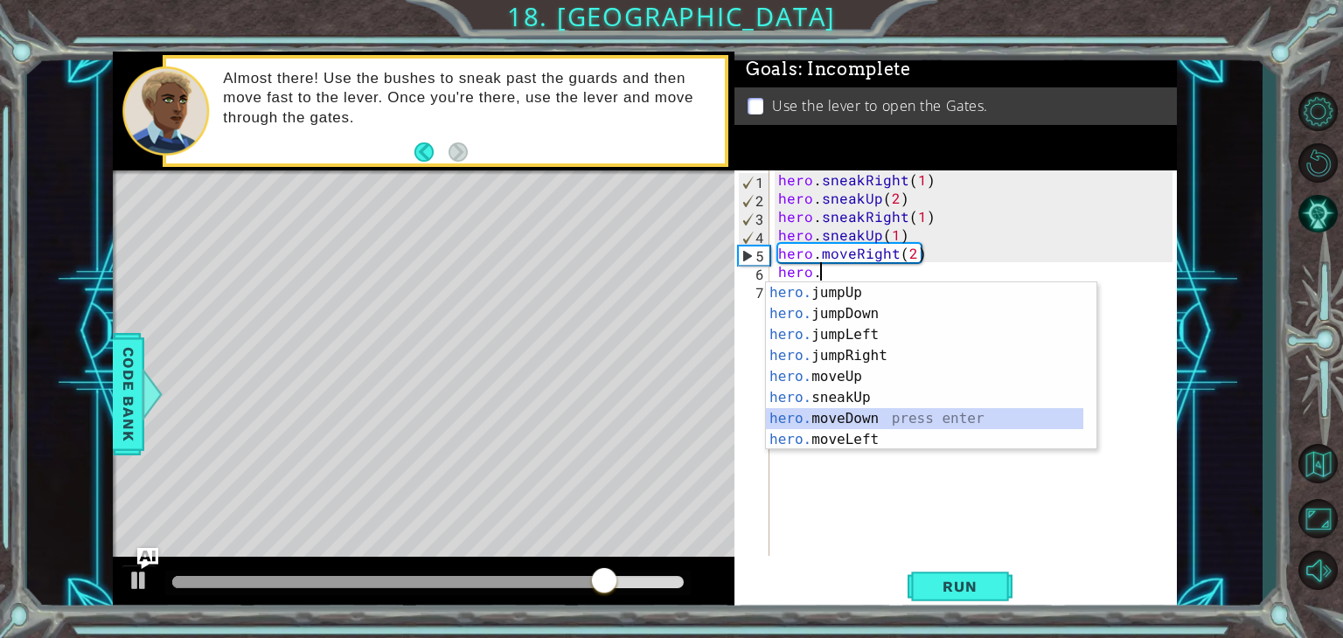
type textarea "hero.moveDown(1)"
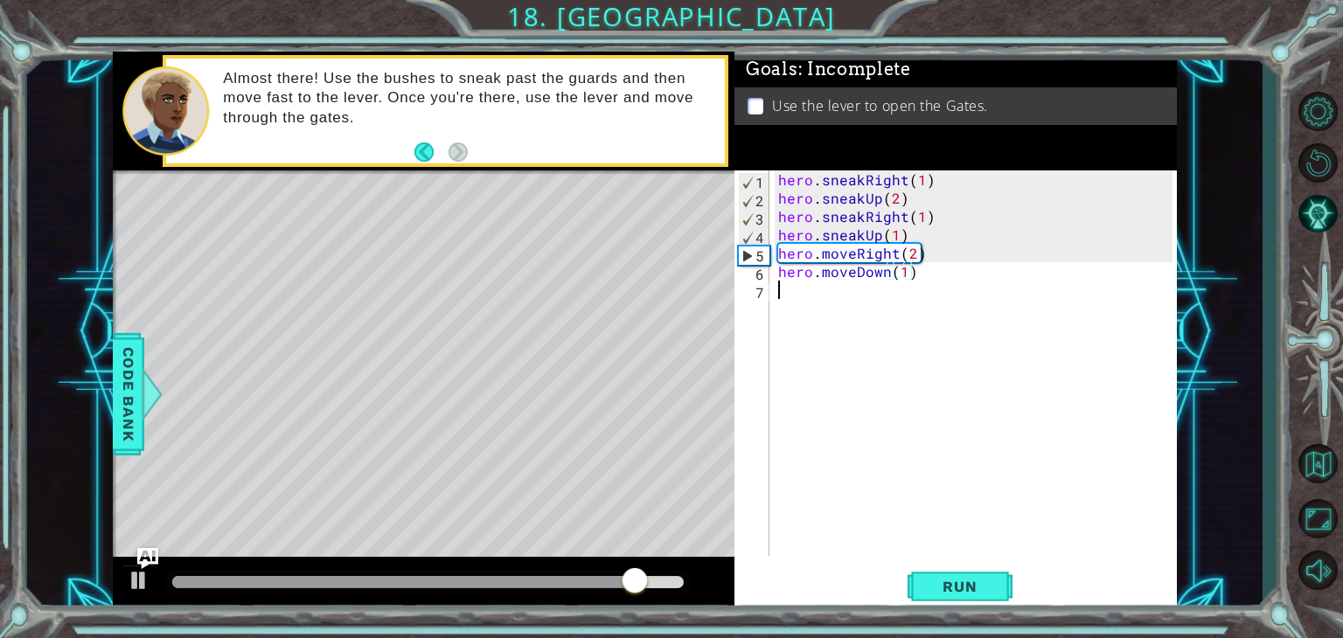
click at [832, 299] on div "hero . sneakRight ( 1 ) hero . sneakUp ( 2 ) hero . sneakRight ( 1 ) hero . sne…" at bounding box center [978, 381] width 407 height 422
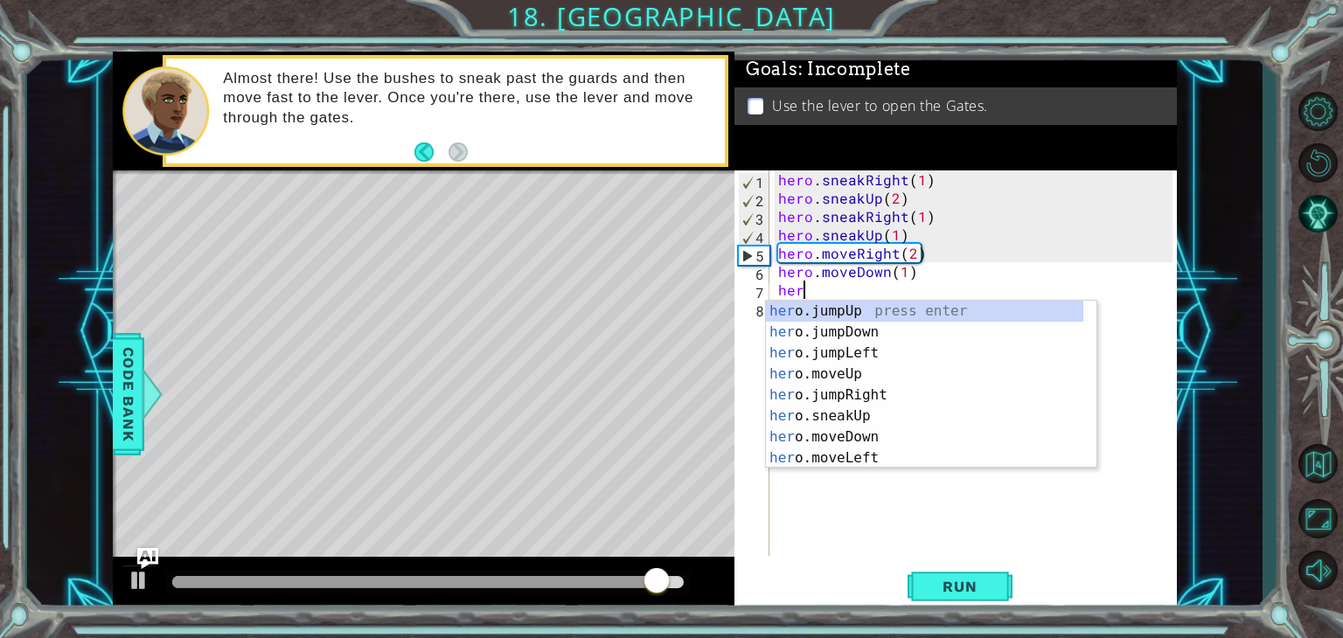
scroll to position [0, 0]
type textarea "hero.j"
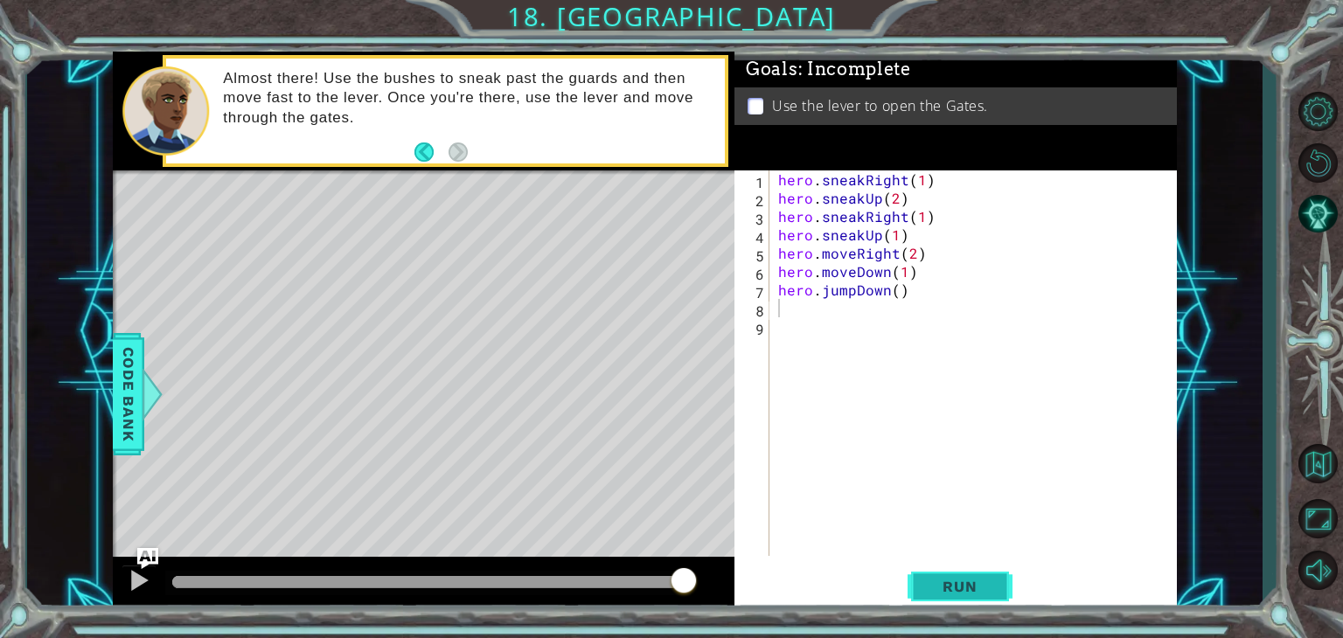
click at [945, 581] on span "Run" at bounding box center [959, 586] width 69 height 17
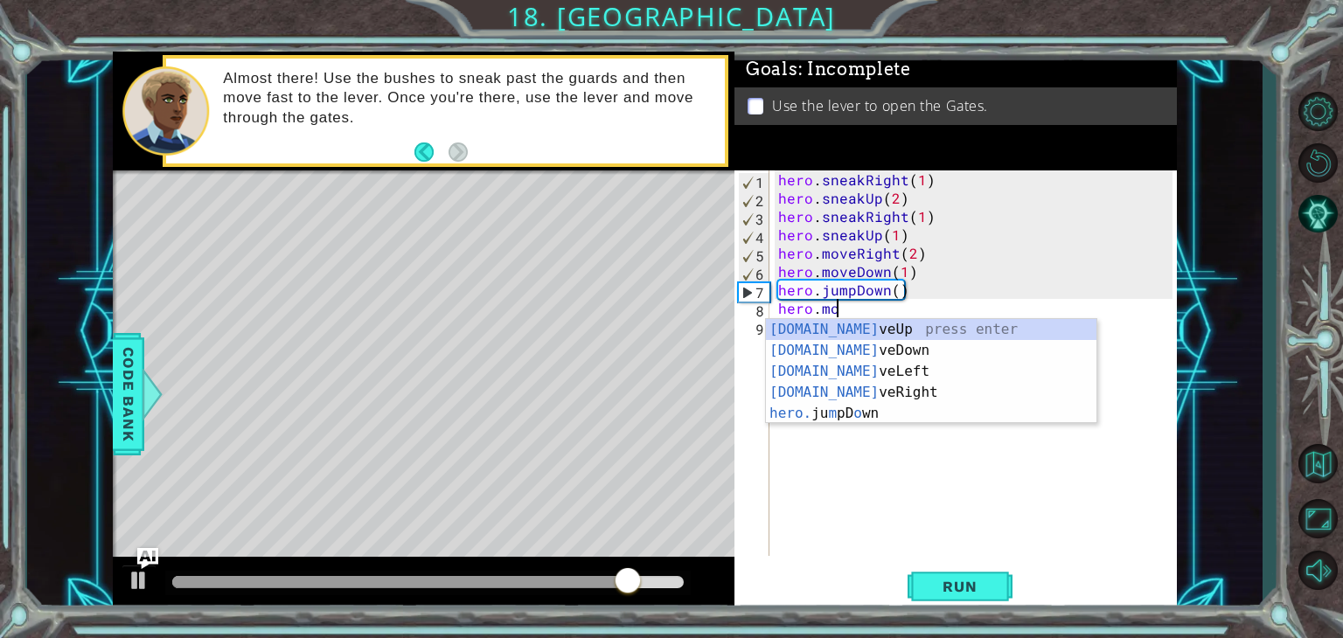
scroll to position [0, 3]
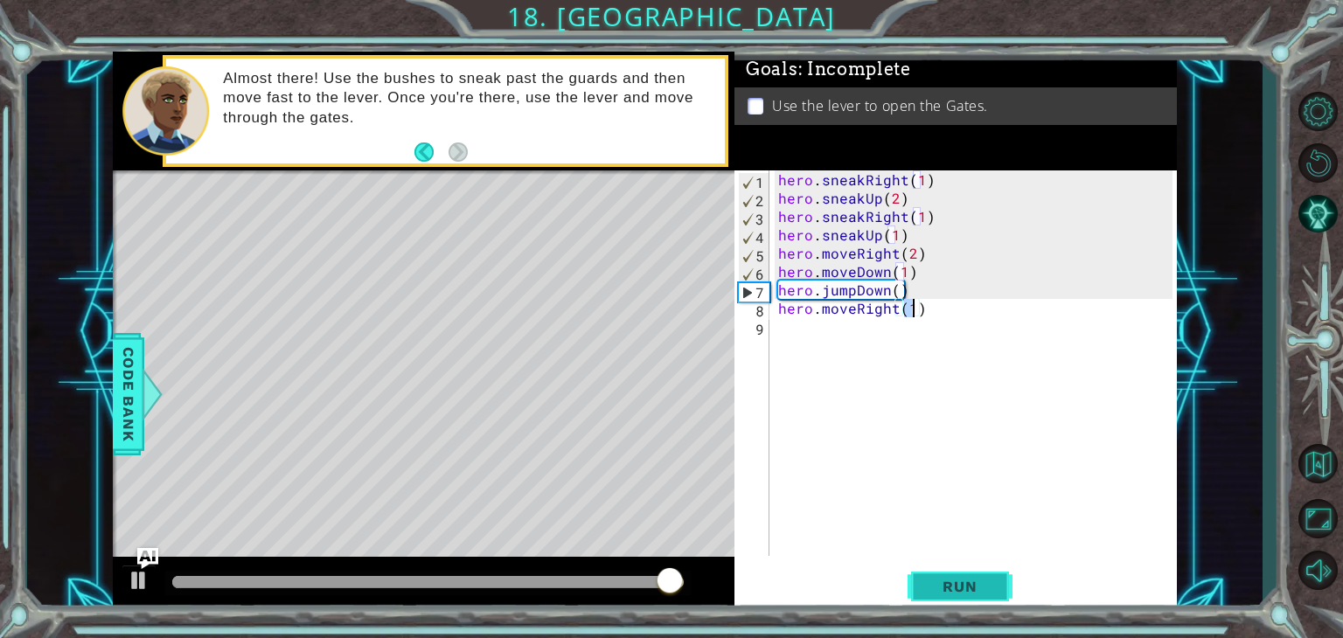
type textarea "hero.moveRight(1)"
click at [967, 592] on span "Run" at bounding box center [959, 586] width 69 height 17
drag, startPoint x: 392, startPoint y: 579, endPoint x: 473, endPoint y: 585, distance: 81.5
click at [473, 585] on div at bounding box center [427, 582] width 511 height 12
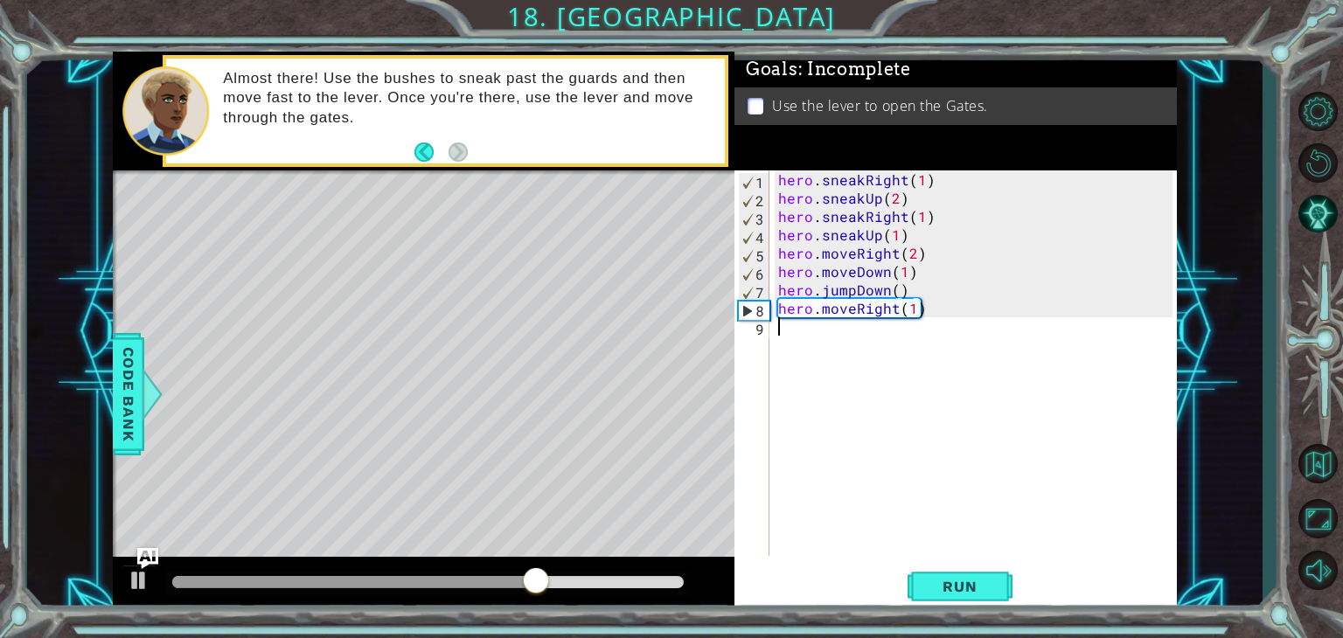
click at [866, 344] on div "hero . sneakRight ( 1 ) hero . sneakUp ( 2 ) hero . sneakRight ( 1 ) hero . sne…" at bounding box center [978, 381] width 407 height 422
click at [911, 317] on div "hero . sneakRight ( 1 ) hero . sneakUp ( 2 ) hero . sneakRight ( 1 ) hero . sne…" at bounding box center [978, 381] width 407 height 422
type textarea "hero.moveRight(2)"
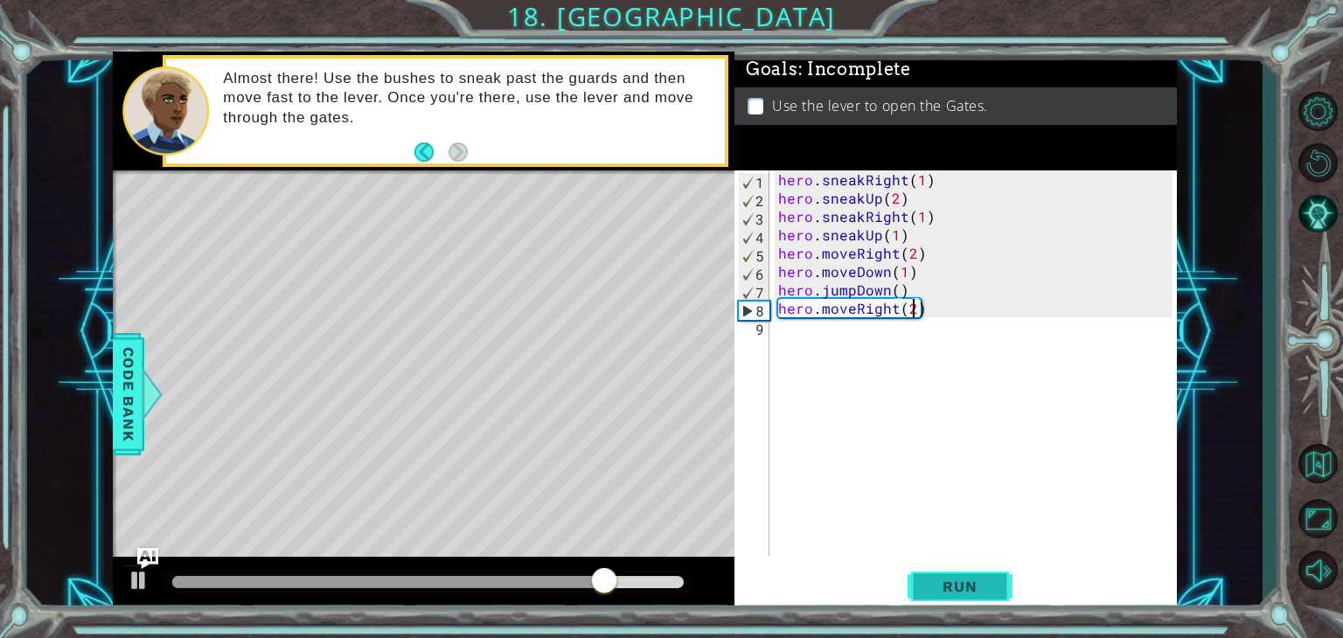
click at [961, 586] on span "Run" at bounding box center [959, 586] width 69 height 17
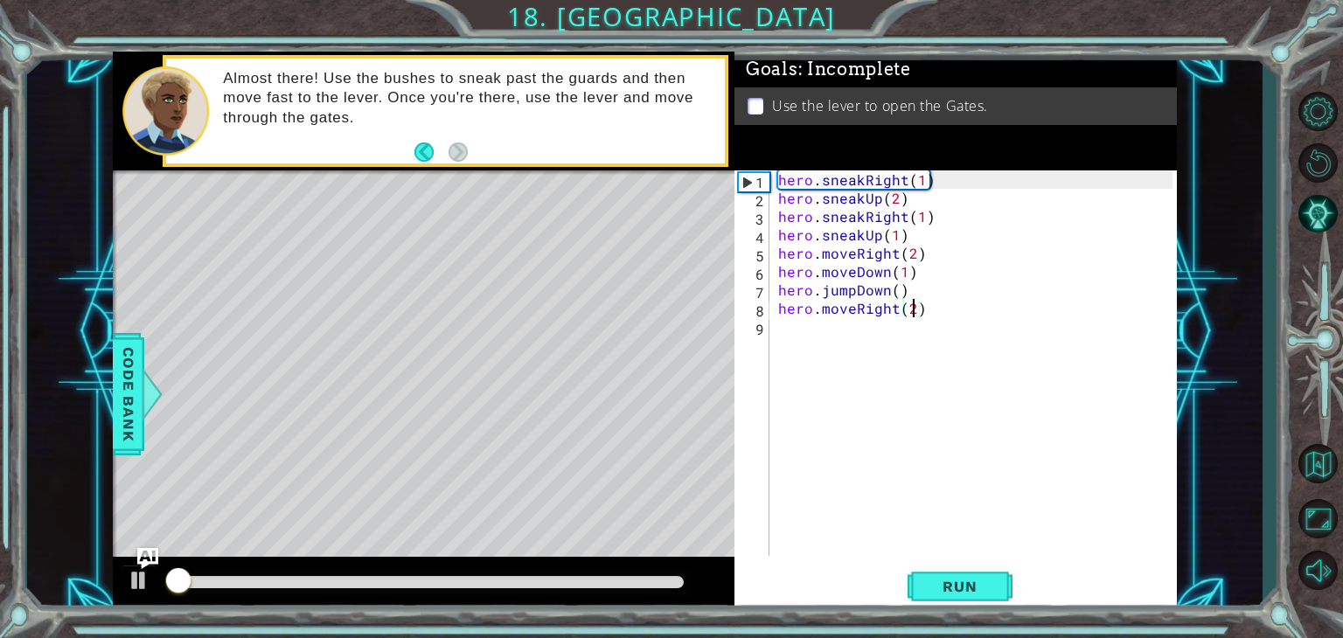
click at [560, 585] on div at bounding box center [427, 582] width 511 height 12
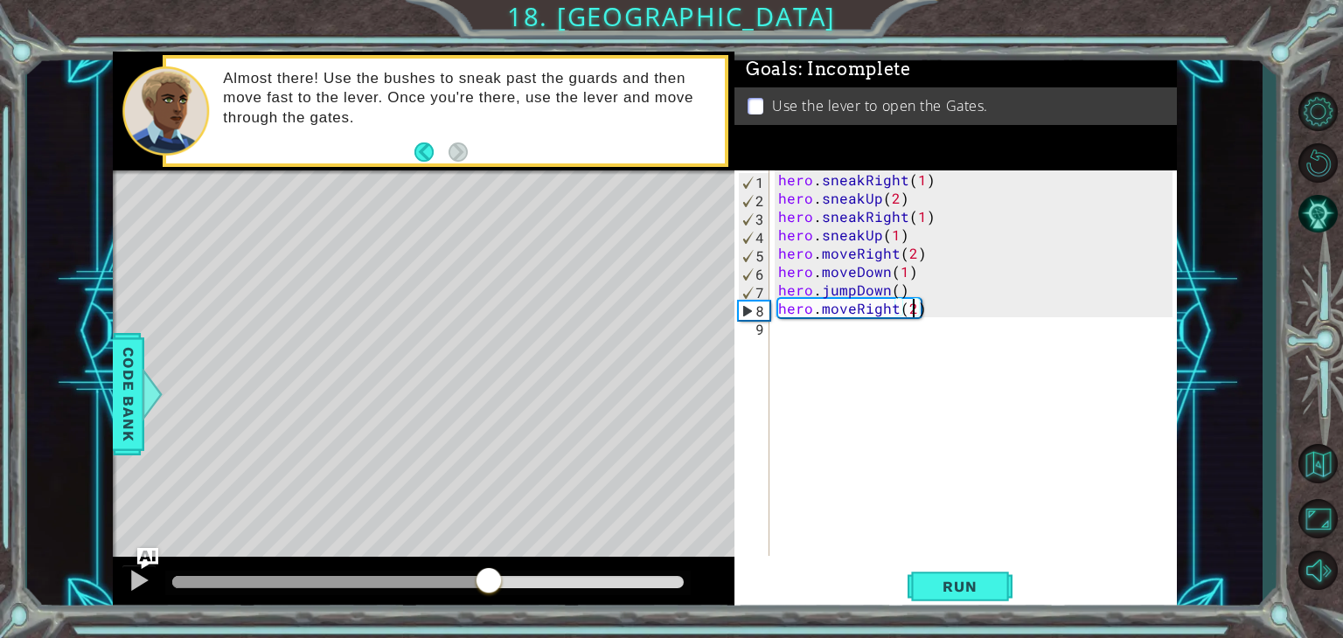
drag, startPoint x: 549, startPoint y: 584, endPoint x: 477, endPoint y: 585, distance: 71.7
click at [477, 585] on div at bounding box center [488, 582] width 31 height 31
click at [129, 580] on div at bounding box center [139, 580] width 23 height 23
click at [372, 581] on div at bounding box center [335, 582] width 327 height 12
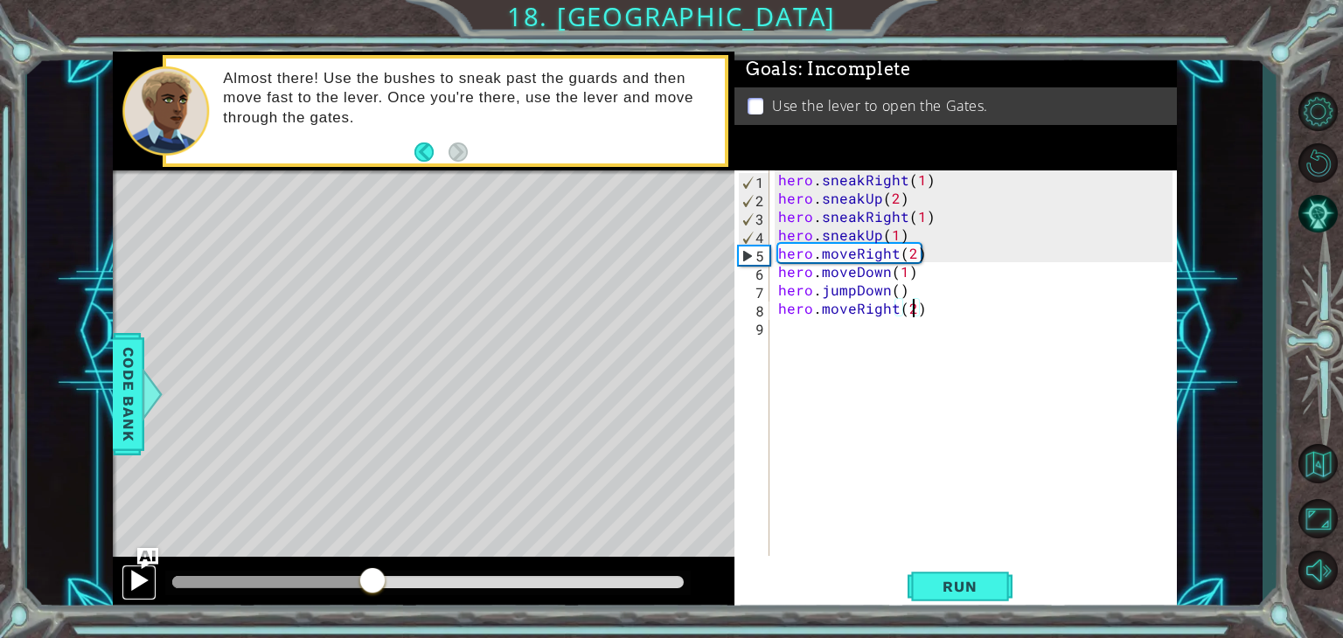
click at [142, 587] on div at bounding box center [139, 580] width 23 height 23
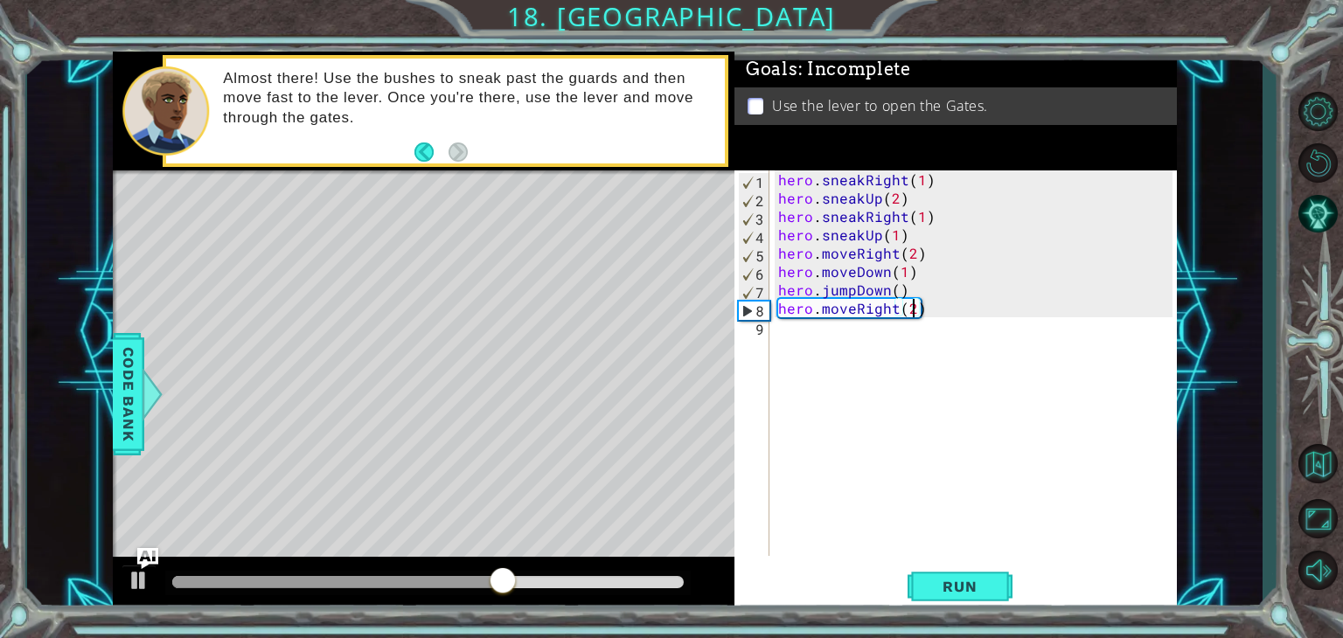
click at [861, 344] on div "hero . sneakRight ( 1 ) hero . sneakUp ( 2 ) hero . sneakRight ( 1 ) hero . sne…" at bounding box center [978, 381] width 407 height 422
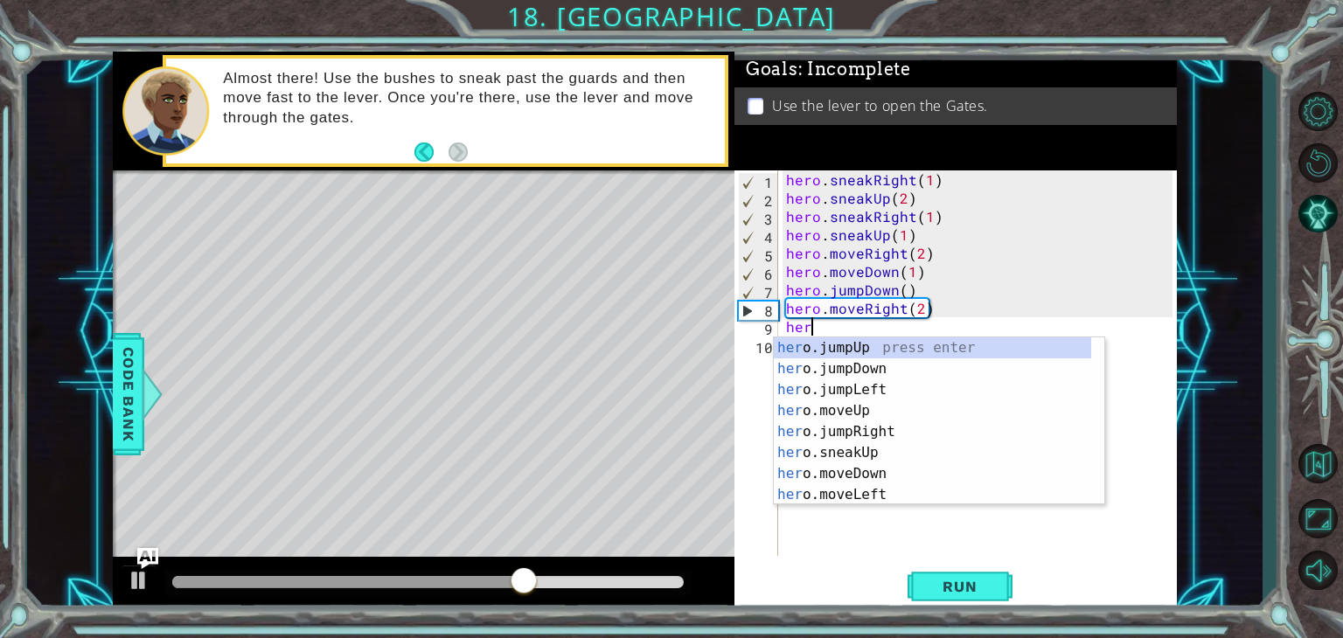
scroll to position [0, 0]
type textarea "hero.j"
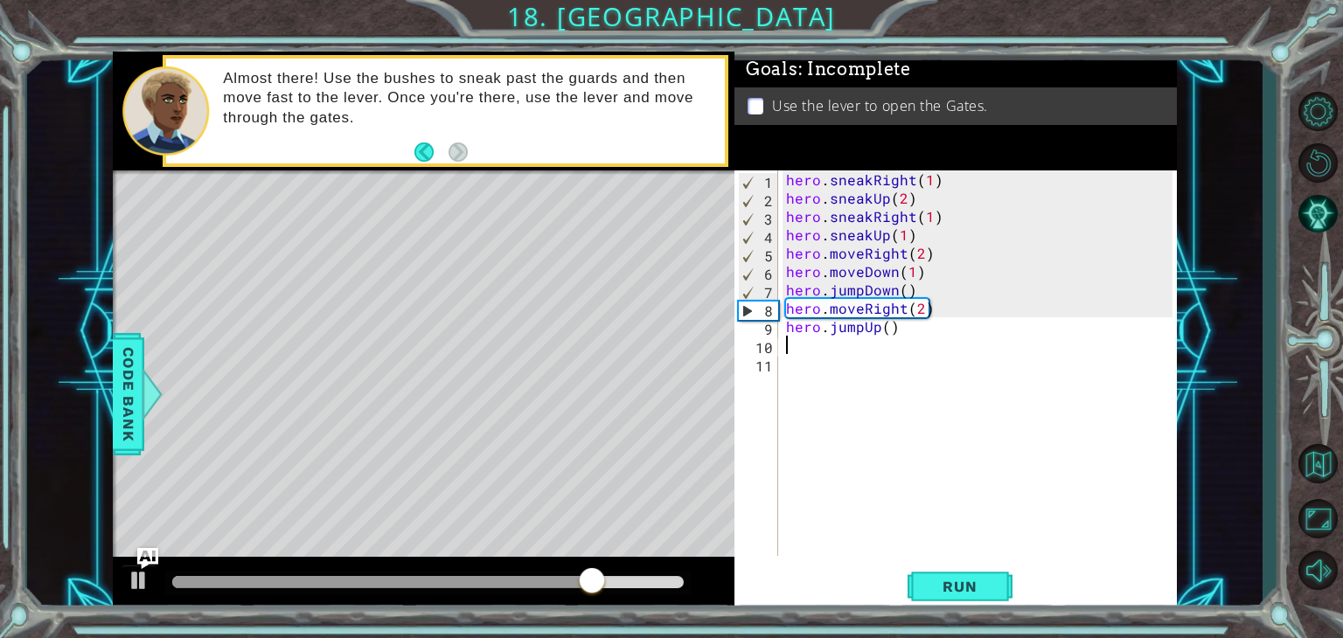
click at [888, 328] on div "hero . sneakRight ( 1 ) hero . sneakUp ( 2 ) hero . sneakRight ( 1 ) hero . sne…" at bounding box center [982, 381] width 399 height 422
click at [957, 576] on button "Run" at bounding box center [960, 587] width 105 height 45
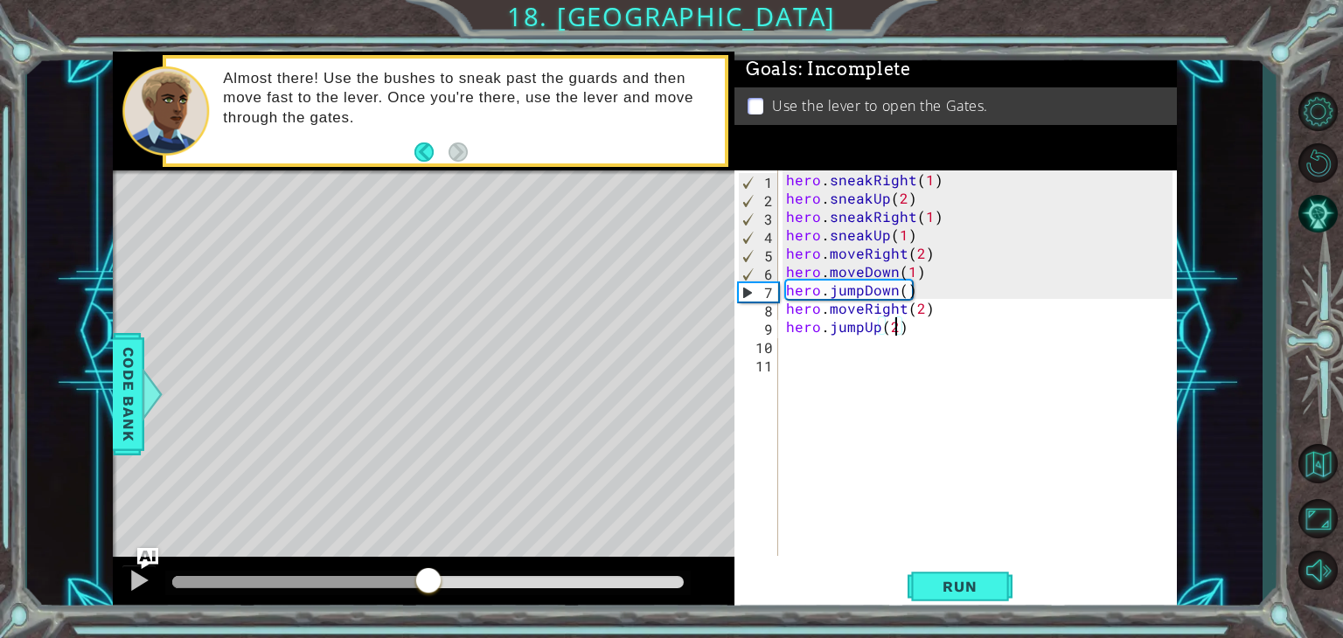
drag, startPoint x: 224, startPoint y: 578, endPoint x: 430, endPoint y: 603, distance: 207.9
click at [430, 603] on div at bounding box center [424, 585] width 622 height 56
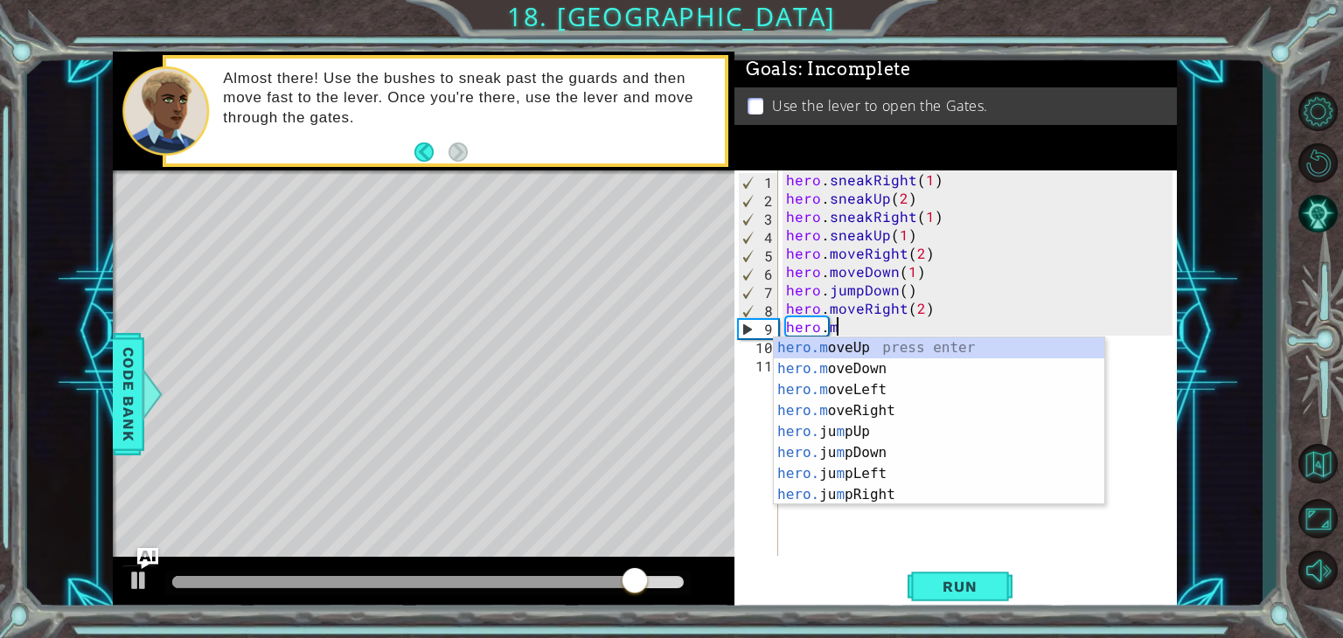
scroll to position [0, 2]
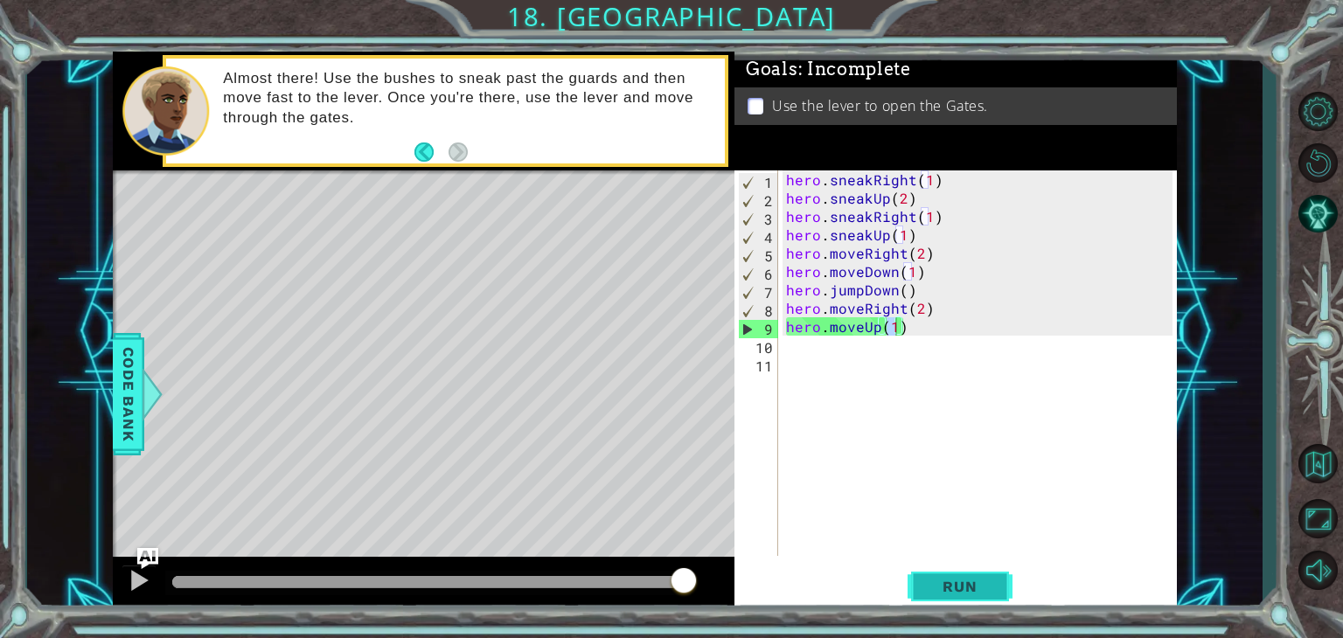
click at [1002, 574] on button "Run" at bounding box center [960, 587] width 105 height 45
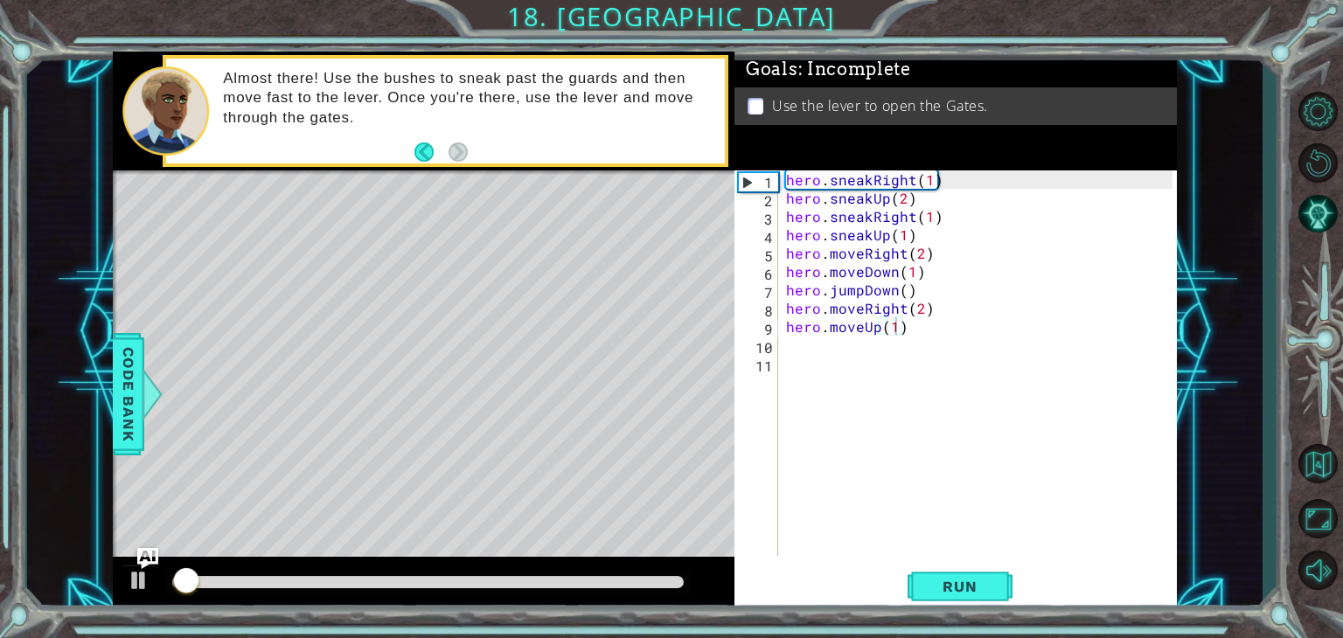
click at [464, 574] on div at bounding box center [427, 583] width 525 height 24
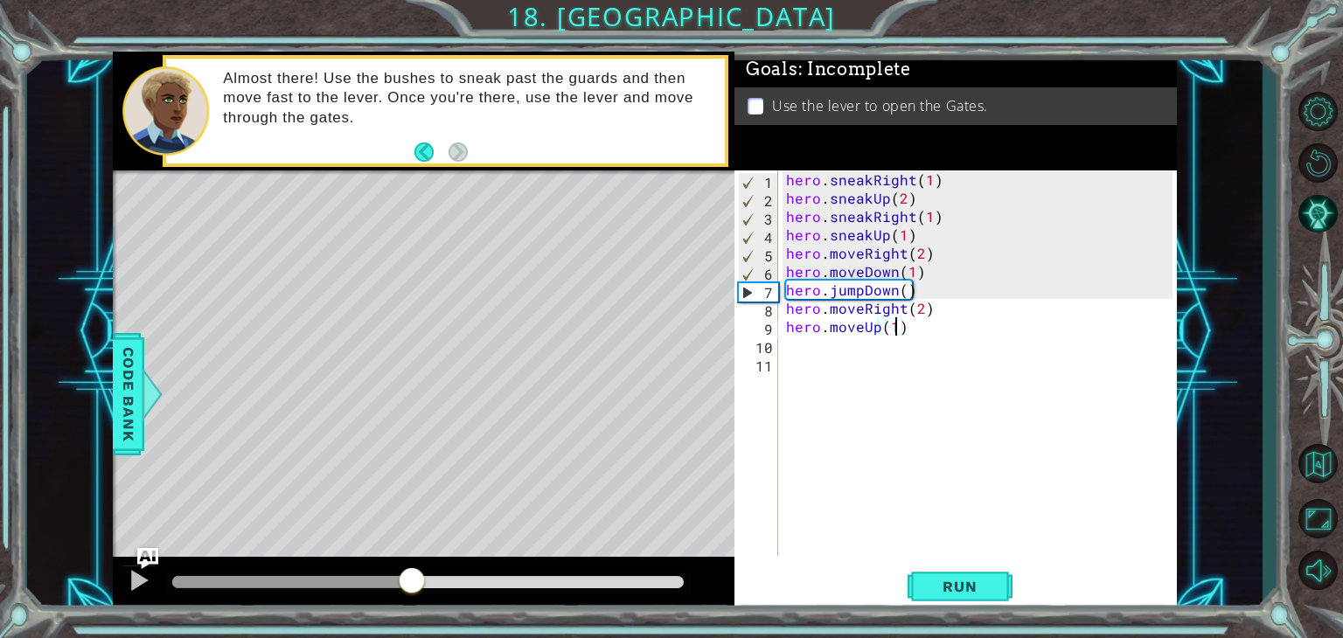
drag, startPoint x: 338, startPoint y: 581, endPoint x: 413, endPoint y: 582, distance: 74.3
click at [413, 582] on div at bounding box center [427, 582] width 511 height 12
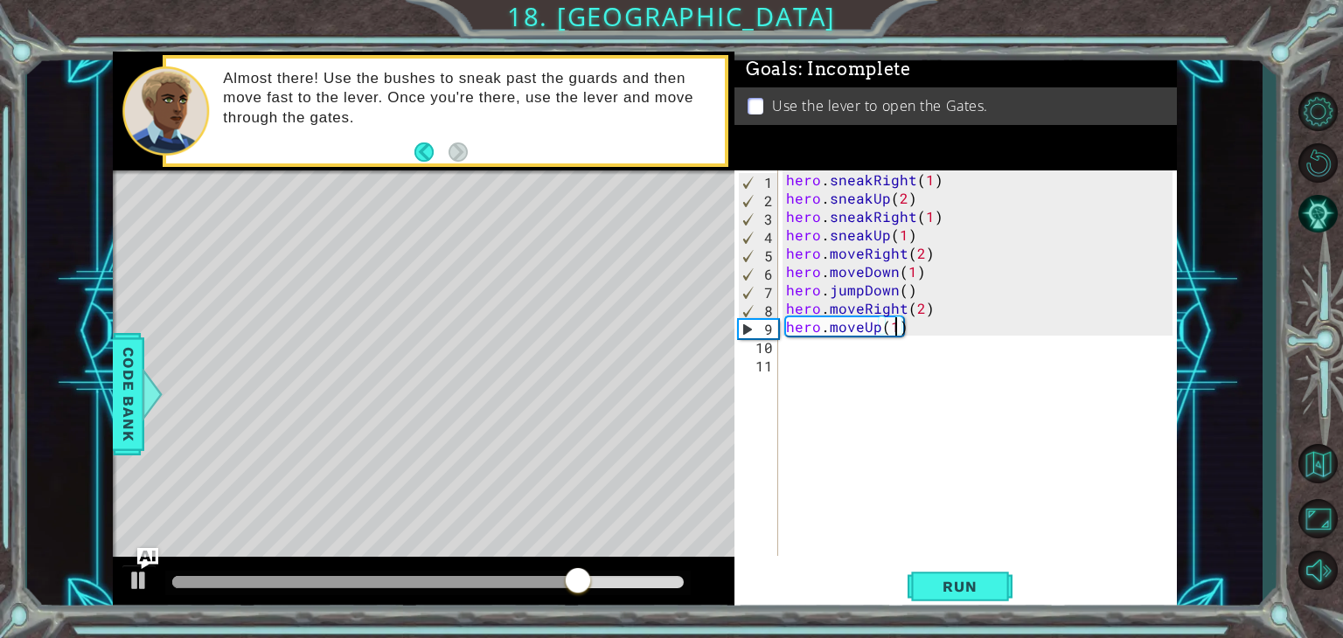
click at [865, 335] on div "hero . sneakRight ( 1 ) hero . sneakUp ( 2 ) hero . sneakRight ( 1 ) hero . sne…" at bounding box center [982, 381] width 399 height 422
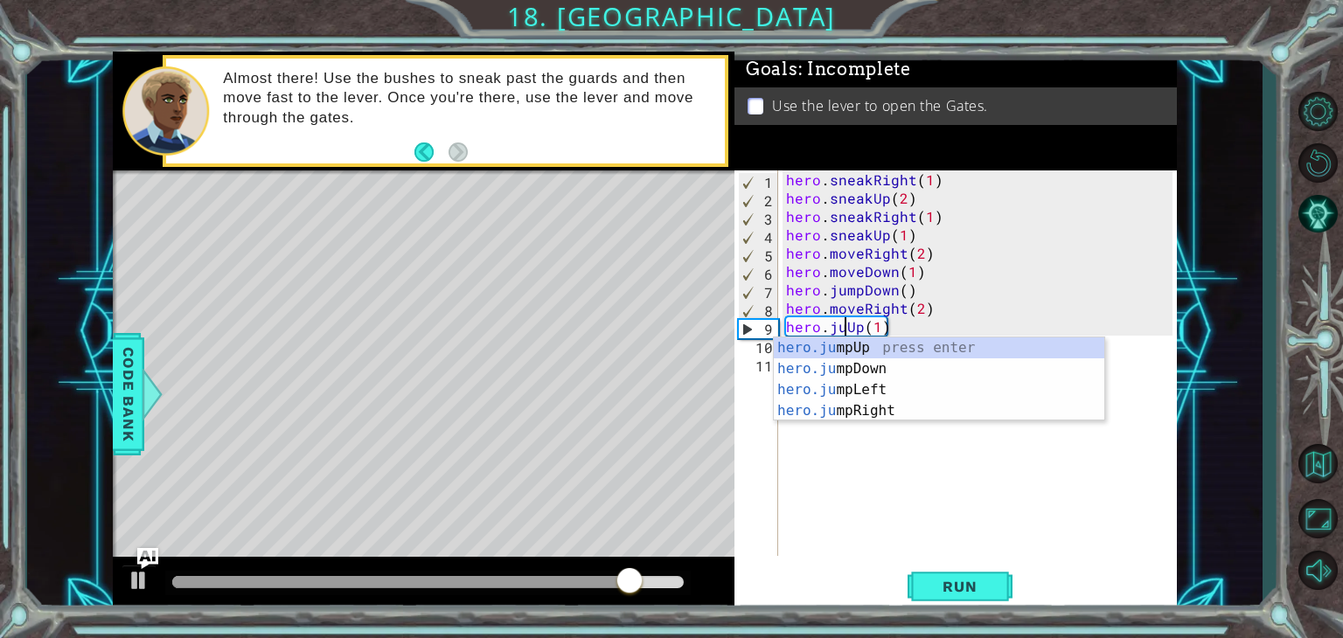
scroll to position [0, 3]
type textarea "hero.jumpUp(1)"
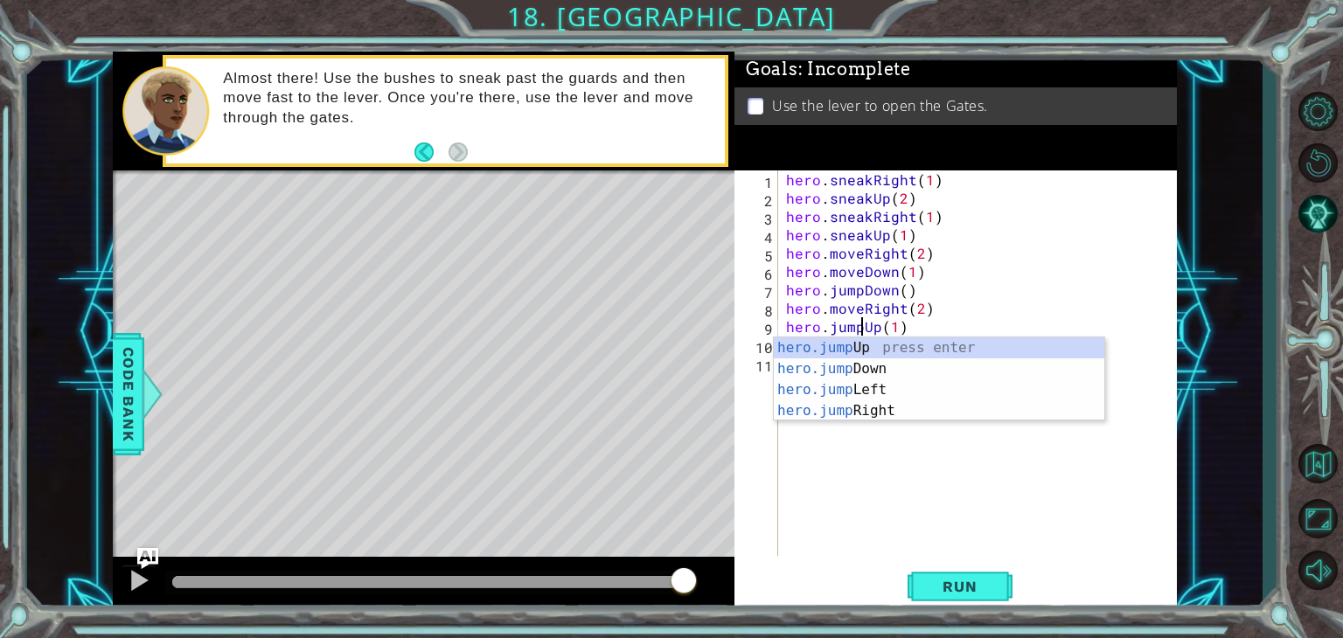
click at [920, 328] on div "hero . sneakRight ( 1 ) hero . sneakUp ( 2 ) hero . sneakRight ( 1 ) hero . sne…" at bounding box center [982, 381] width 399 height 422
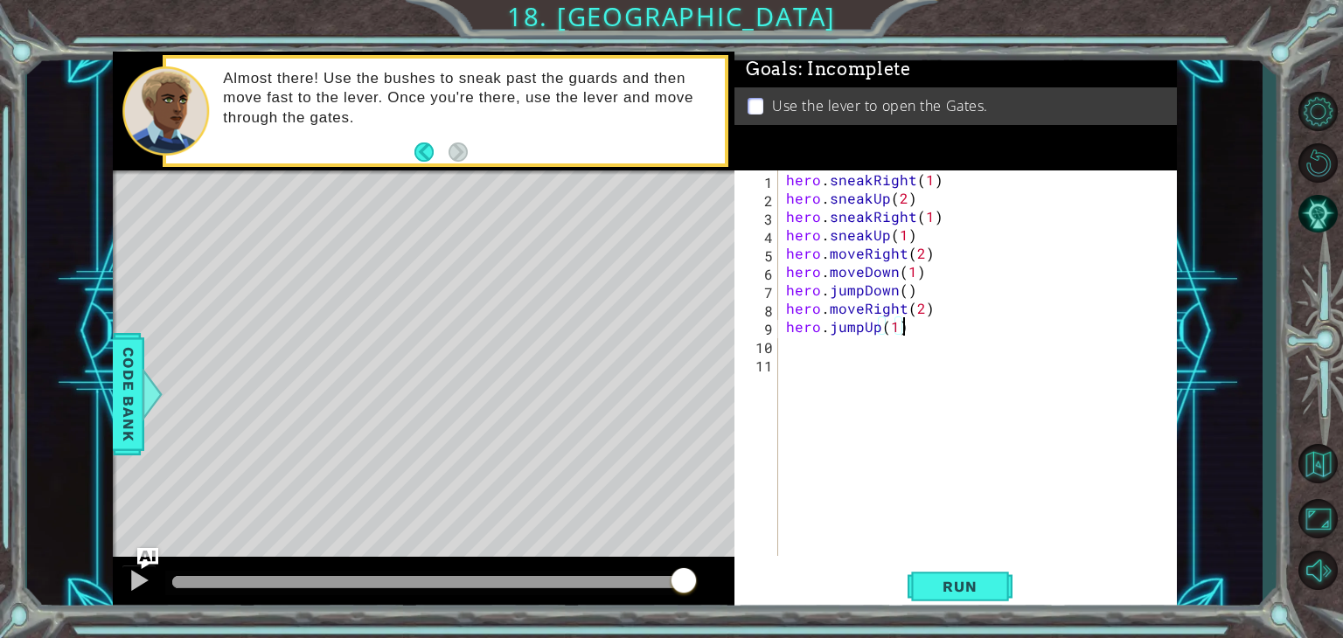
click at [839, 362] on div "hero . sneakRight ( 1 ) hero . sneakUp ( 2 ) hero . sneakRight ( 1 ) hero . sne…" at bounding box center [982, 381] width 399 height 422
click at [817, 344] on div "hero . sneakRight ( 1 ) hero . sneakUp ( 2 ) hero . sneakRight ( 1 ) hero . sne…" at bounding box center [982, 381] width 399 height 422
type textarea "hero.moveUp(1)"
click at [970, 578] on span "Run" at bounding box center [959, 586] width 69 height 17
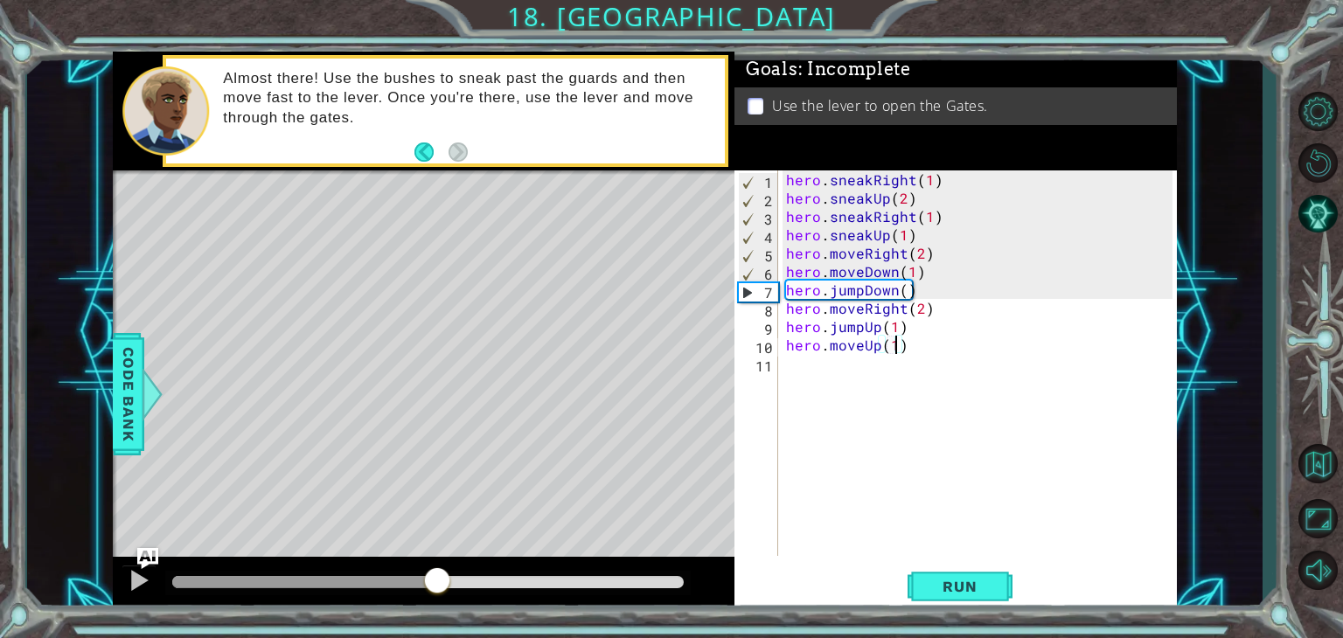
drag, startPoint x: 201, startPoint y: 578, endPoint x: 439, endPoint y: 589, distance: 238.1
click at [439, 589] on div at bounding box center [436, 582] width 31 height 31
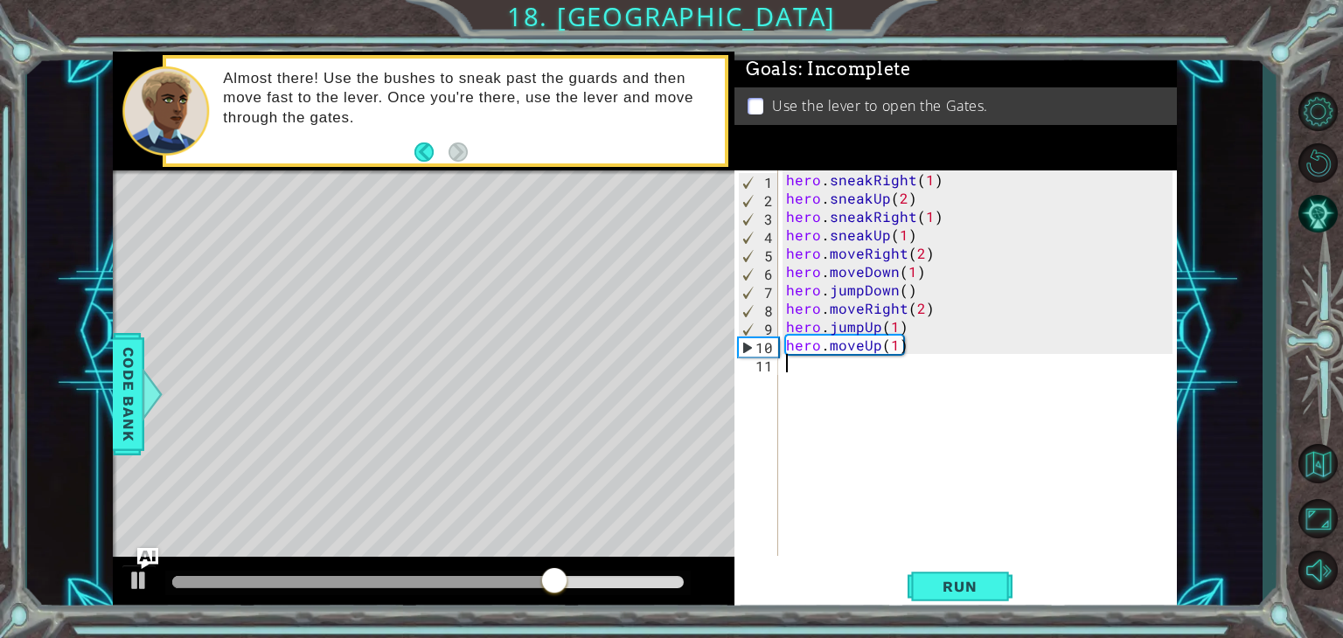
click at [810, 379] on div "hero . sneakRight ( 1 ) hero . sneakUp ( 2 ) hero . sneakRight ( 1 ) hero . sne…" at bounding box center [982, 381] width 399 height 422
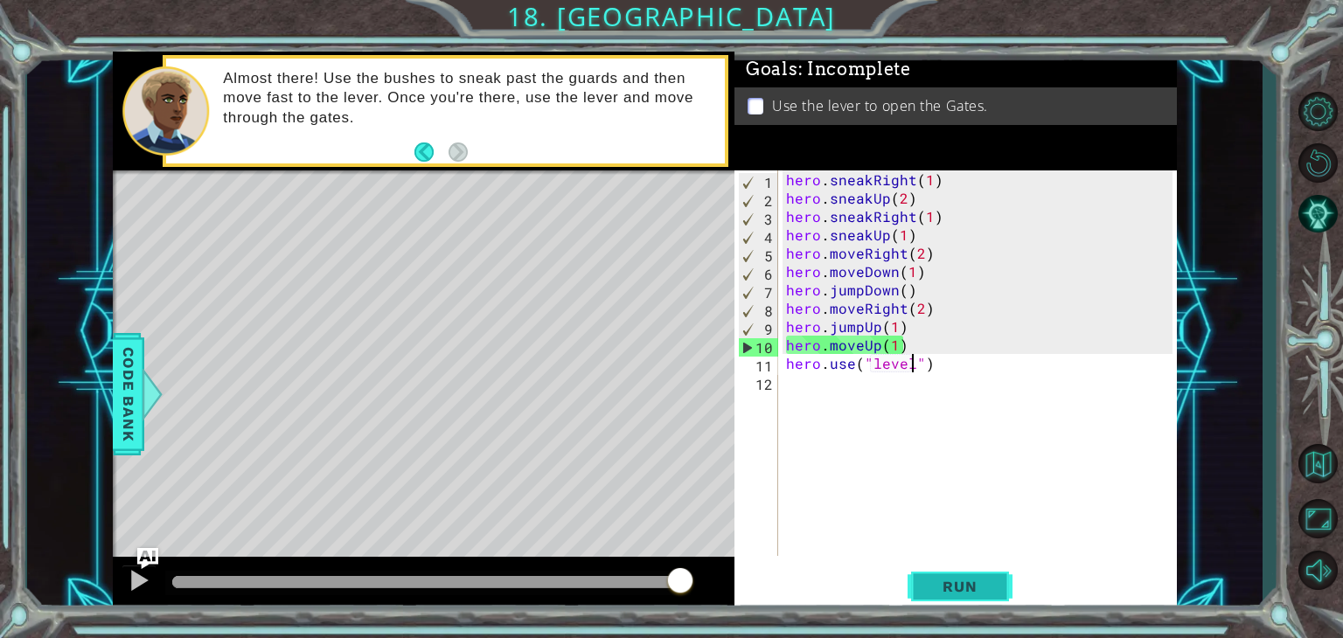
click at [979, 585] on span "Run" at bounding box center [959, 586] width 69 height 17
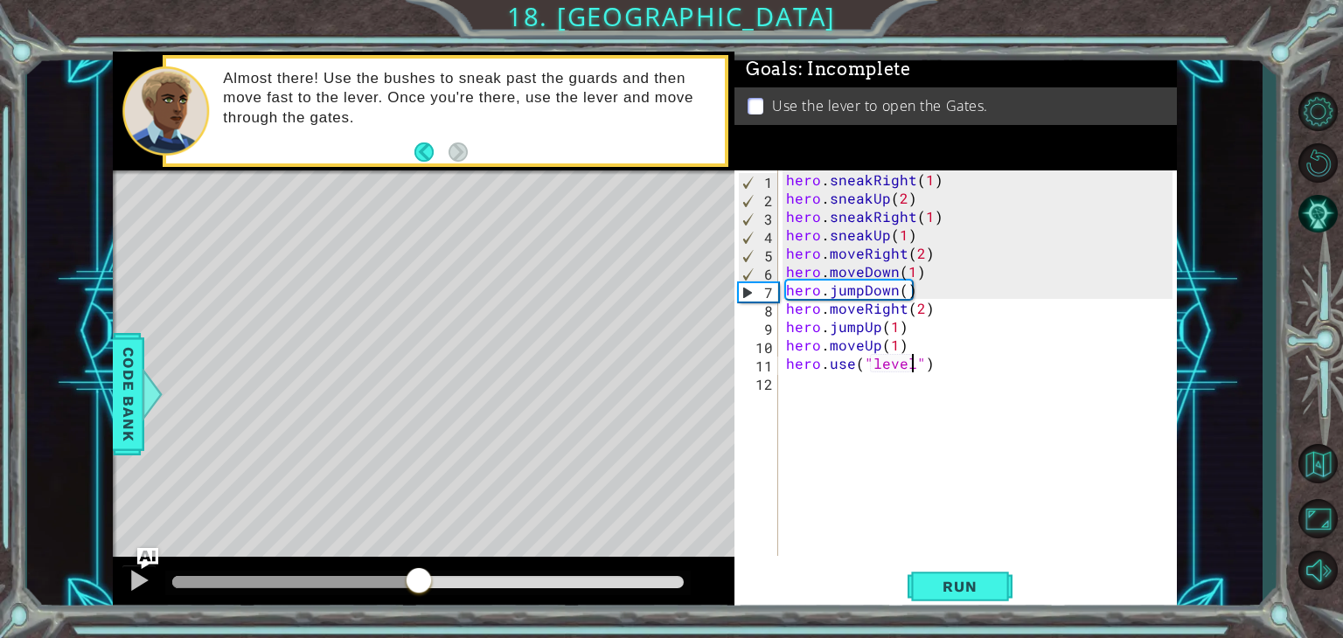
drag, startPoint x: 200, startPoint y: 583, endPoint x: 420, endPoint y: 609, distance: 221.0
click at [420, 609] on div at bounding box center [424, 585] width 622 height 56
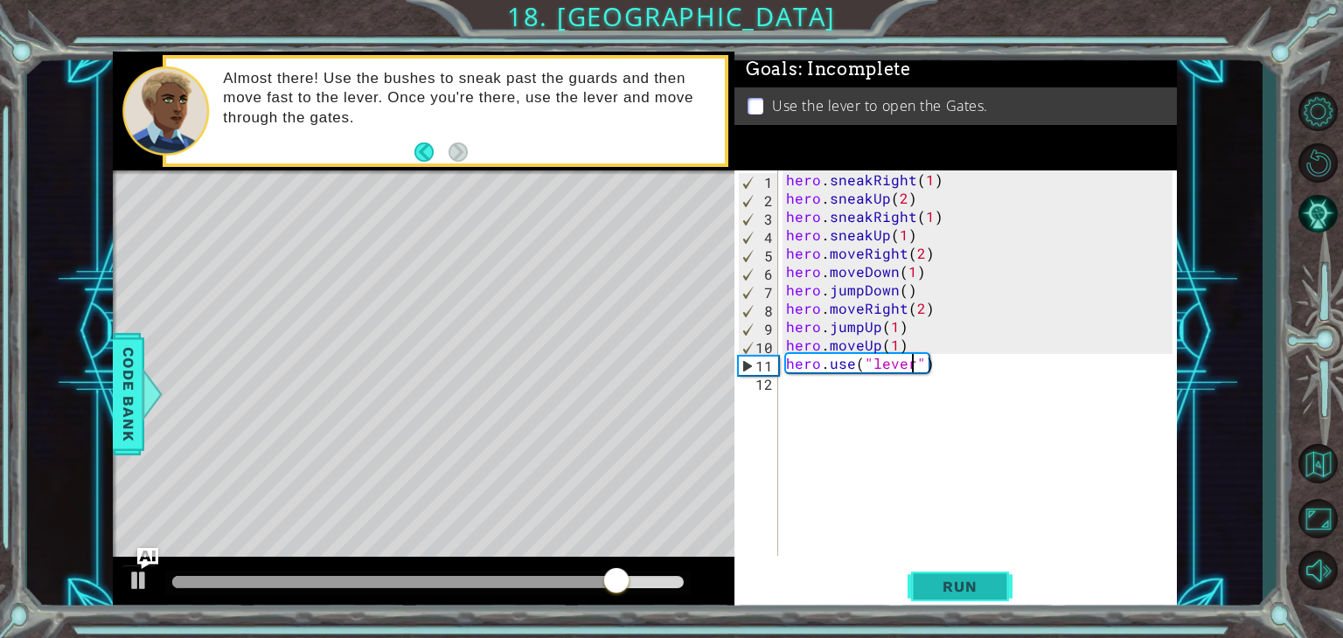
type textarea "hero.use("lever")"
click at [958, 591] on span "Run" at bounding box center [959, 586] width 69 height 17
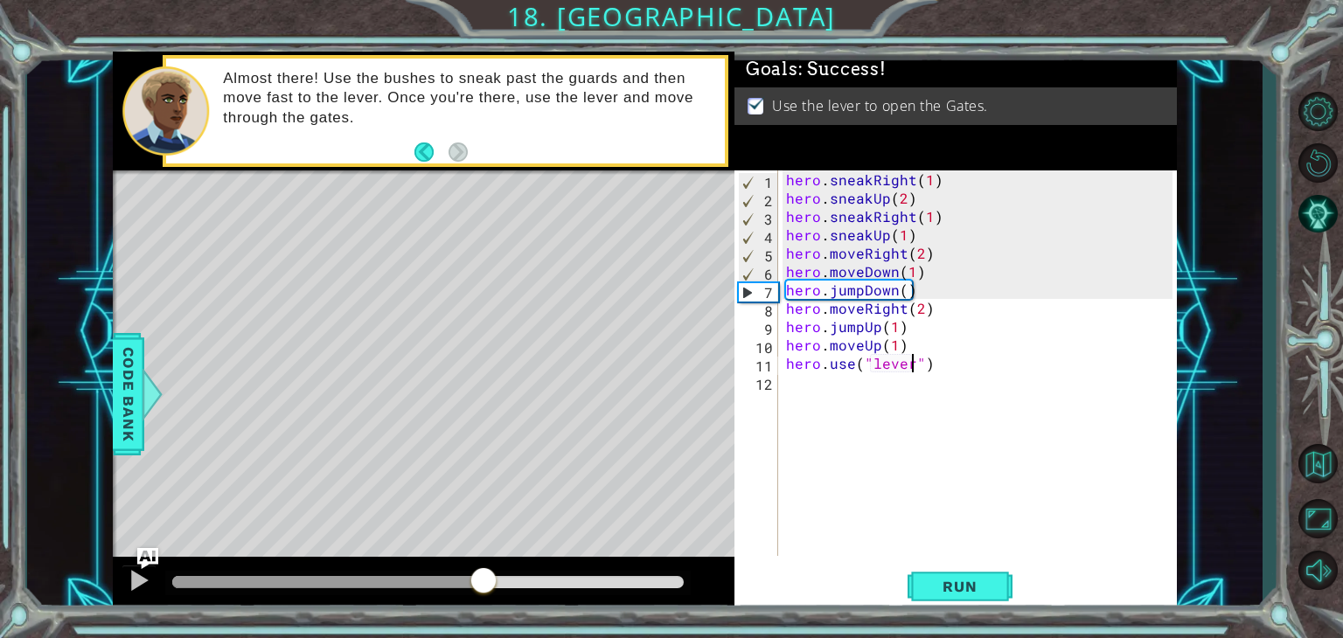
drag, startPoint x: 470, startPoint y: 583, endPoint x: 483, endPoint y: 584, distance: 13.1
click at [483, 584] on div at bounding box center [427, 582] width 511 height 12
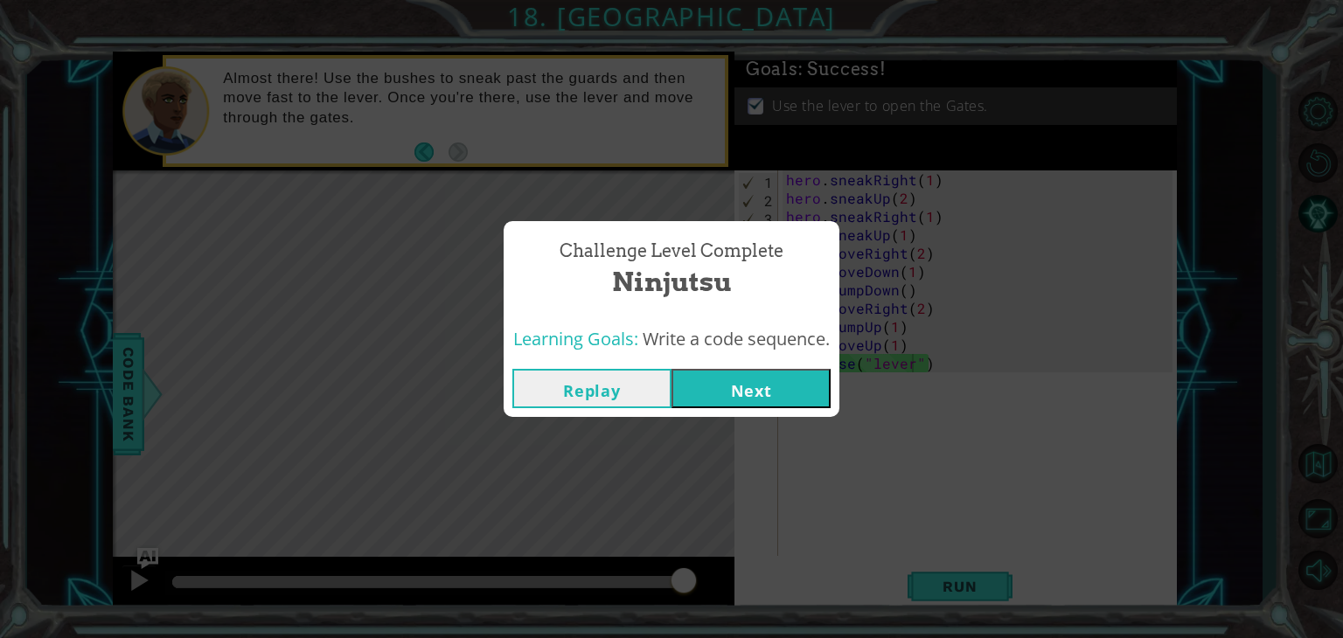
click at [763, 376] on button "Next" at bounding box center [750, 388] width 159 height 39
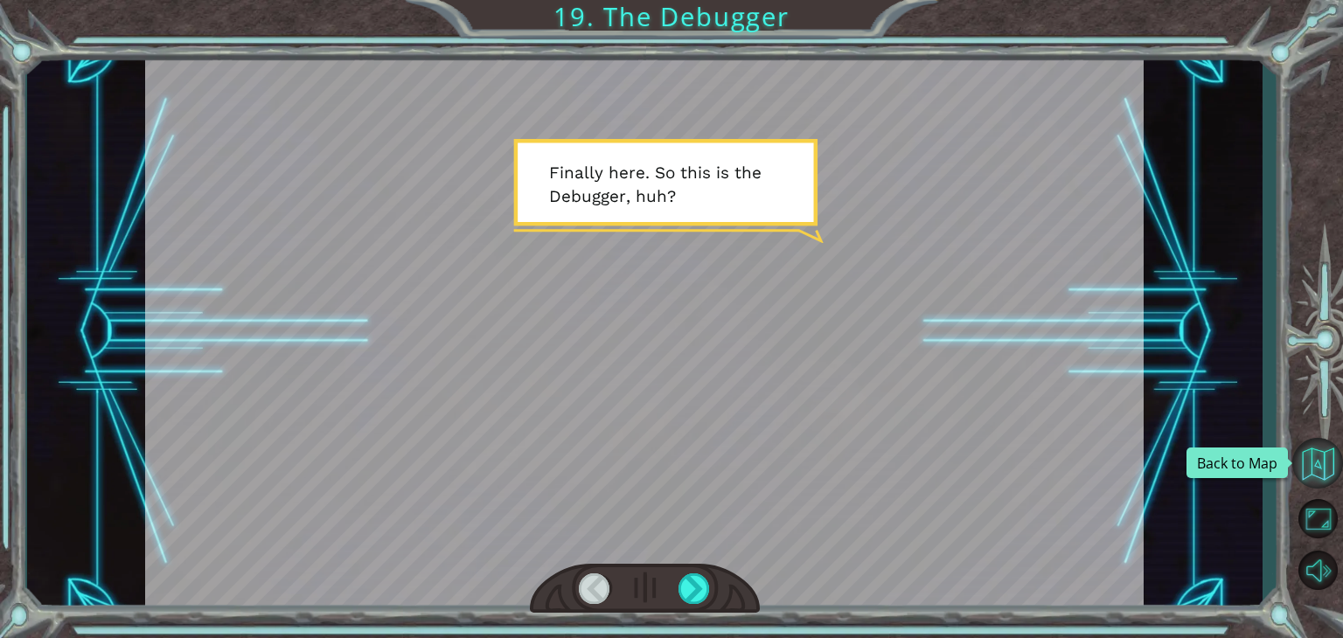
click at [1329, 461] on button "Back to Map" at bounding box center [1317, 463] width 51 height 51
